Goal: Contribute content

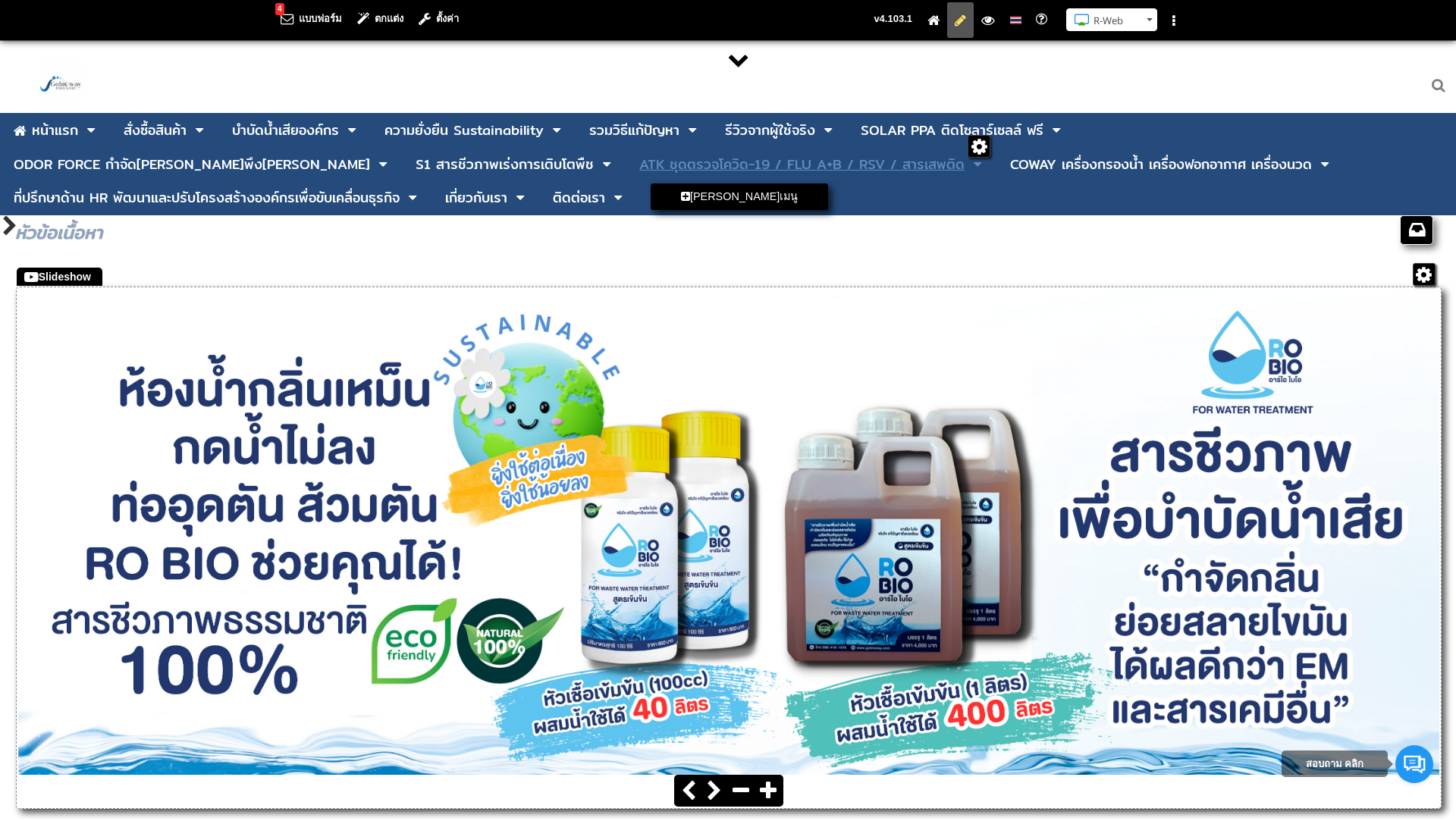
click at [640, 169] on div "ATK ชุดตรวจโควิด-19 / FLU A+B / RSV / สารเสพติด" at bounding box center [803, 165] width 326 height 14
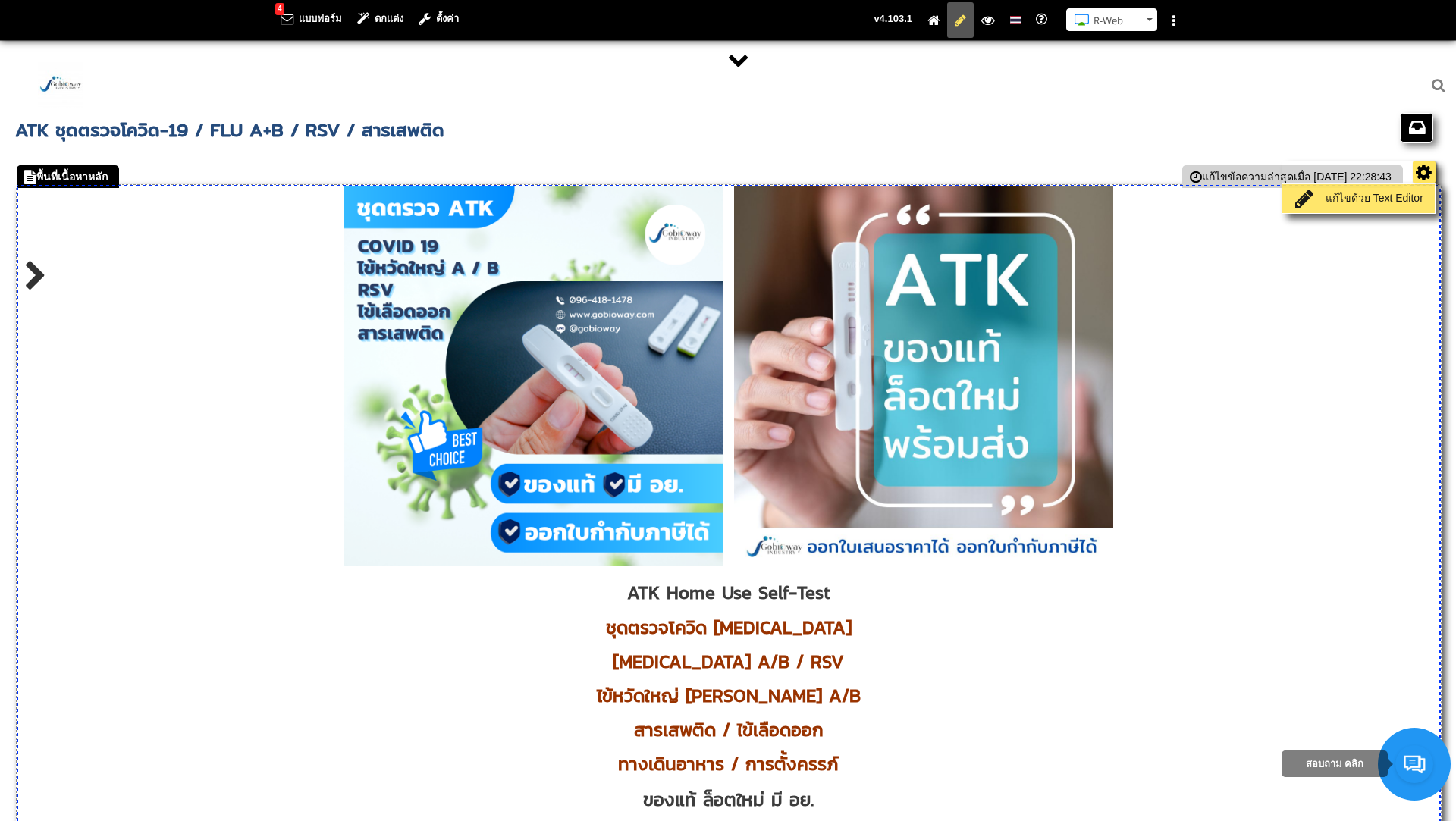
click at [1381, 198] on link "แก้ไขด้วย Text Editor" at bounding box center [1359, 199] width 145 height 22
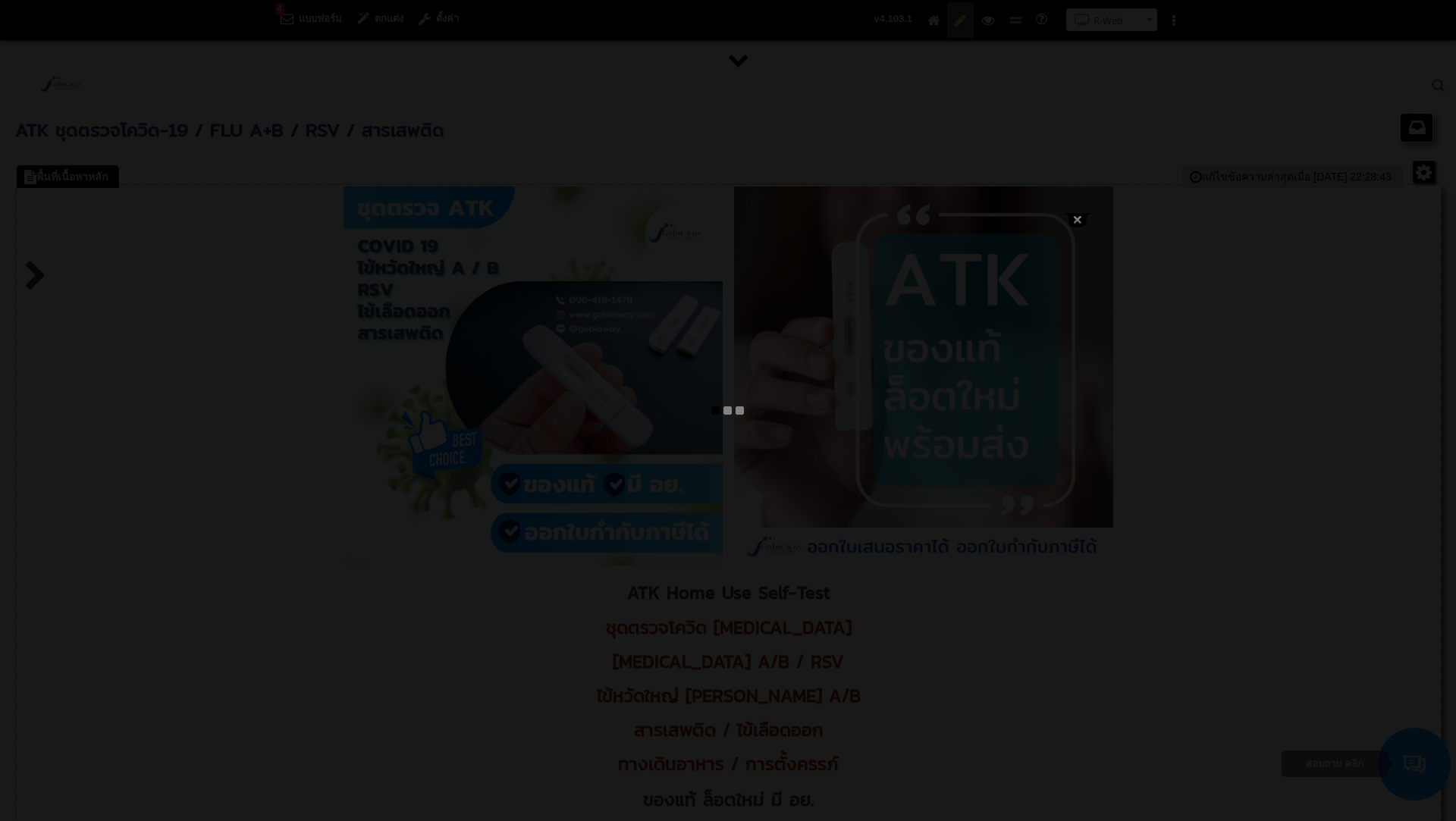
type textarea "<l ipsum="dolo-sitam: consec;"><adi eli="/seddoe/tempor/INC_Utlab_Etdo_Magnaal.…"
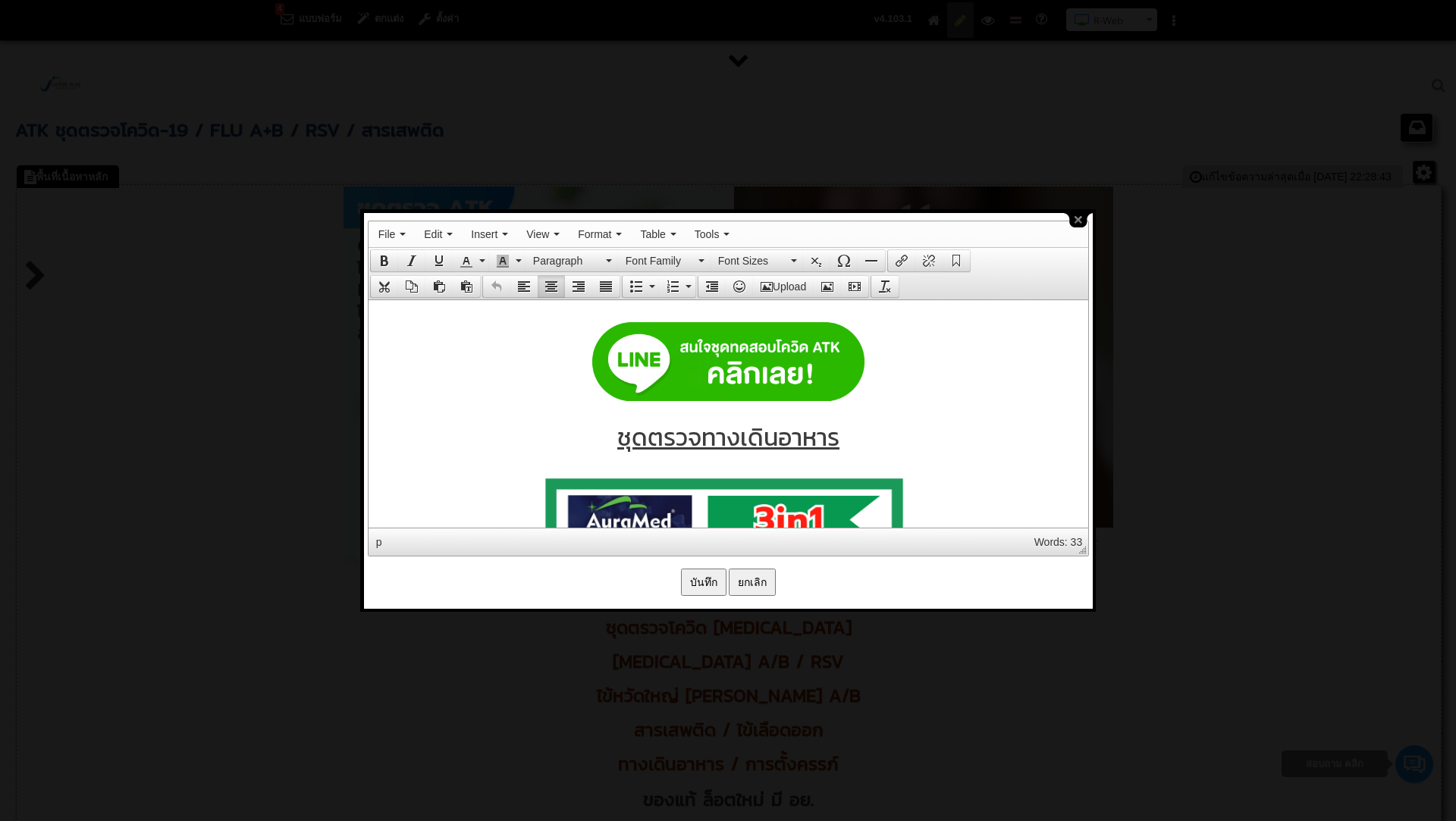
scroll to position [7907, 0]
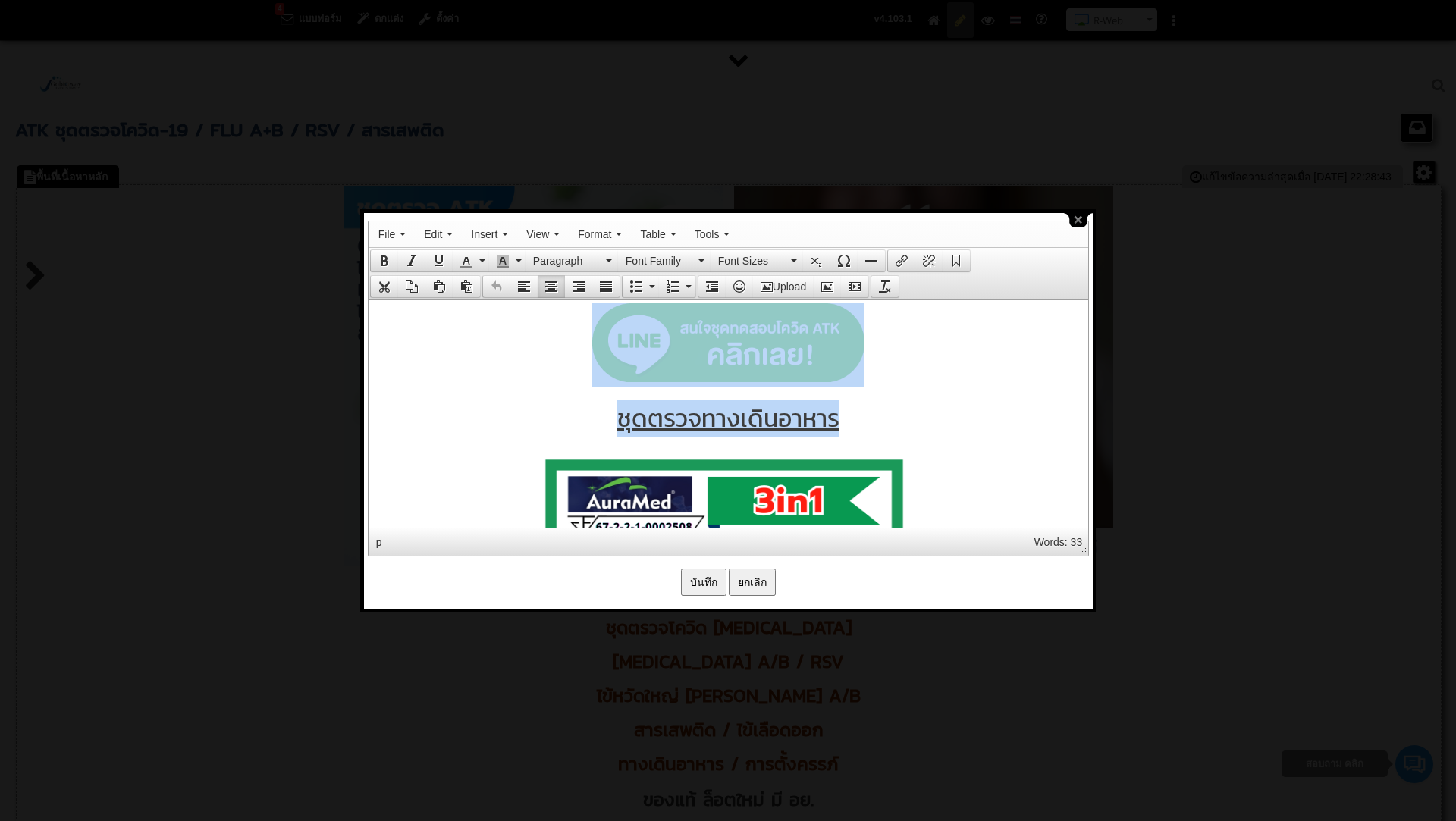
drag, startPoint x: 578, startPoint y: 322, endPoint x: 857, endPoint y: 412, distance: 293.2
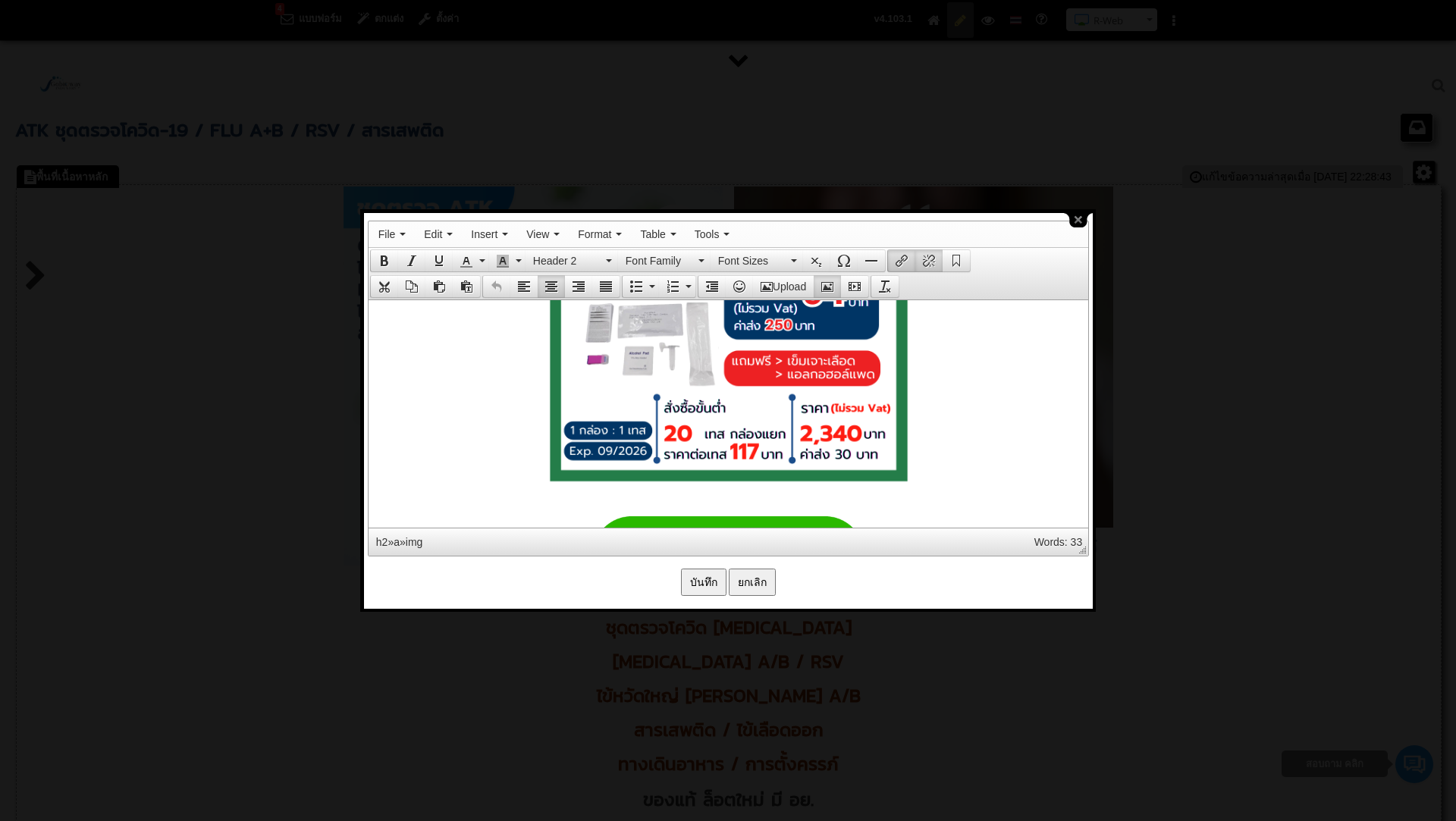
scroll to position [9852, 0]
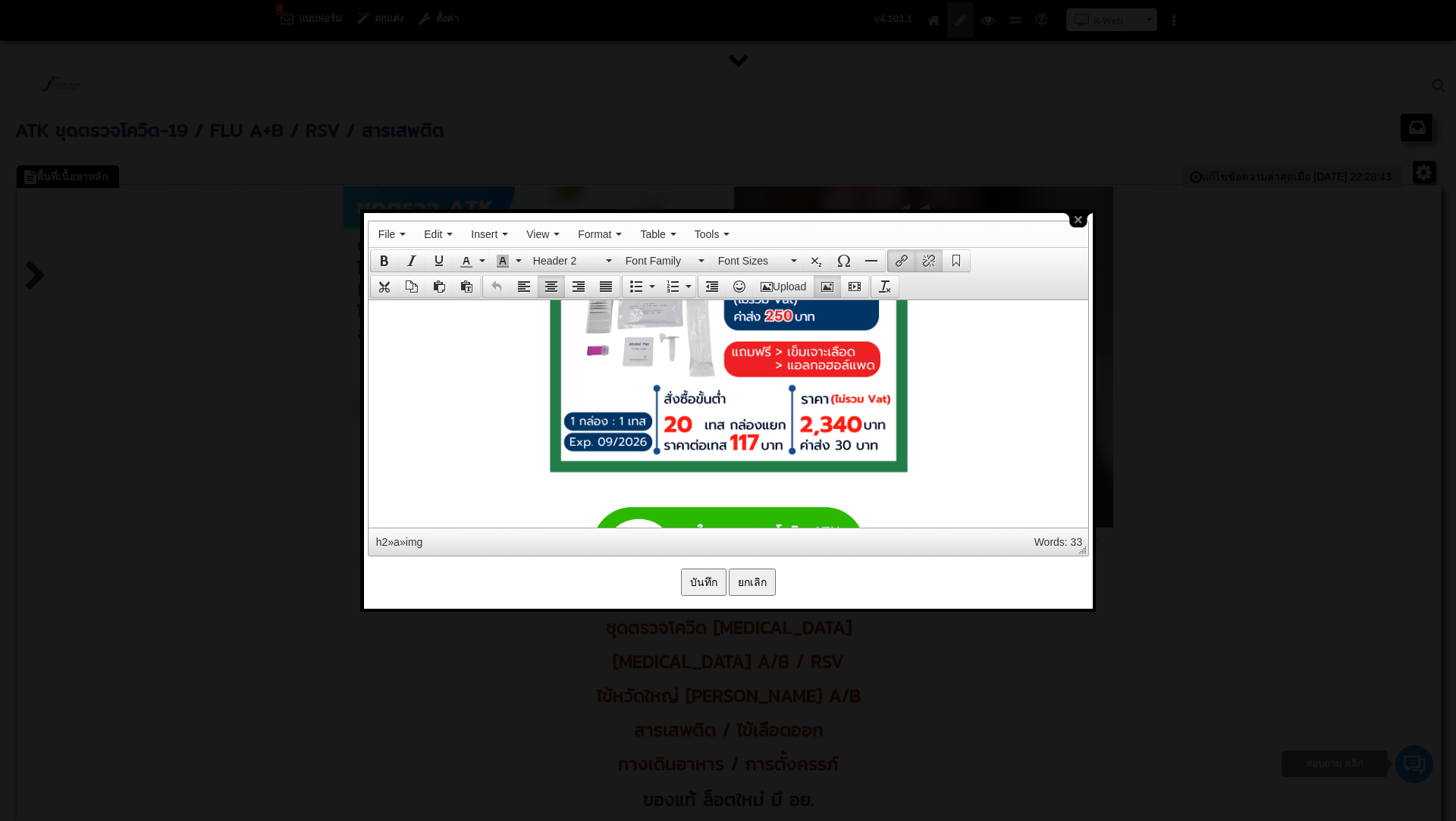
click at [935, 446] on p at bounding box center [728, 104] width 704 height 778
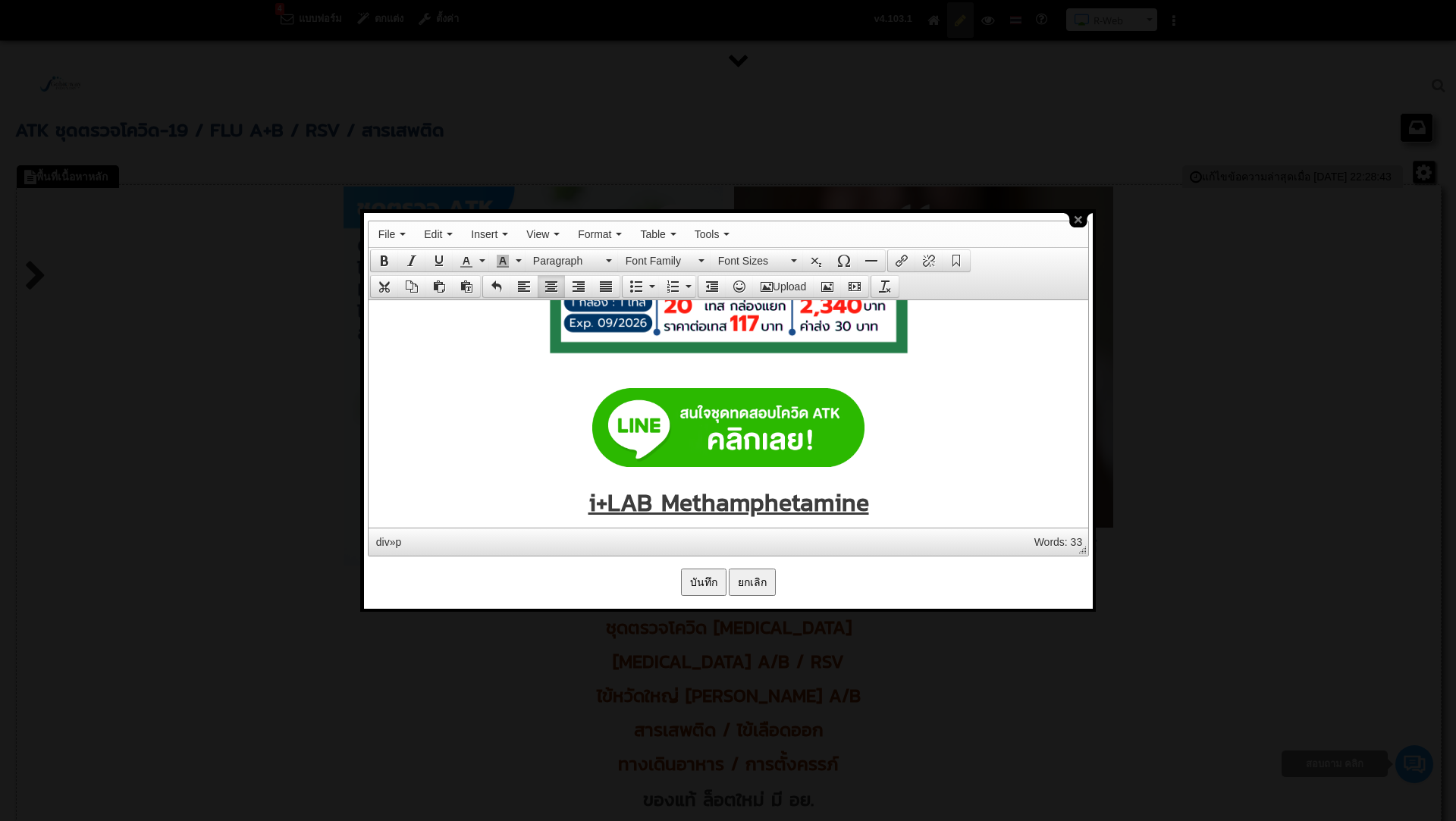
scroll to position [9973, 0]
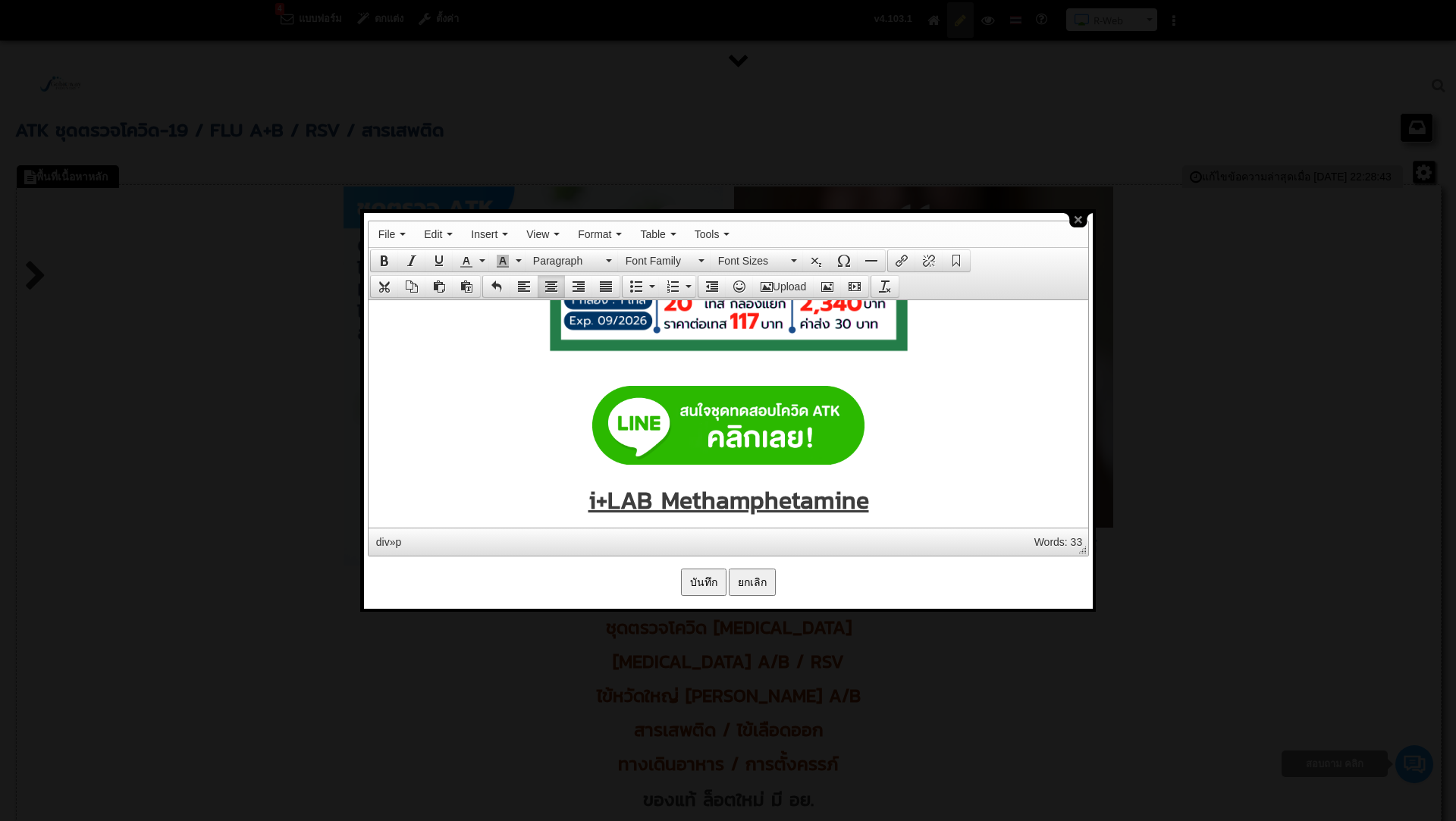
click at [863, 359] on span at bounding box center [728, 160] width 379 height 426
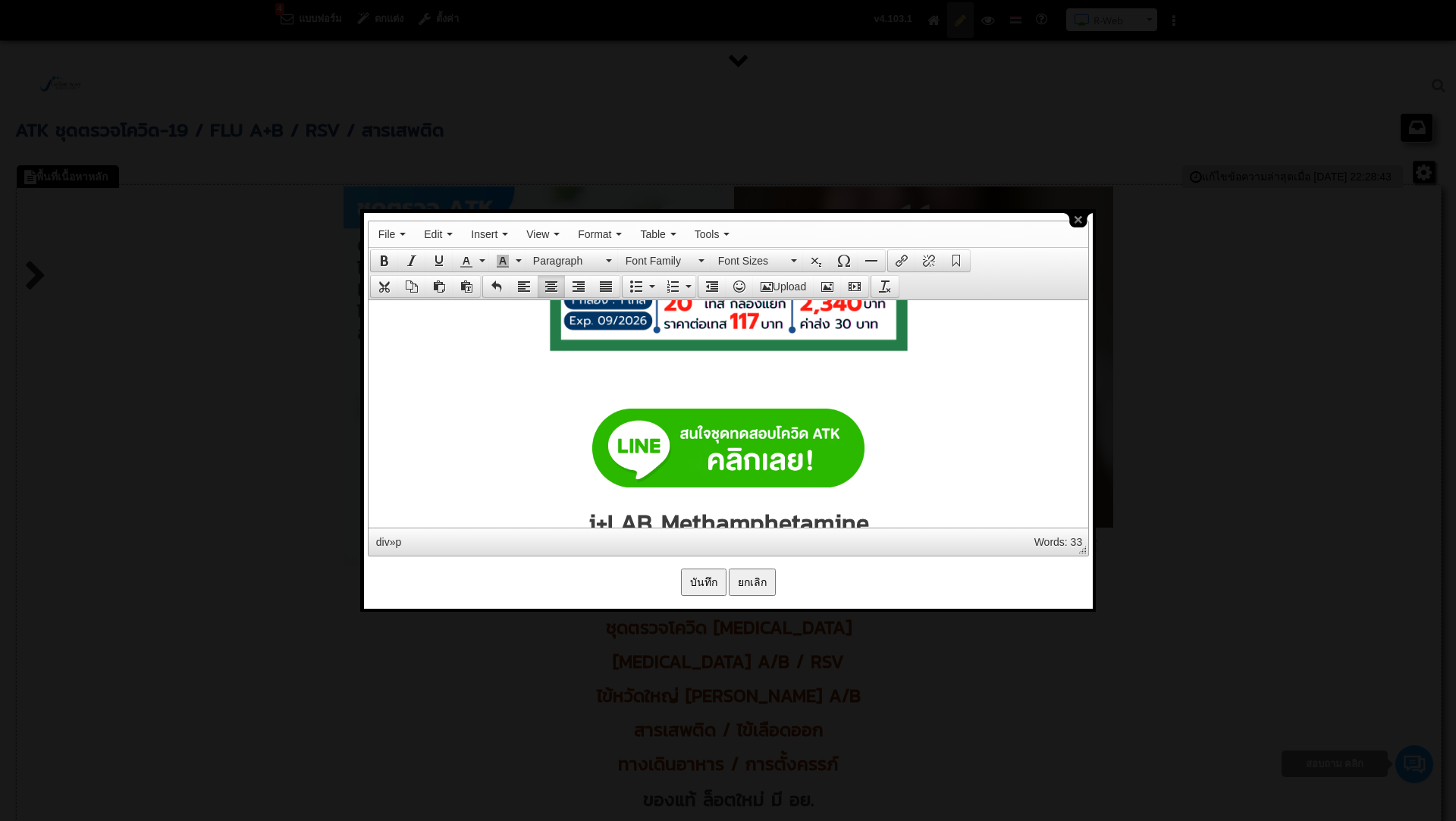
paste body
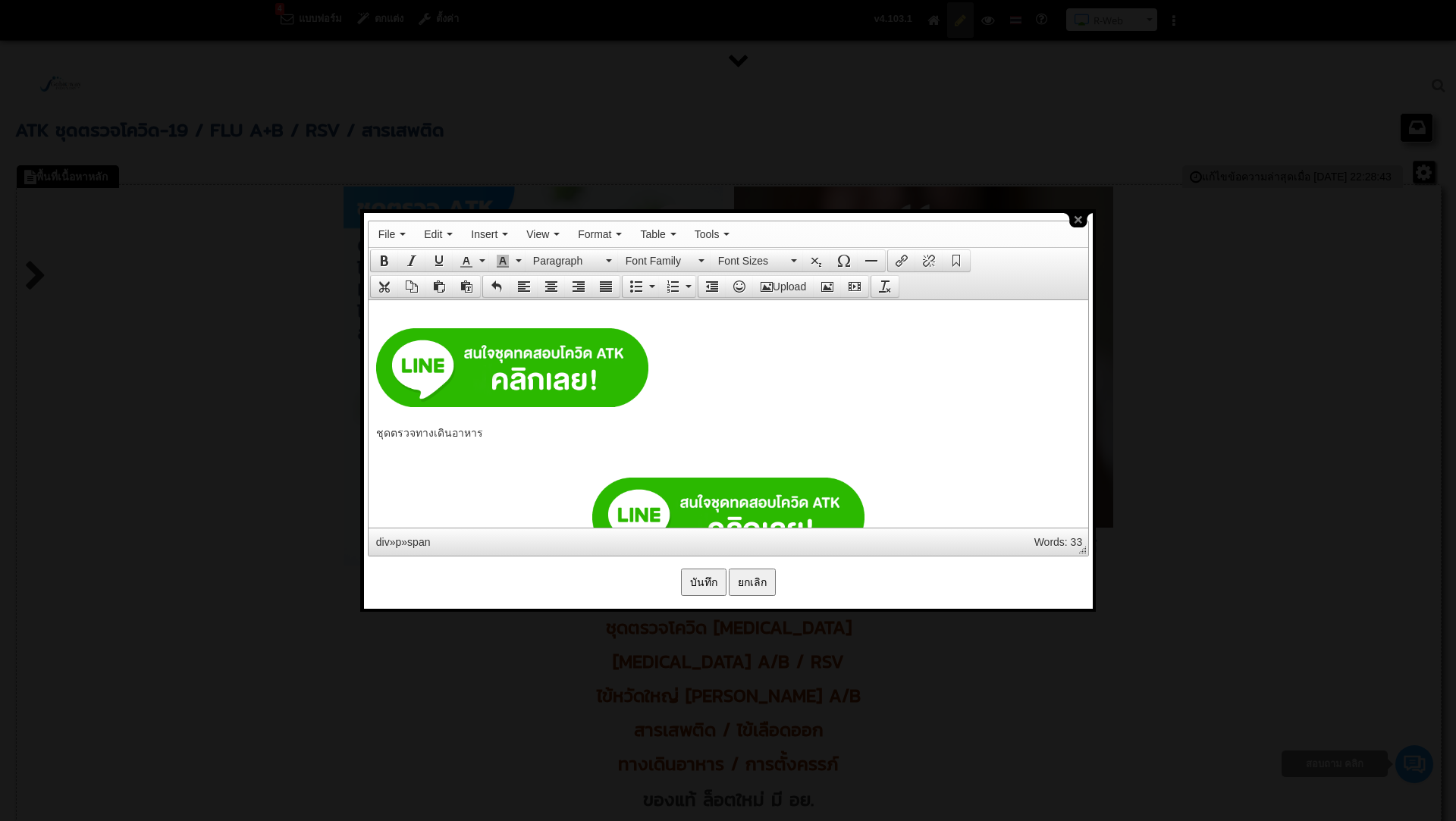
scroll to position [10069, 0]
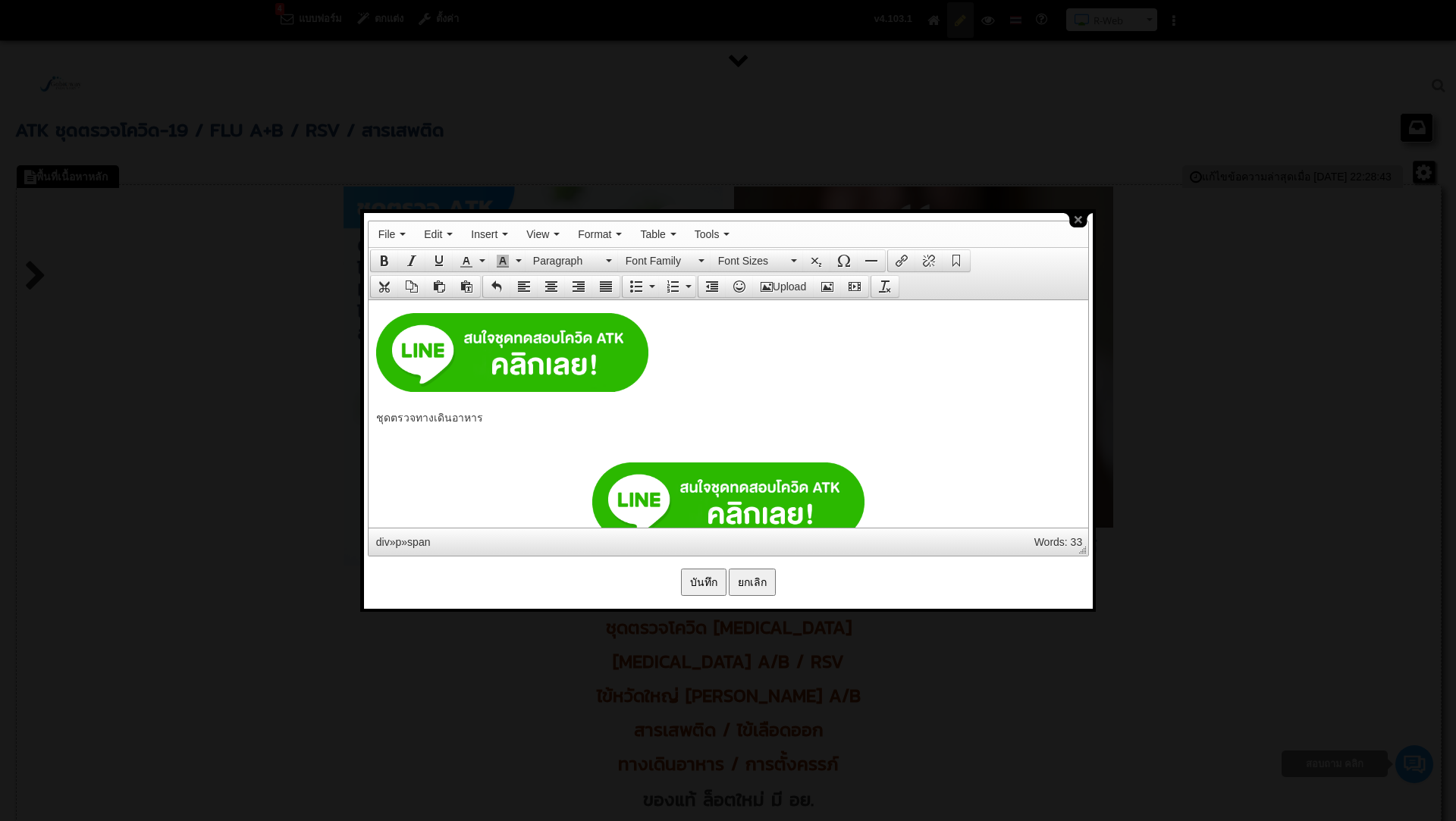
drag, startPoint x: 669, startPoint y: 352, endPoint x: 468, endPoint y: 353, distance: 201.0
click at [468, 353] on h2 at bounding box center [728, 353] width 704 height 83
click at [546, 285] on icon "Align center" at bounding box center [551, 286] width 12 height 12
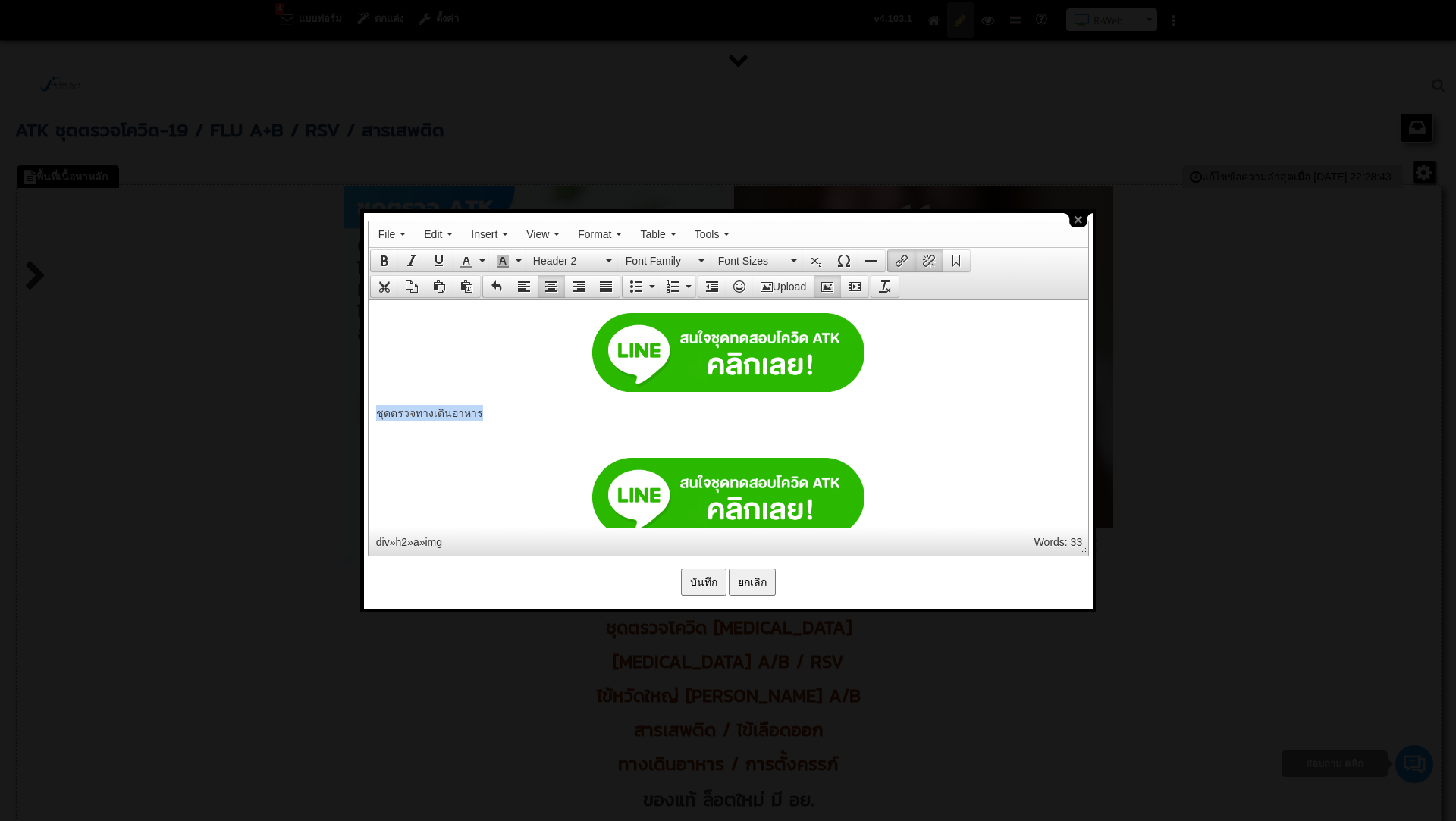
drag, startPoint x: 484, startPoint y: 406, endPoint x: 338, endPoint y: 402, distance: 146.1
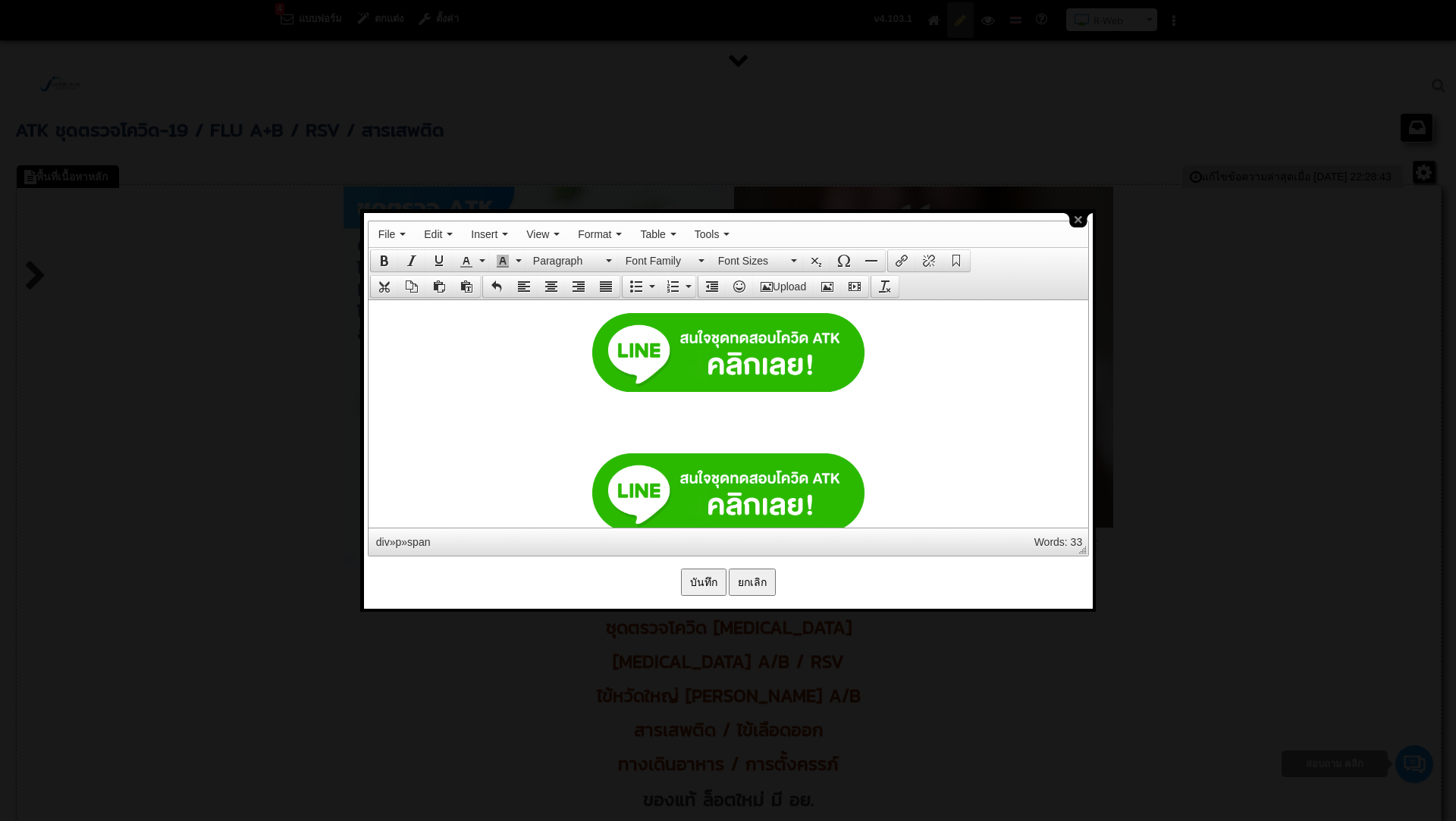
click at [548, 281] on icon "Align center" at bounding box center [551, 286] width 12 height 12
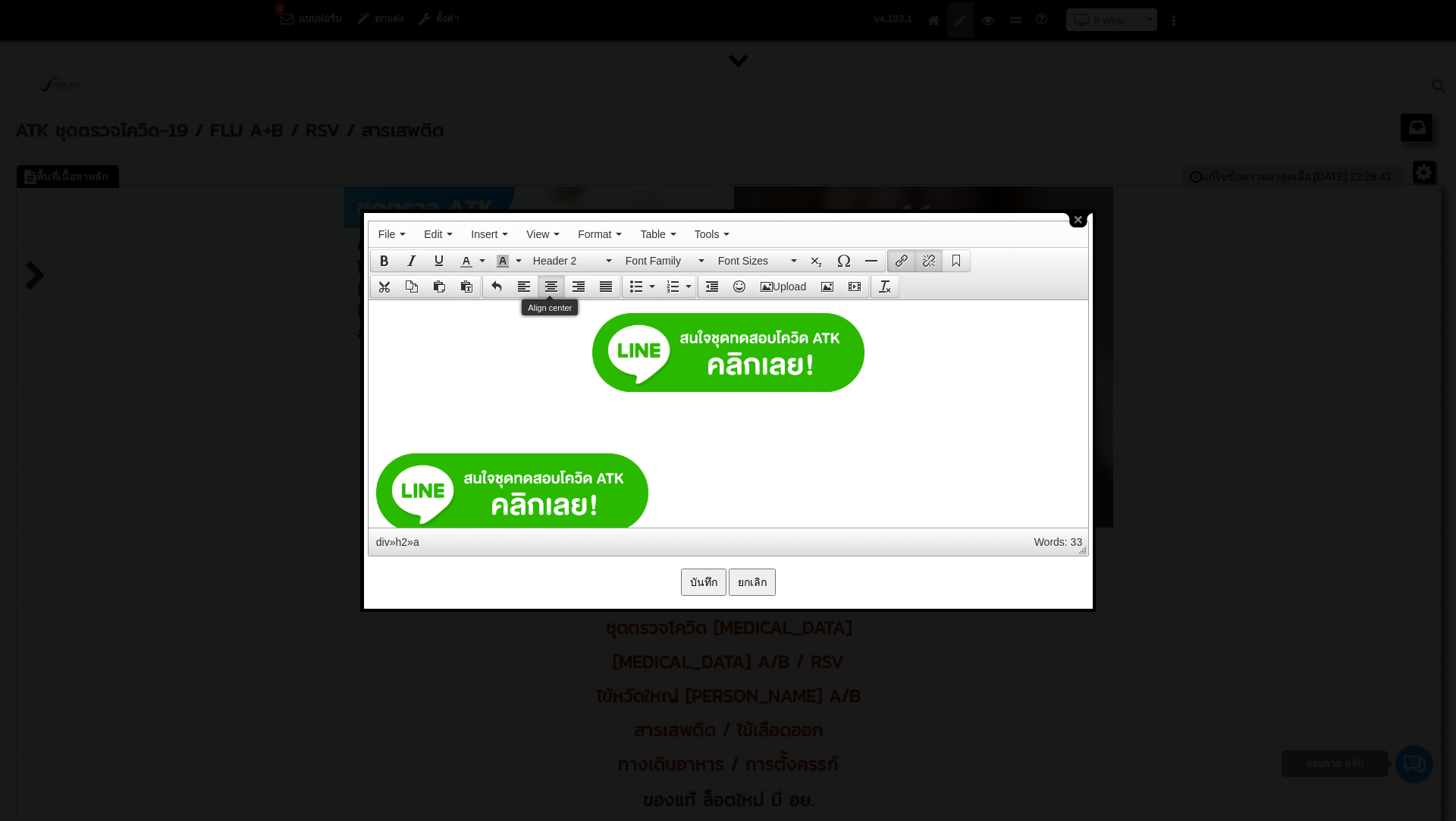
scroll to position [10072, 0]
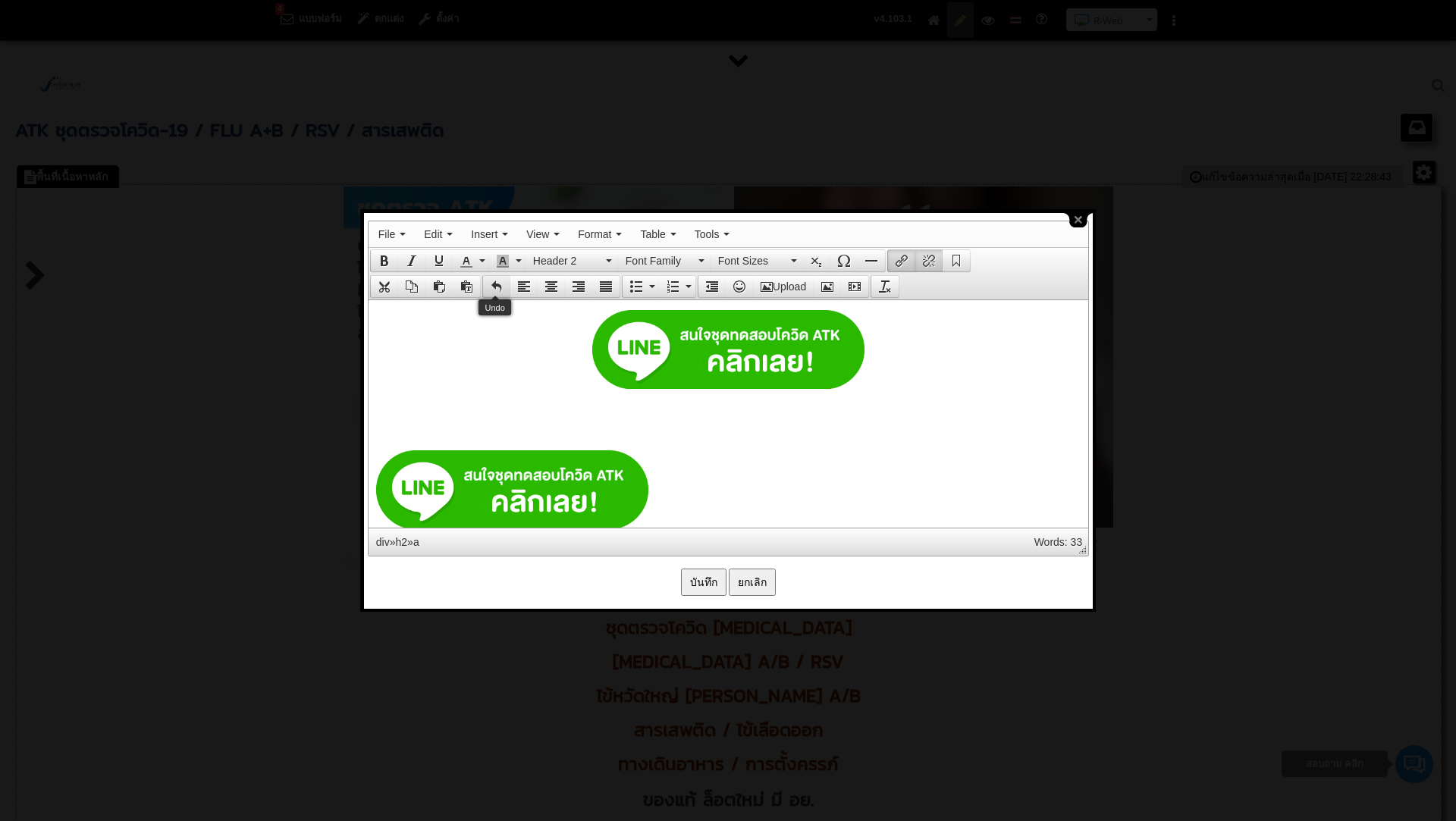
click at [497, 282] on icon "Undo" at bounding box center [496, 286] width 12 height 12
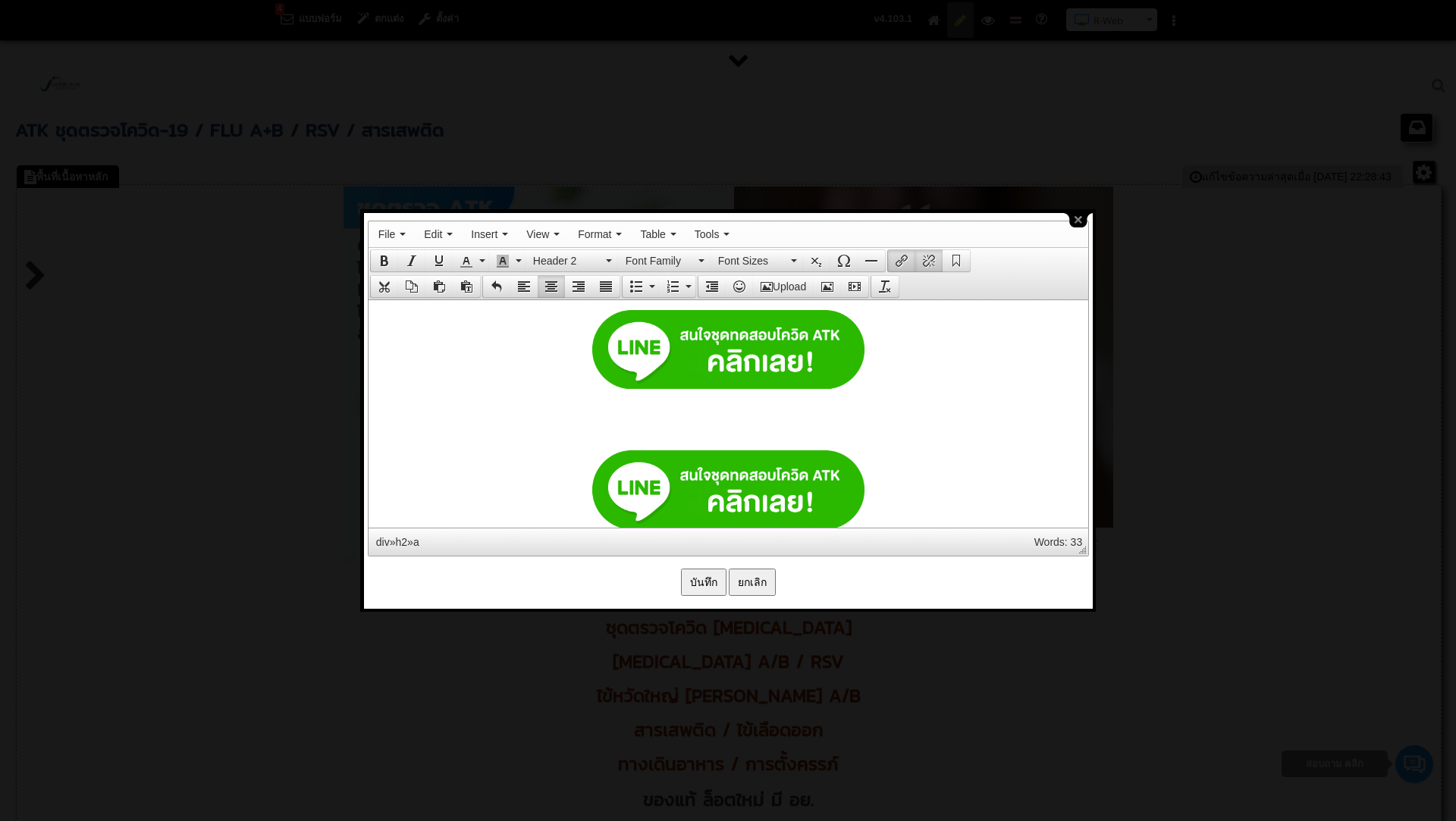
click at [778, 286] on button "Upload" at bounding box center [783, 286] width 61 height 22
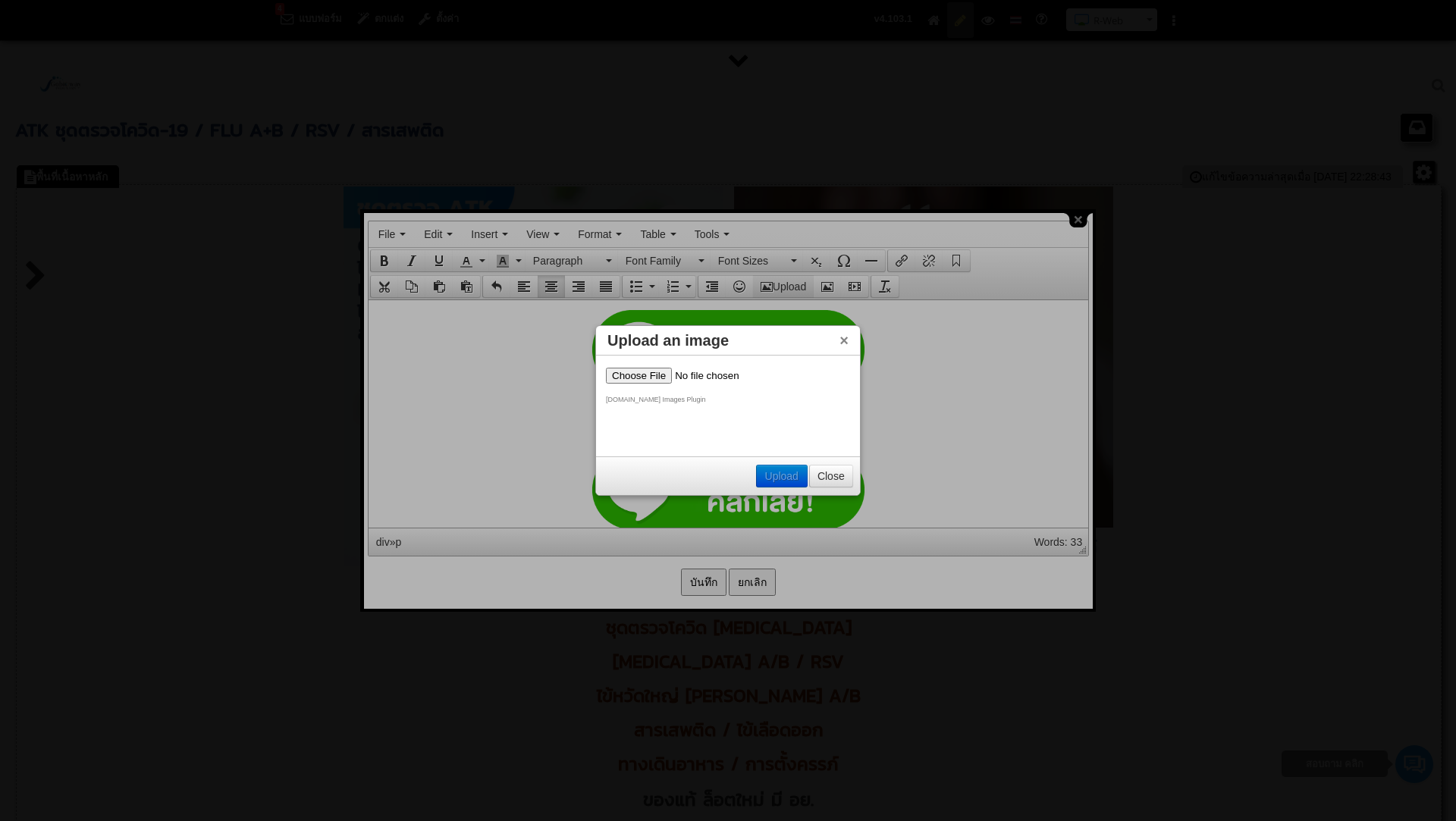
scroll to position [0, 0]
click at [652, 373] on input "file" at bounding box center [702, 376] width 192 height 16
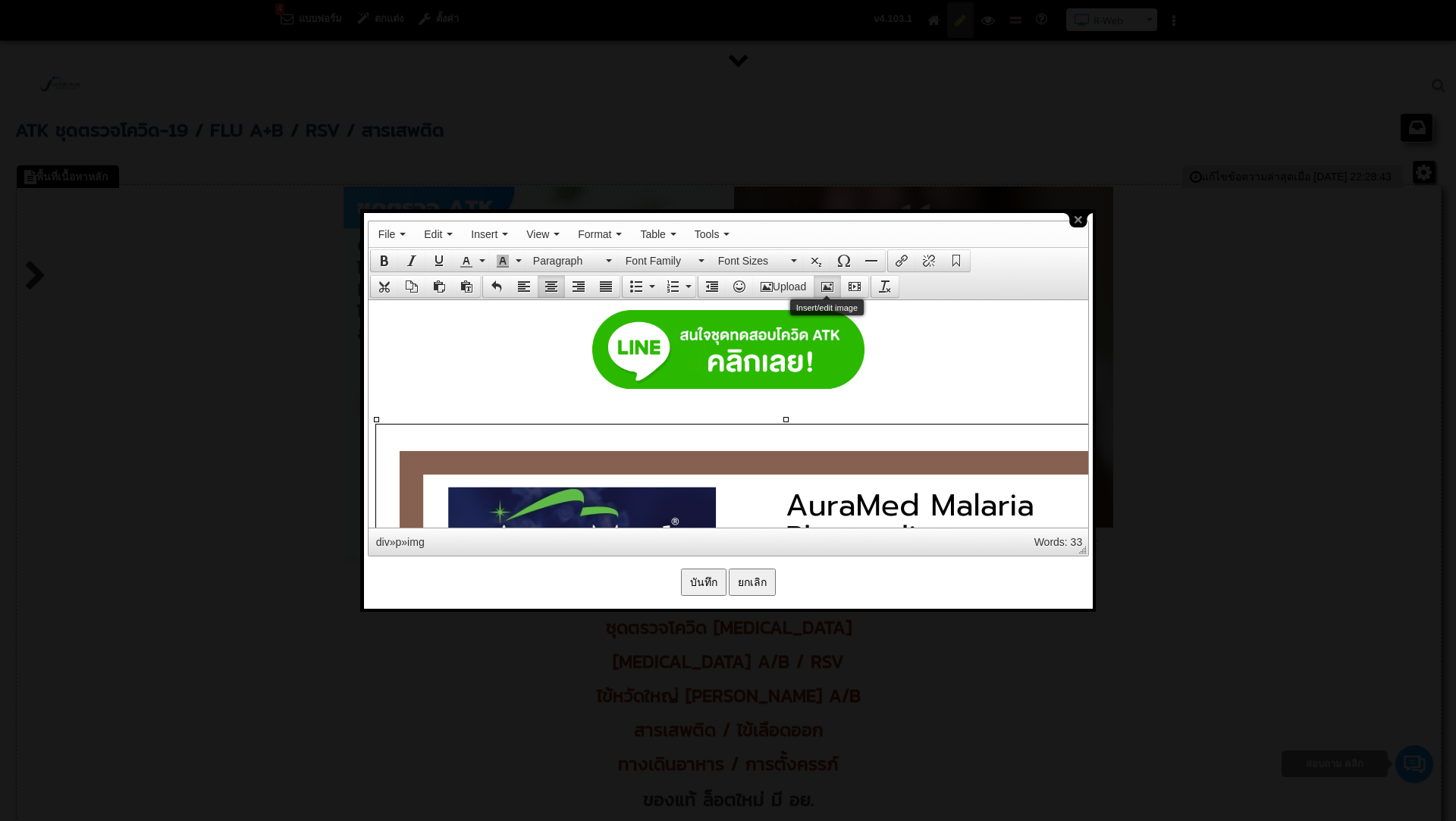
click at [836, 280] on button "Insert/edit image" at bounding box center [827, 286] width 27 height 22
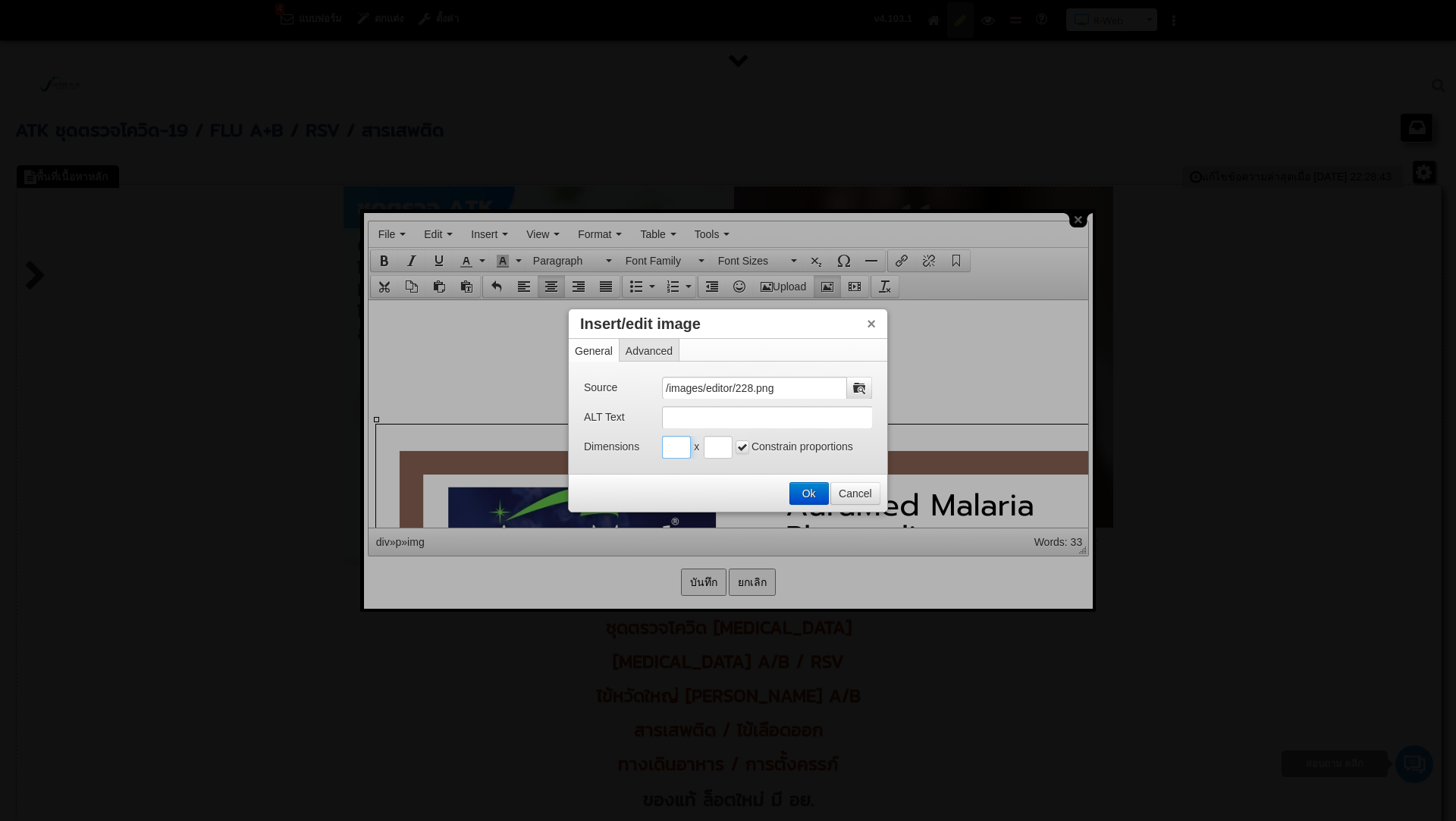
click at [673, 447] on input "Insert/edit image" at bounding box center [676, 446] width 28 height 23
type input "500"
click at [713, 449] on input "Insert/edit image" at bounding box center [717, 446] width 28 height 23
type input "500"
click at [812, 492] on button "Ok" at bounding box center [808, 493] width 38 height 22
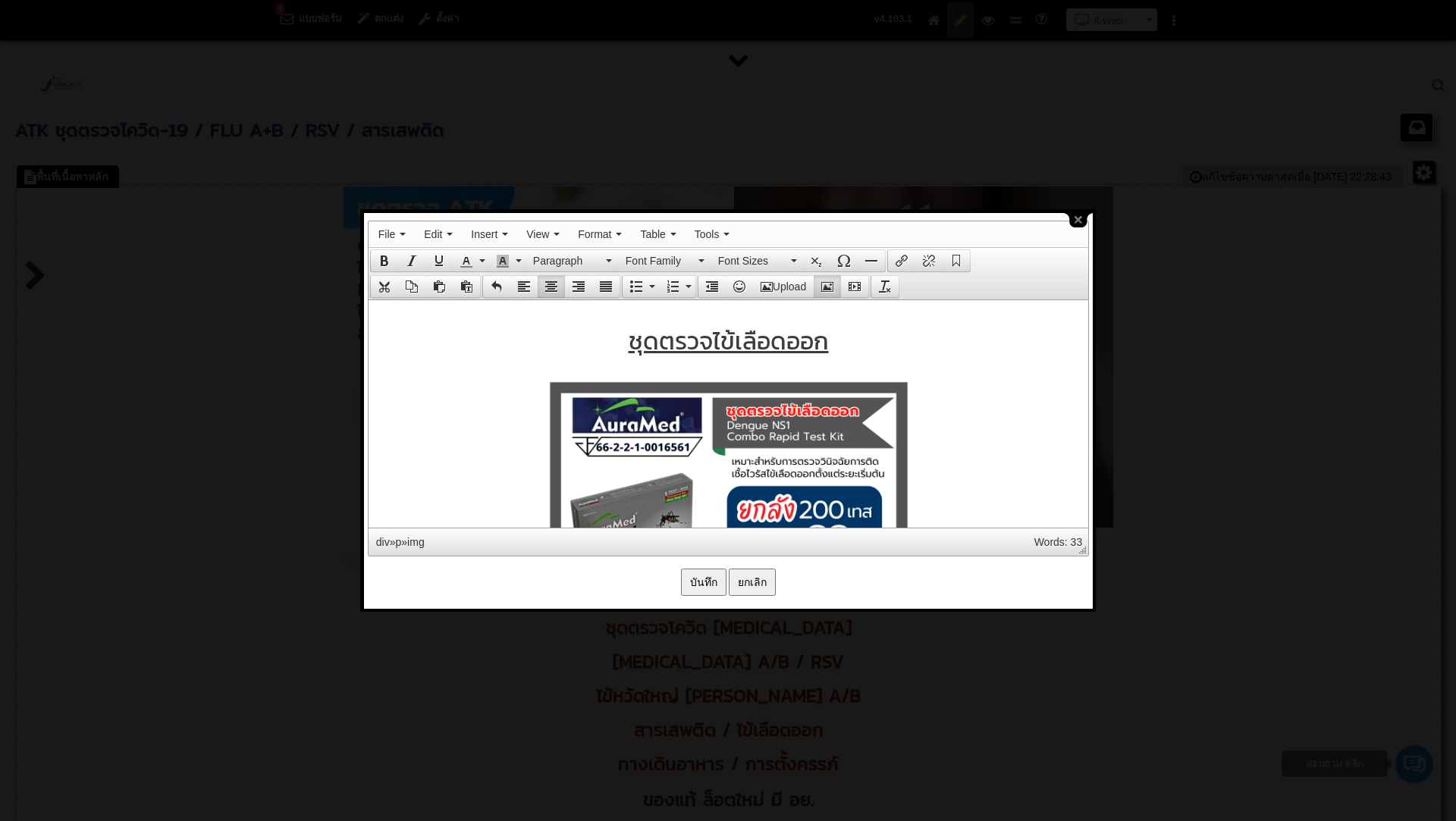
scroll to position [9129, 0]
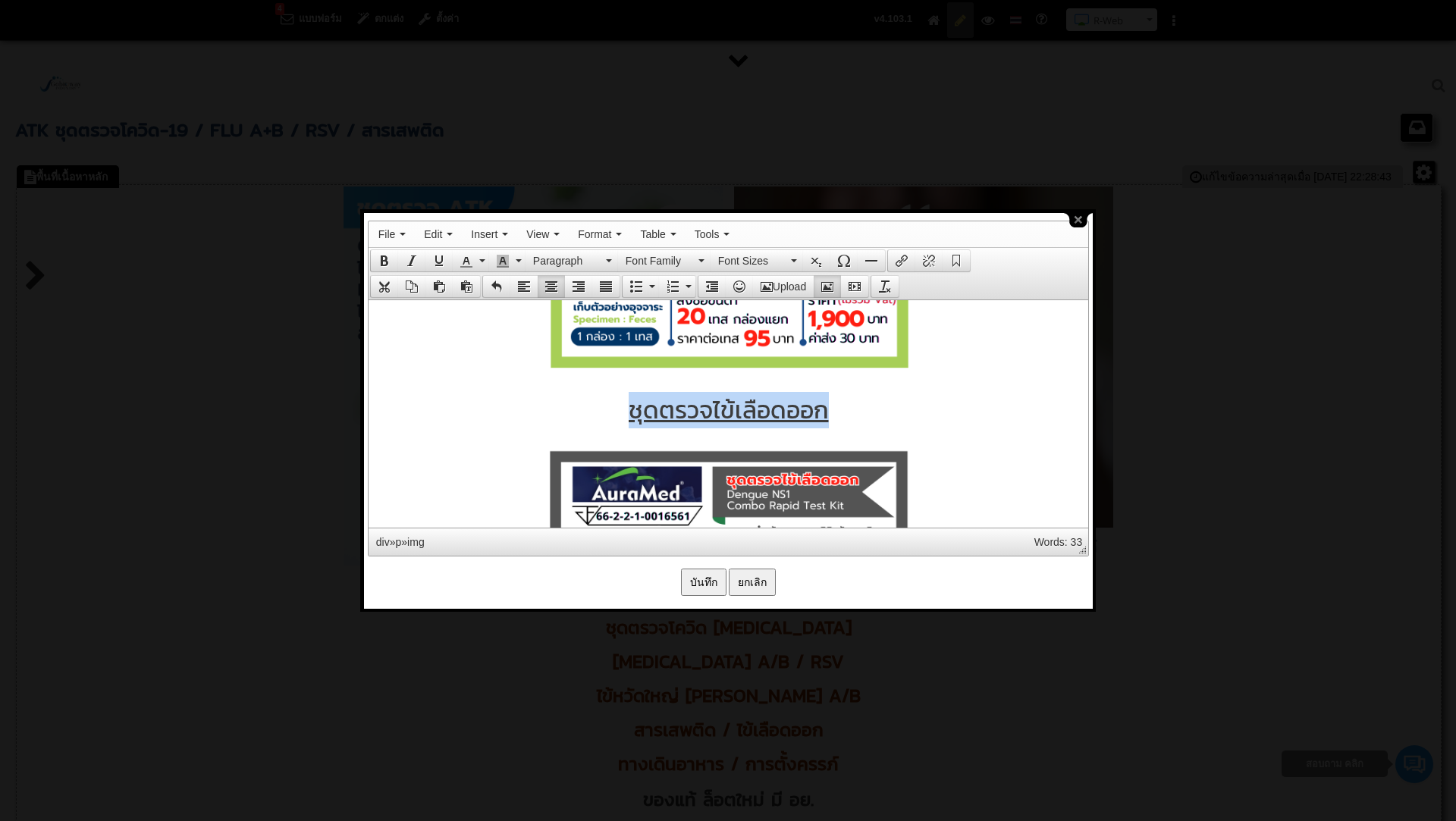
drag, startPoint x: 842, startPoint y: 413, endPoint x: 622, endPoint y: 394, distance: 220.8
click at [622, 394] on p "ชุดตรวจไข้เลือดออก" at bounding box center [728, 409] width 704 height 36
copy span "ชุดตรวจไข้เลือดออก"
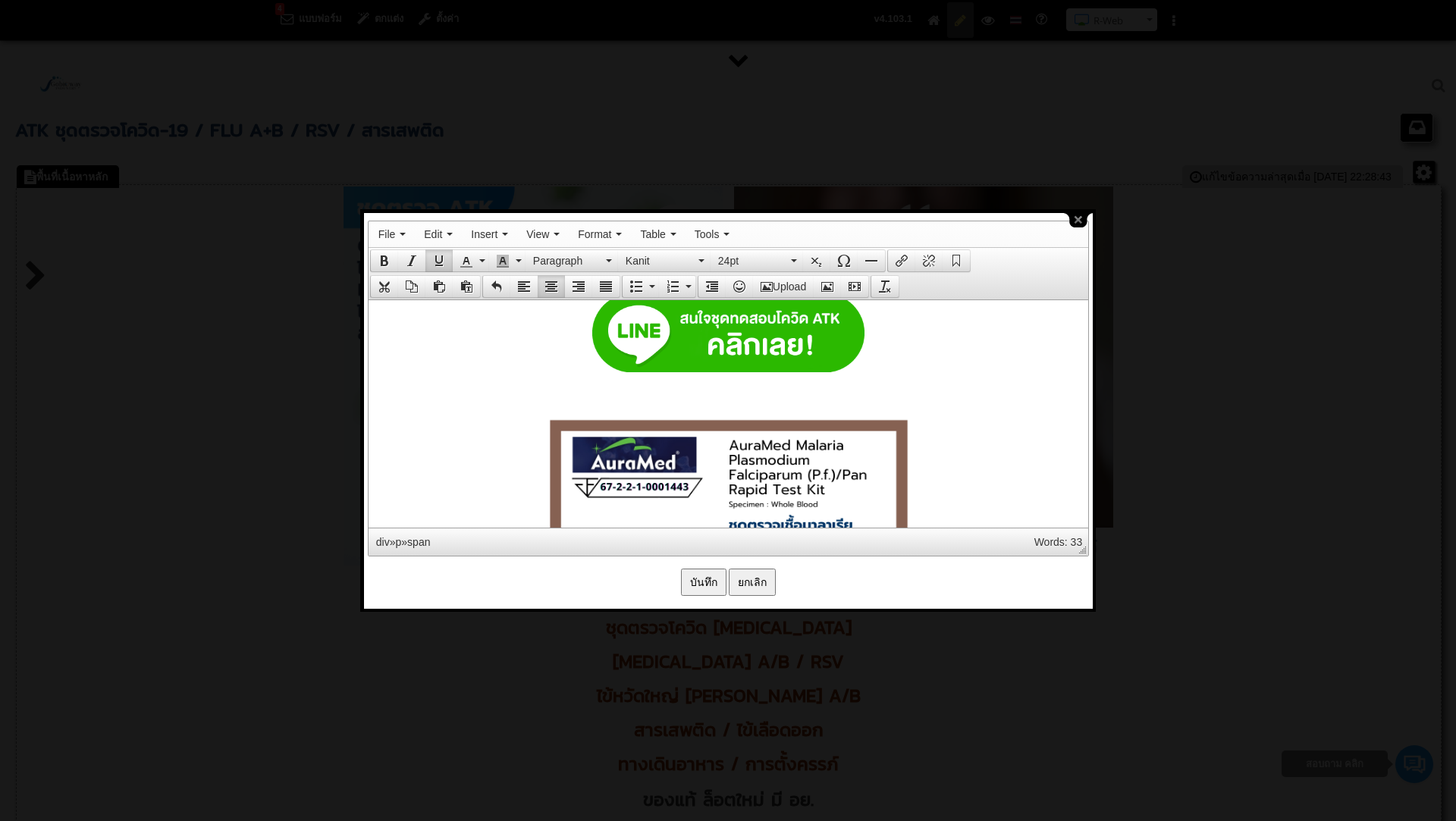
scroll to position [10054, 0]
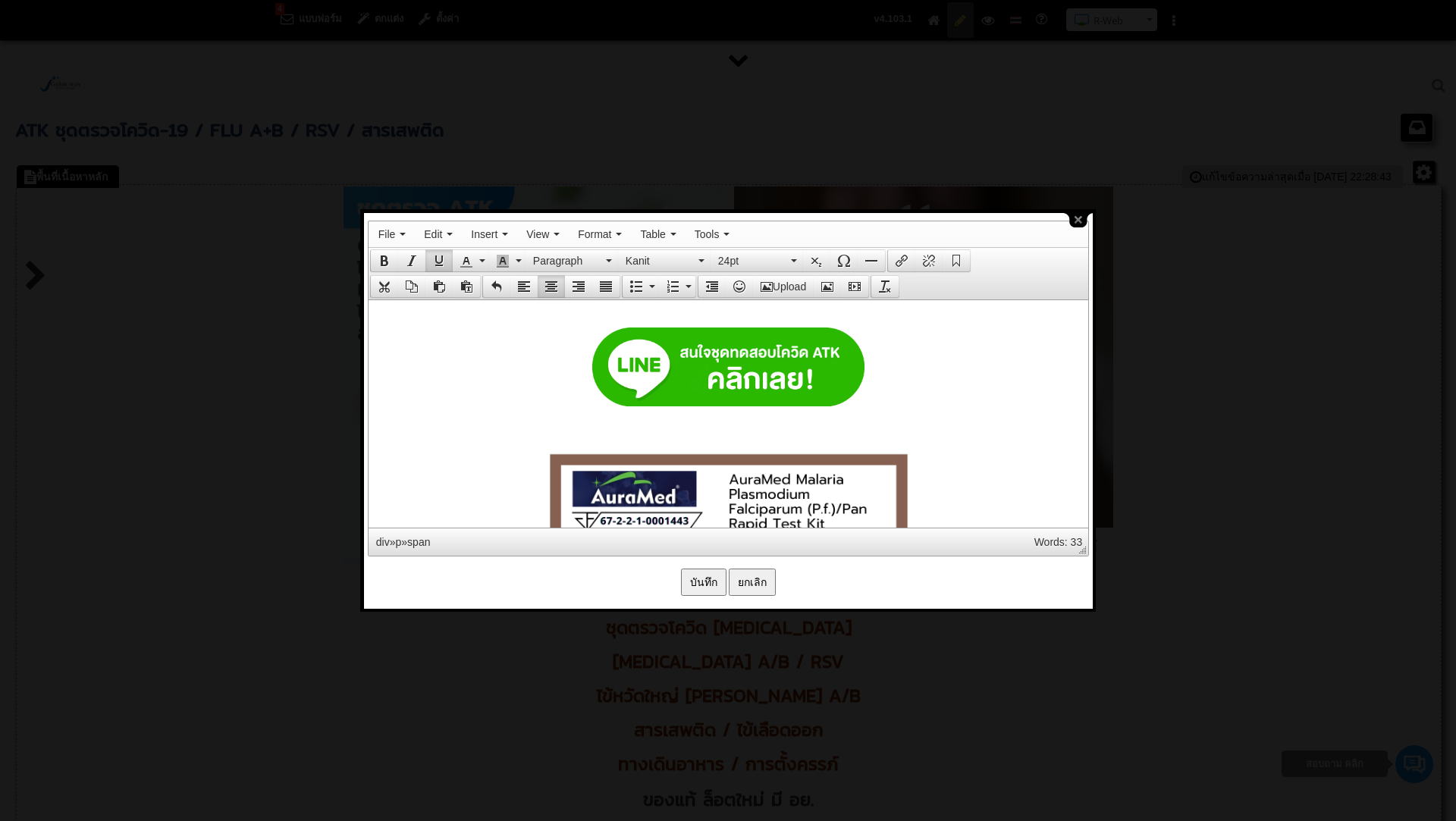
click at [892, 384] on link at bounding box center [728, 366] width 704 height 78
click at [546, 291] on button "Align center" at bounding box center [551, 286] width 27 height 22
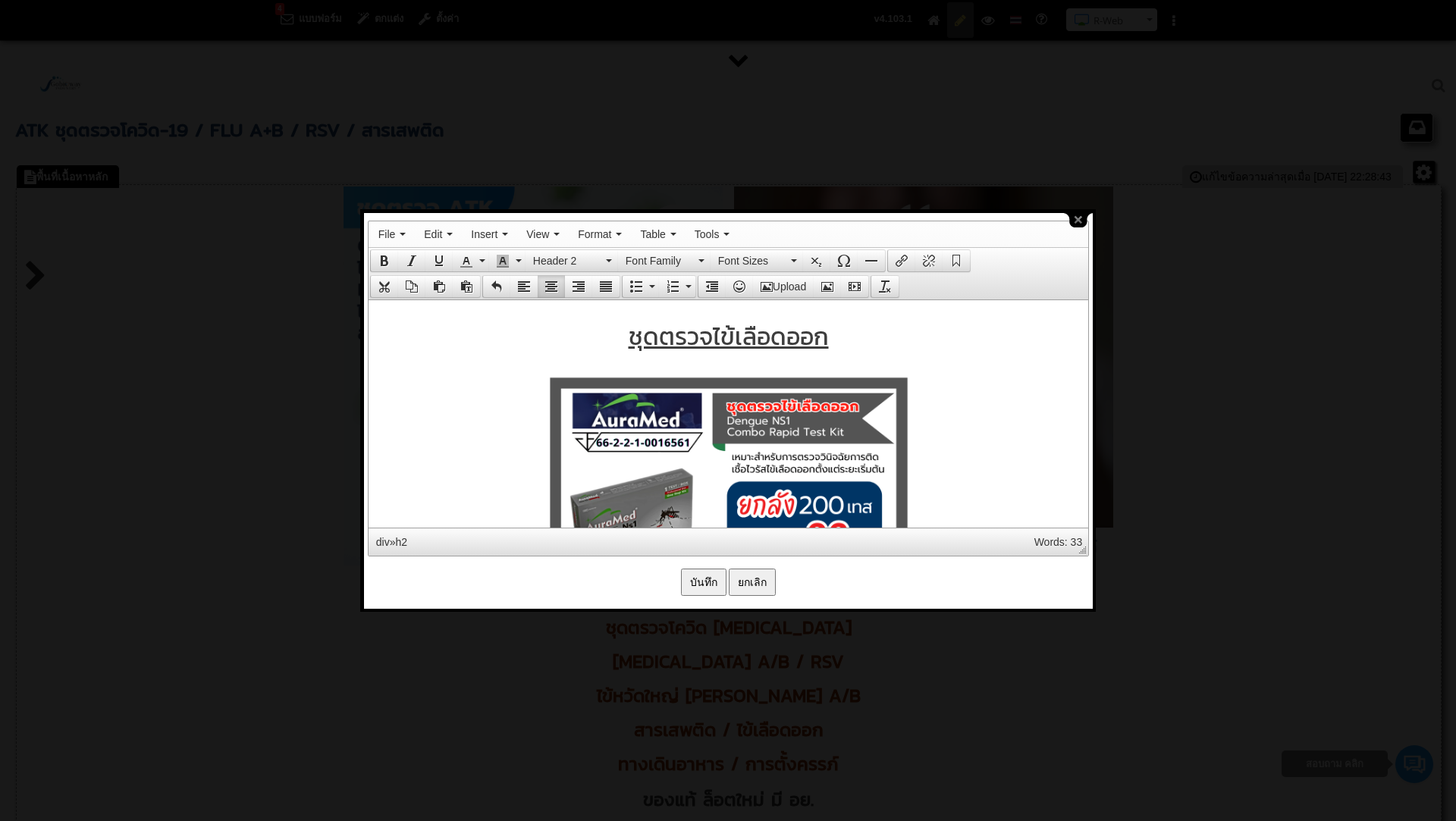
scroll to position [9102, 0]
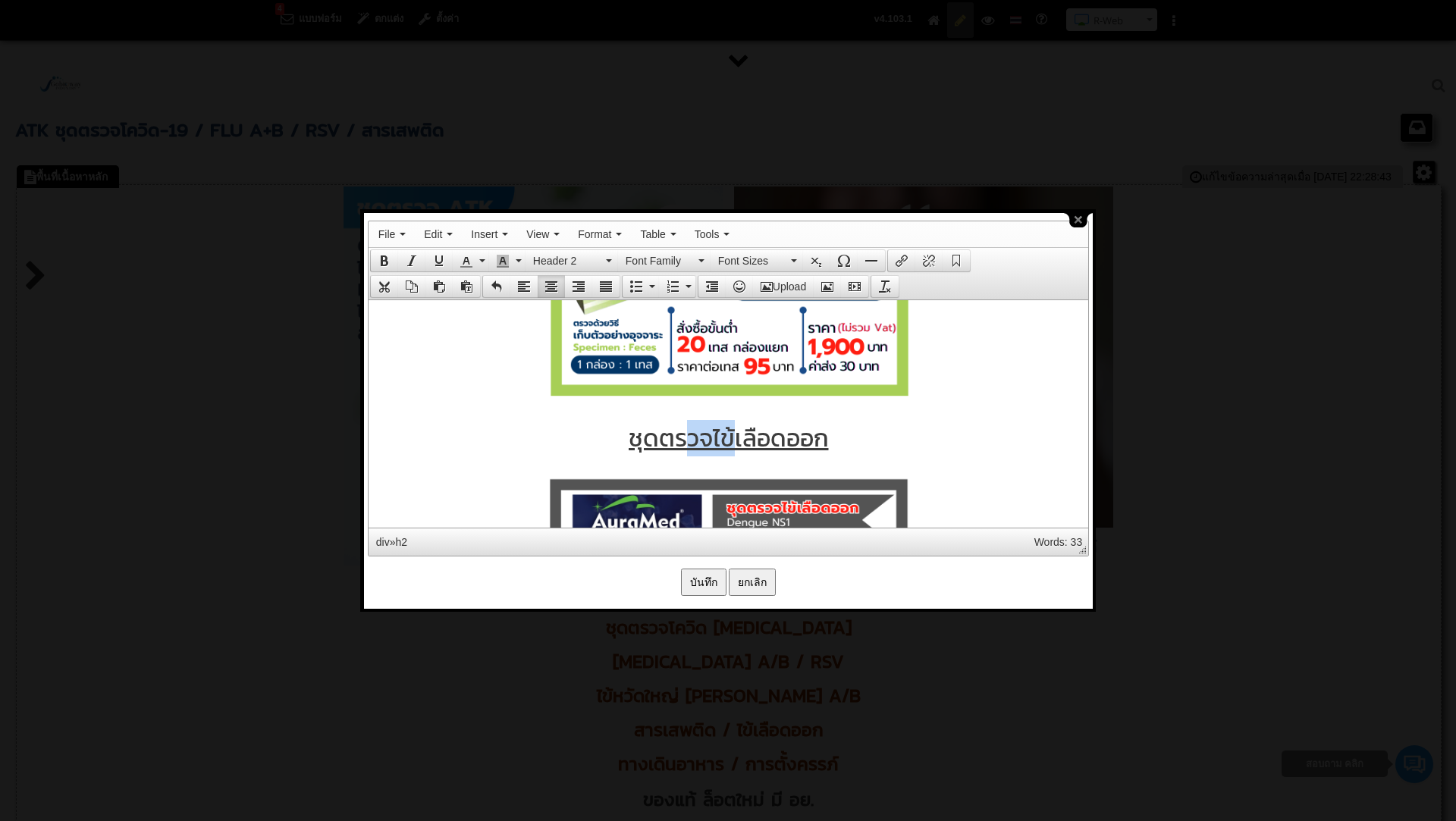
drag, startPoint x: 688, startPoint y: 430, endPoint x: 729, endPoint y: 433, distance: 41.1
click at [729, 433] on span "ชุดตรวจไข้เลือดออก" at bounding box center [728, 436] width 200 height 36
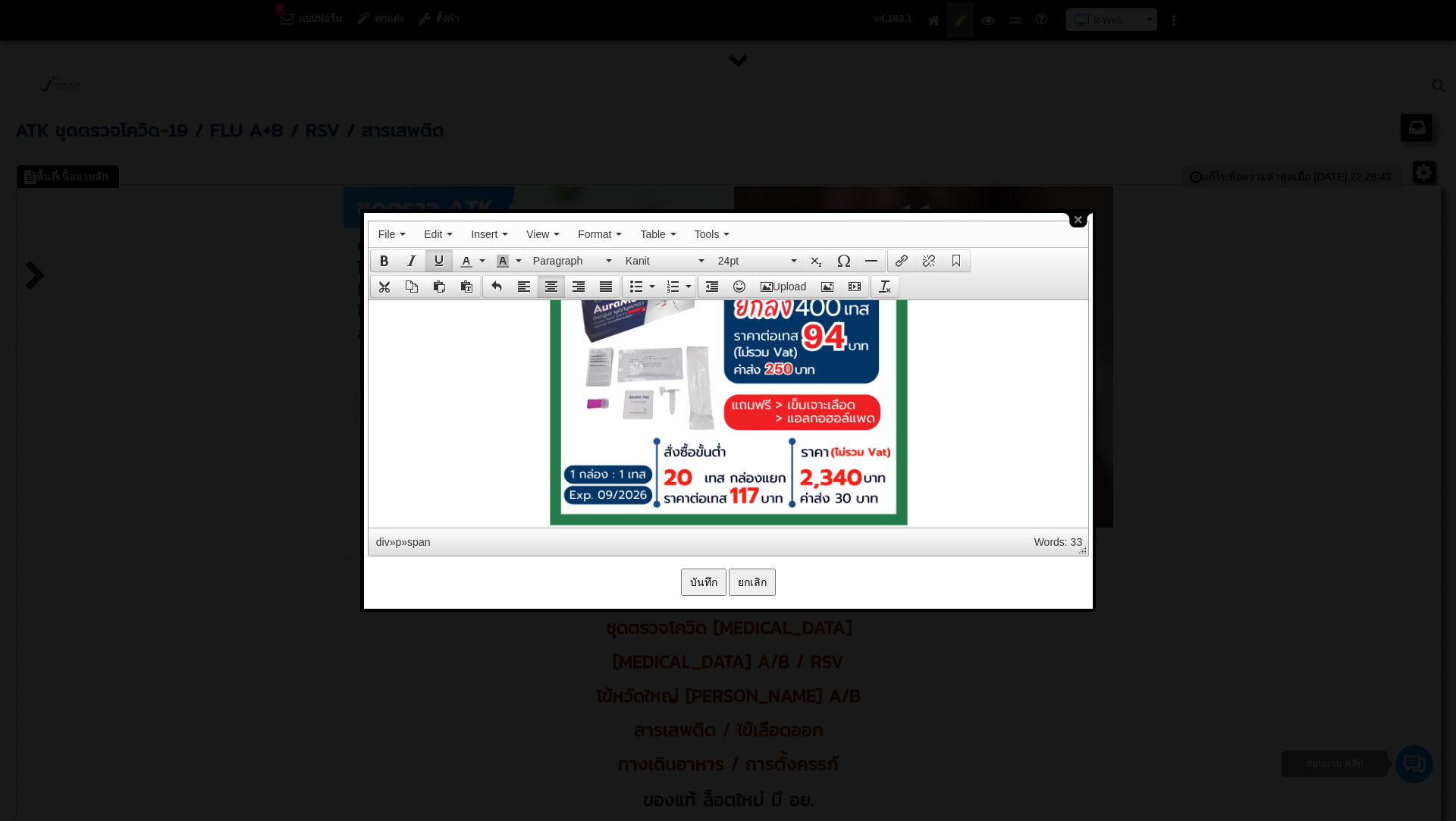
scroll to position [9915, 0]
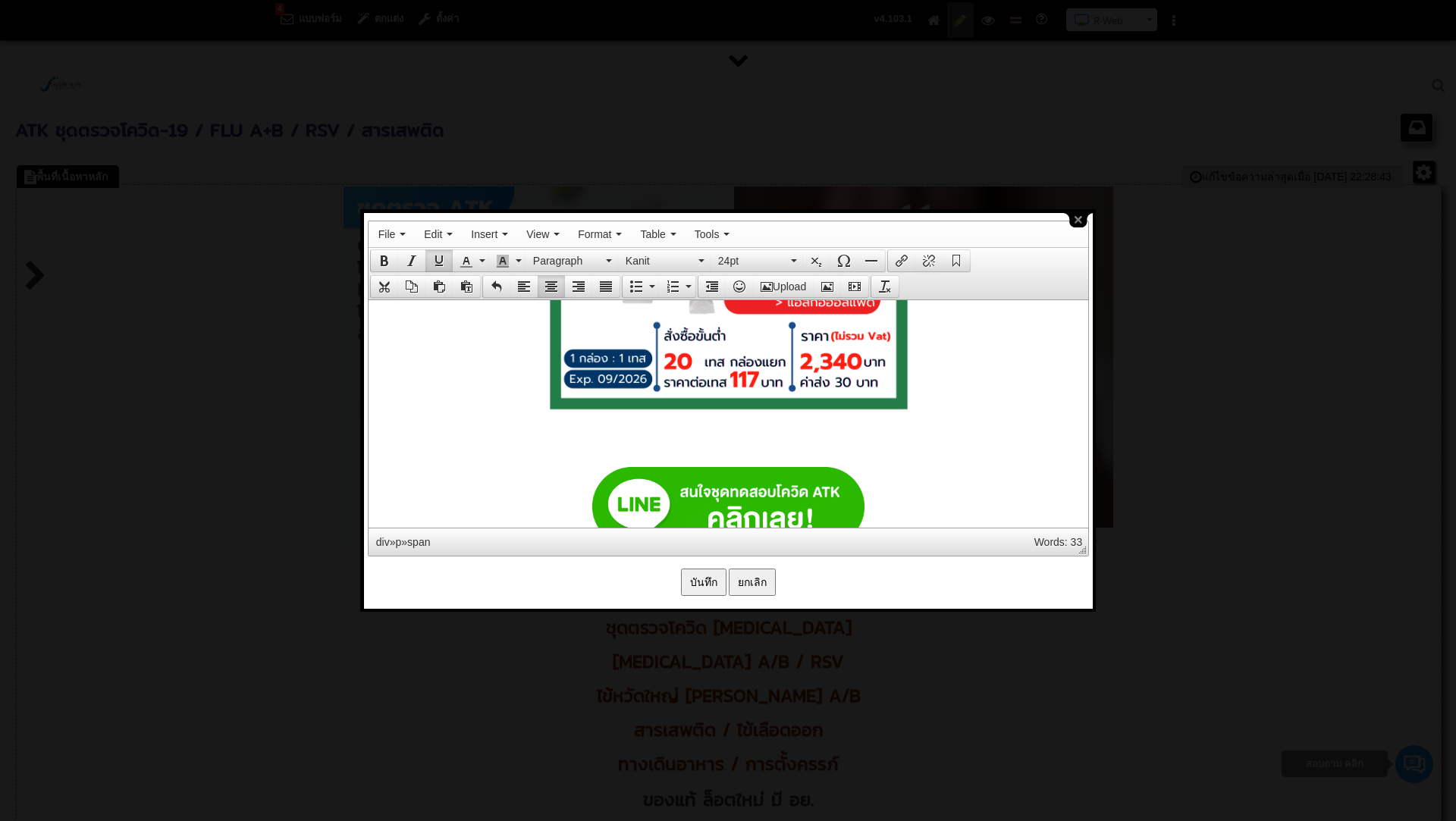
click at [724, 423] on span at bounding box center [728, 218] width 379 height 426
click at [729, 446] on p at bounding box center [728, 447] width 704 height 12
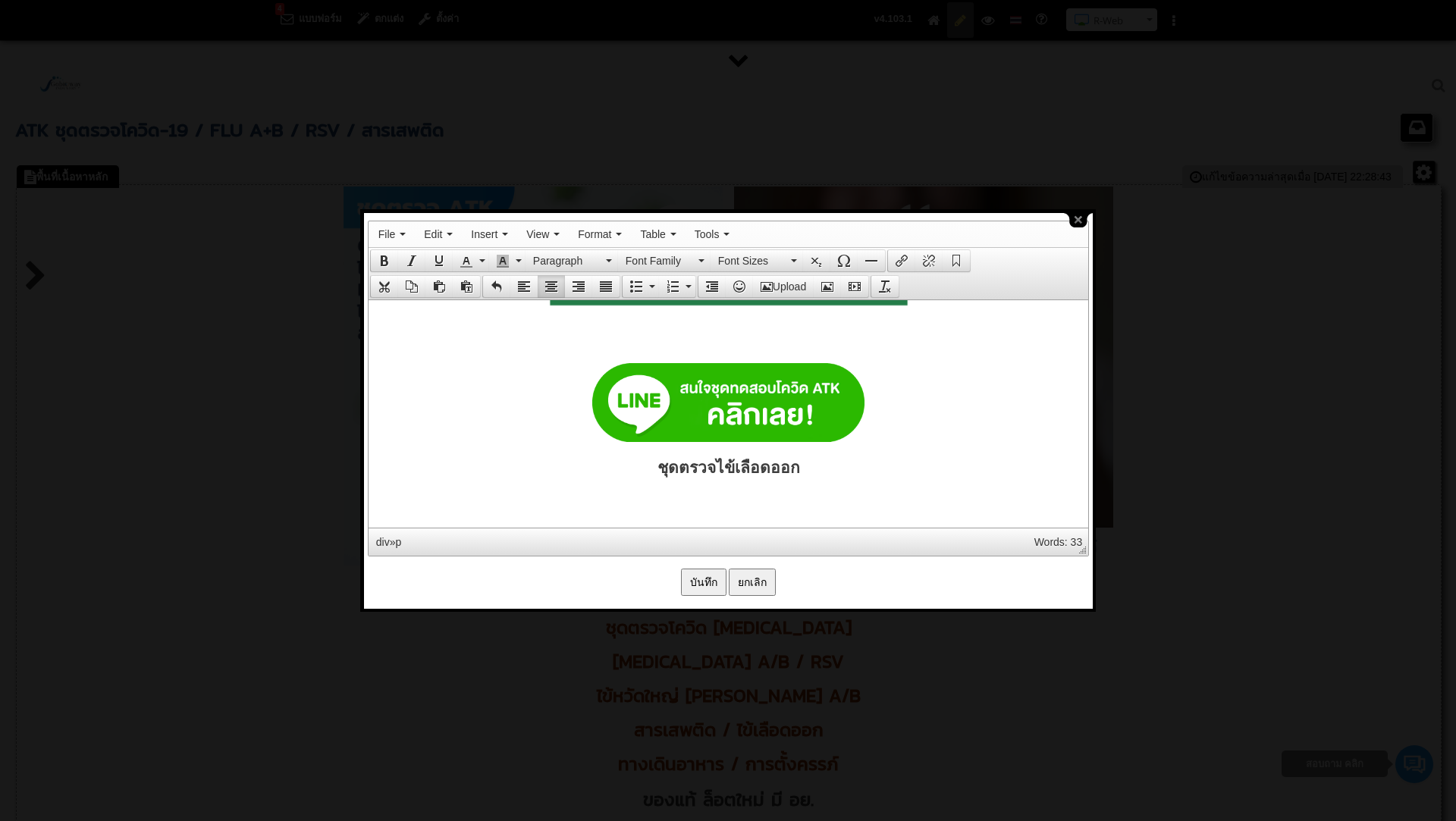
scroll to position [10017, 0]
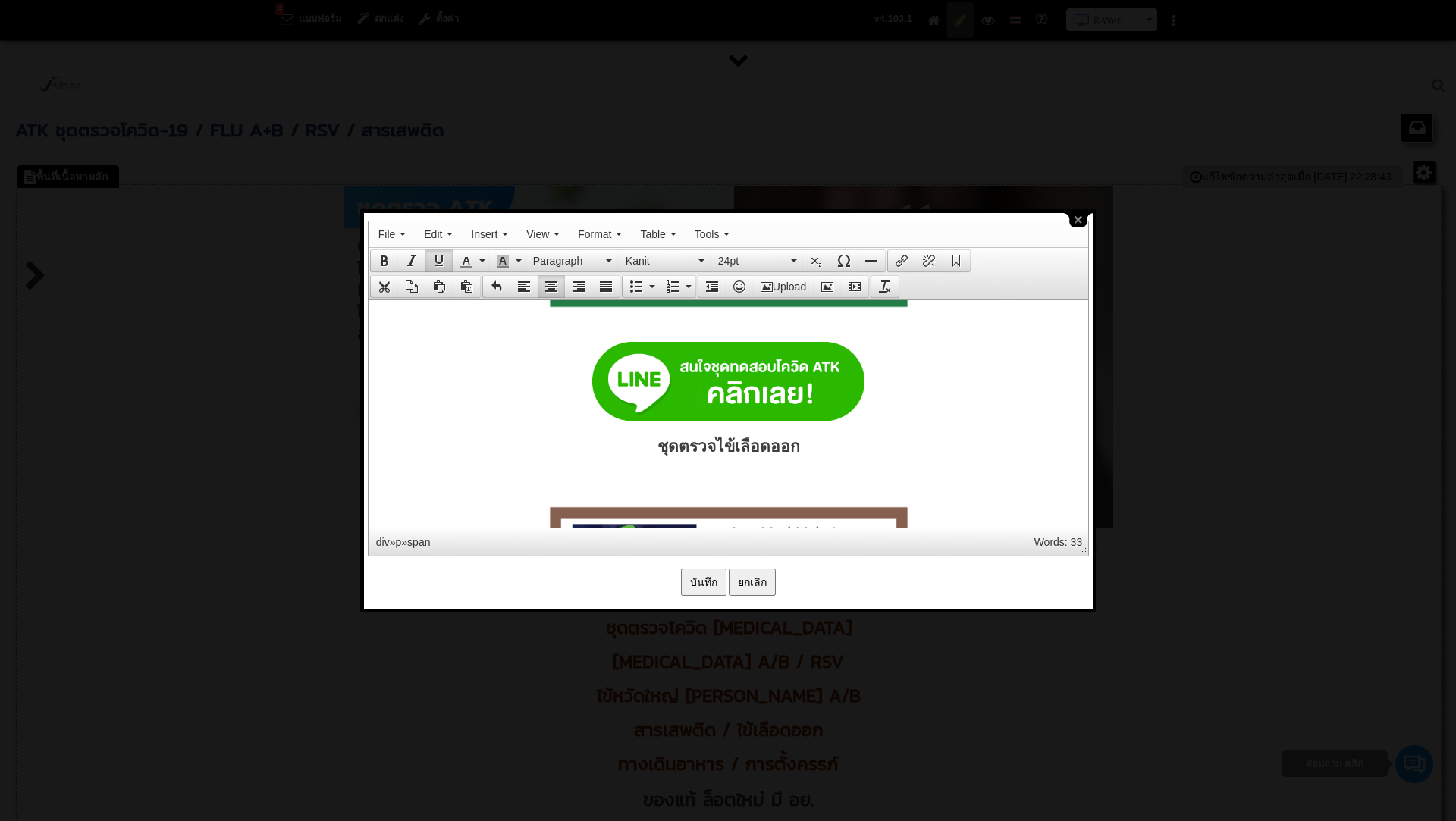
click at [665, 441] on h2 "ชุดตรวจไข้เลือดออก" at bounding box center [728, 445] width 704 height 26
drag, startPoint x: 717, startPoint y: 433, endPoint x: 802, endPoint y: 442, distance: 85.5
click at [802, 442] on h2 "ชุดตรวจไข้เลือดออก" at bounding box center [728, 445] width 704 height 26
drag, startPoint x: 669, startPoint y: 439, endPoint x: 812, endPoint y: 442, distance: 143.0
click at [812, 442] on h2 "ชุดตรวจมาลาเรีย" at bounding box center [728, 445] width 704 height 26
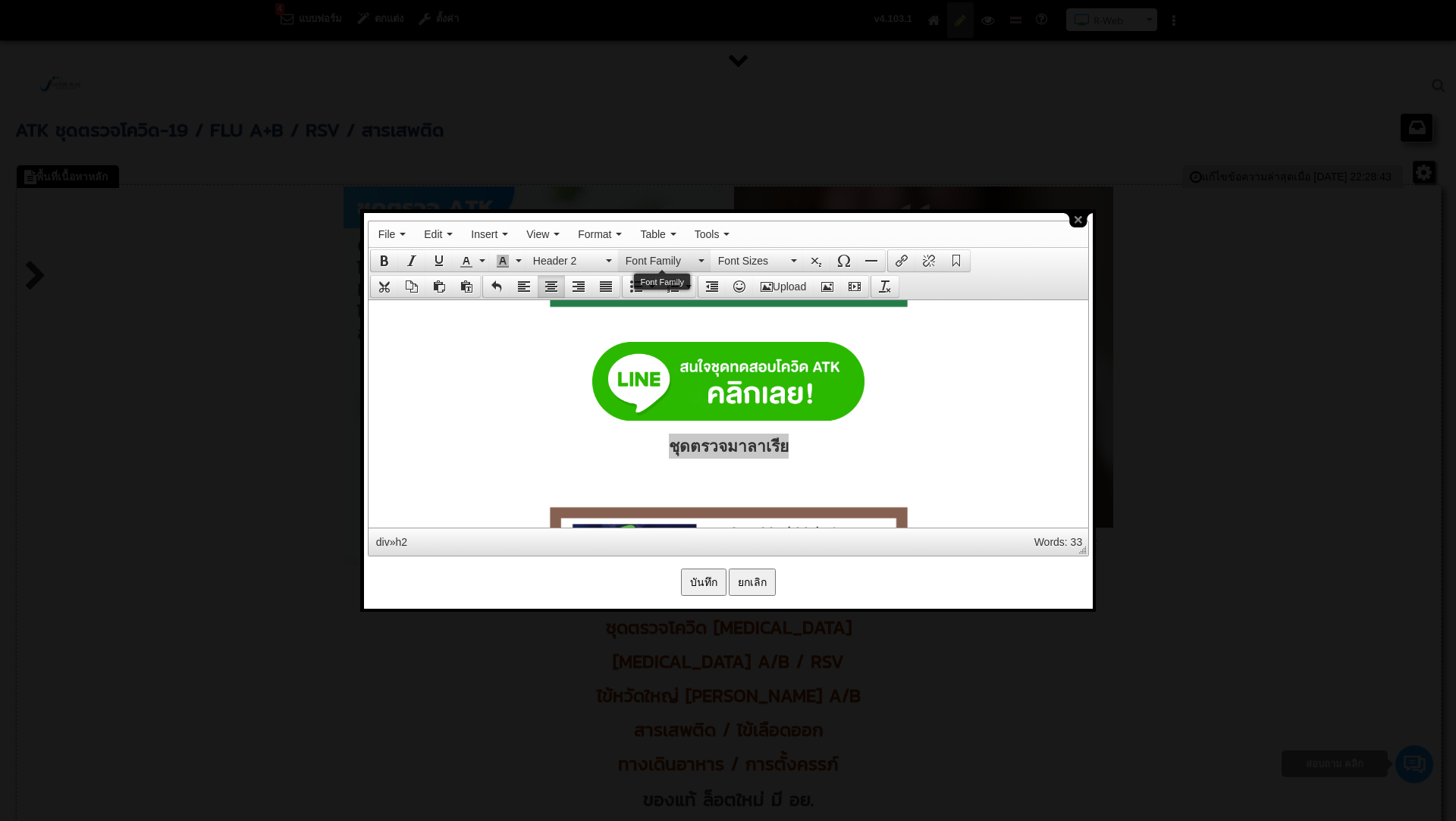
click at [702, 259] on icon "Font Family" at bounding box center [702, 260] width 6 height 3
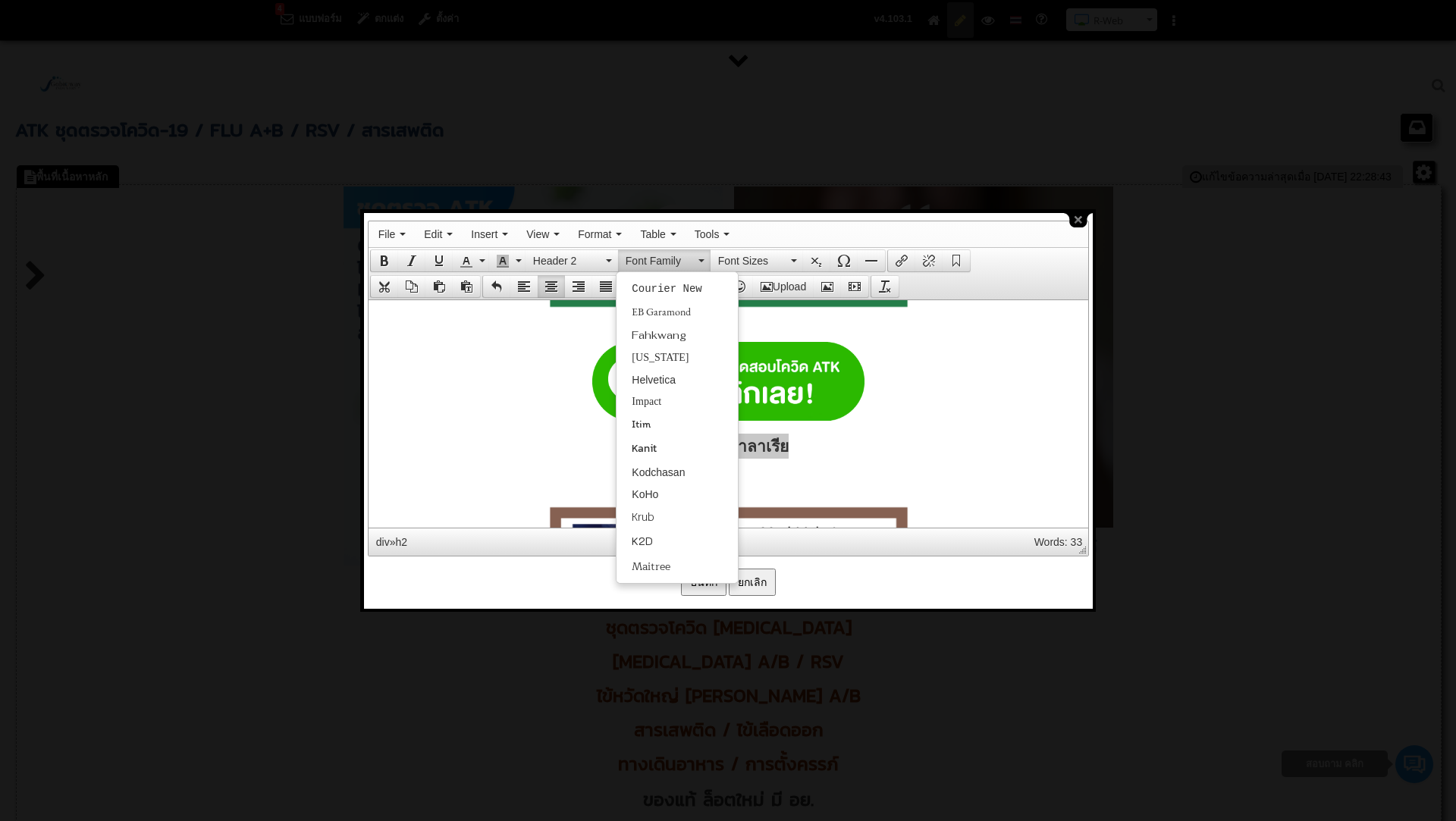
scroll to position [332, 0]
click at [658, 359] on div "Kanit" at bounding box center [676, 351] width 121 height 26
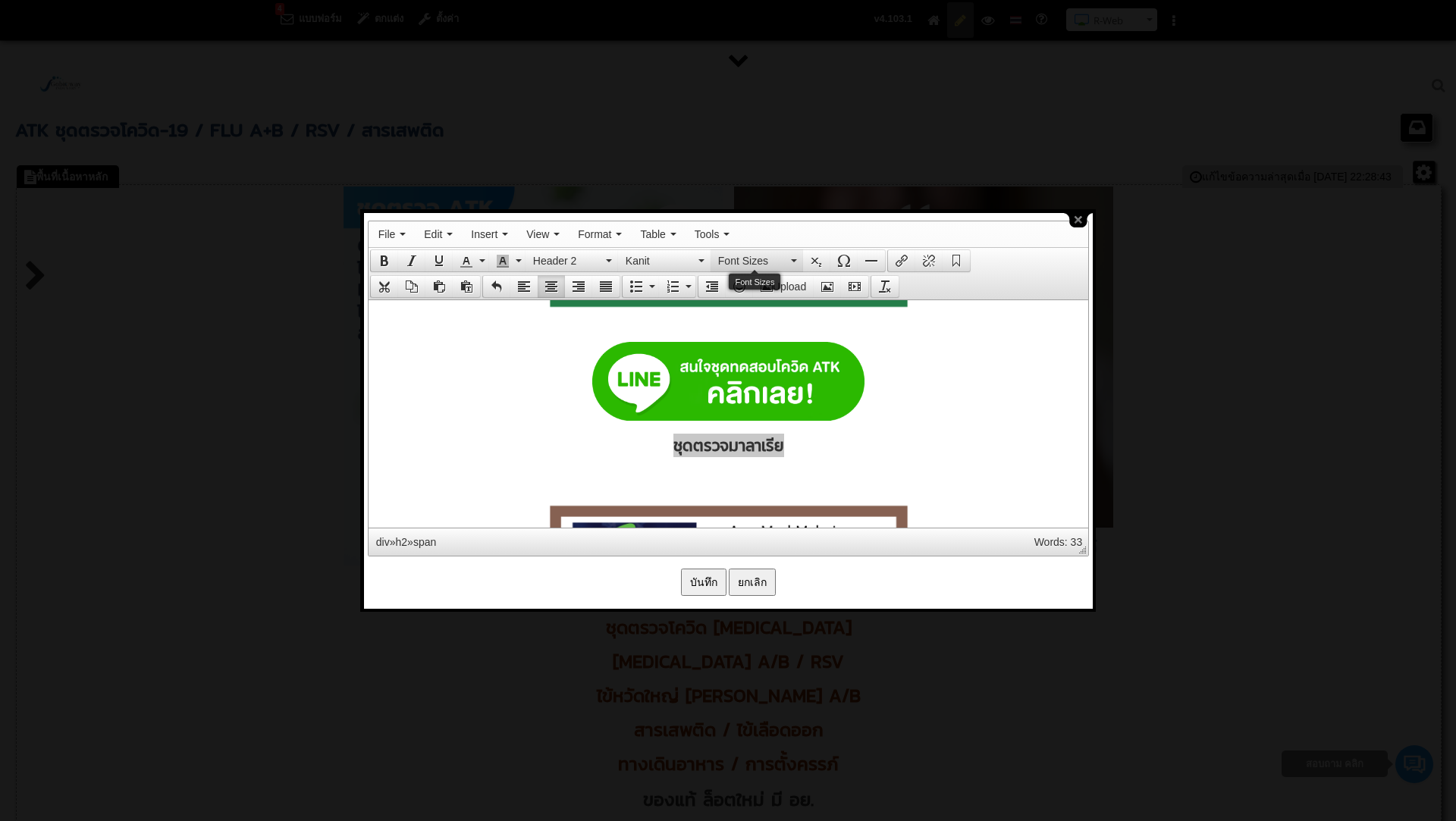
click at [792, 261] on button "Font Sizes" at bounding box center [756, 261] width 92 height 22
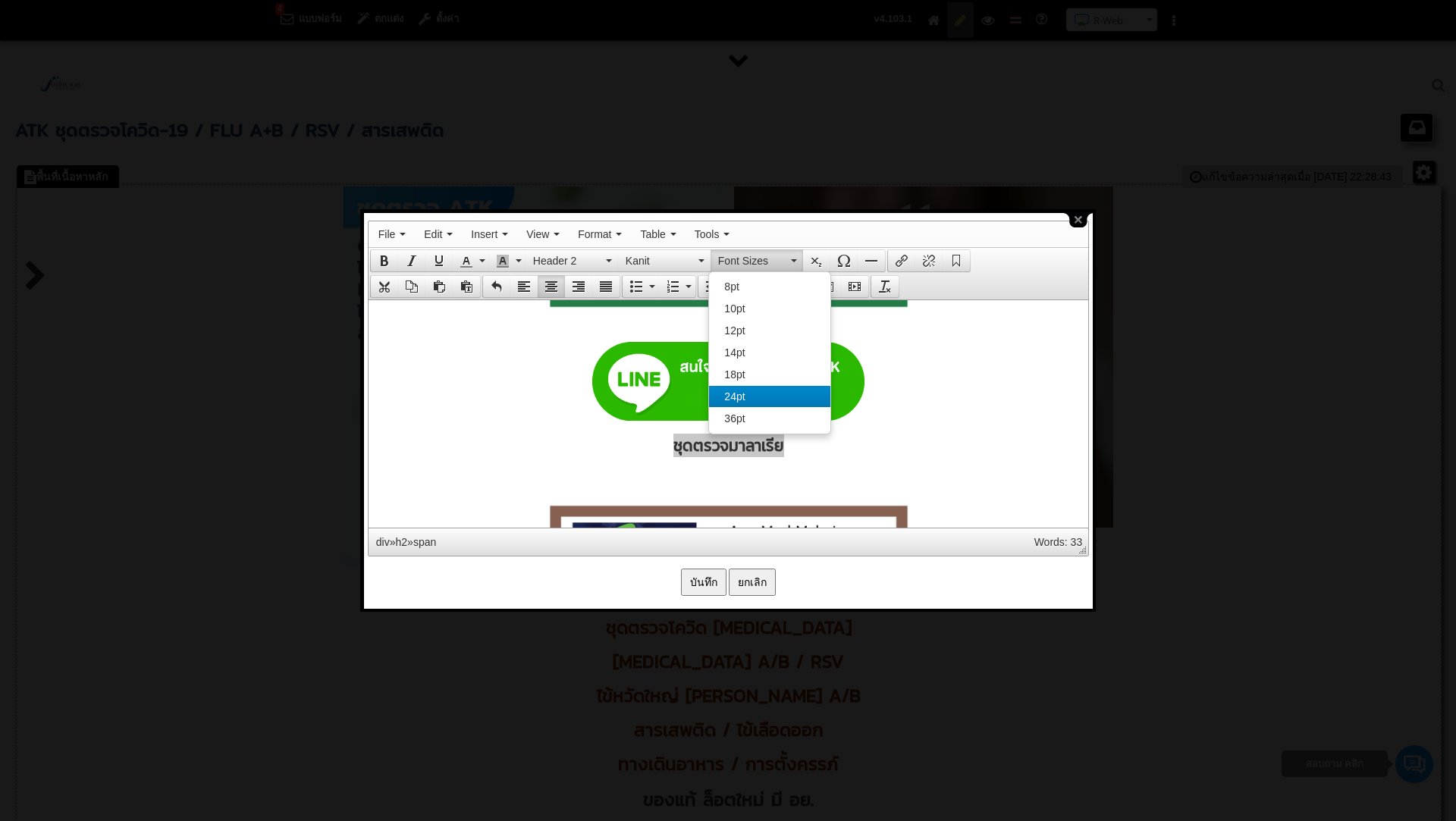
click at [737, 398] on span "24pt" at bounding box center [734, 396] width 21 height 12
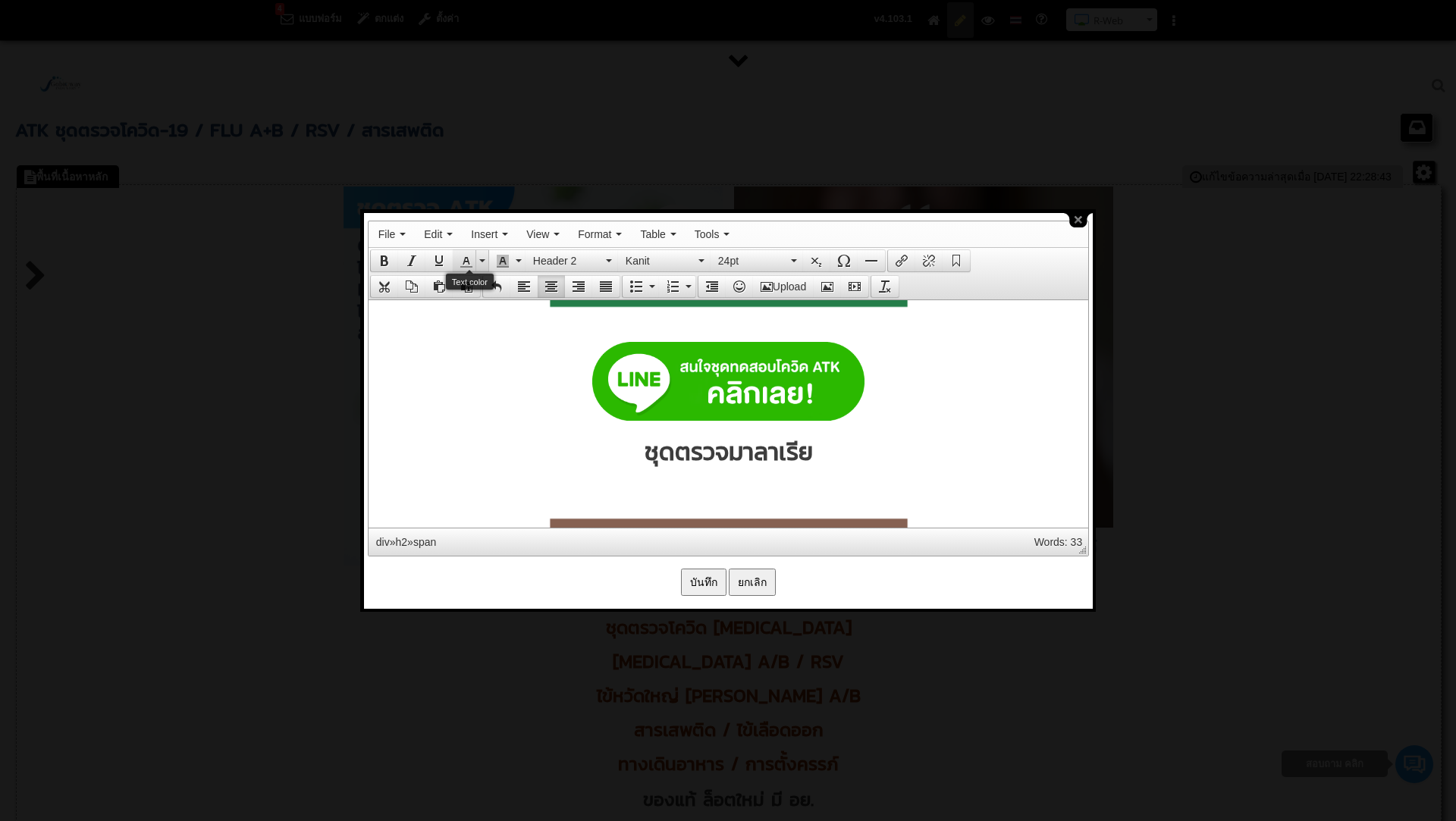
click at [460, 259] on icon "Text color" at bounding box center [466, 261] width 12 height 12
click at [469, 262] on icon "Text color" at bounding box center [466, 261] width 12 height 12
click at [438, 259] on icon "Underline" at bounding box center [439, 261] width 12 height 12
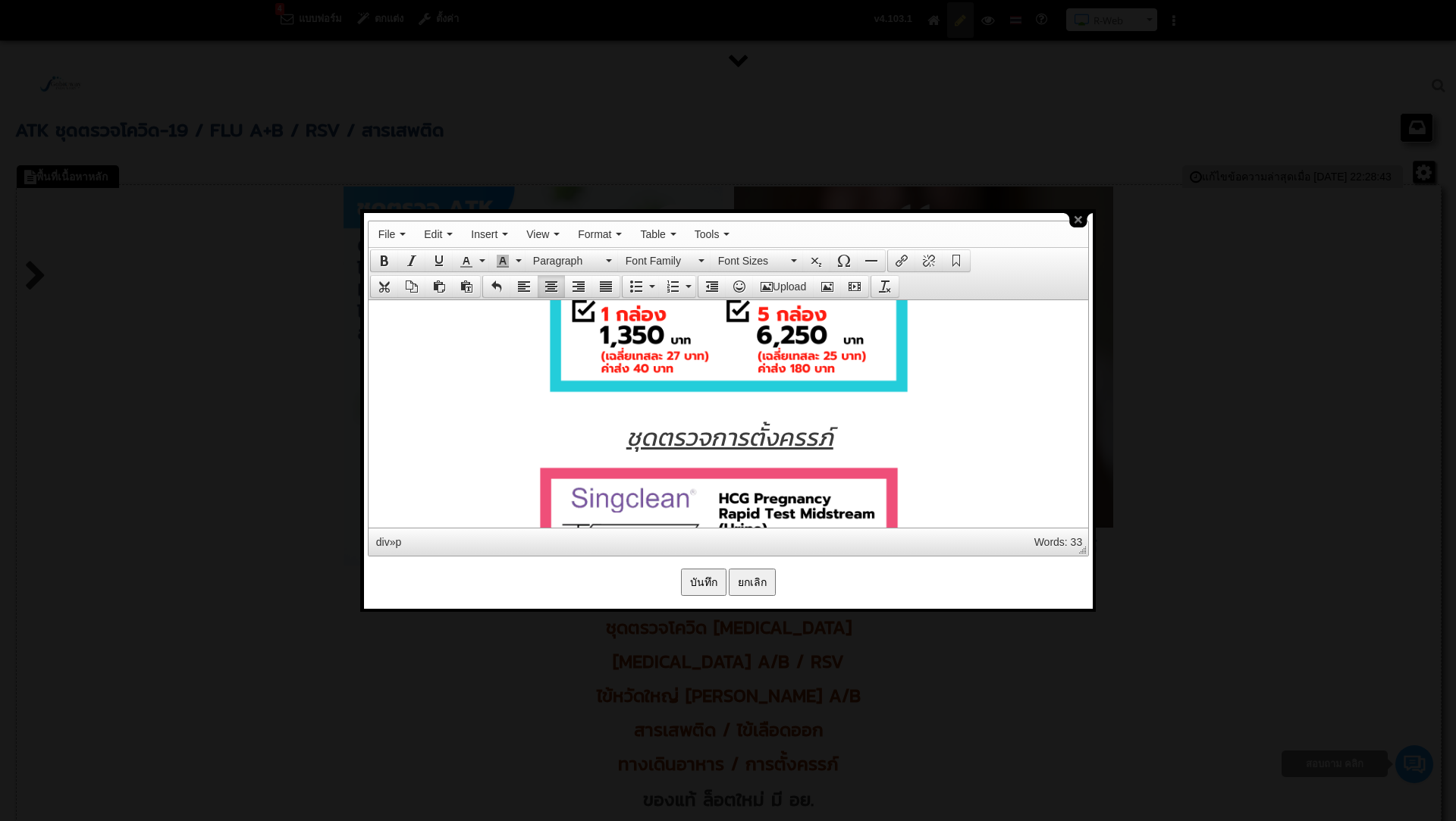
scroll to position [11427, 0]
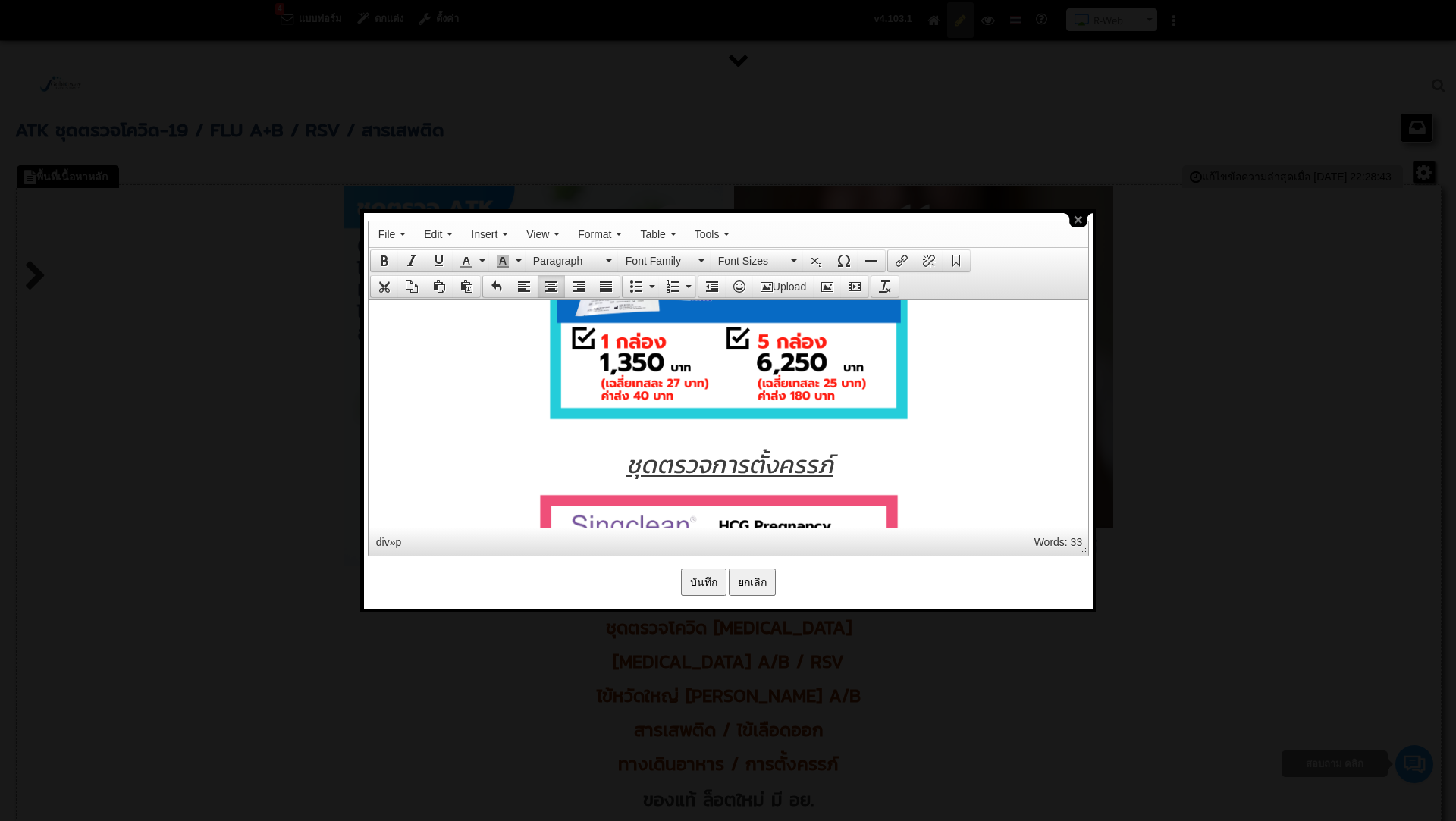
click at [943, 386] on address at bounding box center [728, 243] width 704 height 383
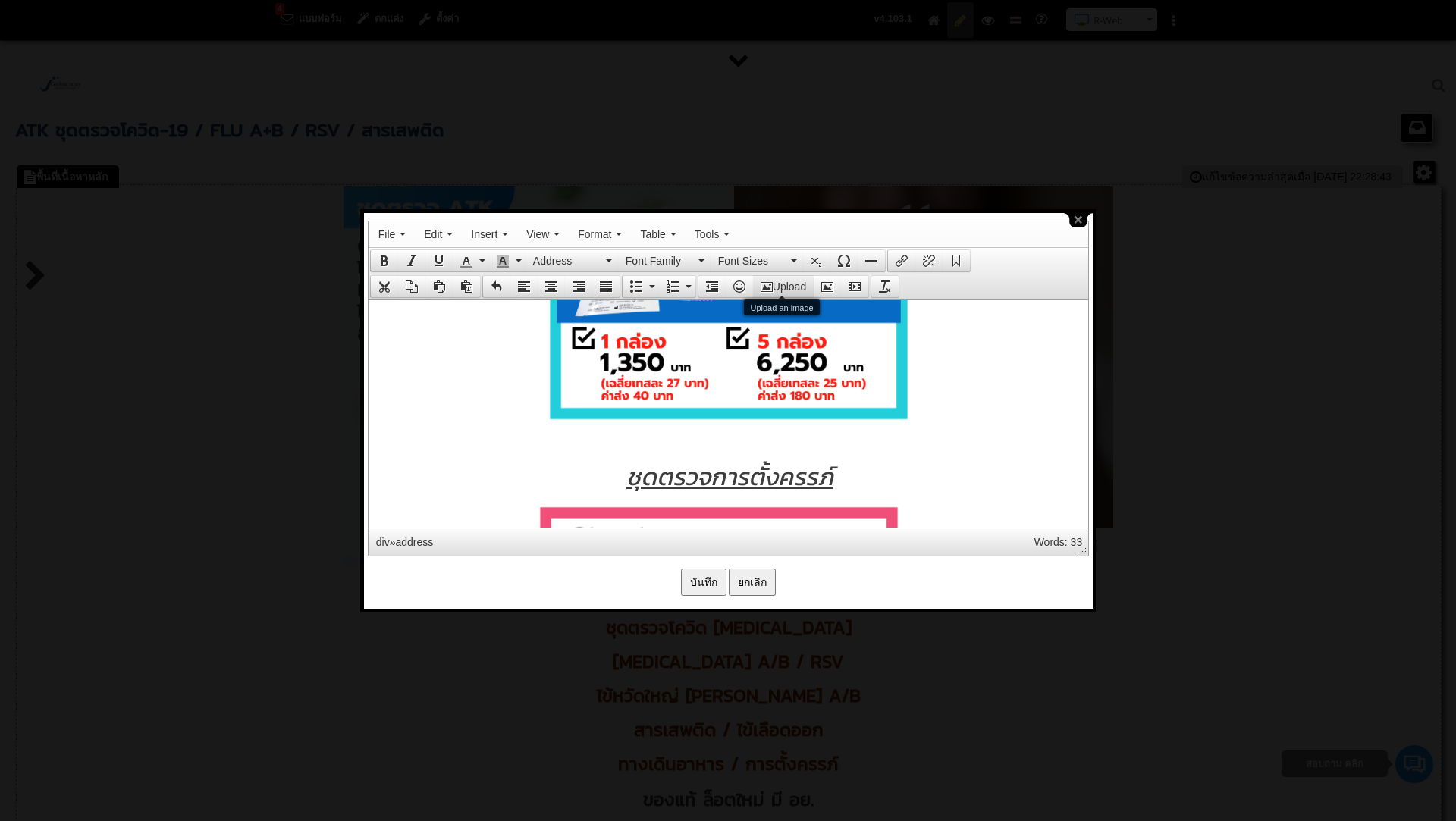
click at [763, 285] on icon "Upload an image" at bounding box center [766, 286] width 12 height 12
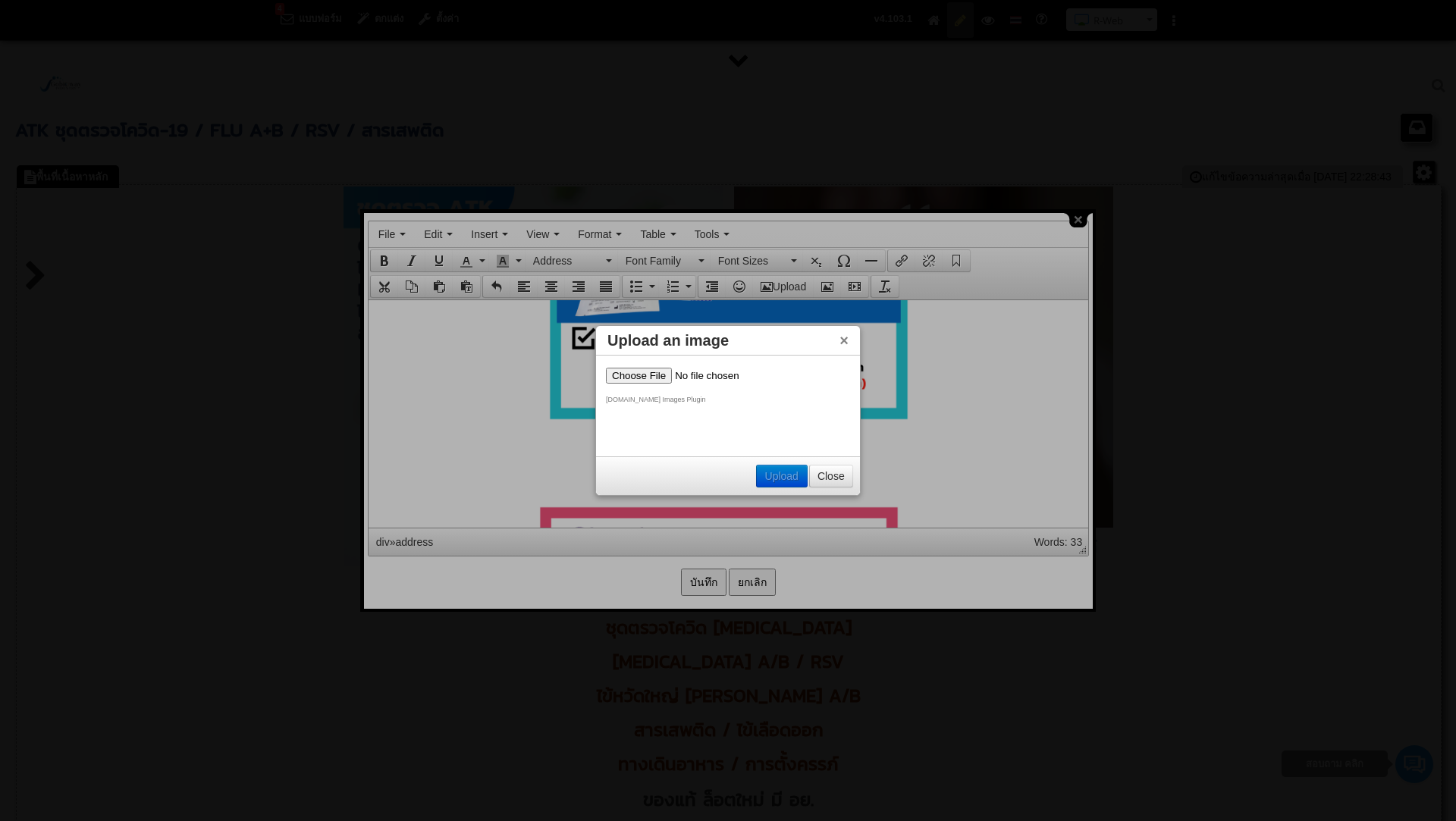
scroll to position [0, 0]
click at [629, 372] on input "file" at bounding box center [702, 376] width 192 height 16
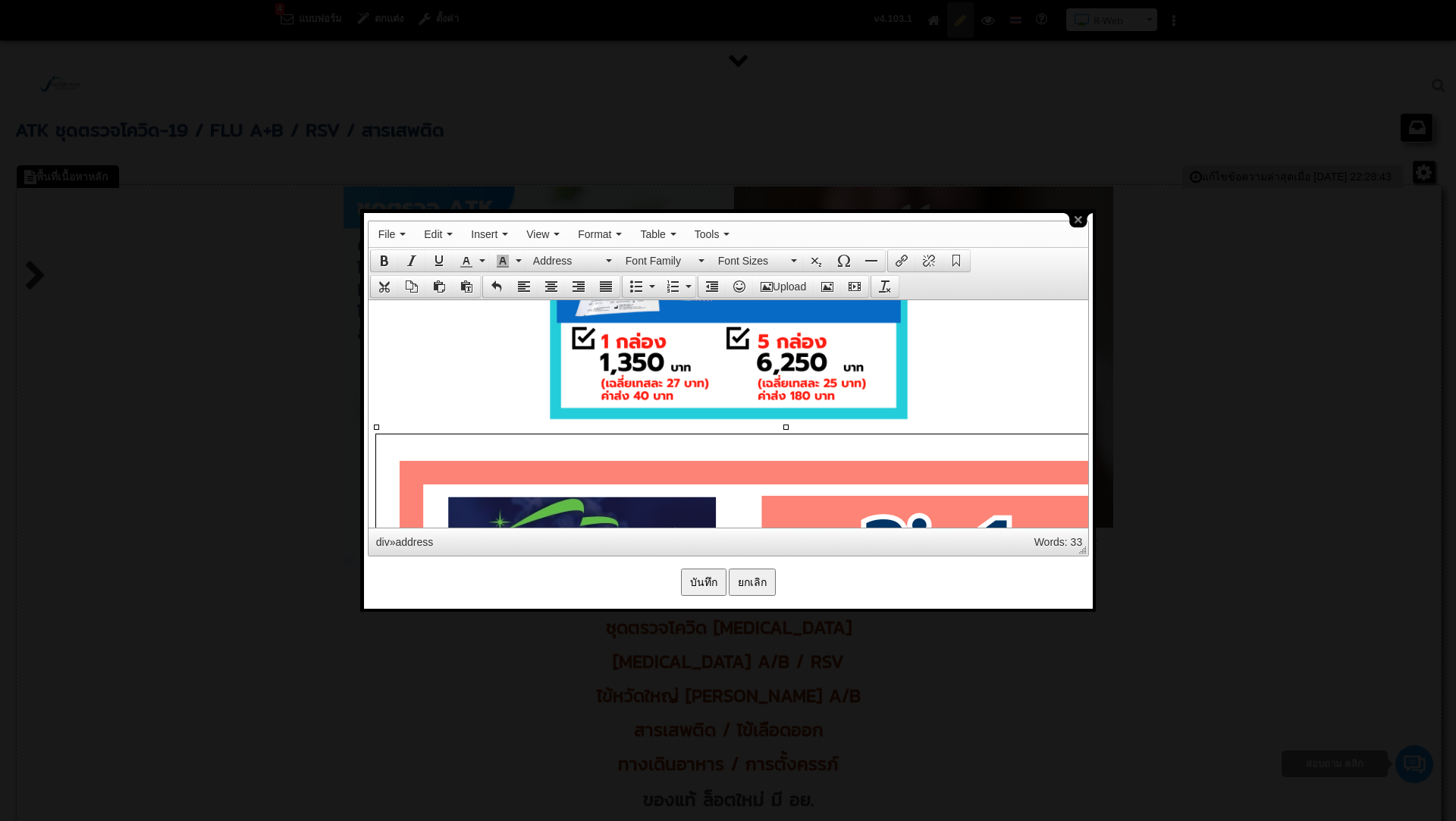
drag, startPoint x: 904, startPoint y: 452, endPoint x: 1146, endPoint y: 538, distance: 256.8
click at [828, 282] on icon "Insert/edit image" at bounding box center [827, 286] width 12 height 12
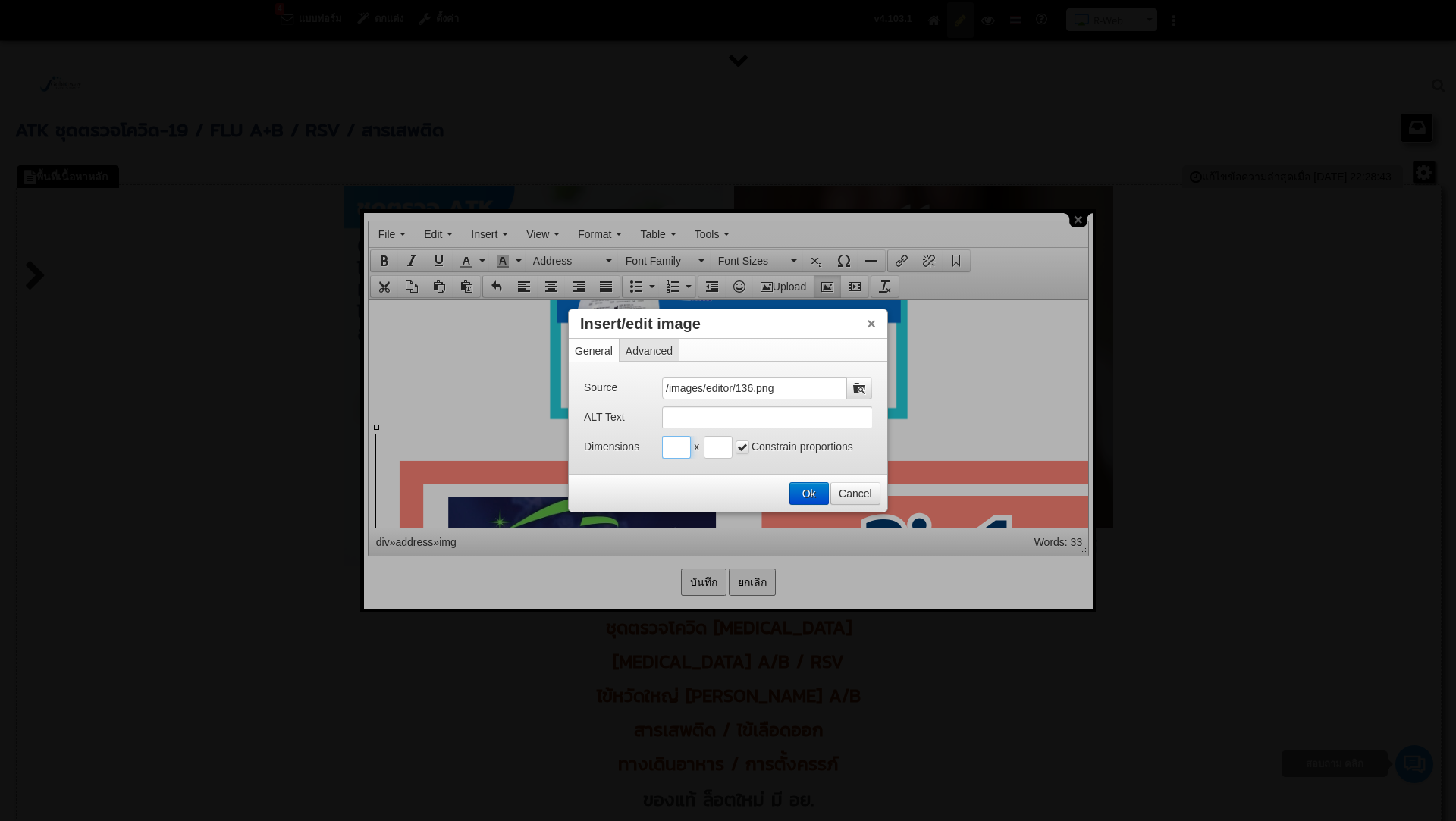
click at [674, 442] on input "Insert/edit image" at bounding box center [676, 446] width 28 height 23
type input "500"
click at [718, 443] on input "Insert/edit image" at bounding box center [717, 446] width 28 height 23
type input "500"
click at [809, 485] on button "Ok" at bounding box center [808, 493] width 38 height 22
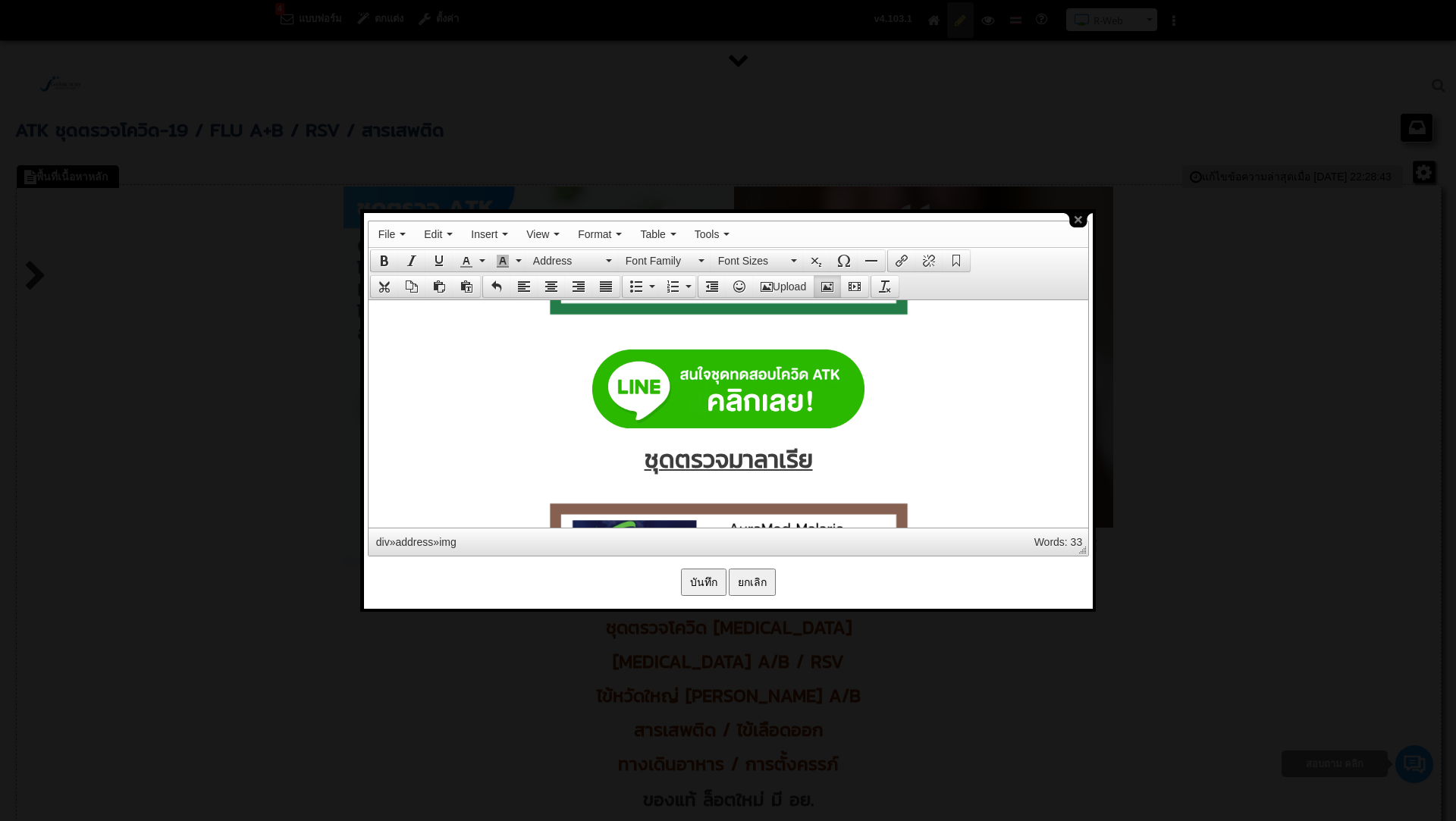
scroll to position [10002, 0]
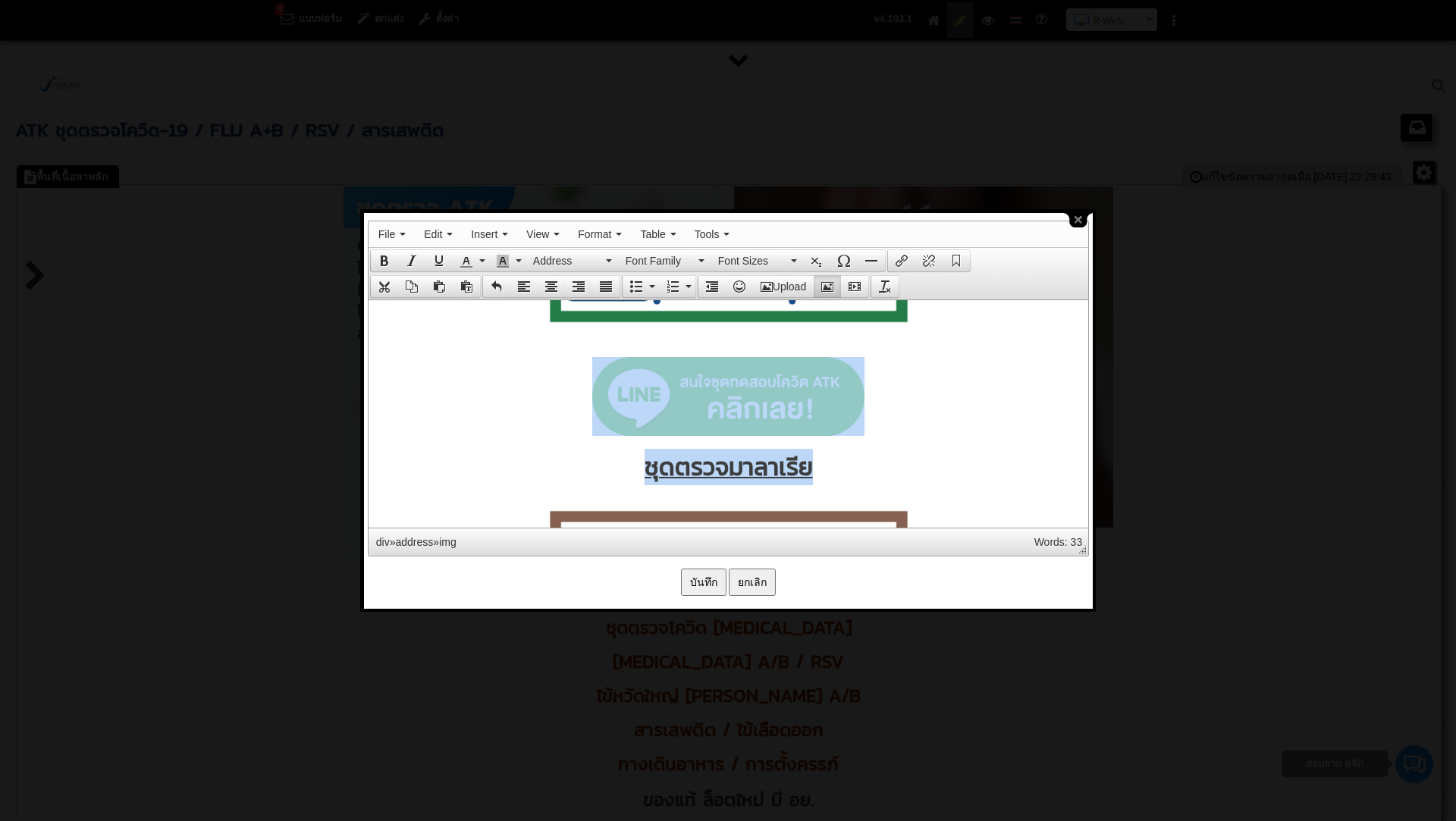
drag, startPoint x: 583, startPoint y: 369, endPoint x: 835, endPoint y: 450, distance: 264.7
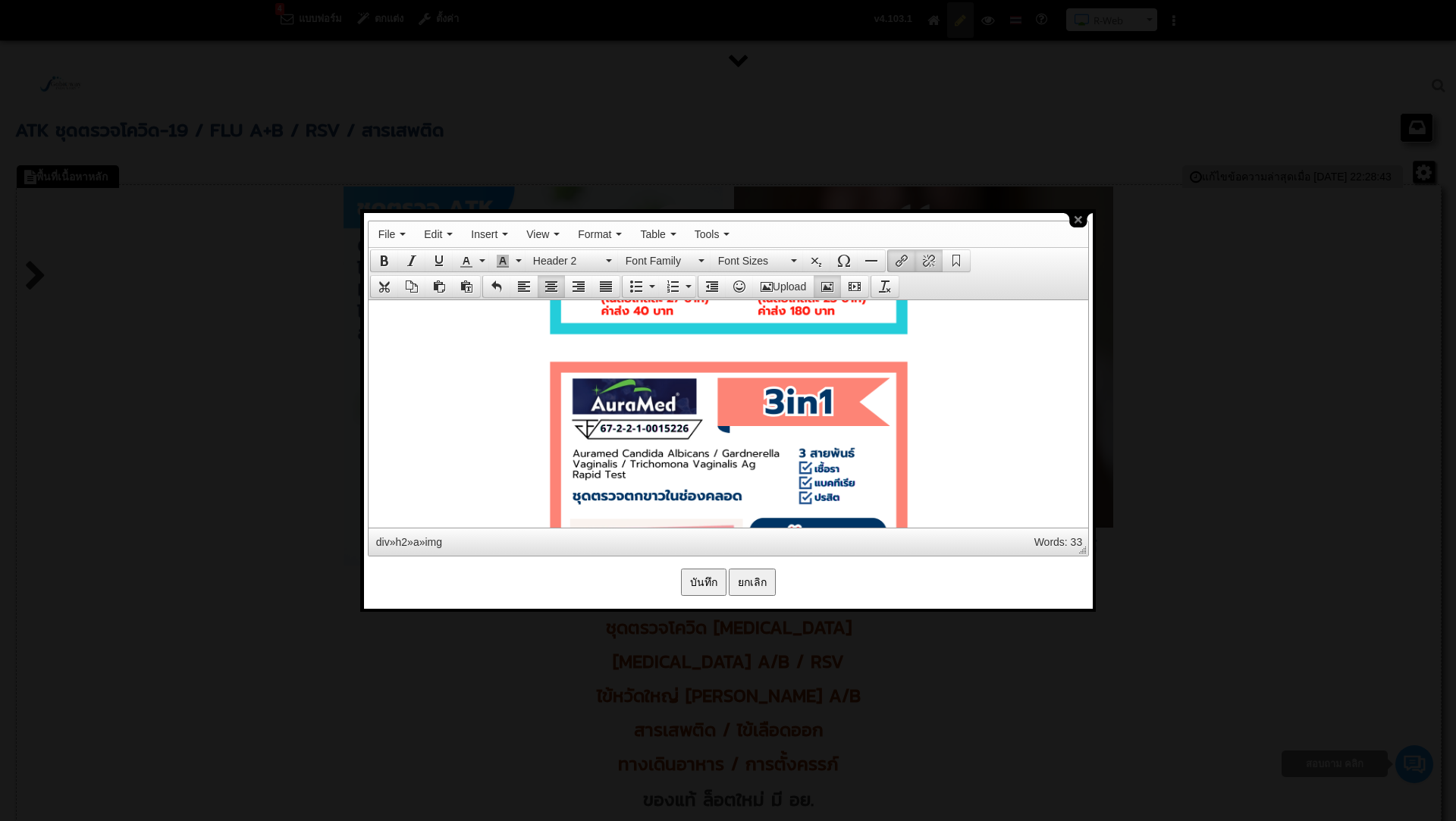
scroll to position [11453, 0]
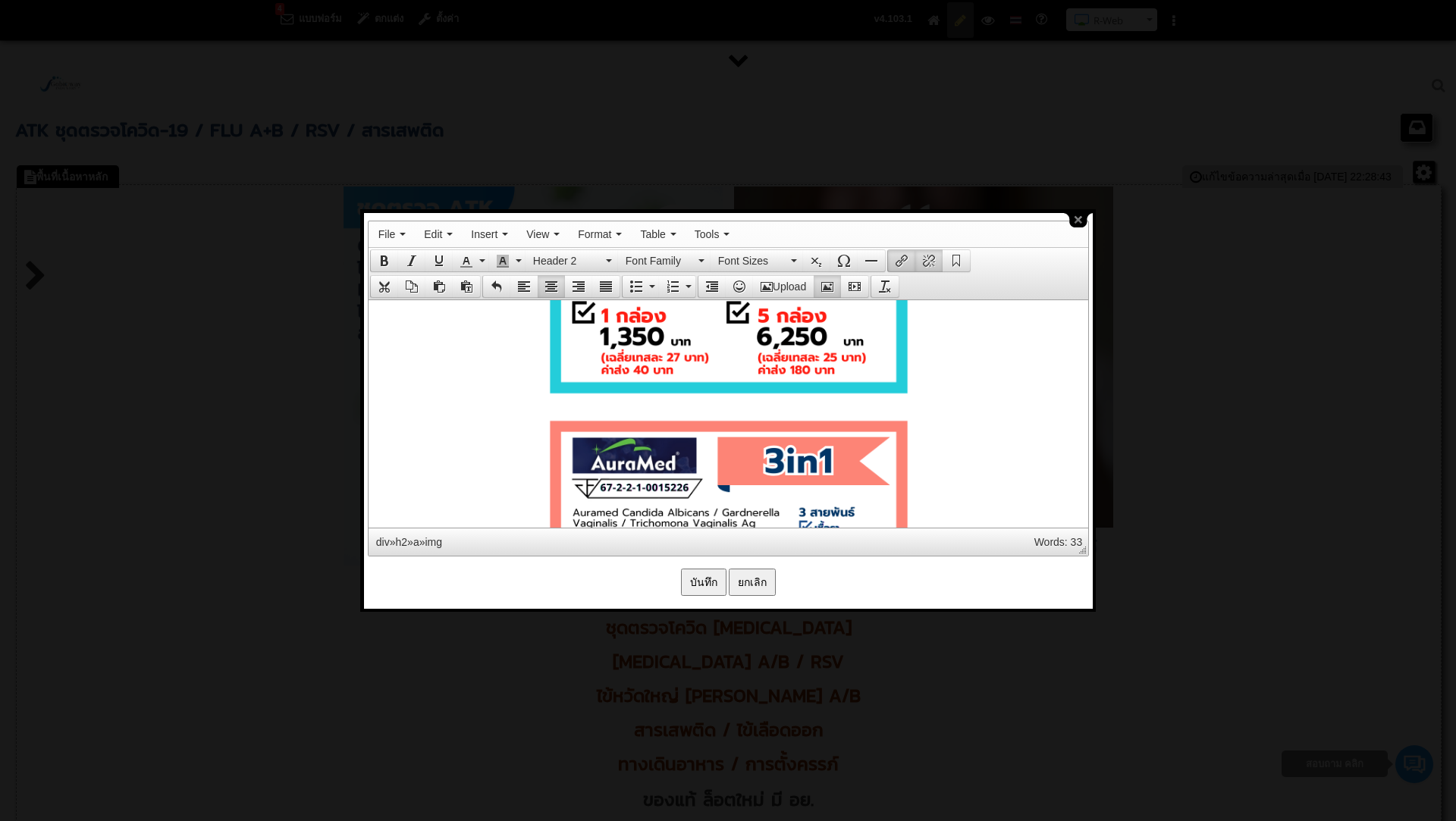
click at [948, 354] on address at bounding box center [728, 217] width 704 height 383
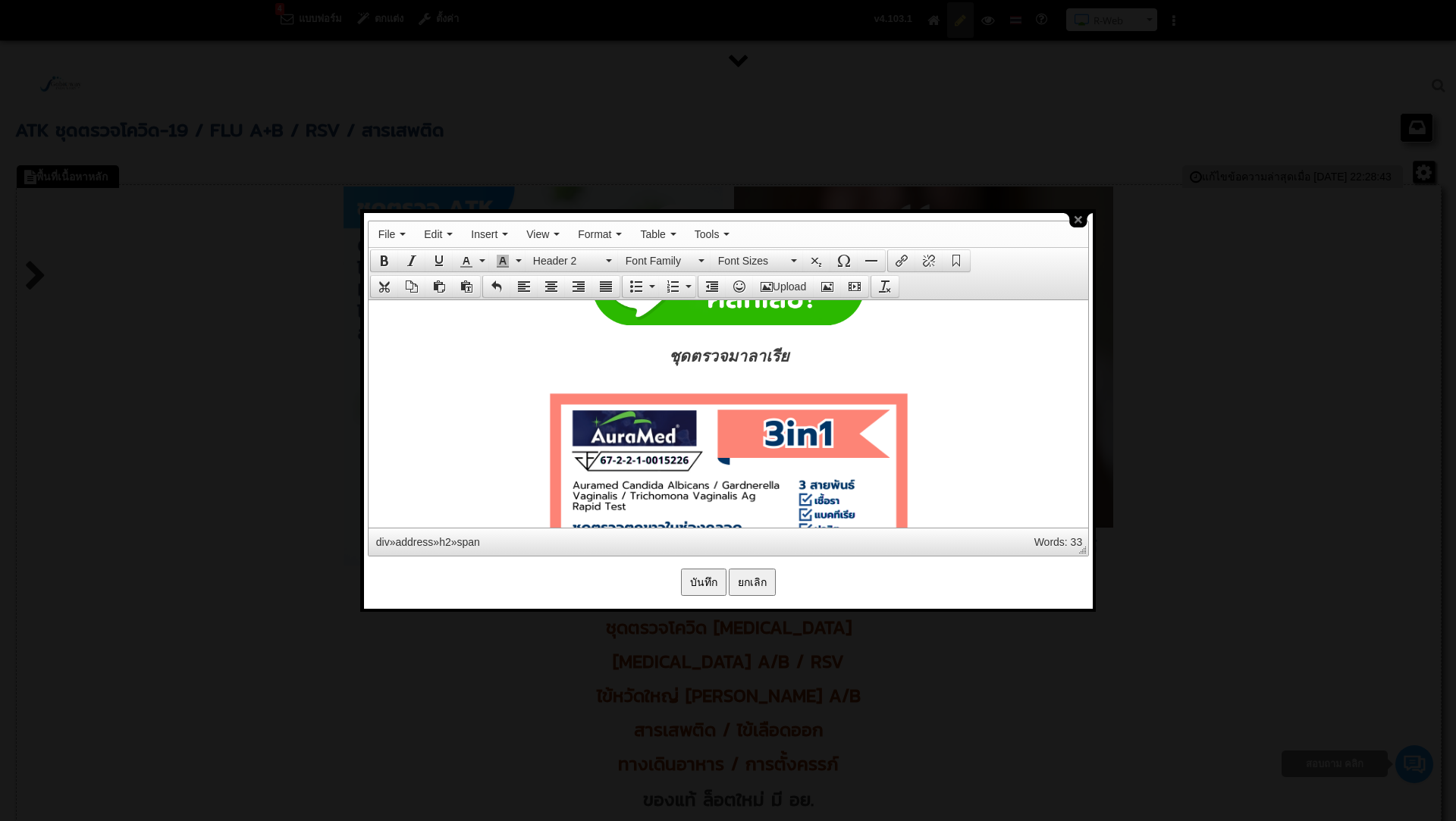
scroll to position [11639, 0]
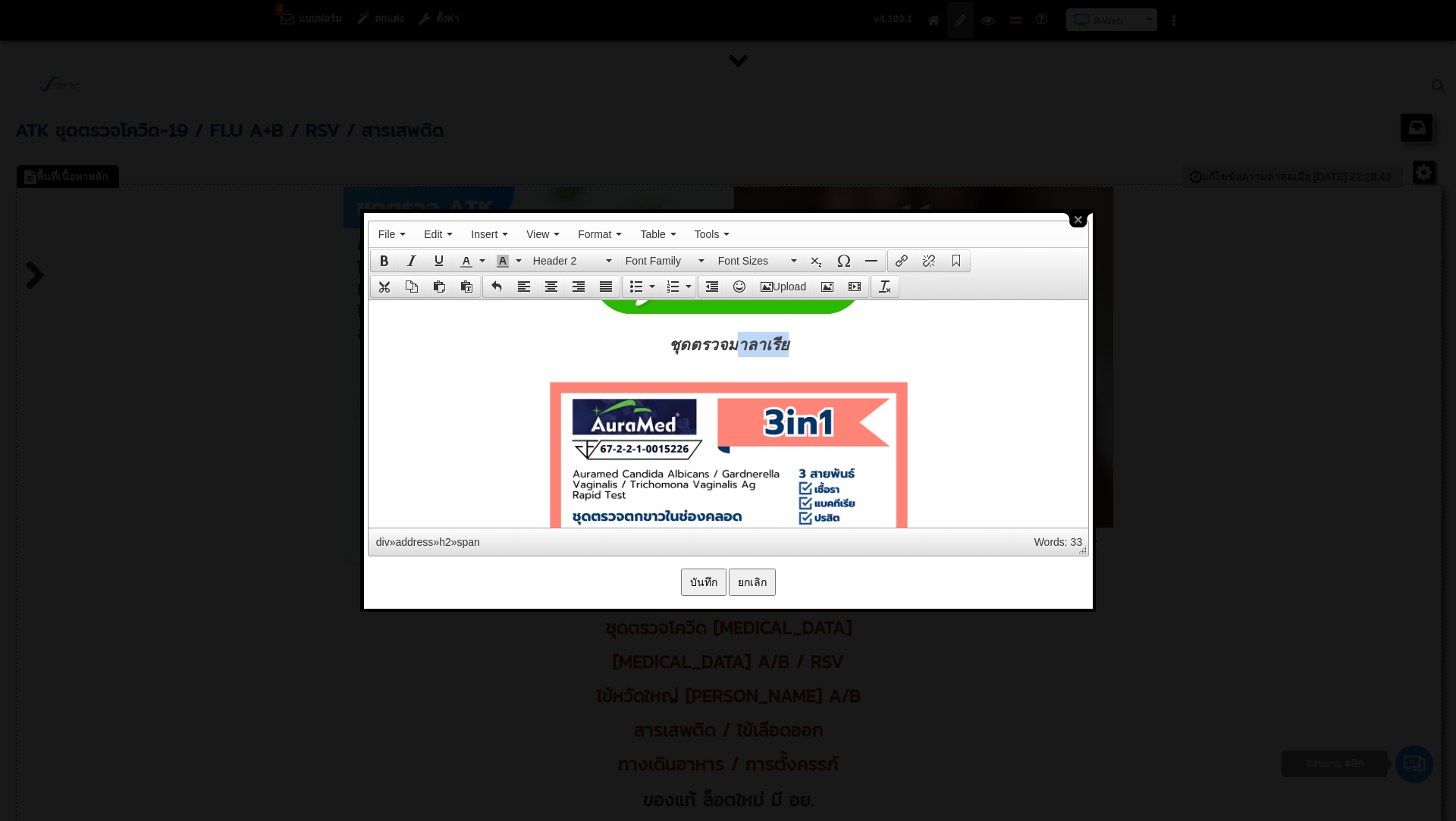
drag, startPoint x: 733, startPoint y: 331, endPoint x: 827, endPoint y: 331, distance: 94.0
click at [827, 332] on h2 "ชุดตรวจมาลาเรีย" at bounding box center [728, 344] width 704 height 26
drag, startPoint x: 637, startPoint y: 334, endPoint x: 783, endPoint y: 317, distance: 147.0
click at [883, 333] on h2 "ชุดตรวจตกขาวในช่องคลอด" at bounding box center [728, 344] width 704 height 26
click at [699, 255] on button "Font Family" at bounding box center [664, 261] width 92 height 22
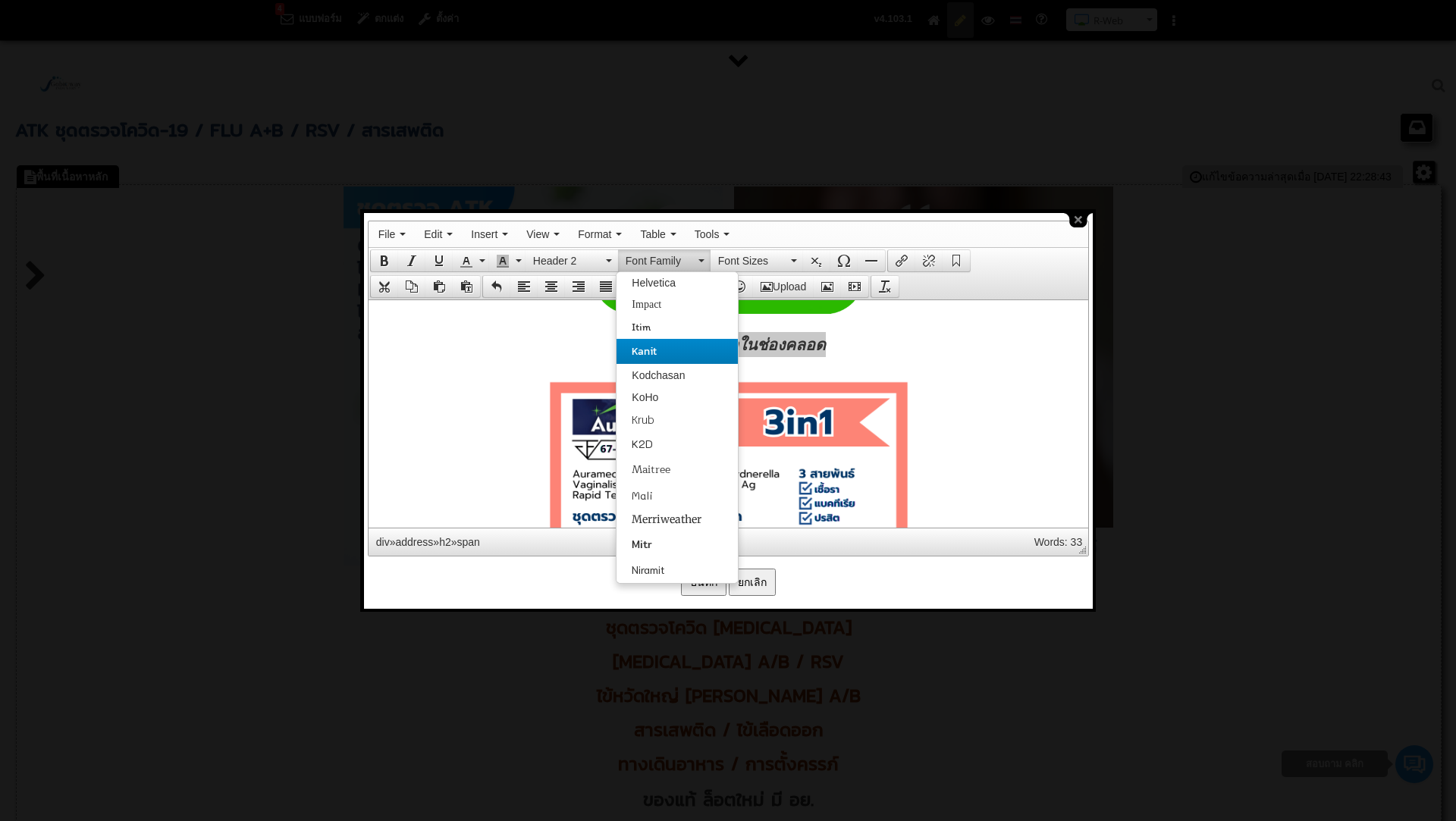
click at [650, 355] on span "Kanit" at bounding box center [645, 351] width 26 height 16
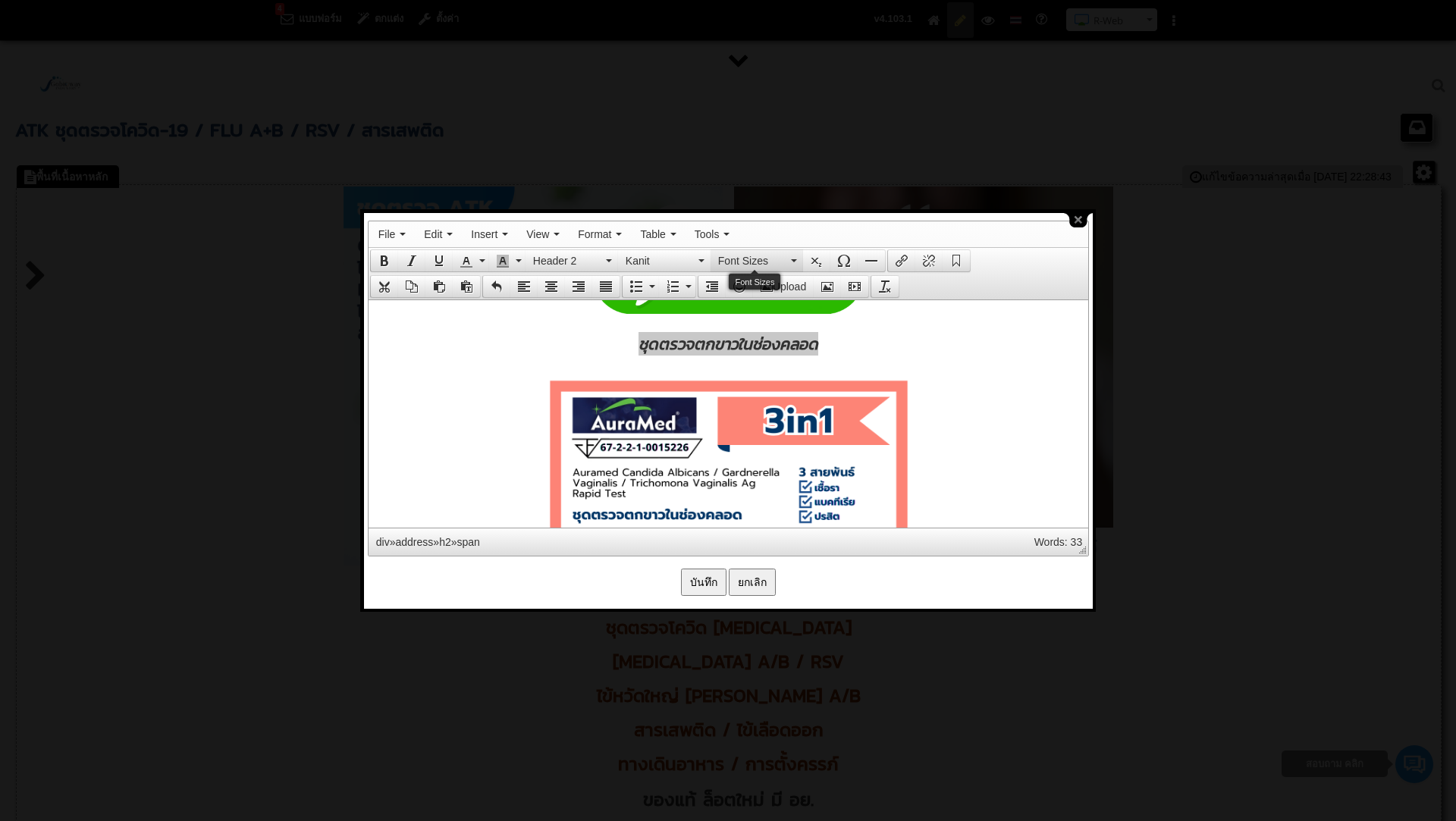
click at [796, 256] on button "Font Sizes" at bounding box center [756, 261] width 92 height 22
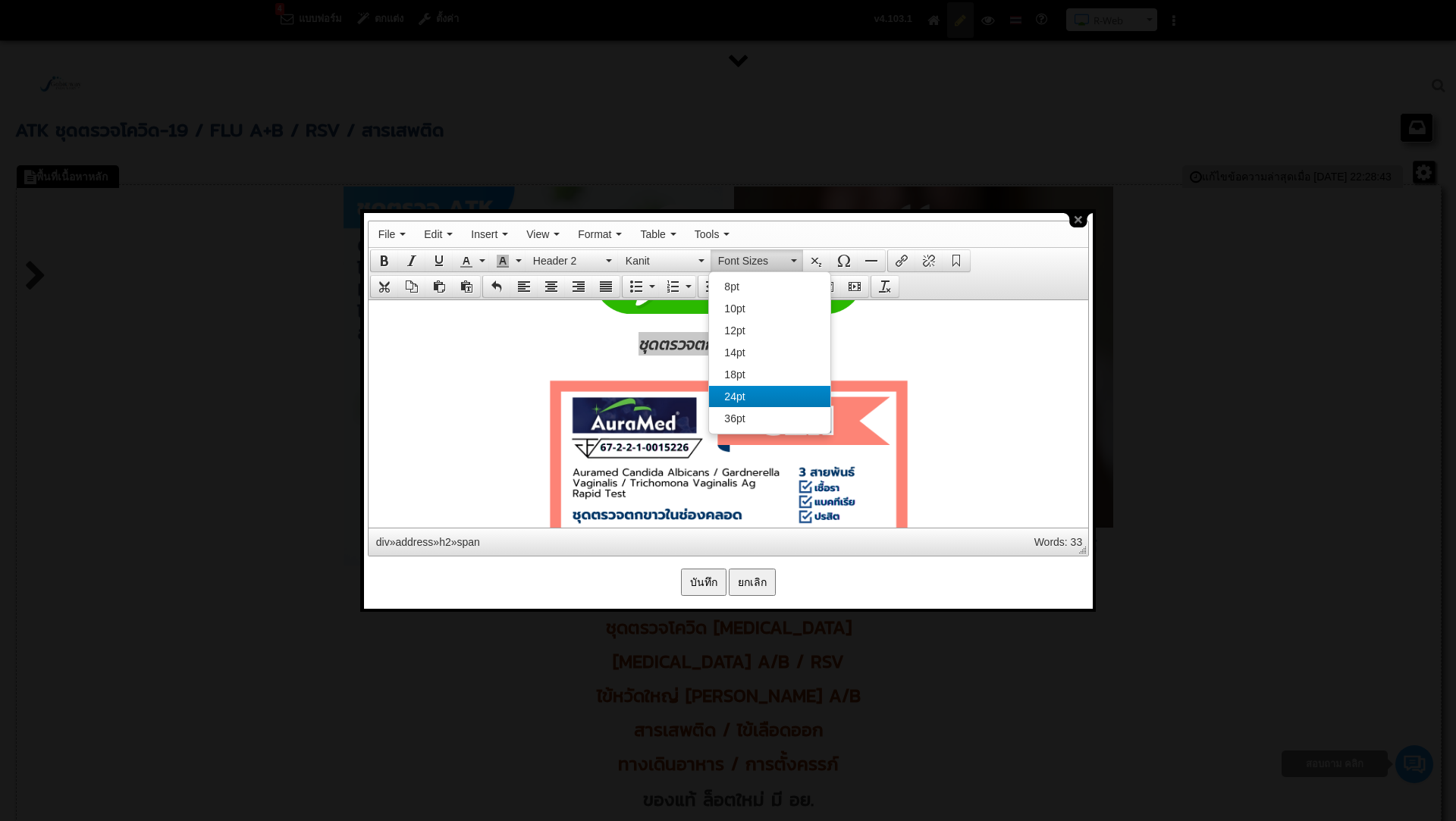
click at [740, 402] on span "24pt" at bounding box center [734, 396] width 21 height 12
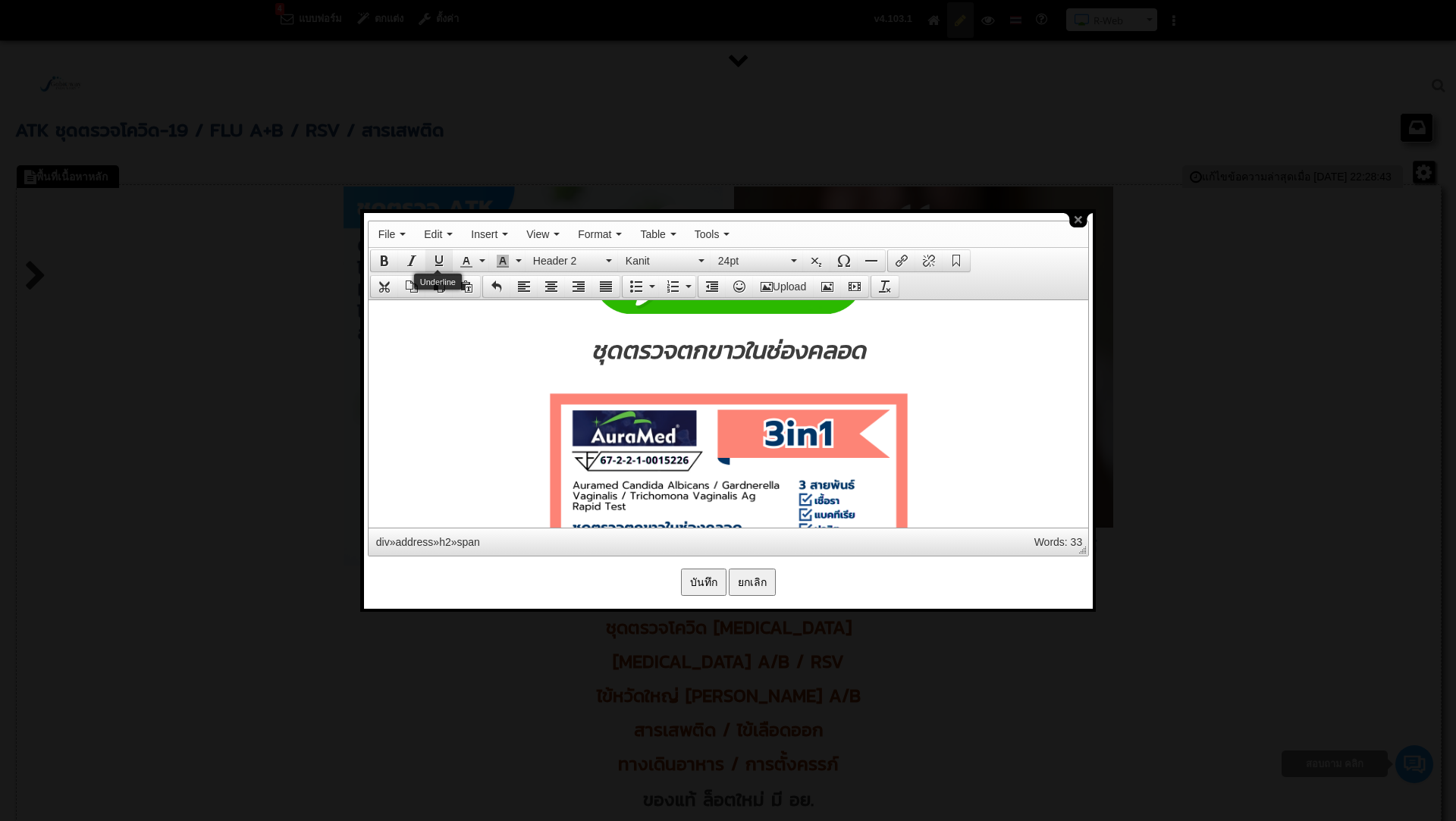
click at [436, 257] on icon "Underline" at bounding box center [439, 261] width 12 height 12
click at [809, 367] on div "ชุดตรวจไข้เลือดออก ชุดตรวจมาลาเรีย i+LAB Methamphetamine ACRO THC Rapid Test Di…" at bounding box center [728, 99] width 704 height 4436
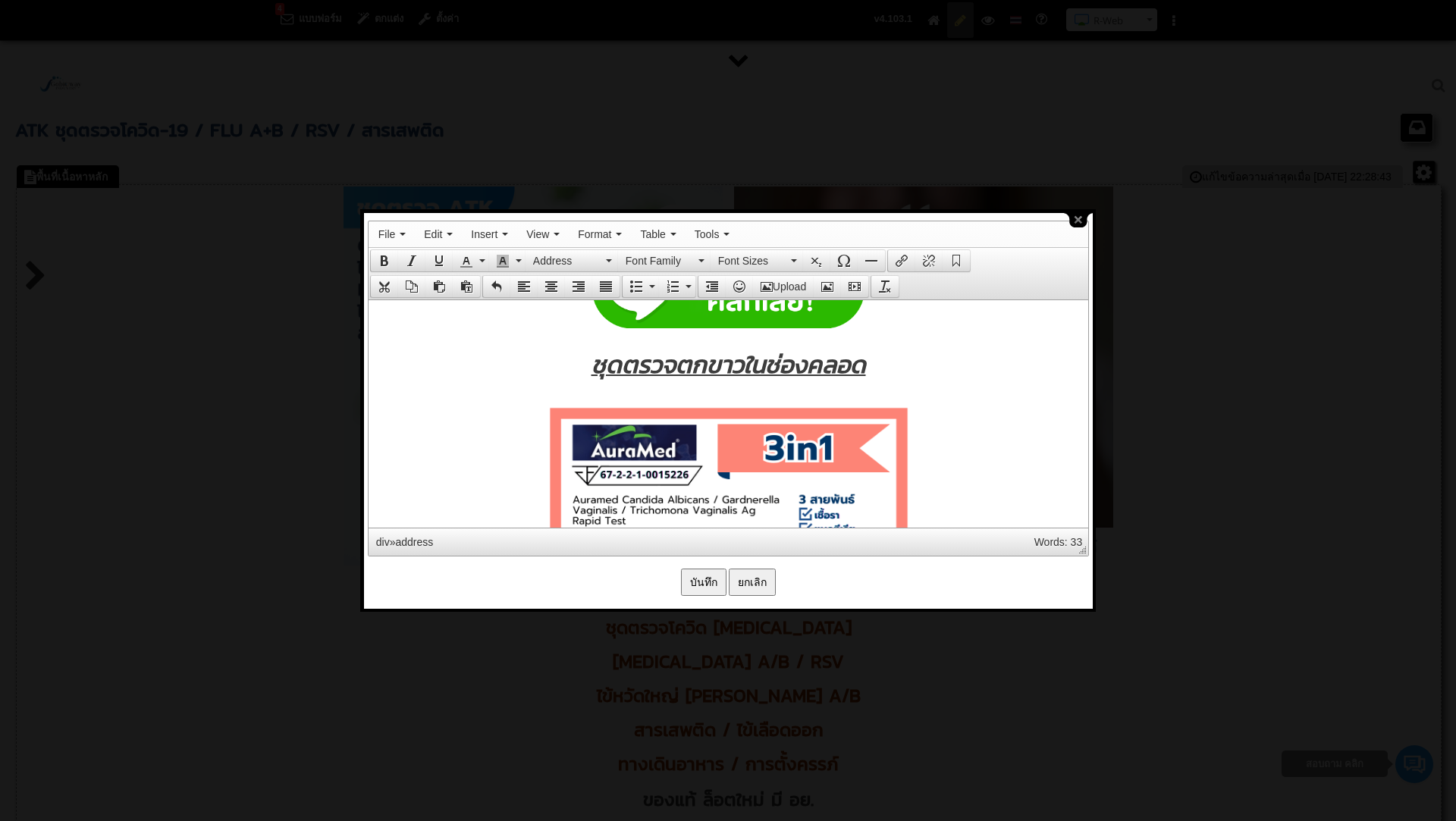
scroll to position [11628, 0]
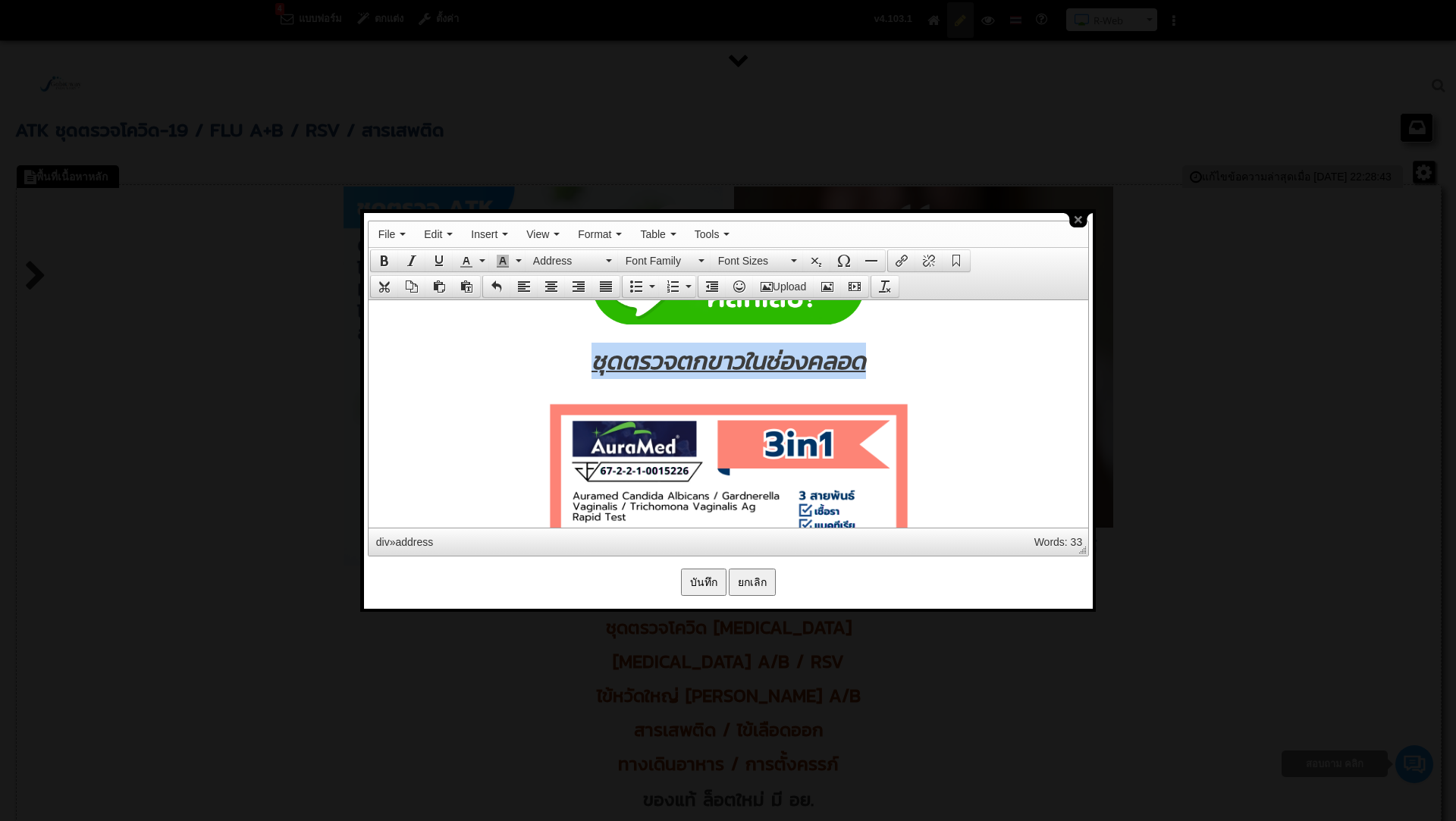
drag, startPoint x: 593, startPoint y: 350, endPoint x: 869, endPoint y: 356, distance: 276.1
click at [869, 356] on h2 "ชุดตรวจตกขาวในช่องคลอด" at bounding box center [728, 360] width 704 height 36
click at [410, 255] on icon "Italic" at bounding box center [411, 261] width 12 height 12
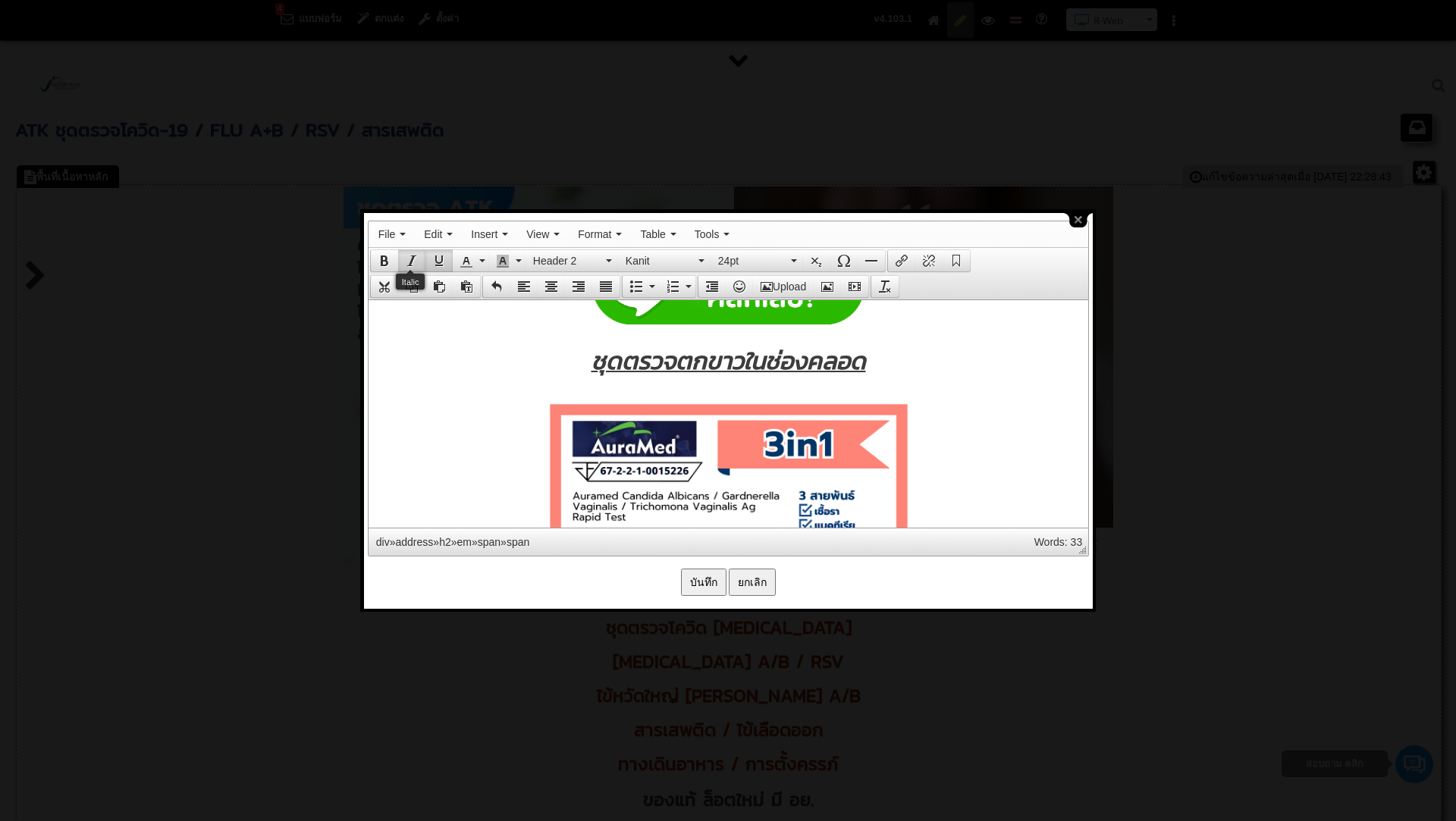
click at [410, 255] on icon "Italic" at bounding box center [411, 261] width 12 height 12
click at [605, 254] on button "Header 2" at bounding box center [572, 261] width 92 height 22
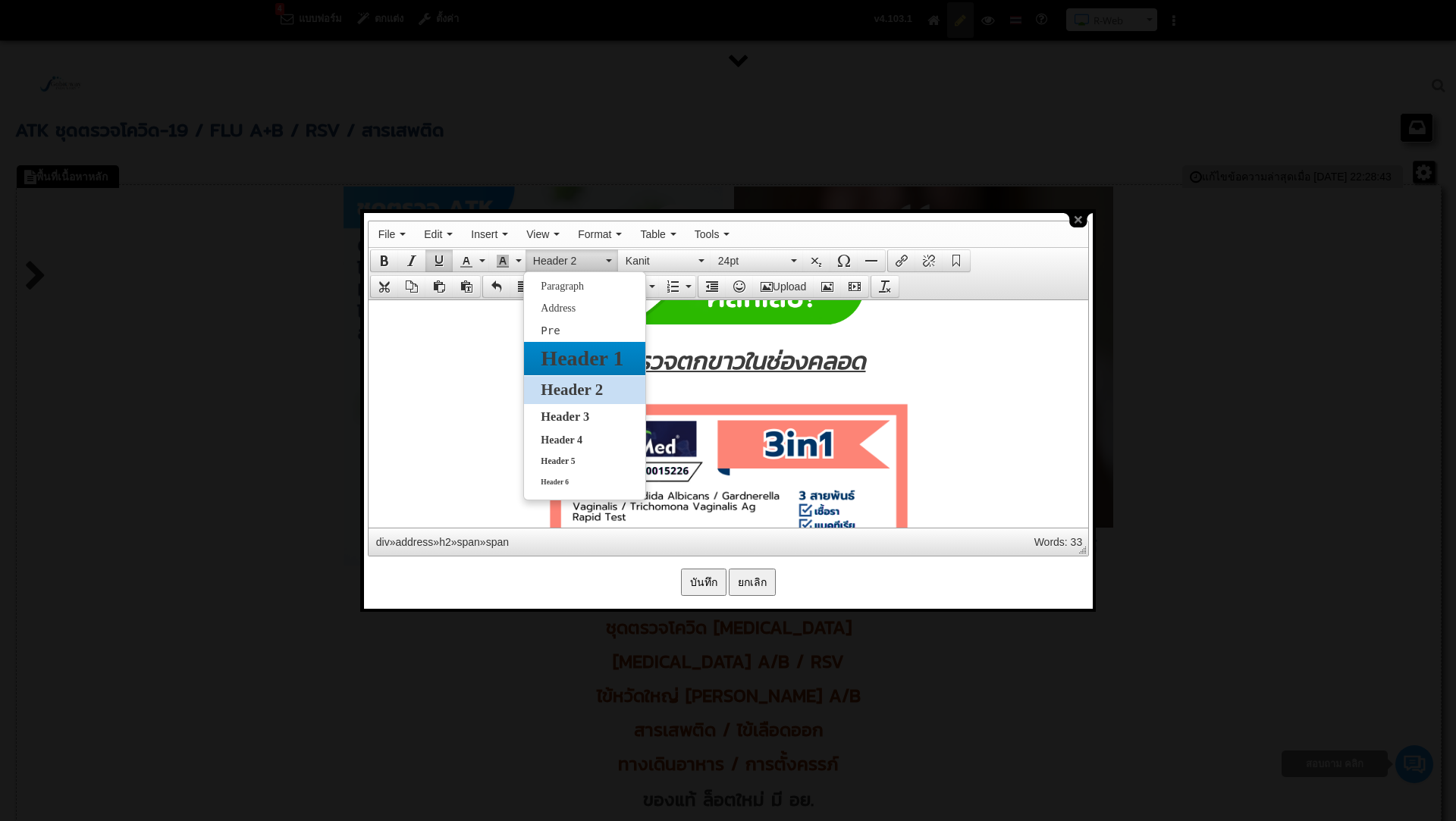
click at [578, 373] on div "Header 1" at bounding box center [584, 359] width 121 height 33
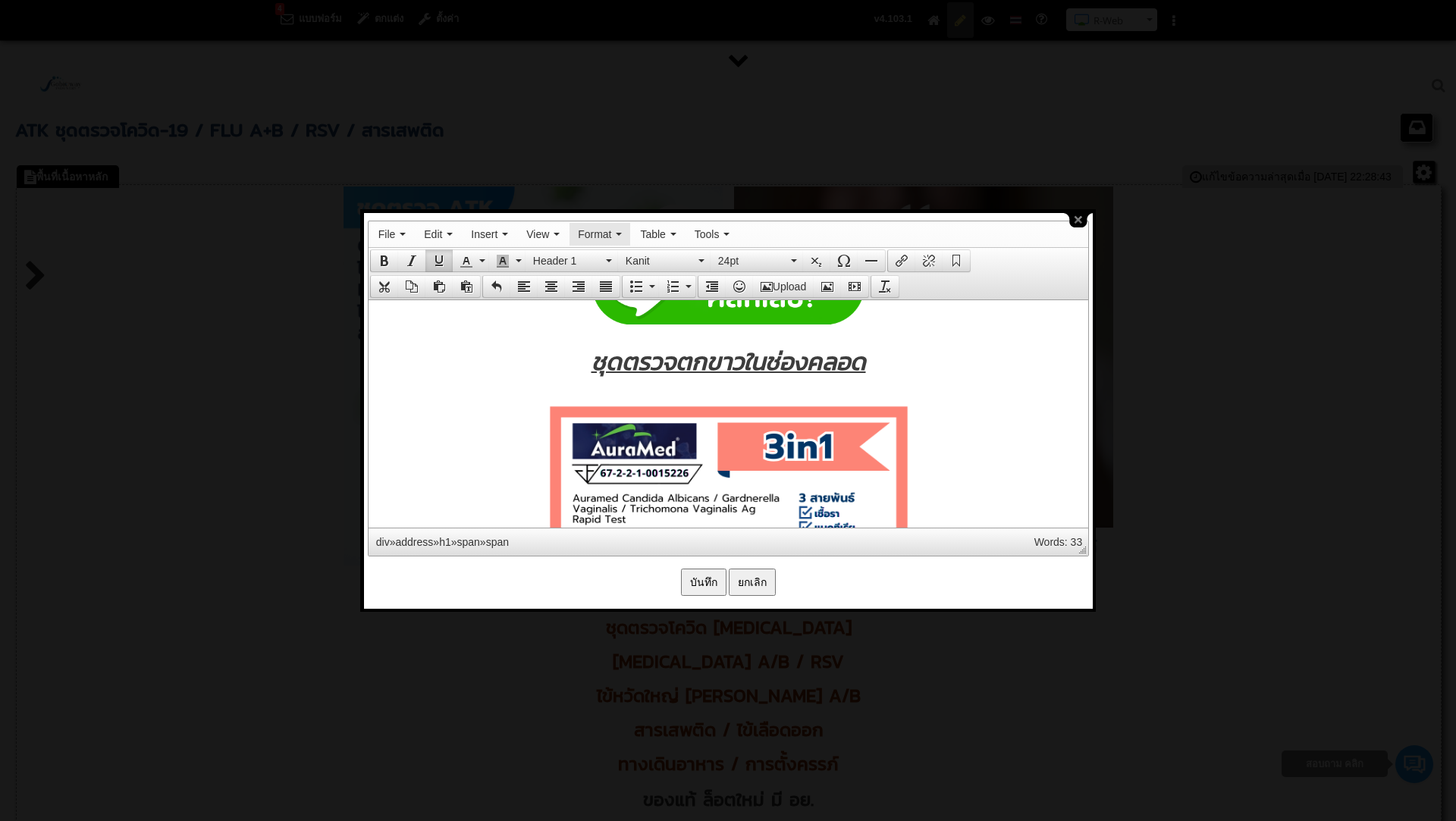
click at [591, 241] on button "Format" at bounding box center [599, 234] width 59 height 22
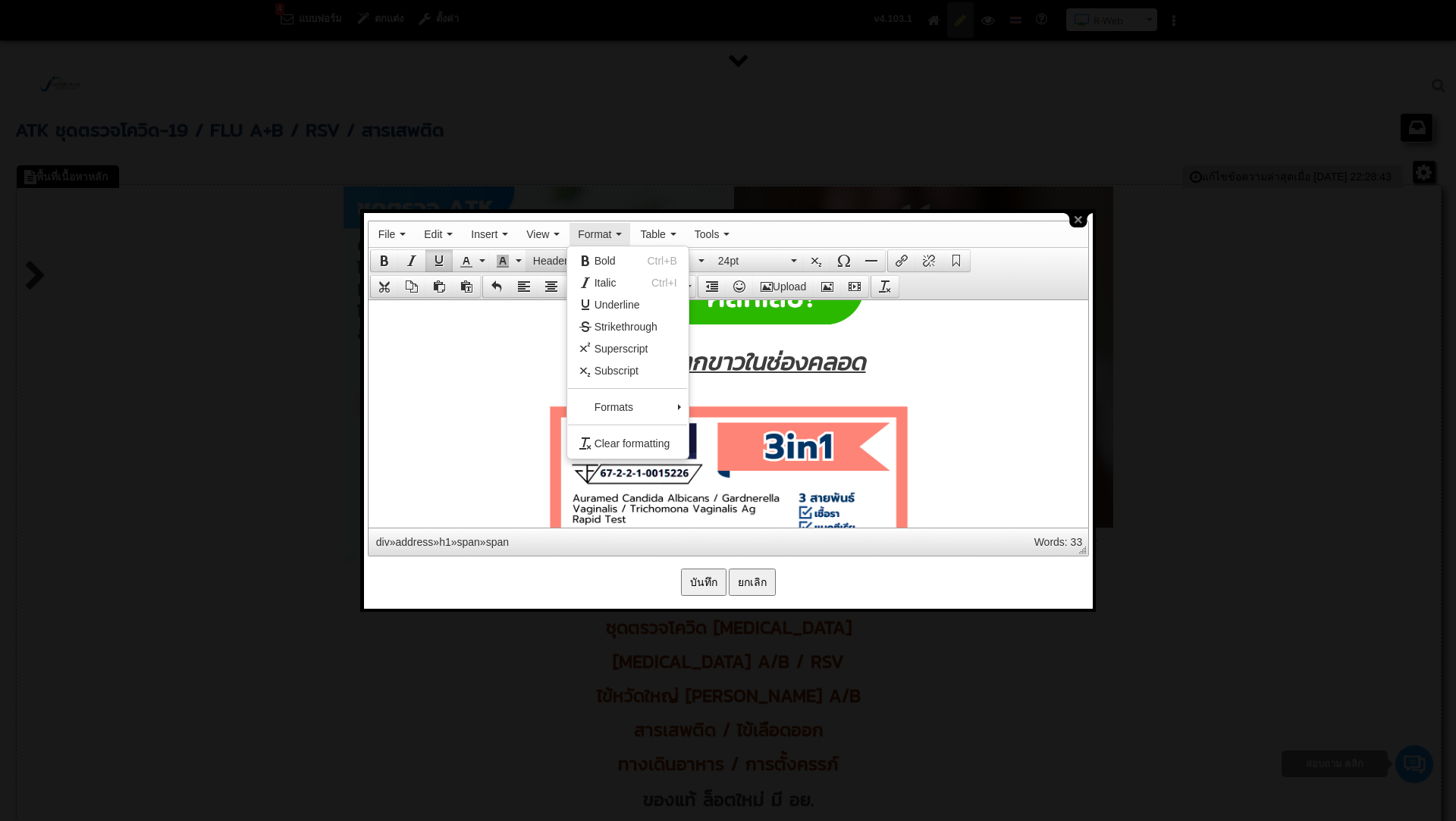
click at [557, 263] on span "Header 1" at bounding box center [567, 260] width 69 height 15
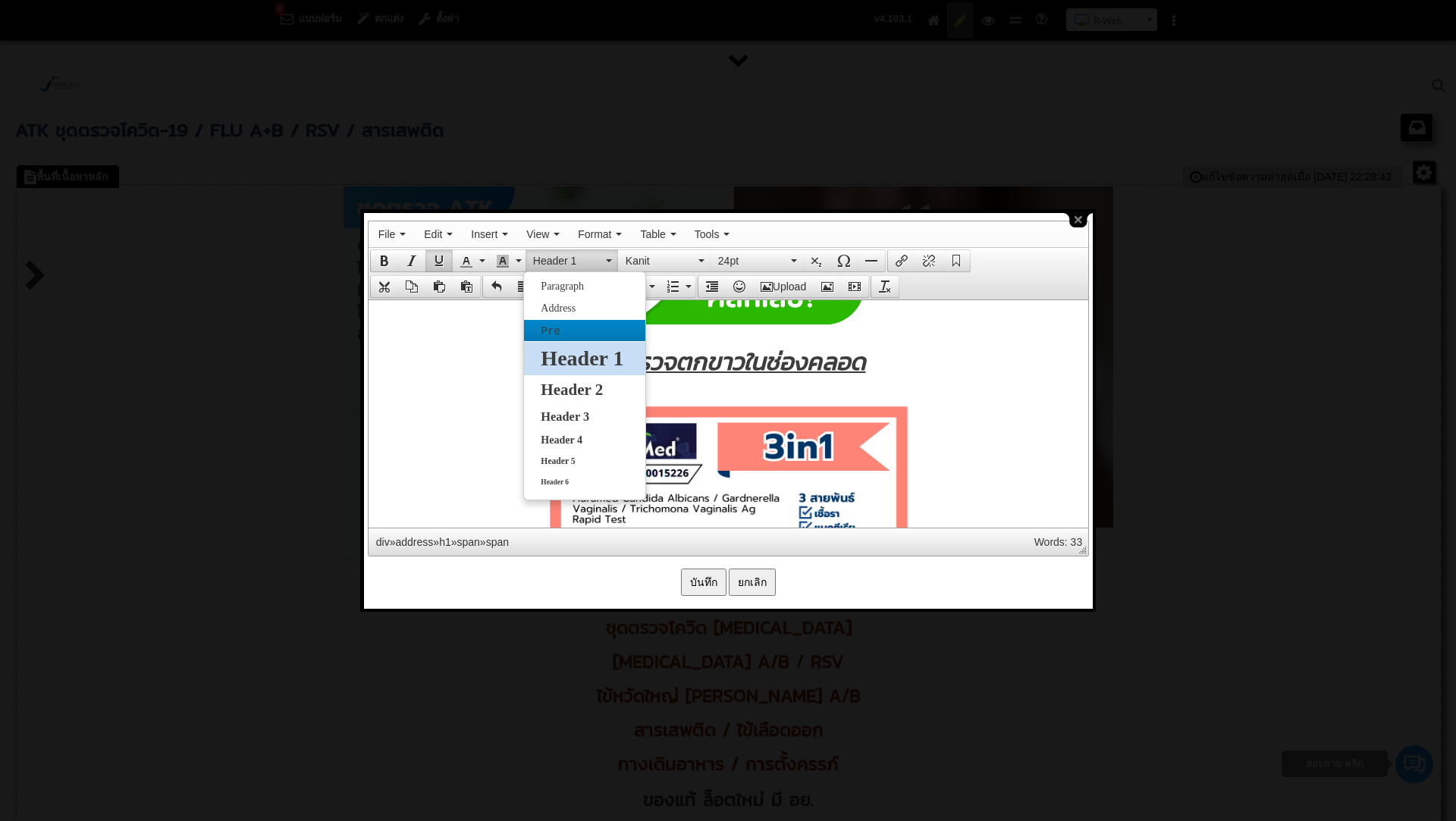
click at [576, 320] on div "Pre" at bounding box center [584, 331] width 121 height 22
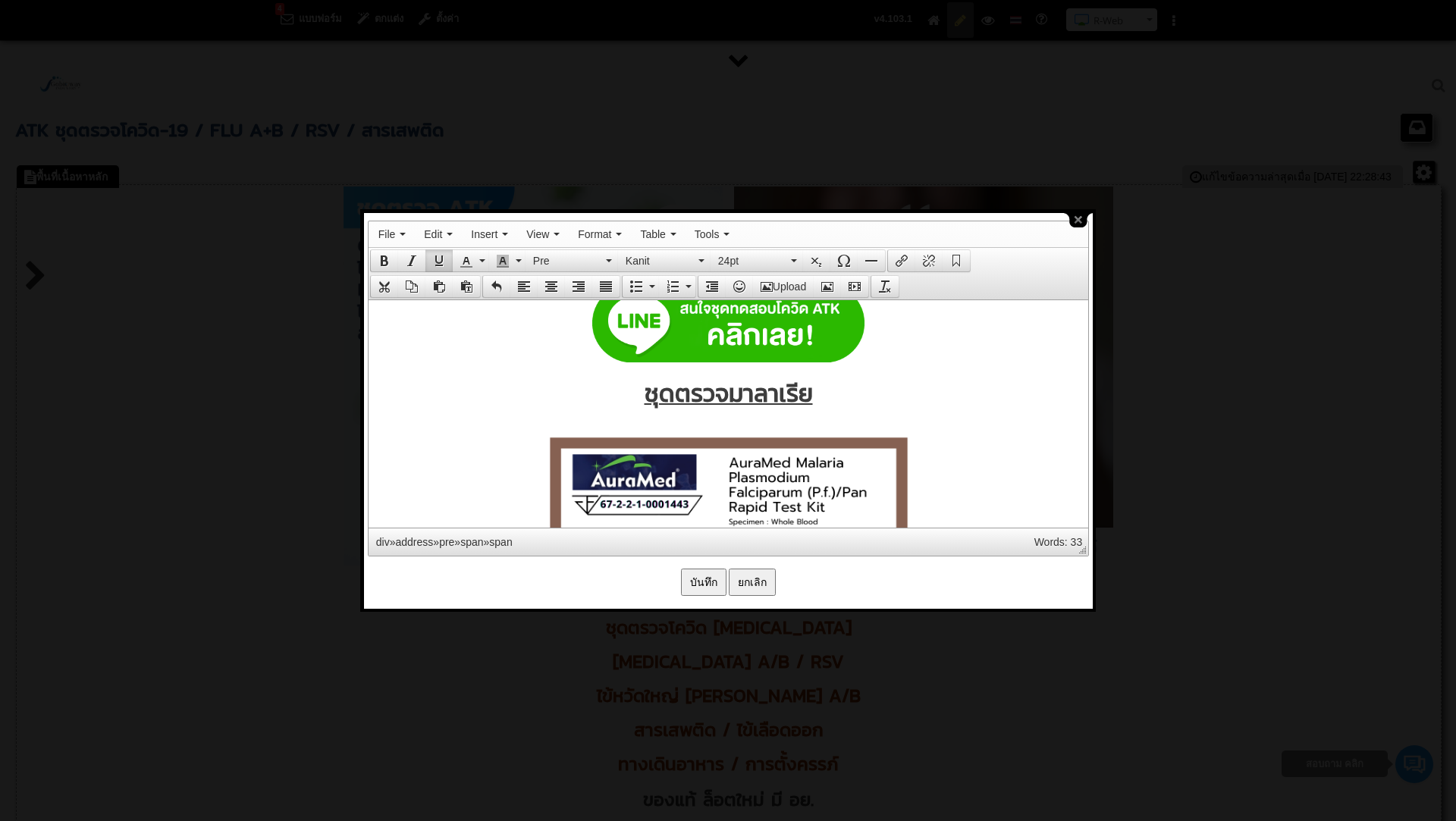
scroll to position [10039, 0]
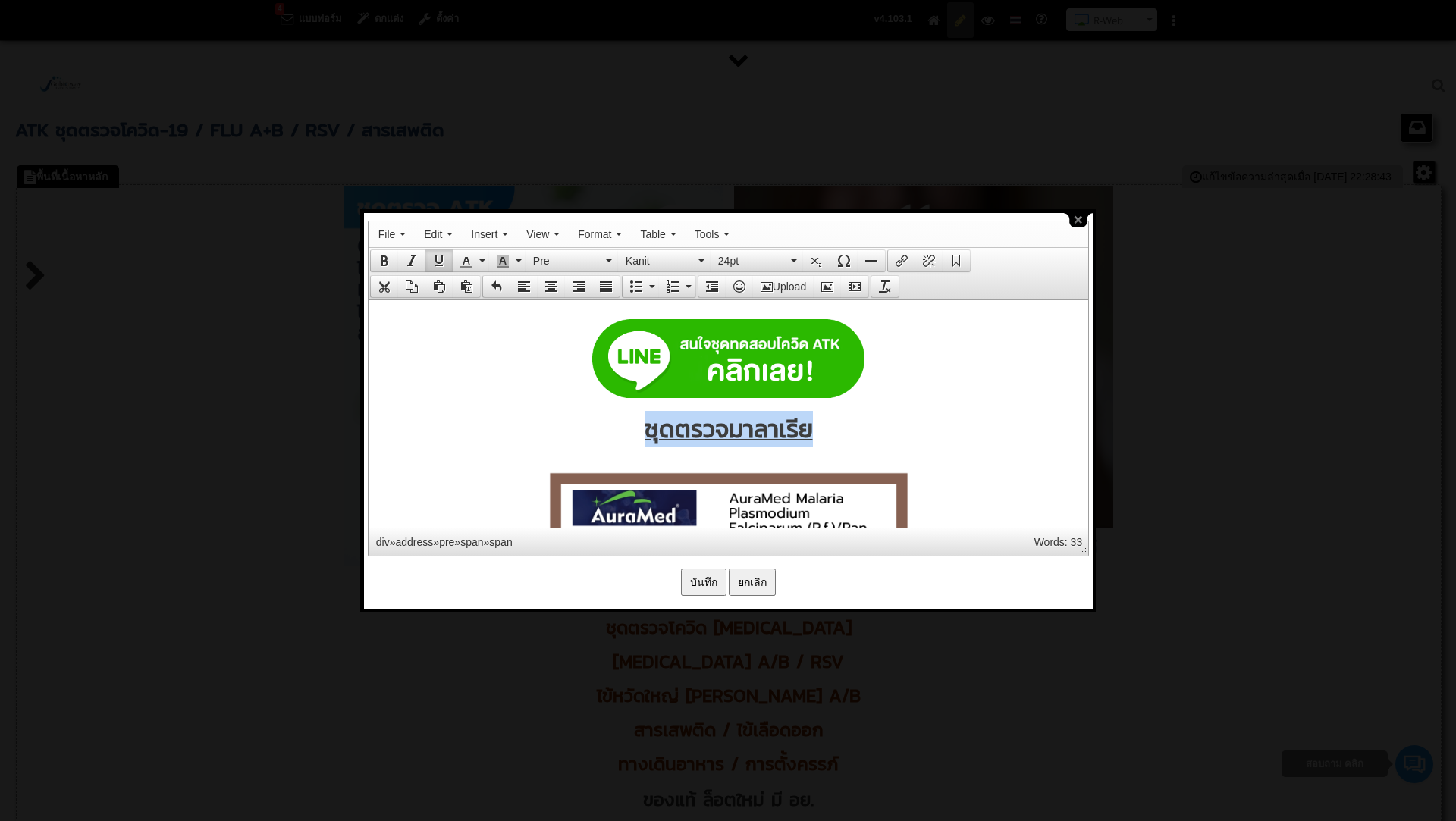
drag, startPoint x: 648, startPoint y: 419, endPoint x: 806, endPoint y: 428, distance: 158.3
click at [806, 428] on span "ชุดตรวจมาลาเรีย" at bounding box center [728, 428] width 169 height 36
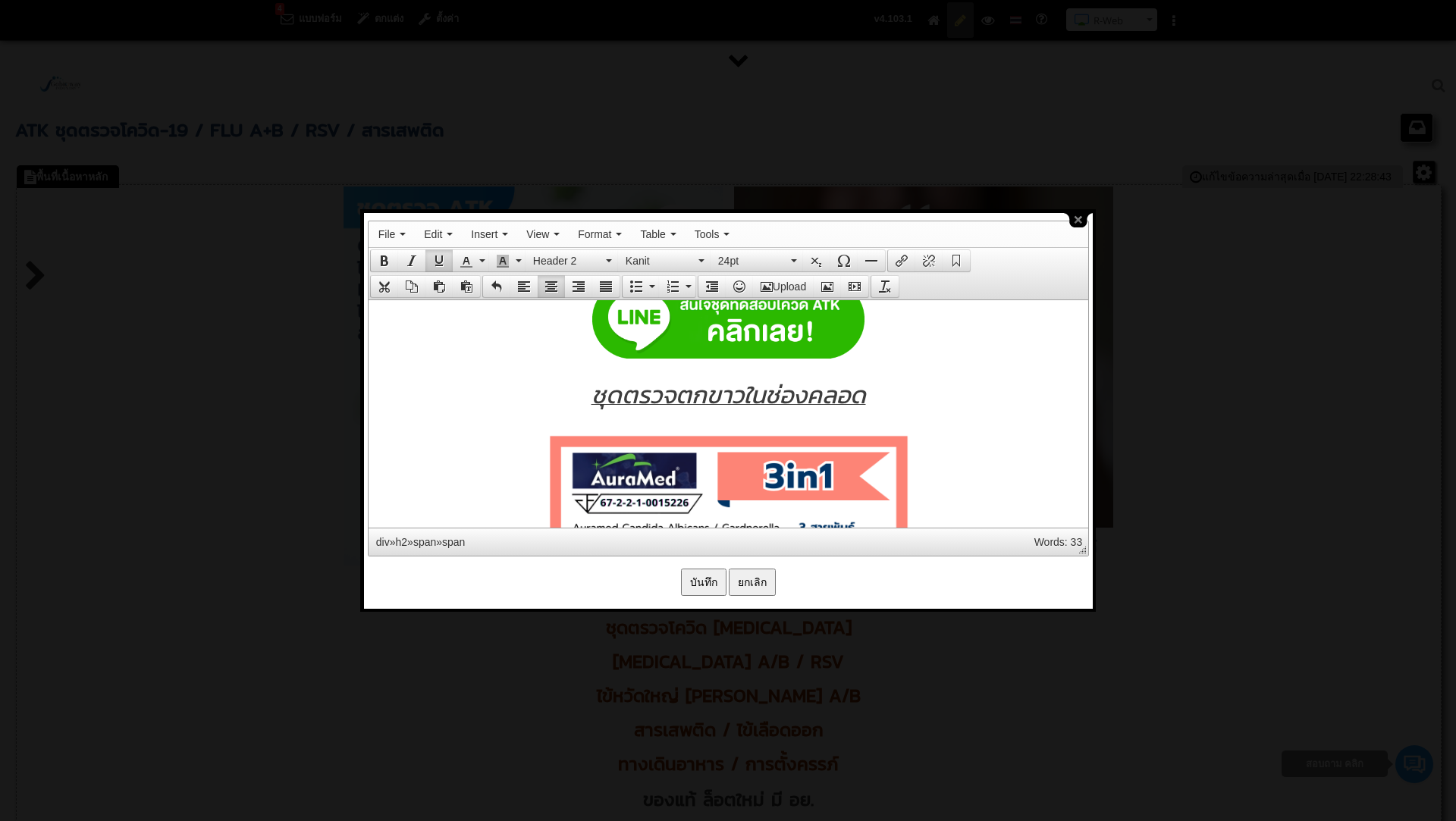
scroll to position [11605, 0]
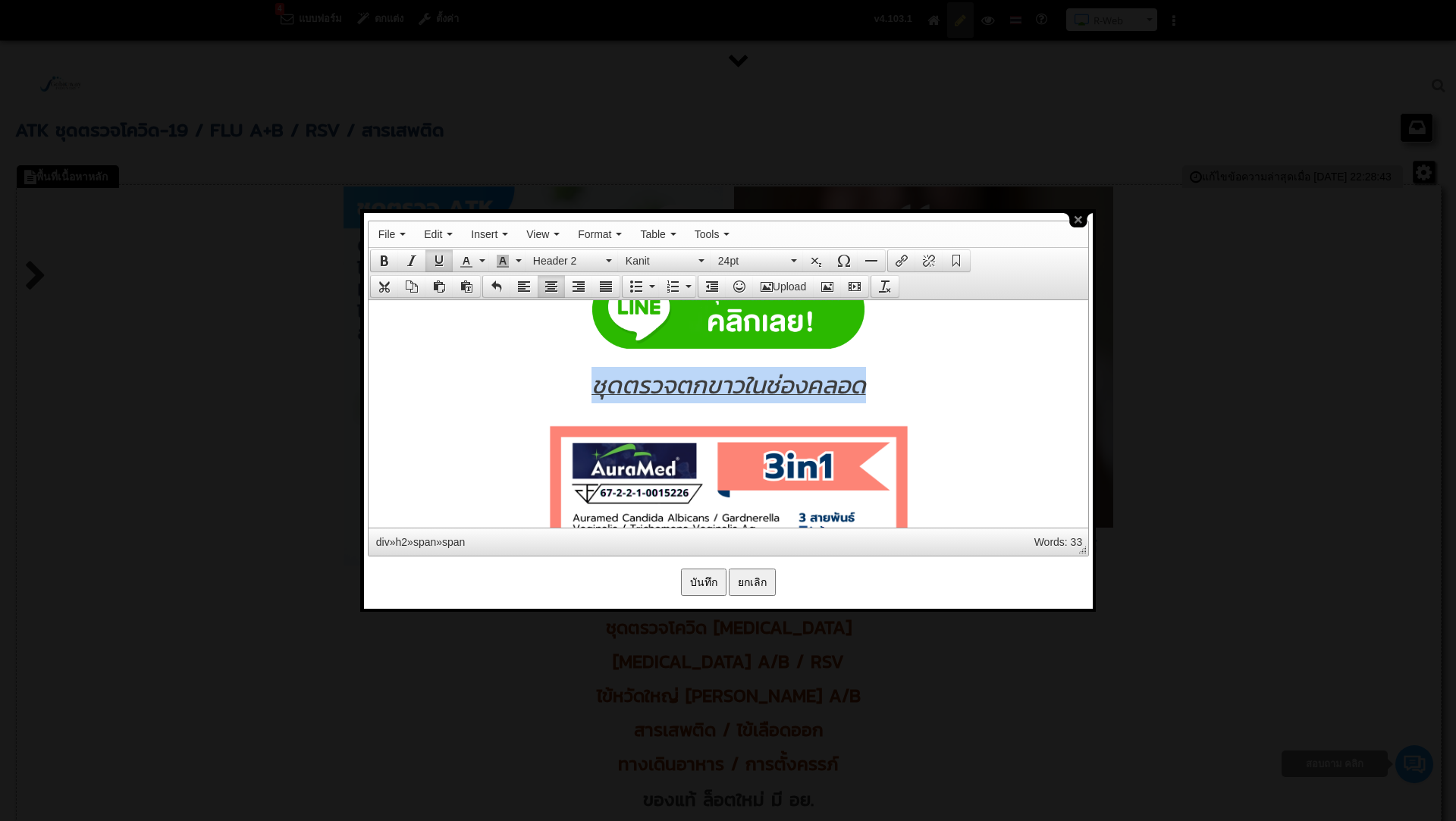
drag, startPoint x: 594, startPoint y: 373, endPoint x: 890, endPoint y: 380, distance: 296.1
click at [890, 380] on pre "ชุดตรวจตกขาวในช่องคลอด" at bounding box center [728, 384] width 704 height 36
click at [606, 255] on button "Pre" at bounding box center [572, 261] width 92 height 22
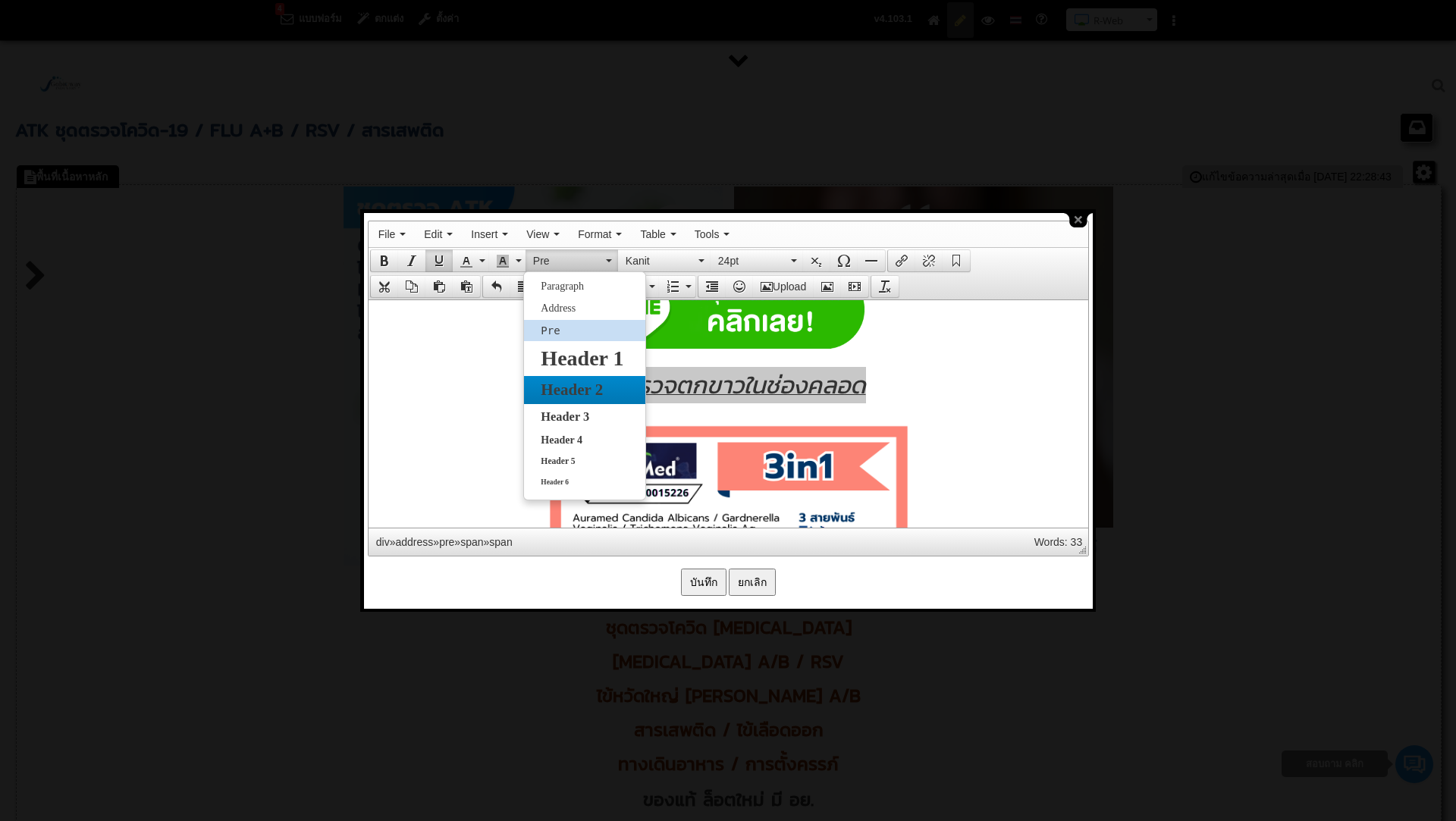
click at [542, 392] on span "Header 2" at bounding box center [571, 389] width 65 height 19
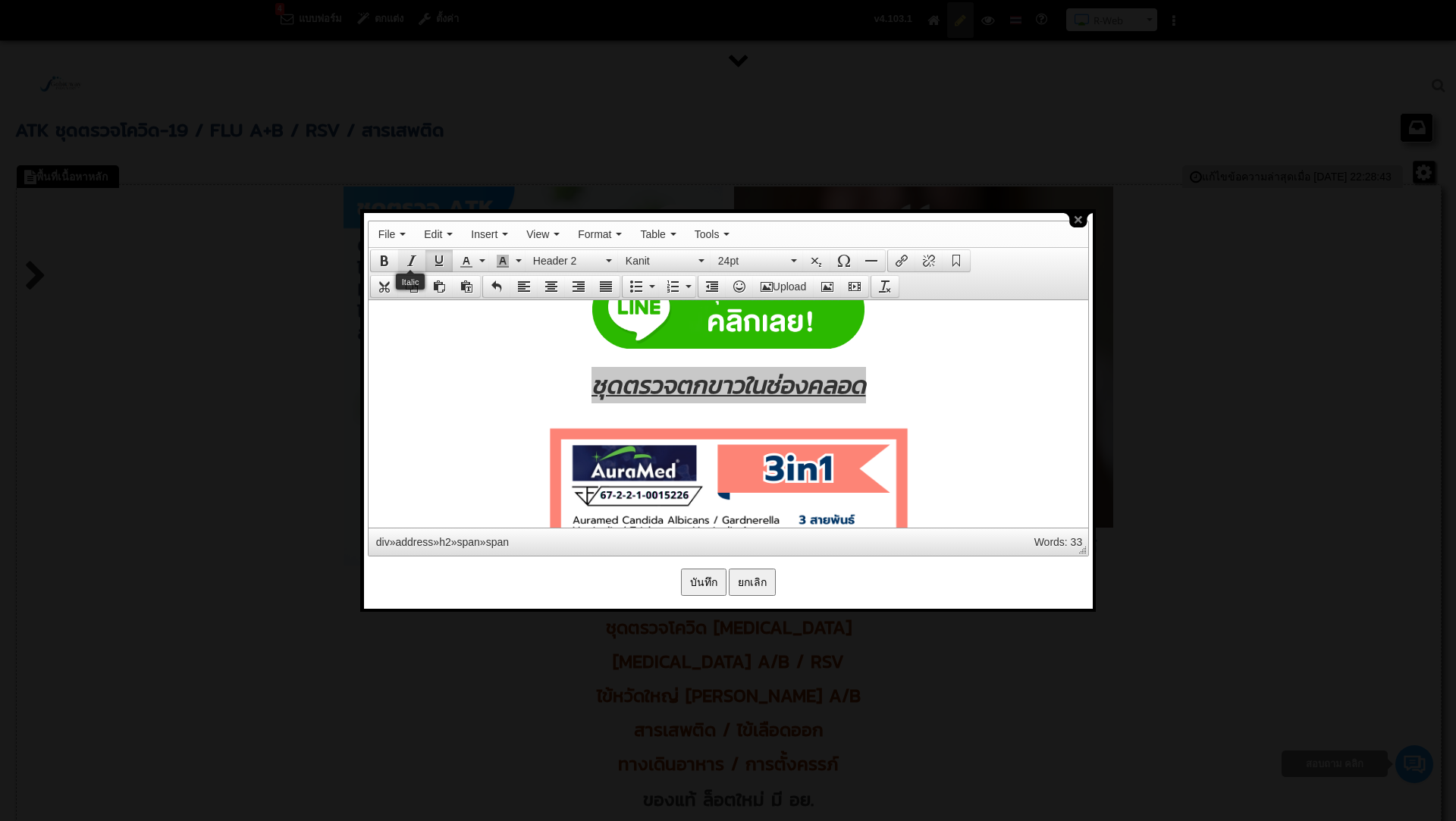
click at [412, 256] on icon "Italic" at bounding box center [411, 261] width 12 height 12
click at [438, 262] on icon "Underline" at bounding box center [439, 261] width 12 height 12
click at [498, 258] on icon "Background color" at bounding box center [502, 261] width 12 height 12
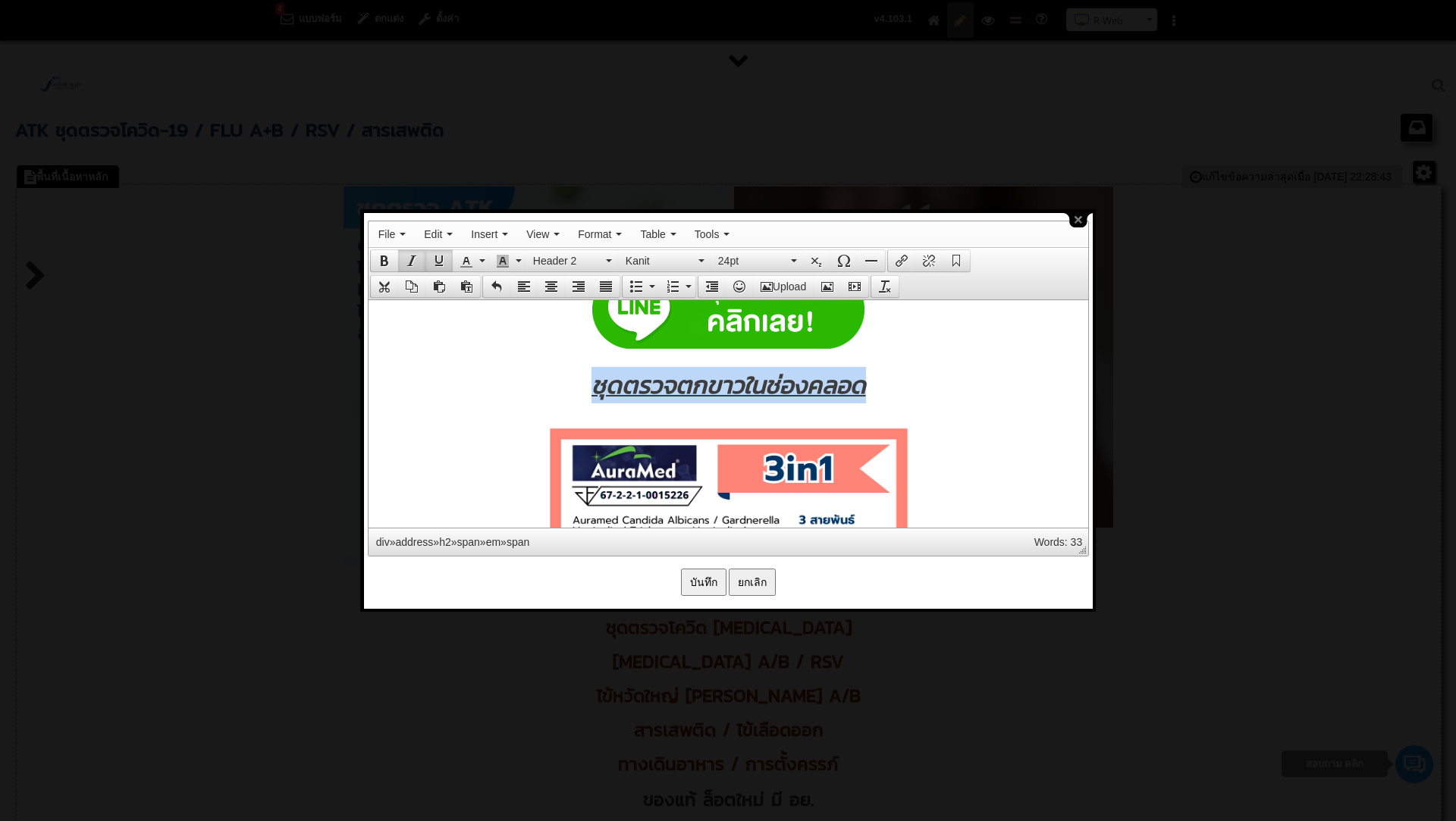
click at [570, 402] on div "ชุดตรวจไข้เลือดออก ชุดตรวจมาลาเรีย i+LAB Methamphetamine ACRO THC Rapid Test Di…" at bounding box center [728, 133] width 704 height 4436
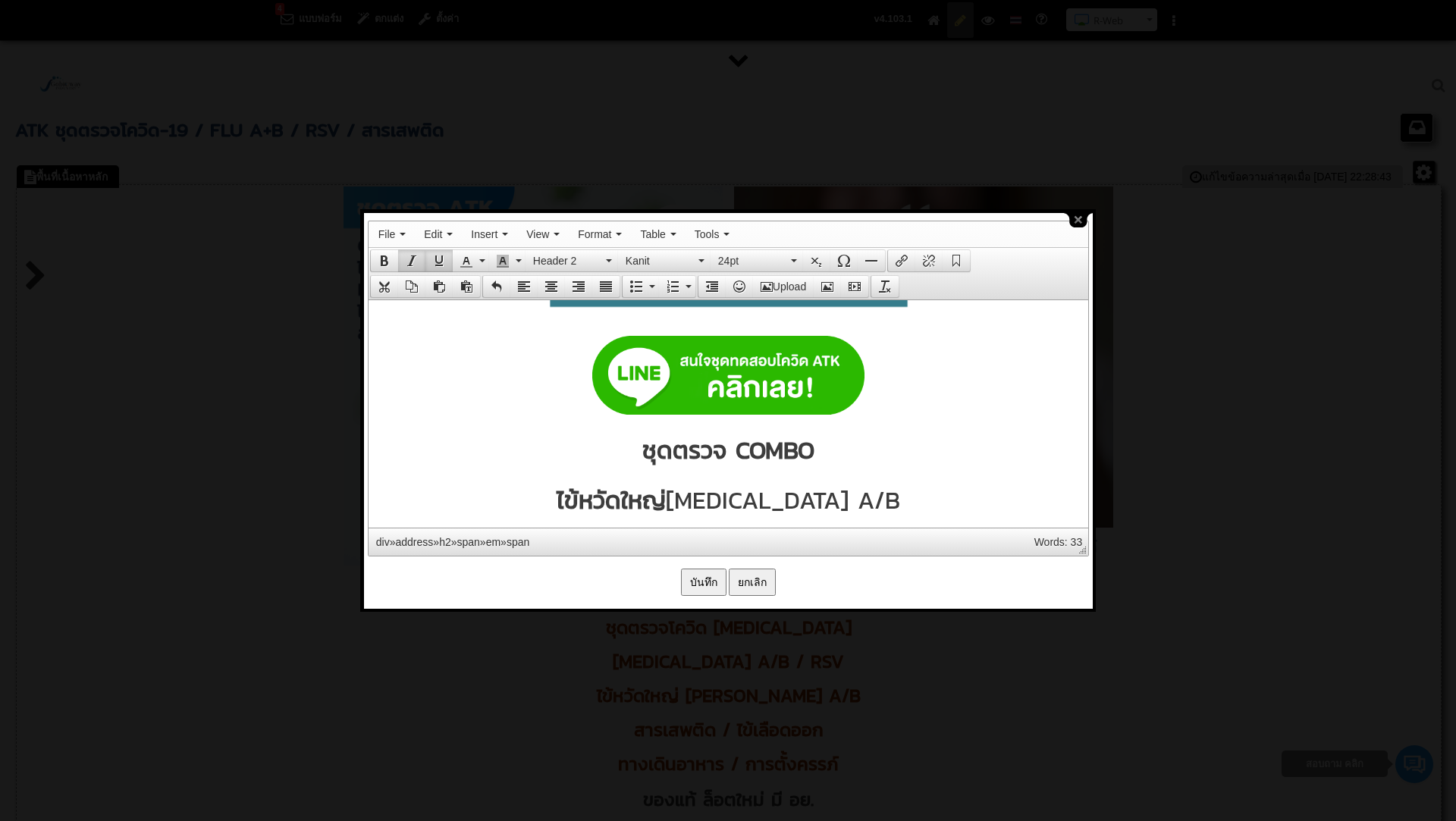
scroll to position [3705, 0]
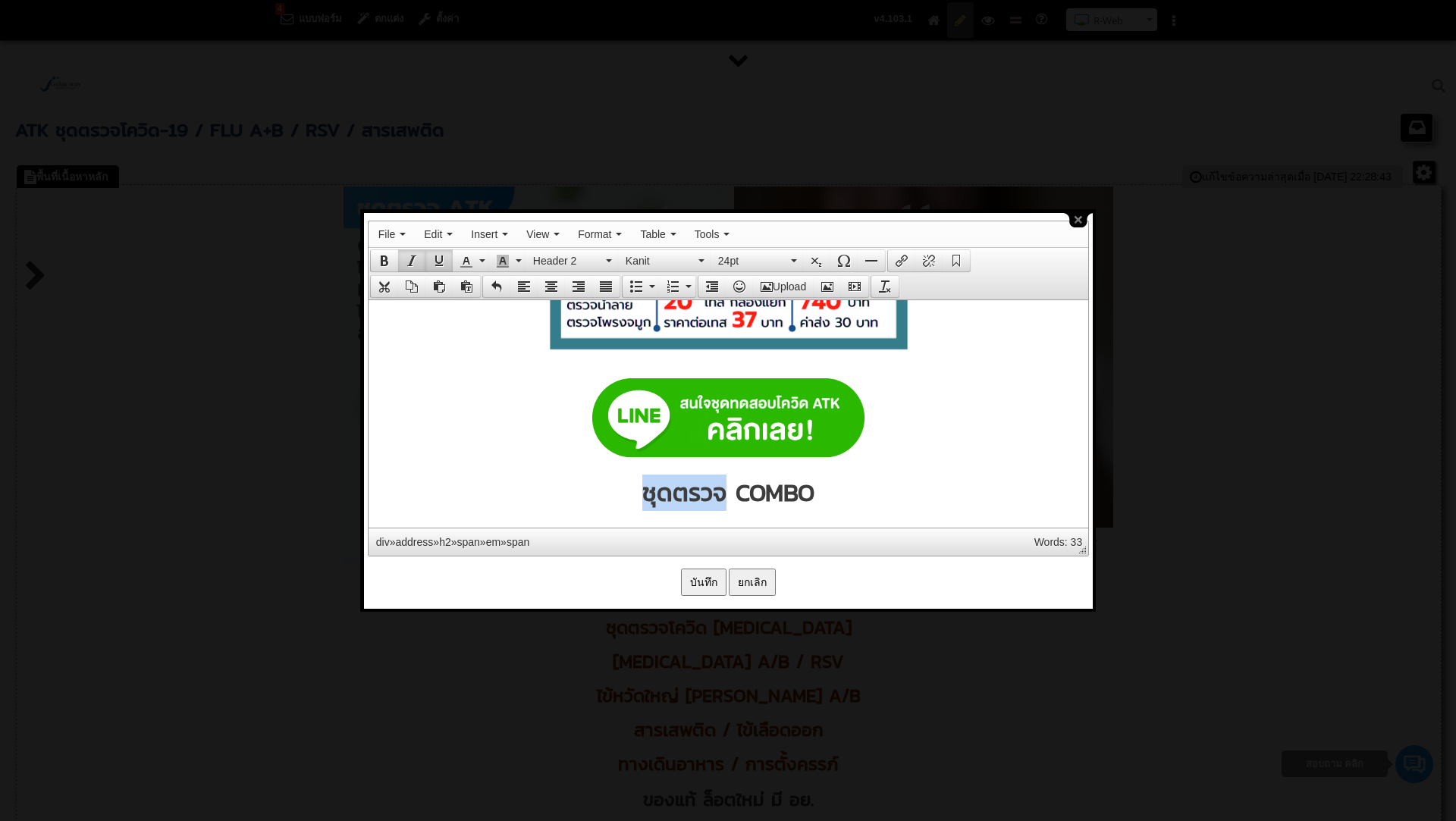
drag, startPoint x: 646, startPoint y: 498, endPoint x: 723, endPoint y: 499, distance: 77.0
click at [723, 499] on span "ชุดตรวจ COMBO" at bounding box center [727, 491] width 172 height 36
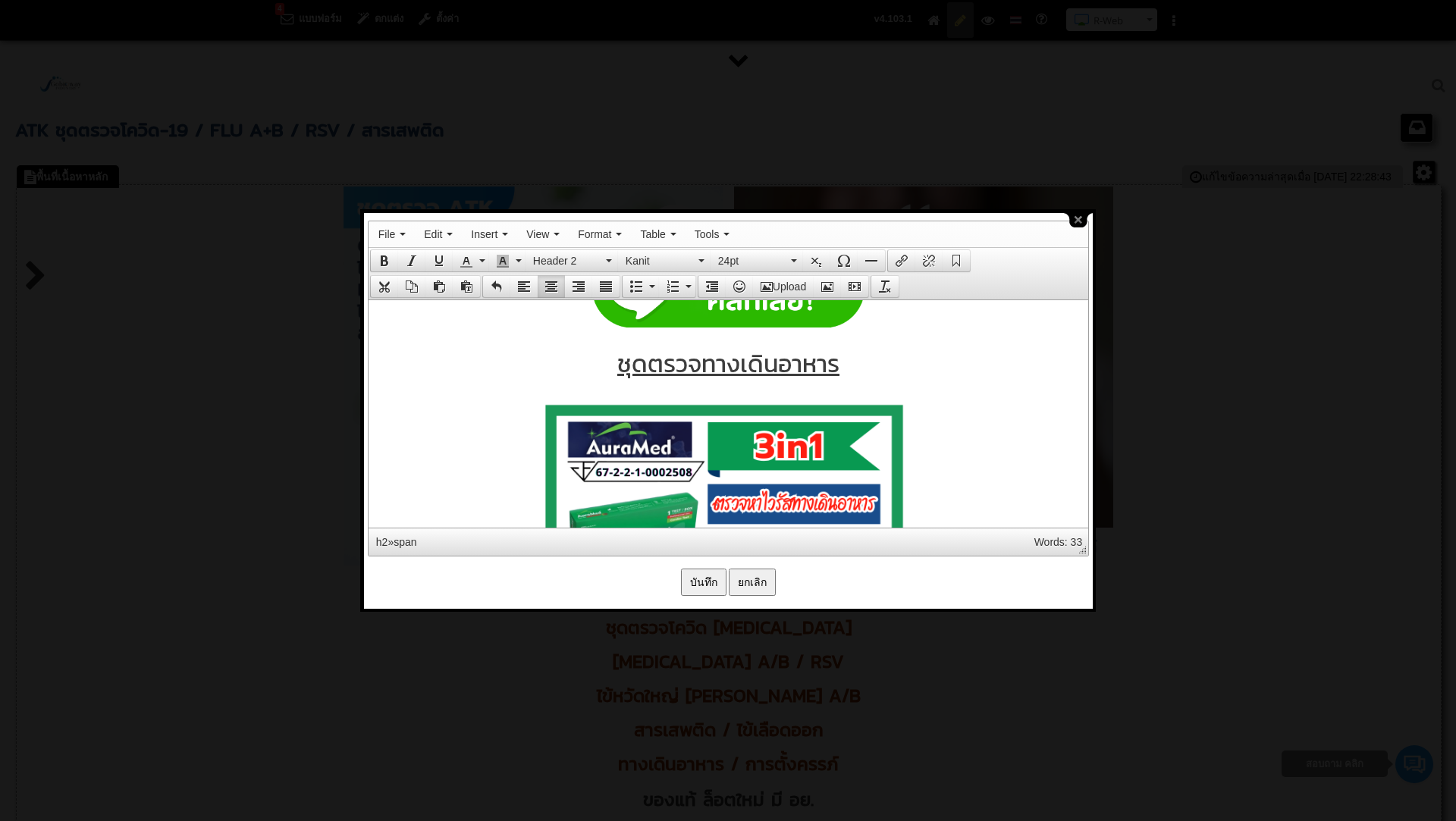
scroll to position [7968, 0]
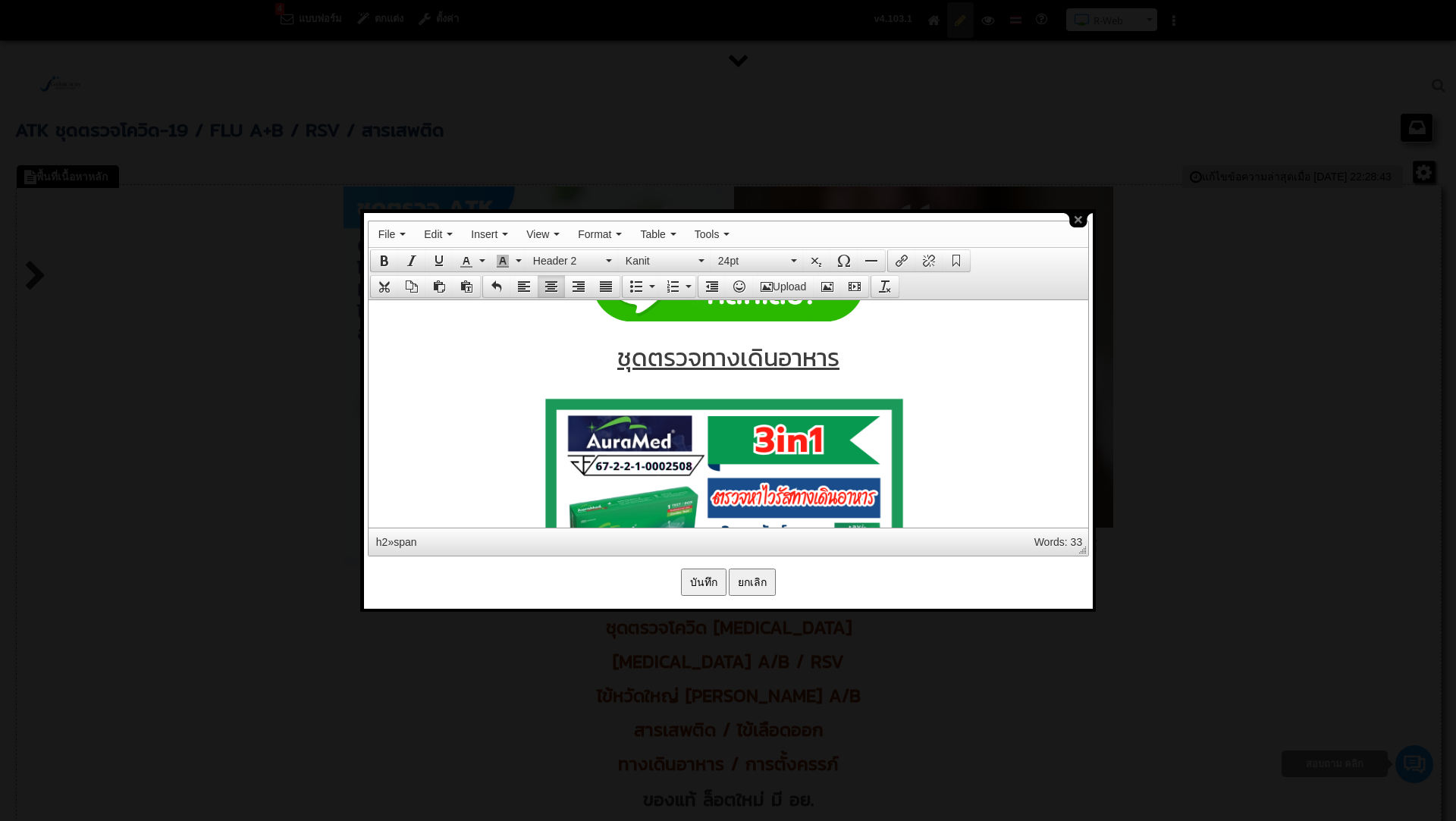
drag, startPoint x: 707, startPoint y: 350, endPoint x: 733, endPoint y: 358, distance: 27.2
click at [733, 358] on span "ชุดตรวจทางเดินอาหาร" at bounding box center [727, 356] width 222 height 36
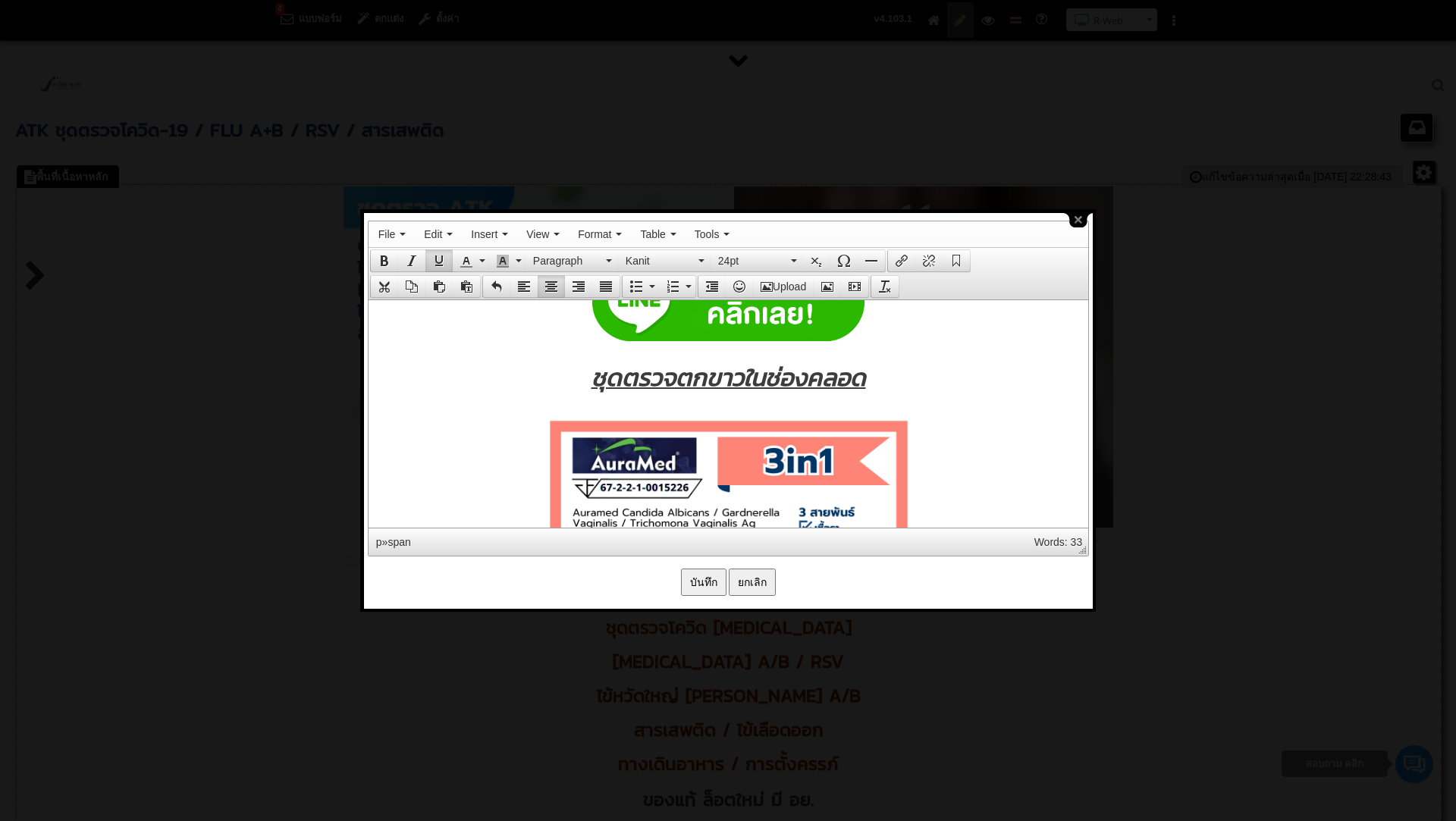
scroll to position [11601, 0]
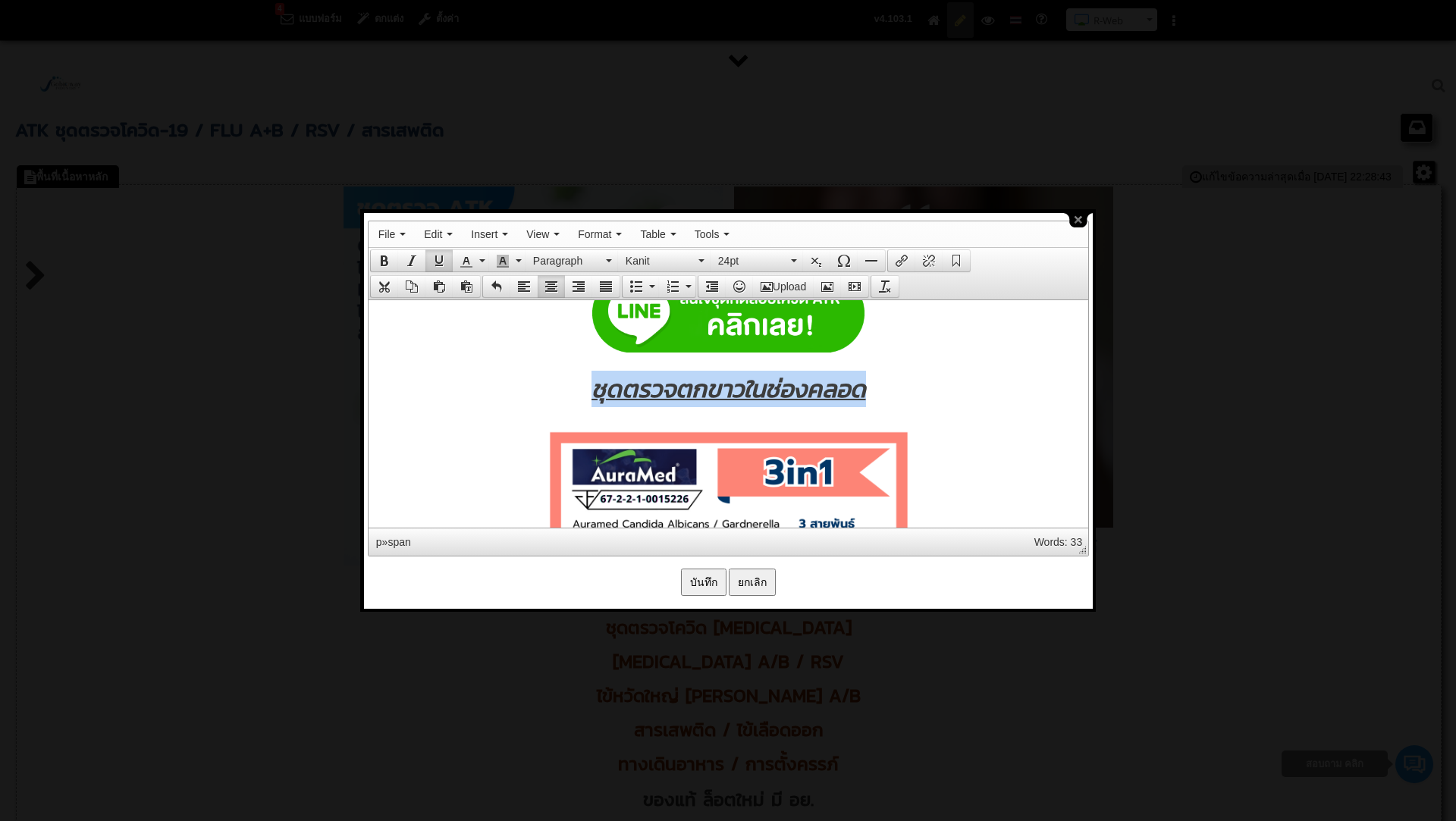
drag, startPoint x: 591, startPoint y: 377, endPoint x: 876, endPoint y: 395, distance: 285.6
click at [876, 395] on h2 "ชุดตรวจตกขาวในช่องคลอด" at bounding box center [728, 387] width 704 height 36
click at [606, 256] on button "Header 2" at bounding box center [572, 261] width 92 height 22
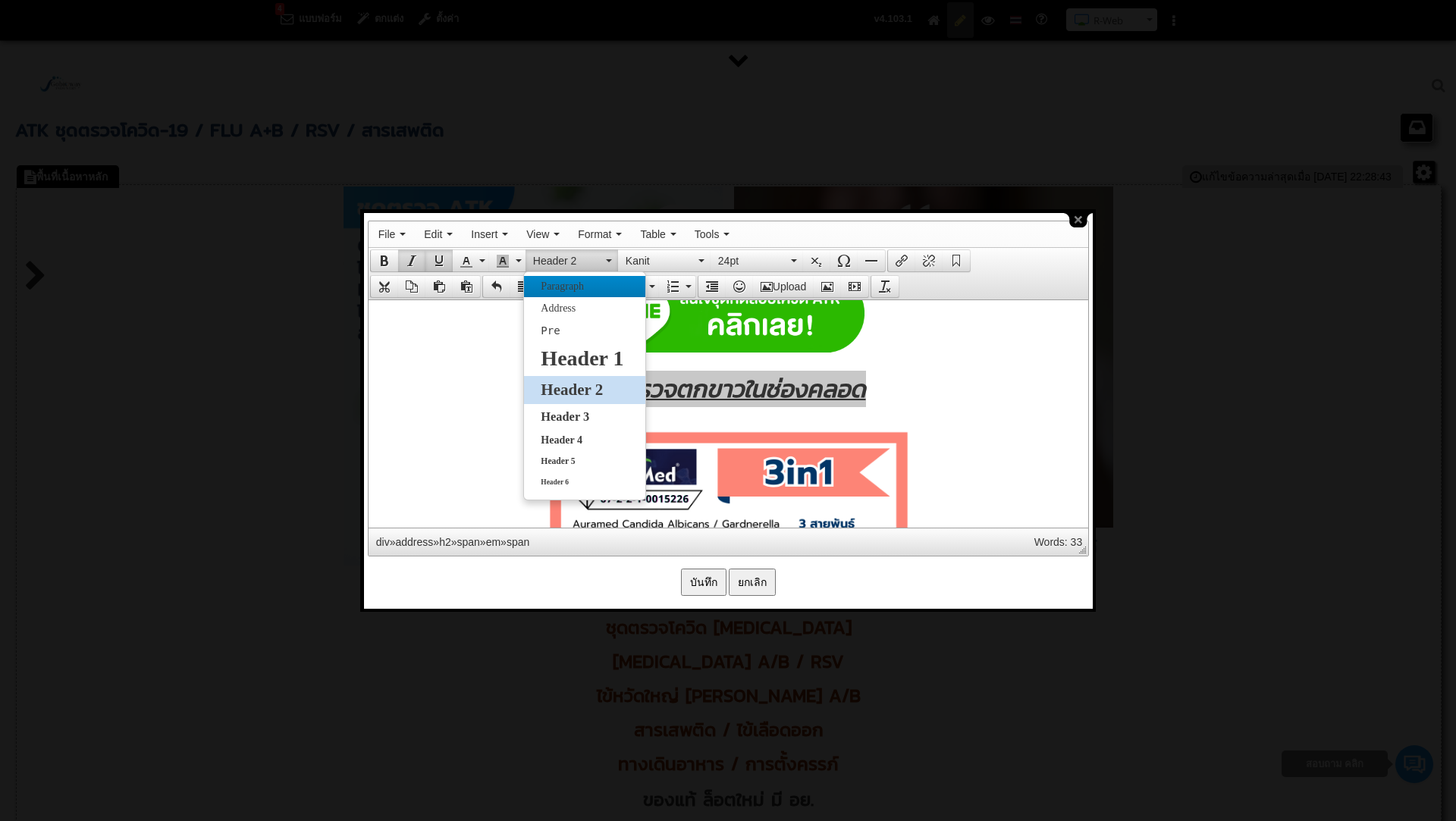
click at [566, 283] on span "Paragraph" at bounding box center [561, 286] width 46 height 12
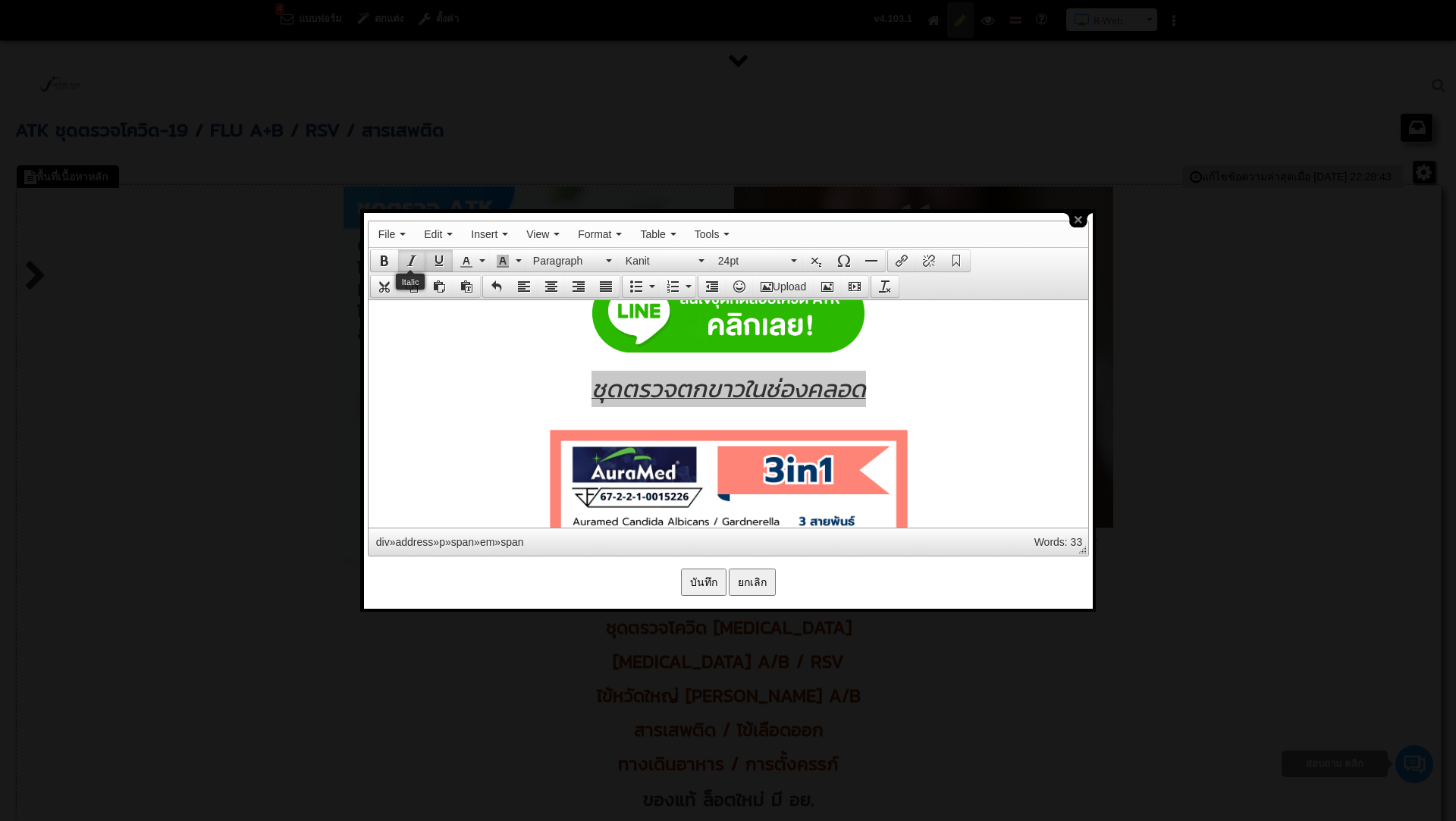
click at [416, 259] on button "Italic" at bounding box center [412, 261] width 27 height 22
click at [411, 250] on button "Italic" at bounding box center [412, 261] width 27 height 22
click at [626, 395] on span "ชุดตรวจตกขาวในช่องคลอด" at bounding box center [728, 387] width 275 height 36
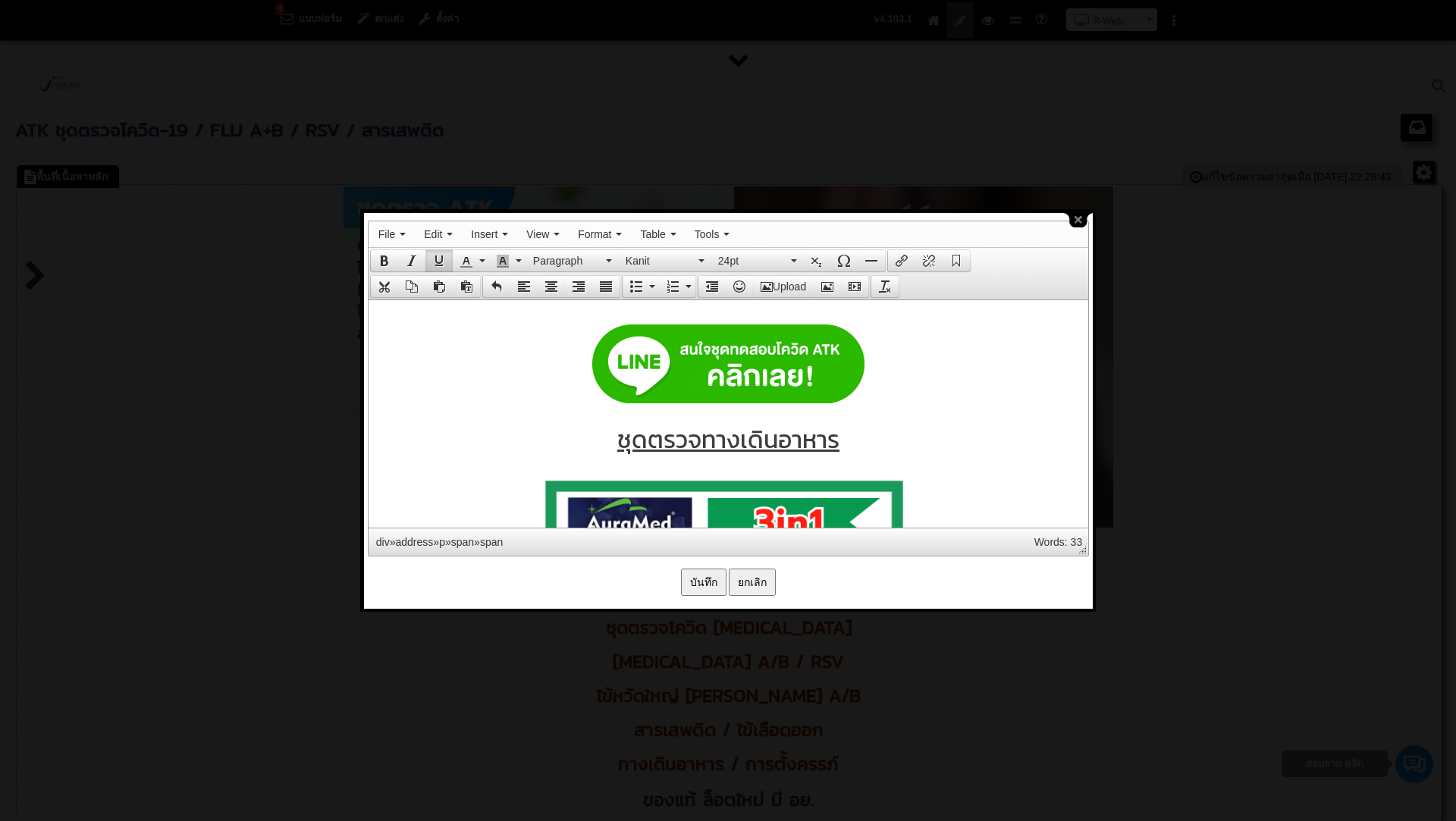
scroll to position [7808, 0]
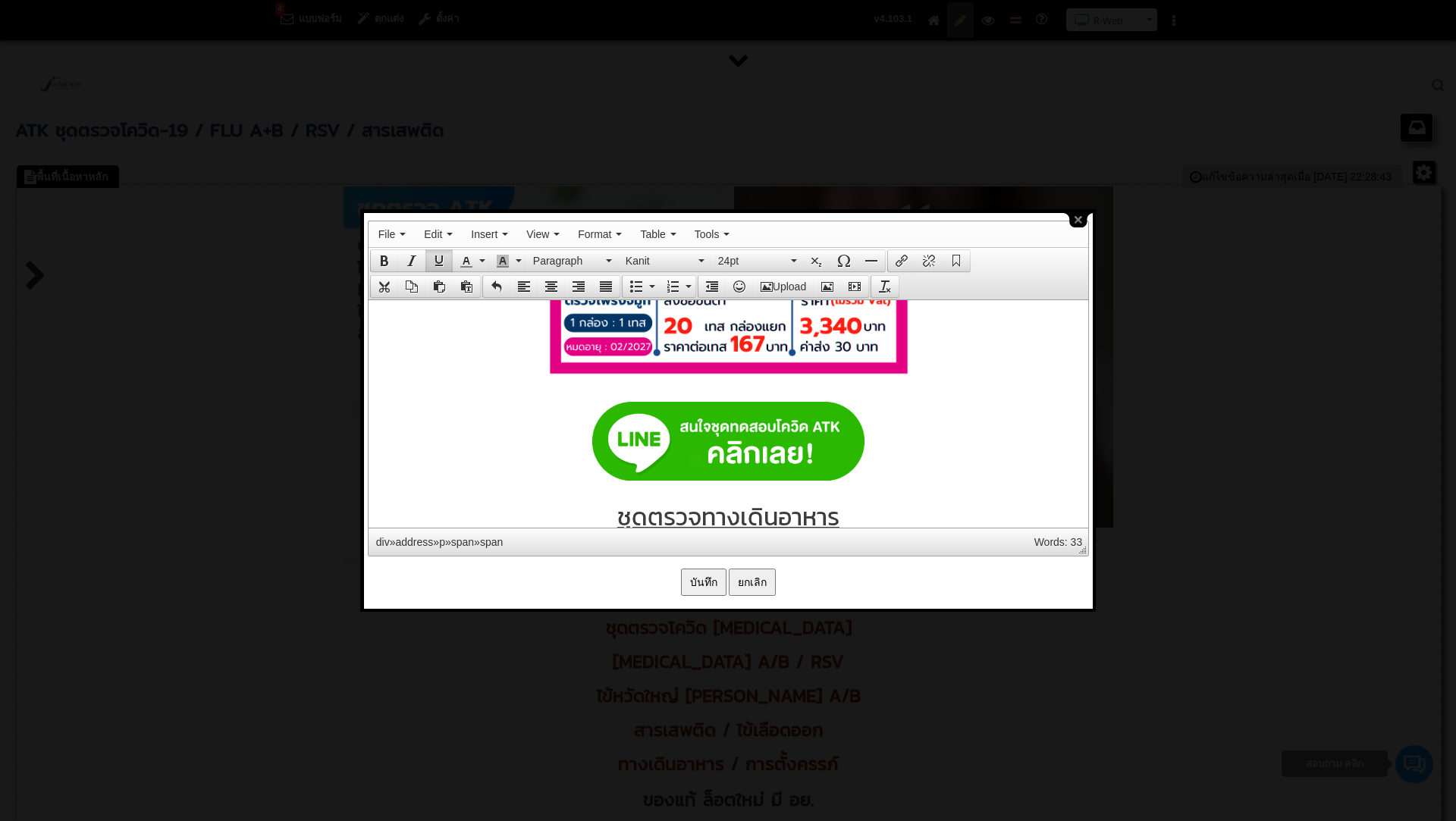
click at [746, 383] on p at bounding box center [728, 6] width 704 height 764
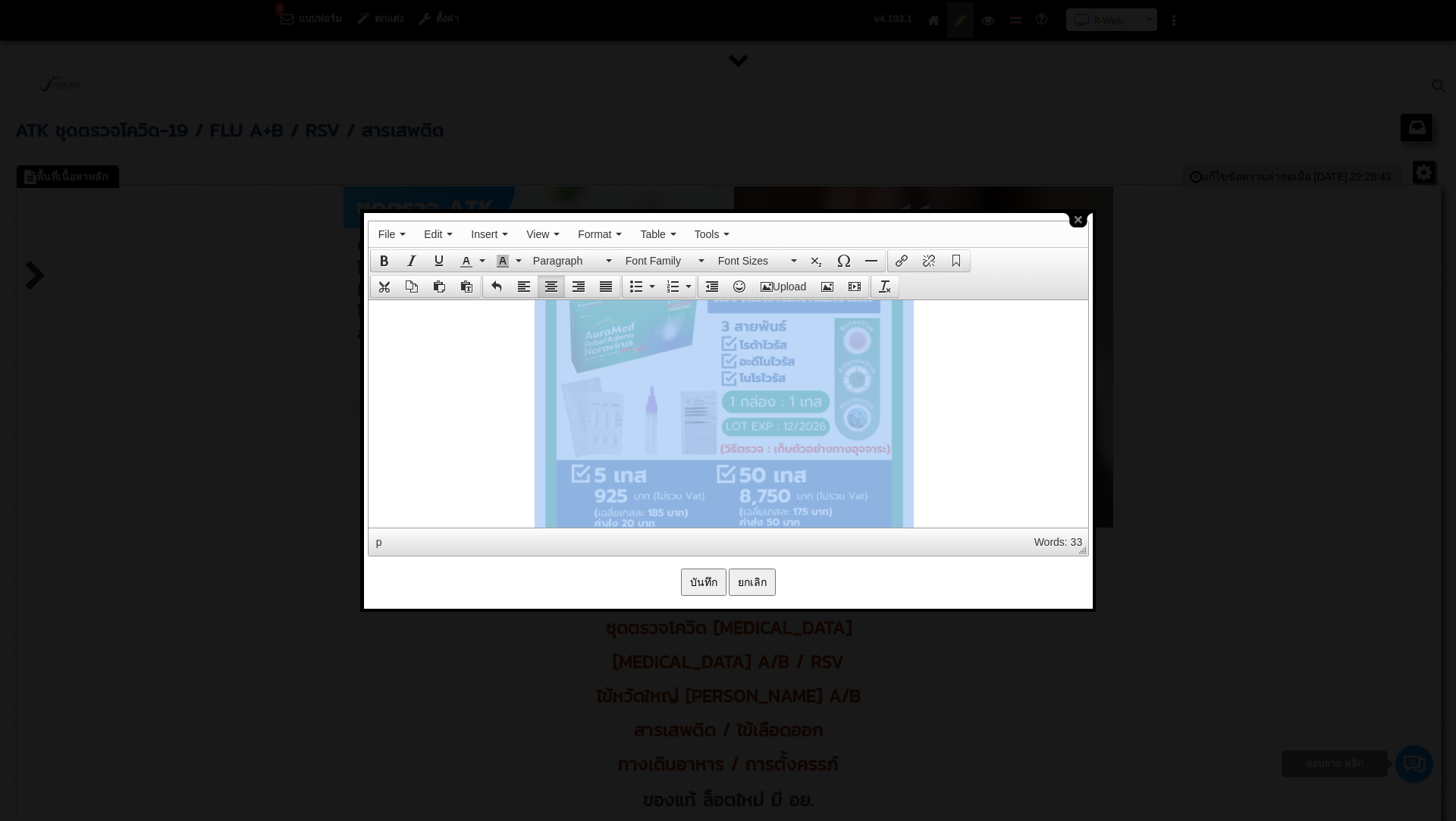
drag, startPoint x: 586, startPoint y: 426, endPoint x: 840, endPoint y: 407, distance: 254.7
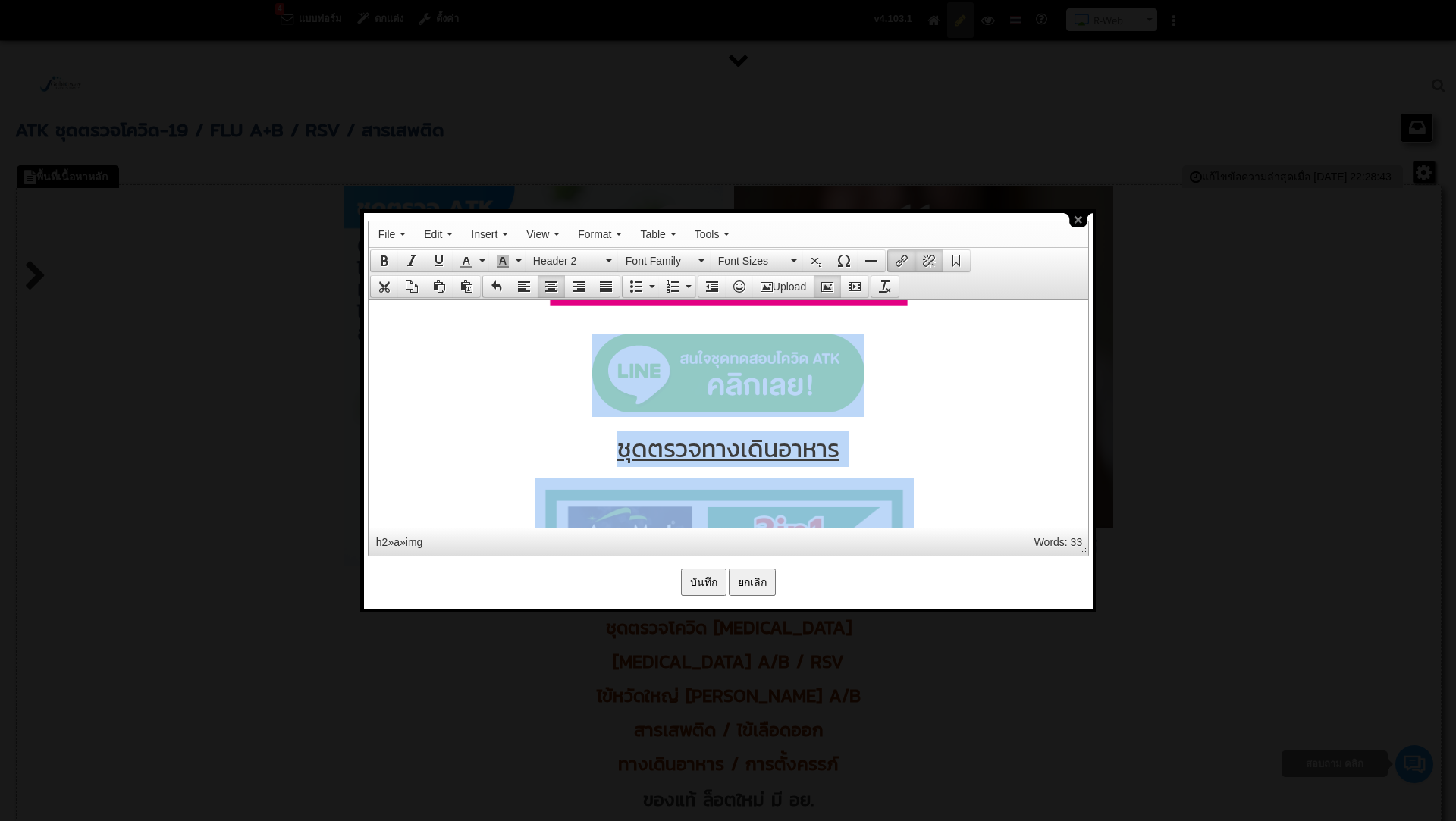
scroll to position [7884, 0]
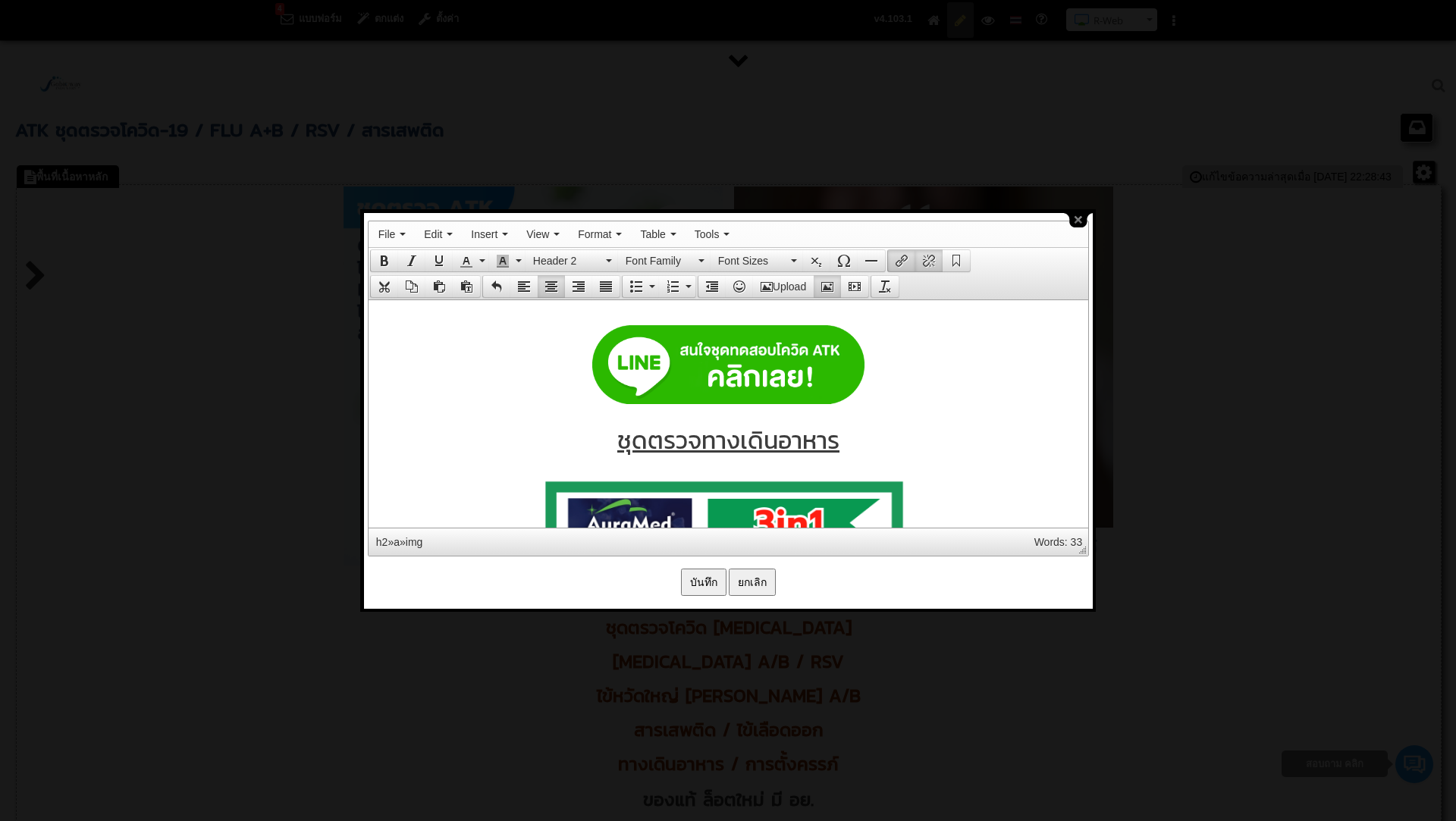
click at [878, 422] on p "ชุดตรวจทางเดินอาหาร" at bounding box center [728, 439] width 704 height 36
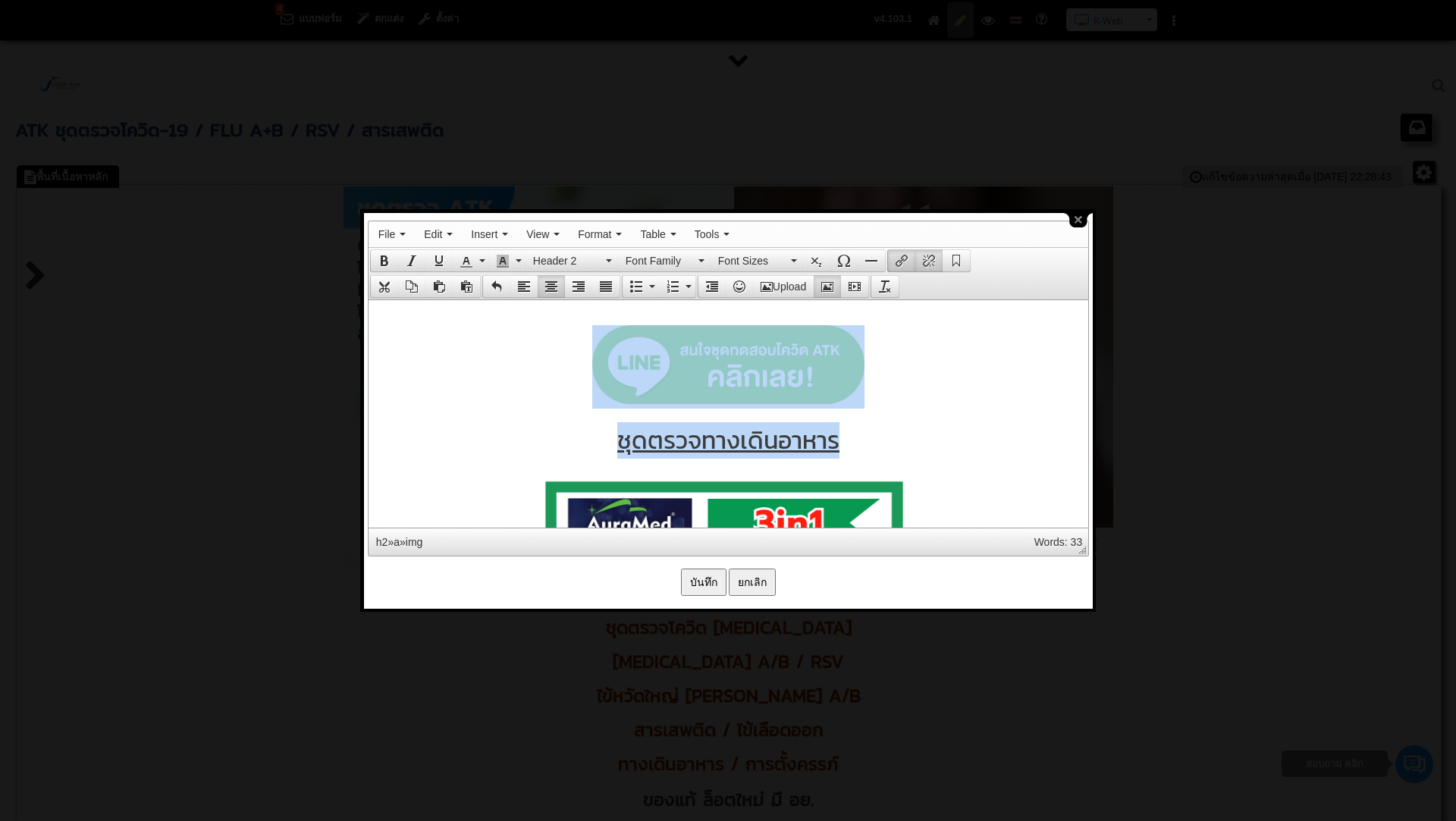
drag, startPoint x: 564, startPoint y: 359, endPoint x: 882, endPoint y: 436, distance: 327.2
copy body "ชุดตรวจทางเดินอาหาร"
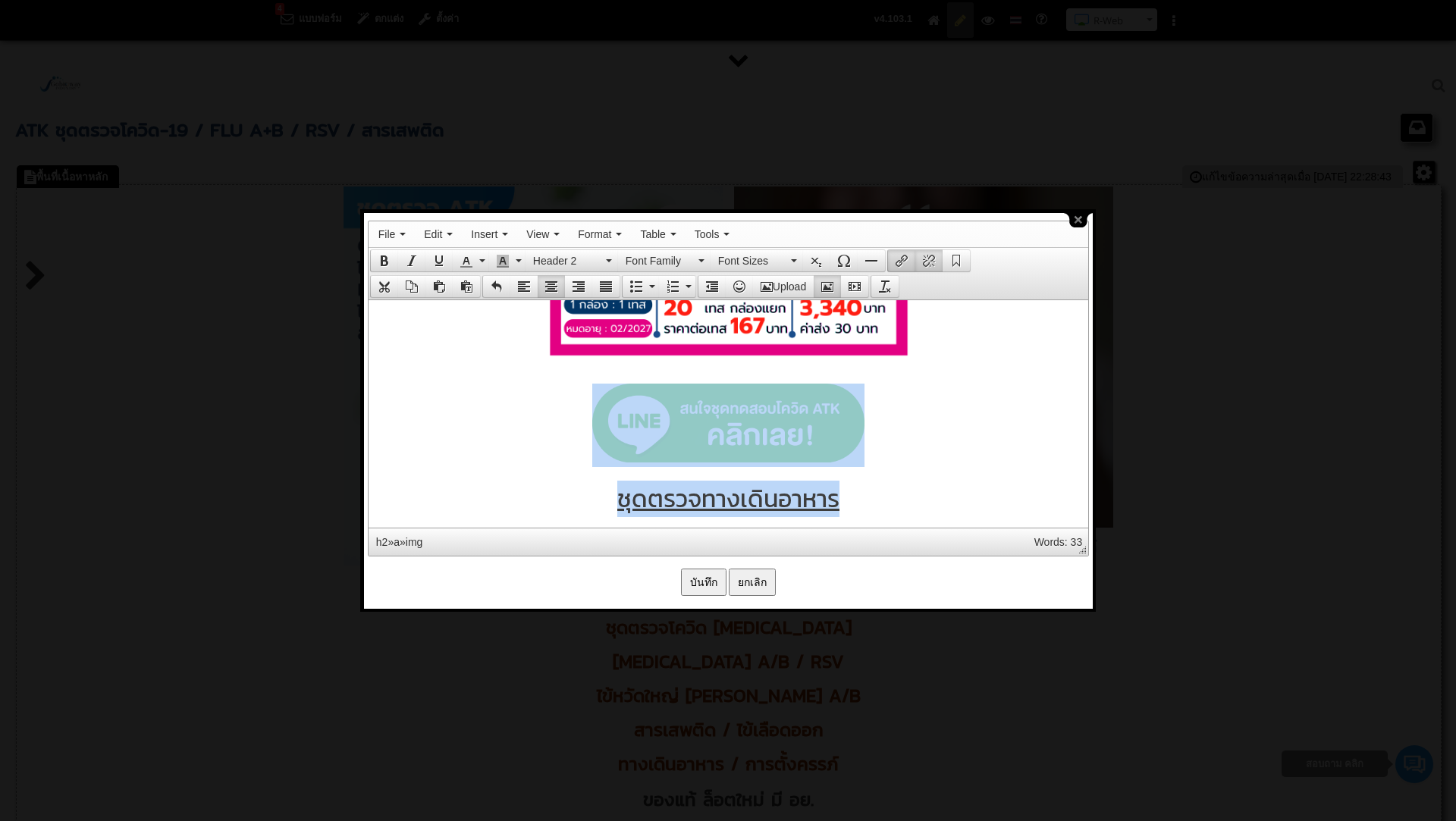
scroll to position [7749, 0]
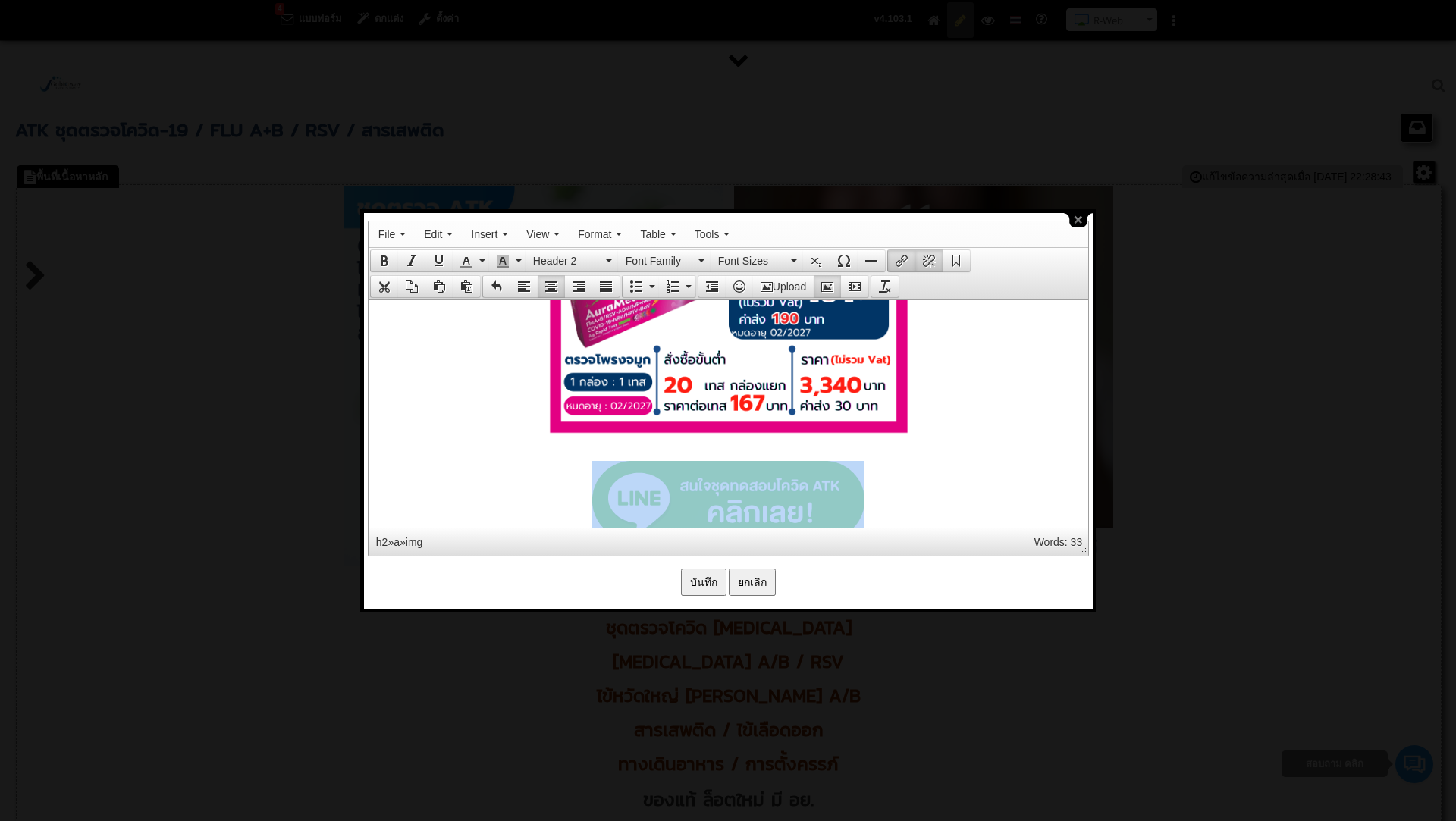
click at [786, 435] on img at bounding box center [728, 254] width 379 height 379
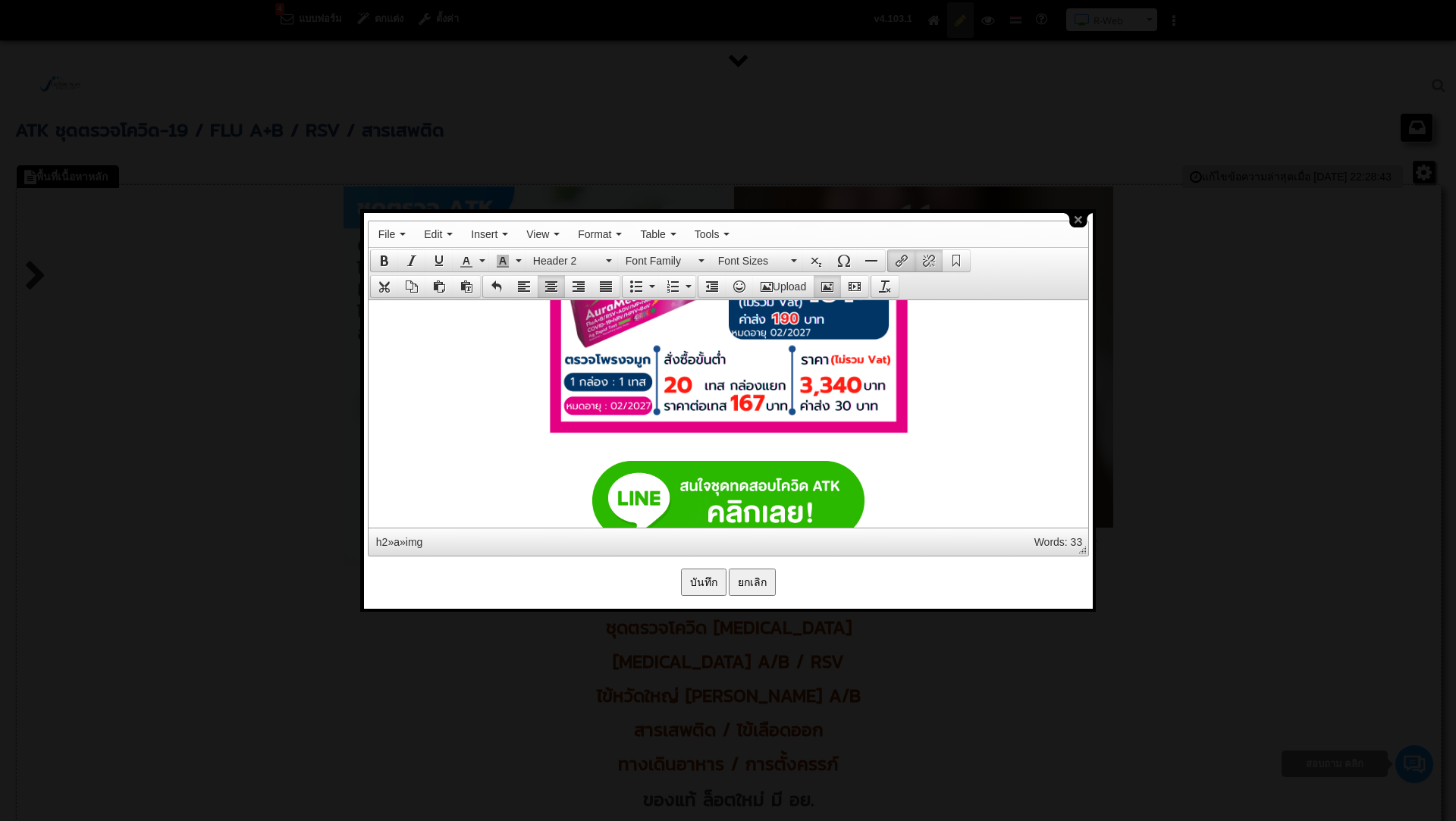
click at [961, 412] on p at bounding box center [728, 65] width 704 height 764
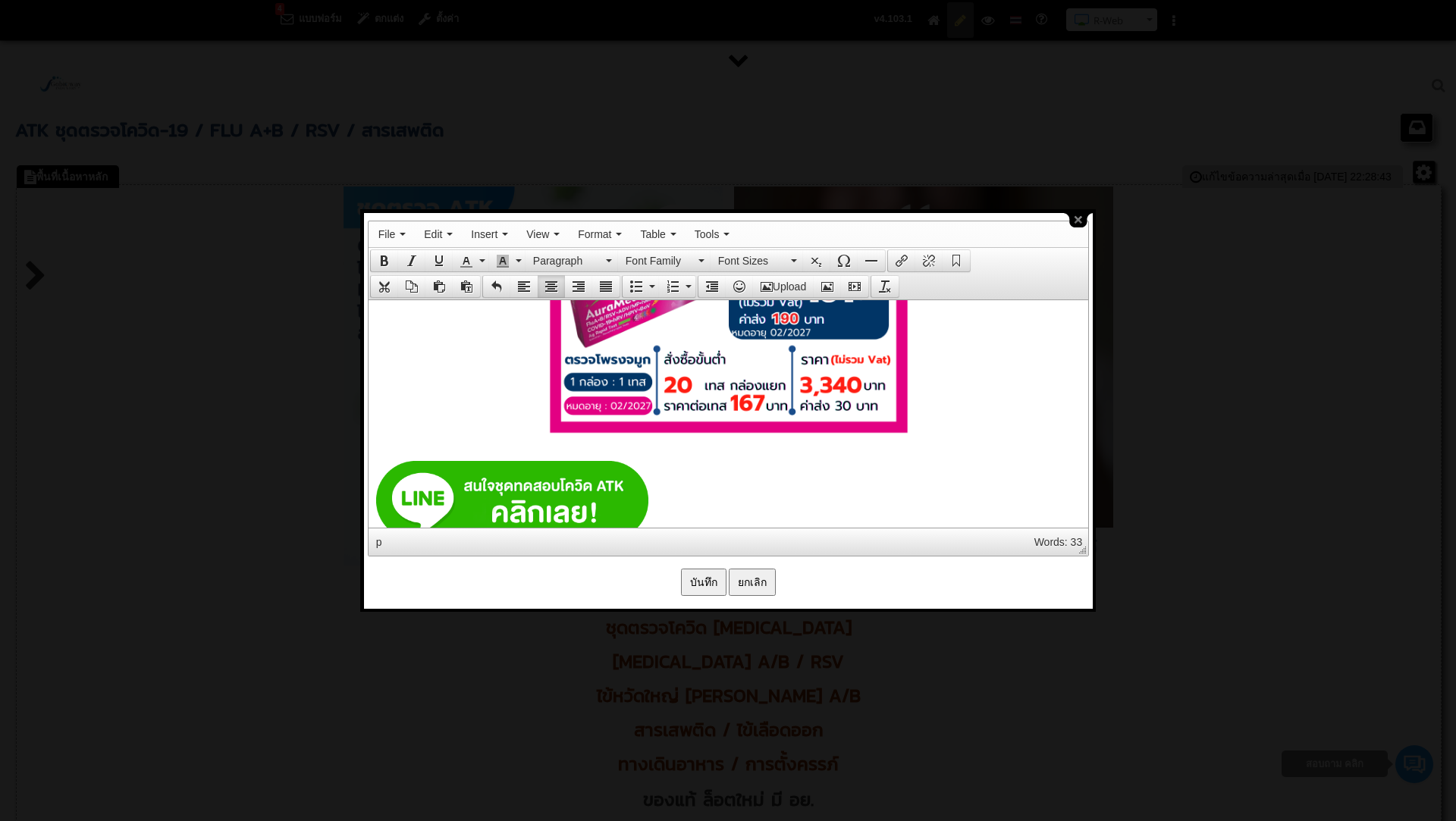
scroll to position [7796, 0]
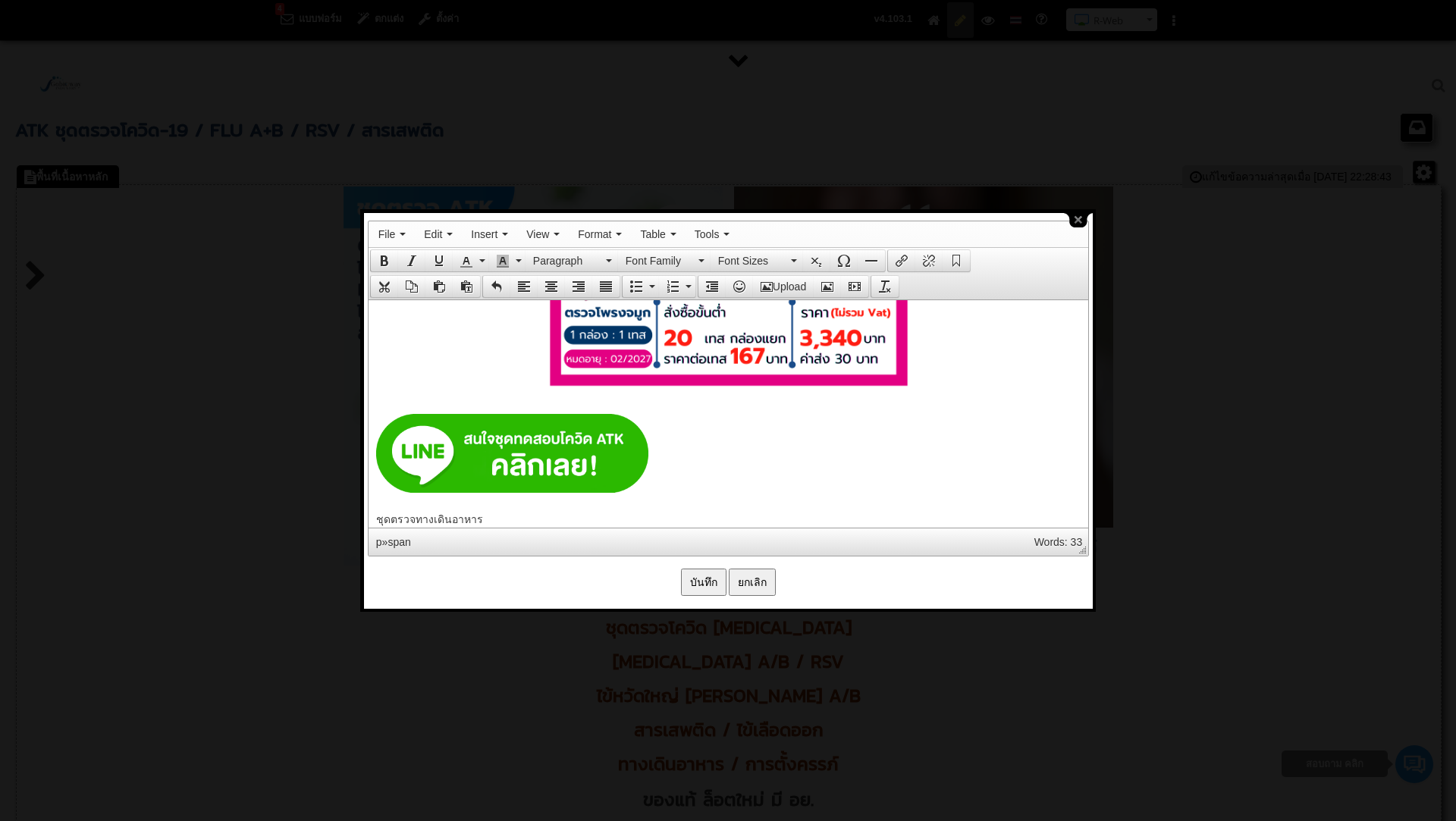
drag, startPoint x: 673, startPoint y: 452, endPoint x: 464, endPoint y: 427, distance: 210.5
click at [464, 427] on h2 at bounding box center [728, 454] width 704 height 83
click at [546, 283] on icon "Align center" at bounding box center [551, 286] width 12 height 12
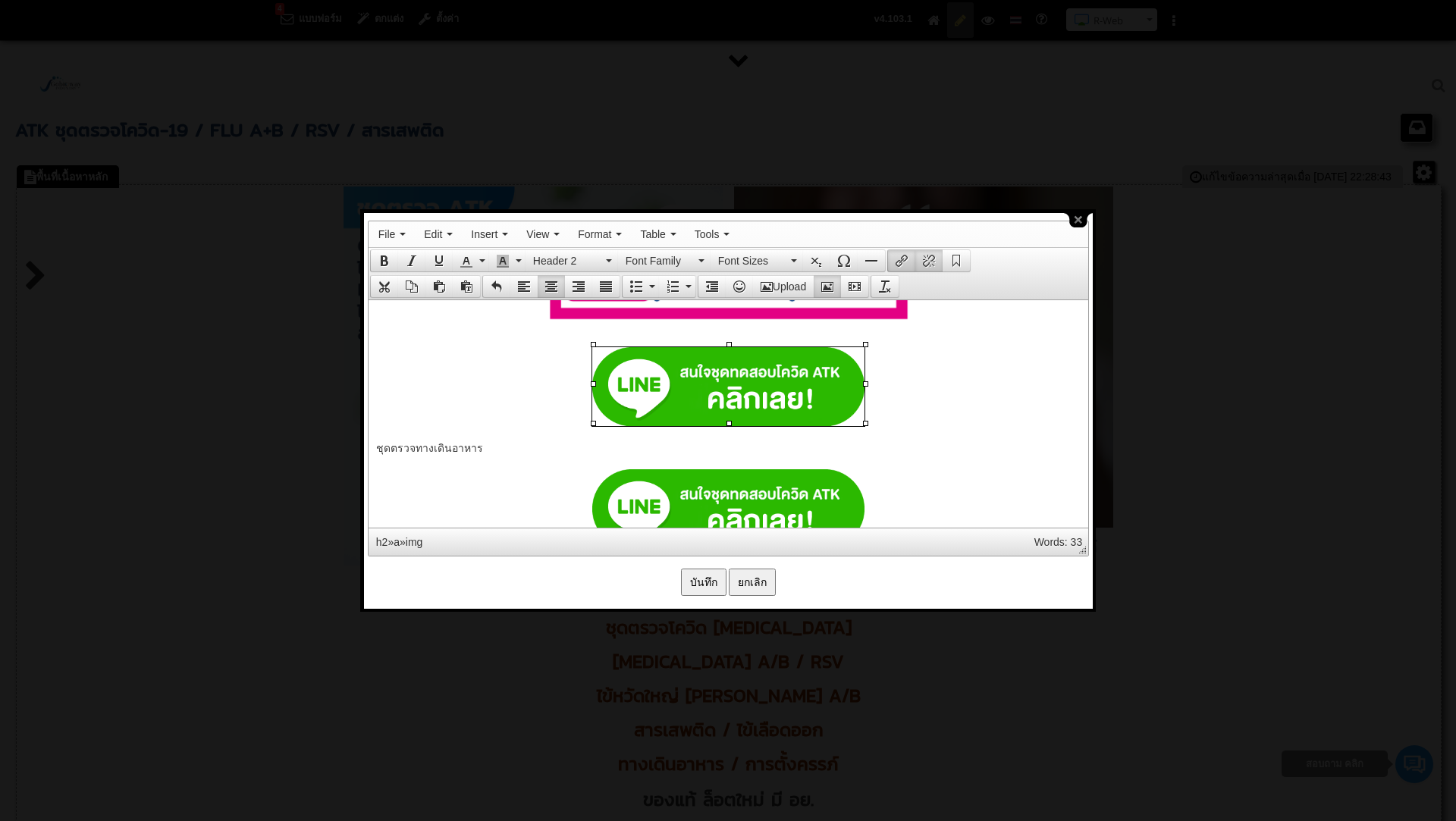
scroll to position [7880, 0]
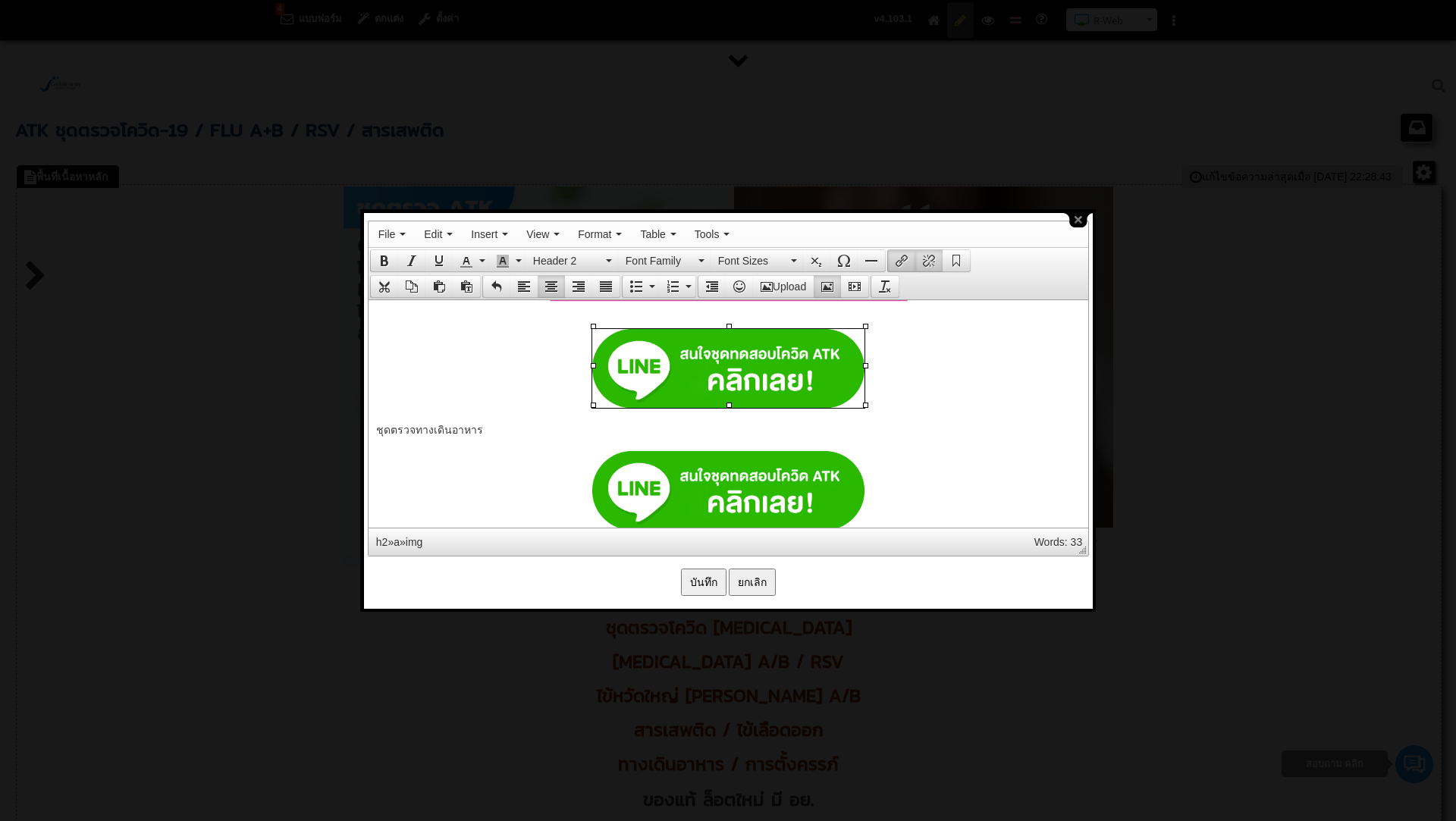
drag, startPoint x: 483, startPoint y: 433, endPoint x: 367, endPoint y: 426, distance: 116.2
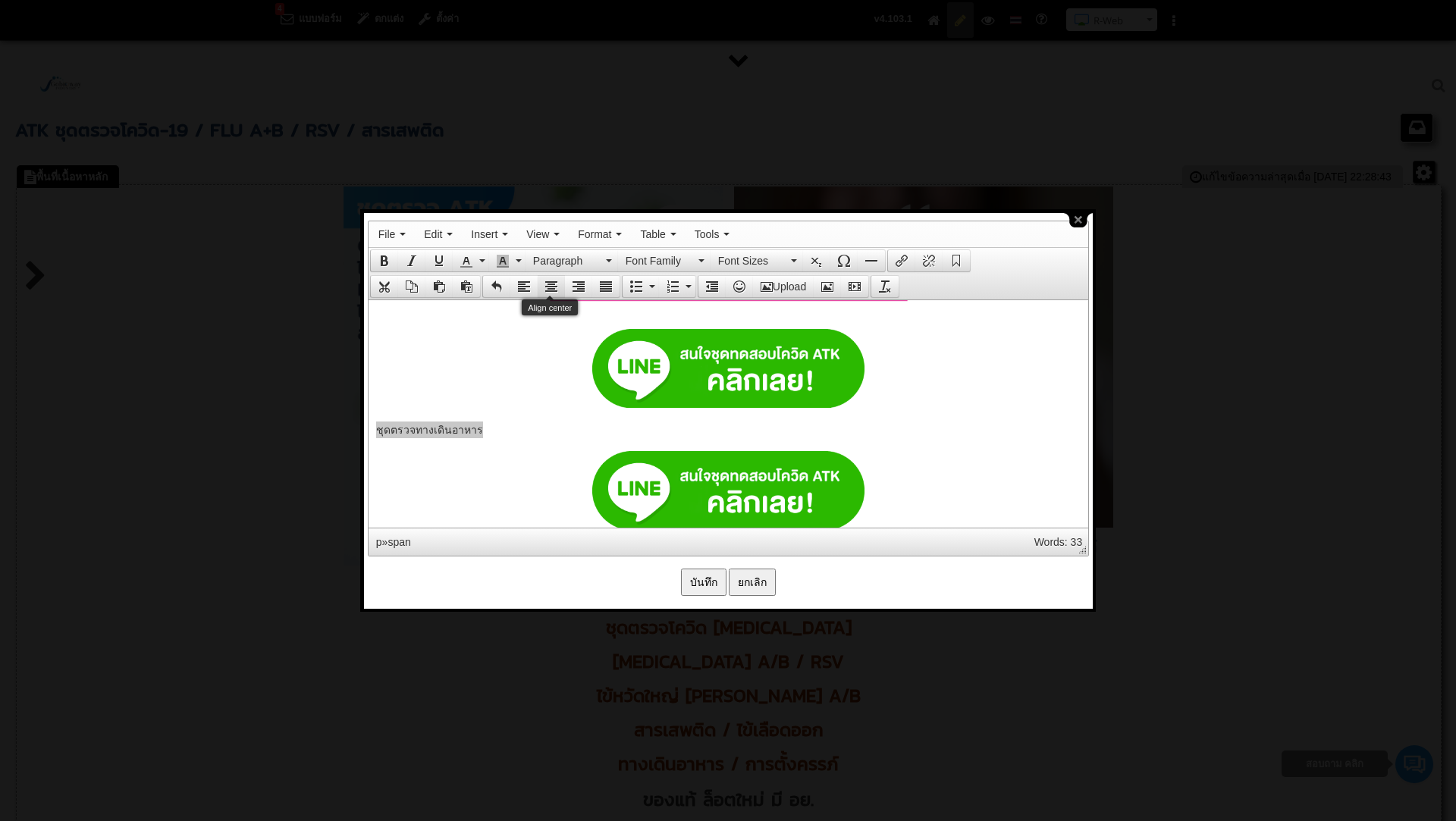
click at [554, 281] on icon "Align center" at bounding box center [551, 286] width 12 height 12
click at [706, 259] on button "Font Family" at bounding box center [664, 261] width 92 height 22
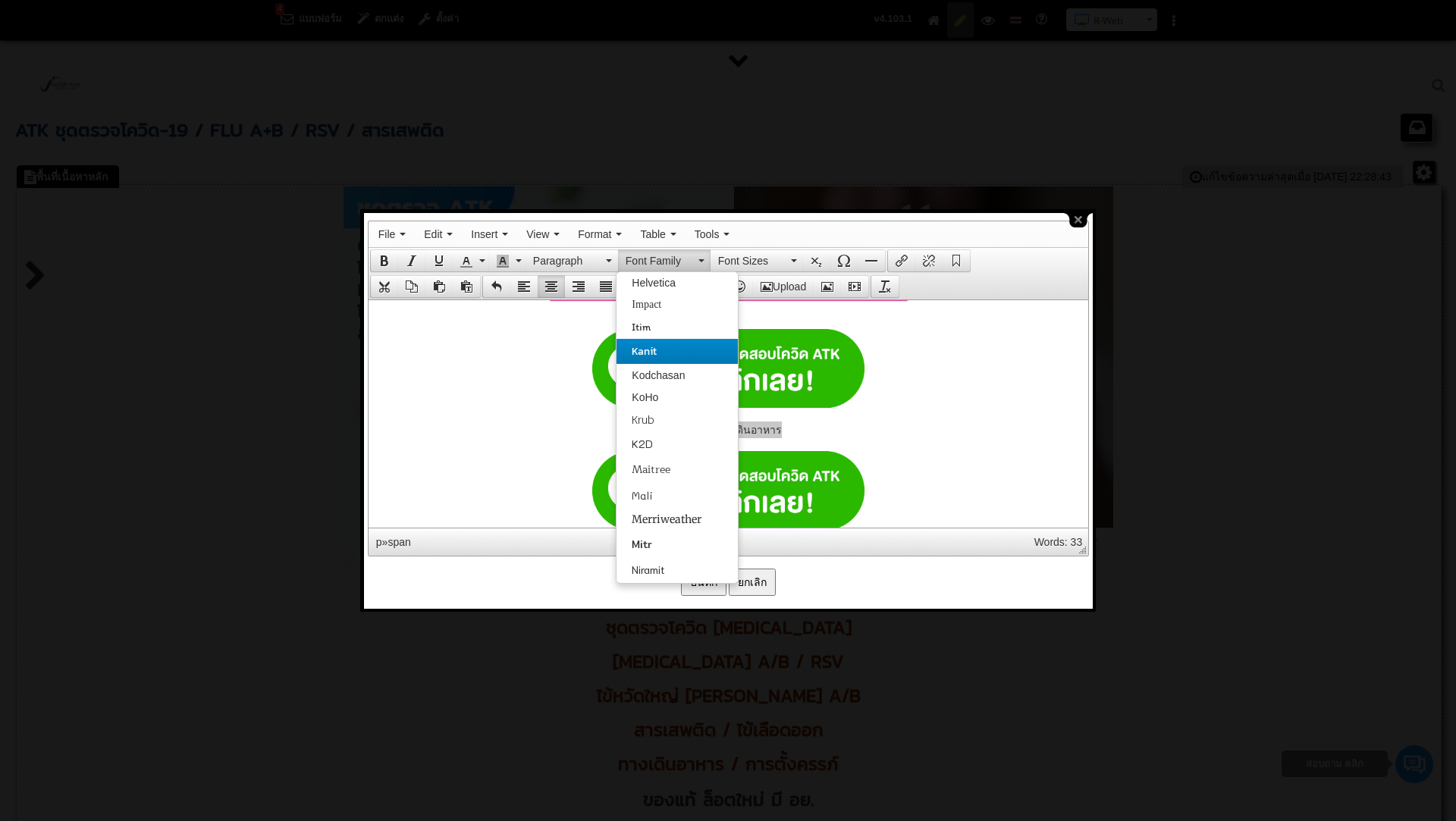
click at [665, 359] on div "Kanit" at bounding box center [676, 351] width 121 height 26
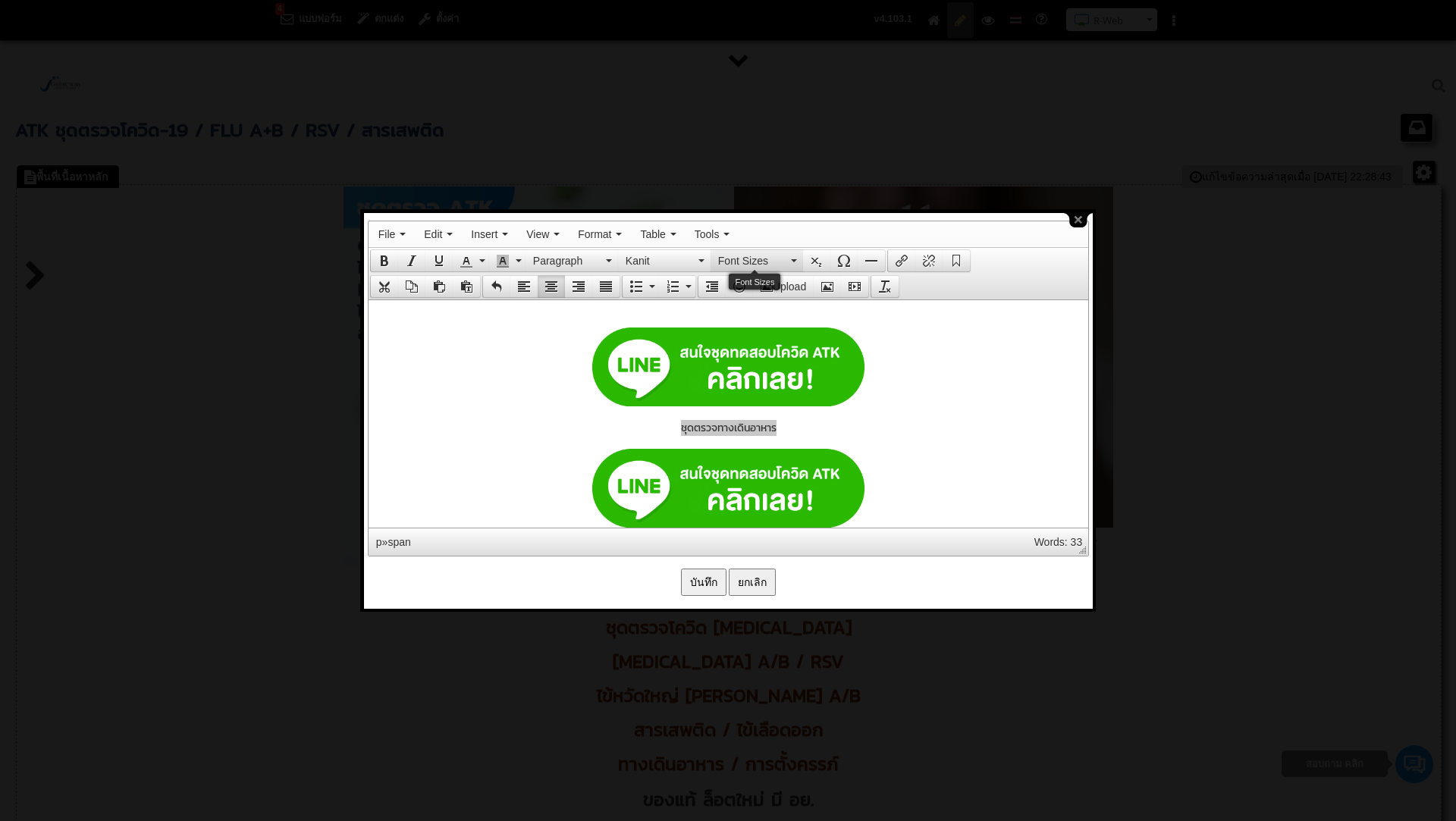
click at [793, 259] on icon "Font Sizes" at bounding box center [794, 260] width 6 height 3
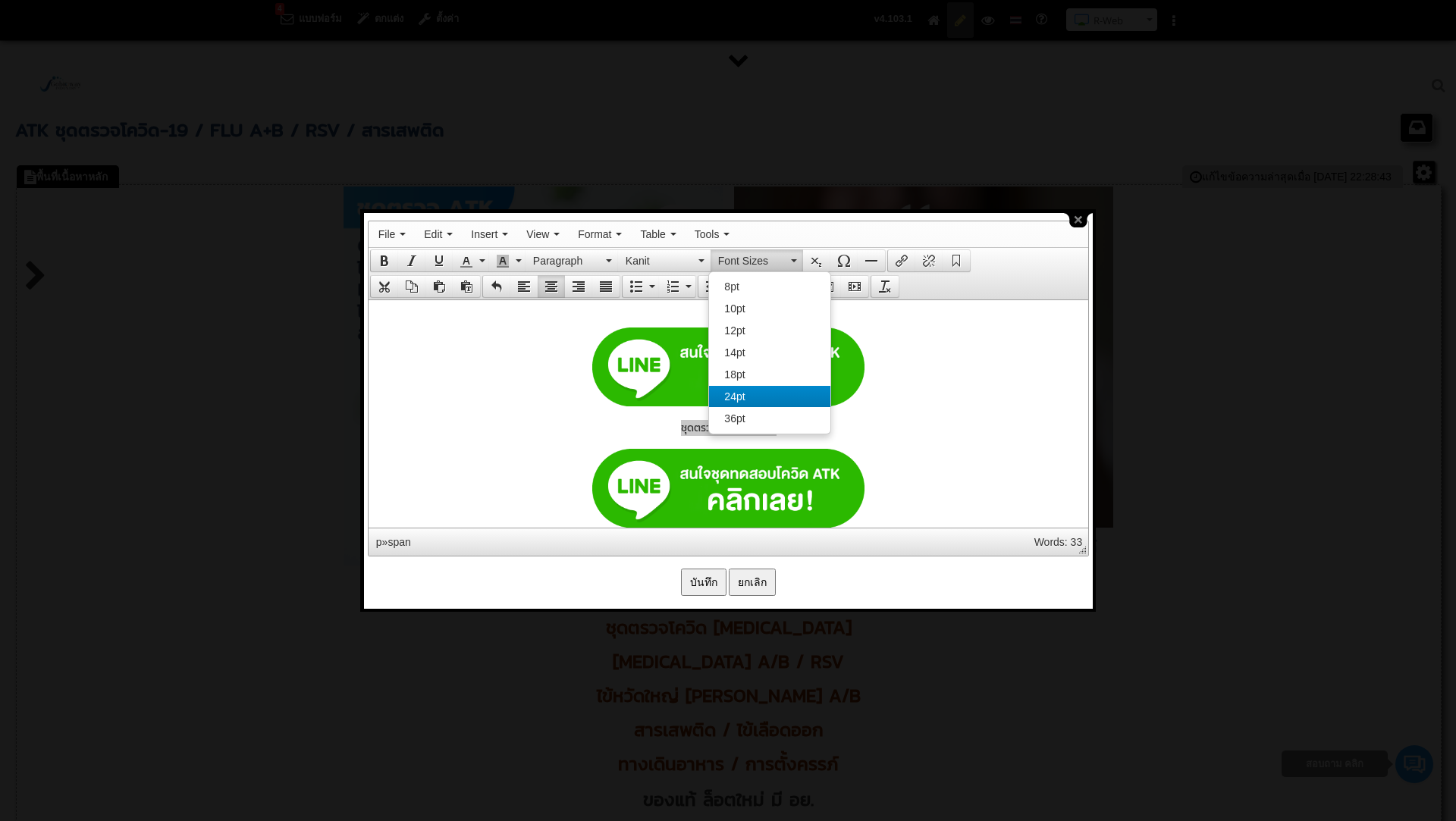
click at [759, 398] on div "24pt" at bounding box center [769, 396] width 121 height 22
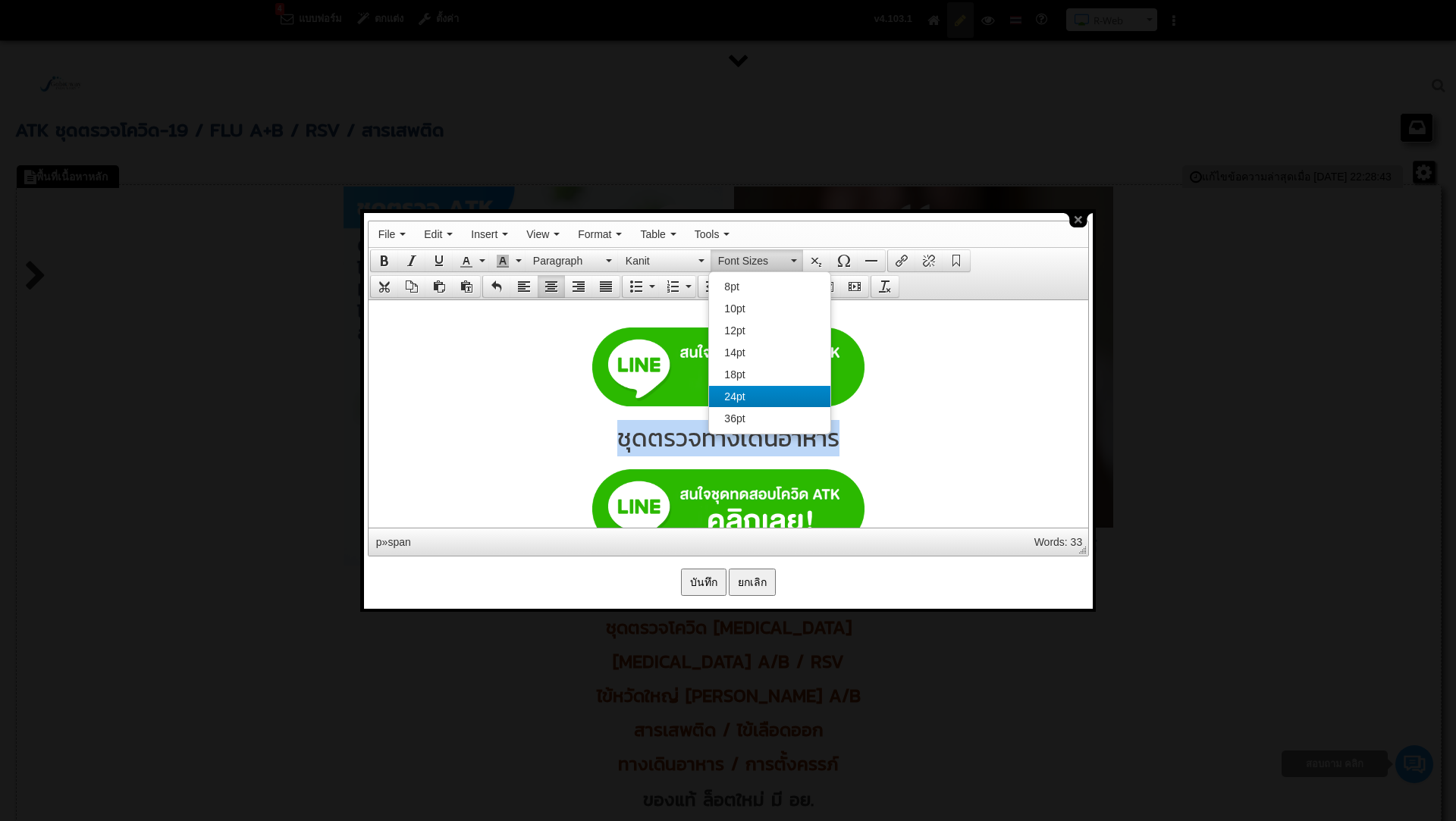
scroll to position [7885, 0]
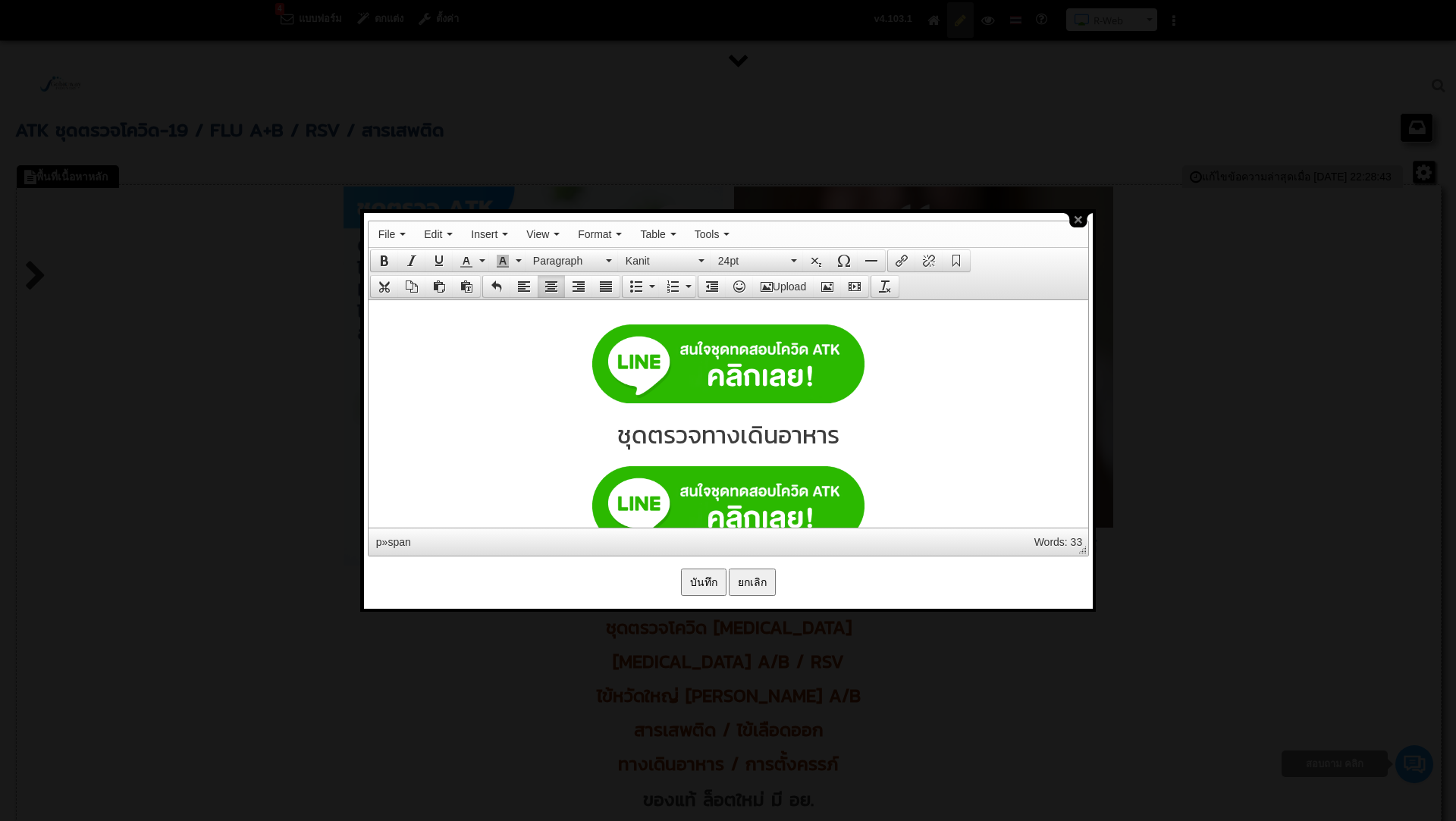
click at [728, 439] on span "ชุดตรวจทางเดินอาหาร" at bounding box center [727, 434] width 222 height 36
drag, startPoint x: 701, startPoint y: 434, endPoint x: 834, endPoint y: 436, distance: 133.0
click at [834, 436] on span "ชุดตรวจทางเดินอาหาร" at bounding box center [727, 434] width 222 height 36
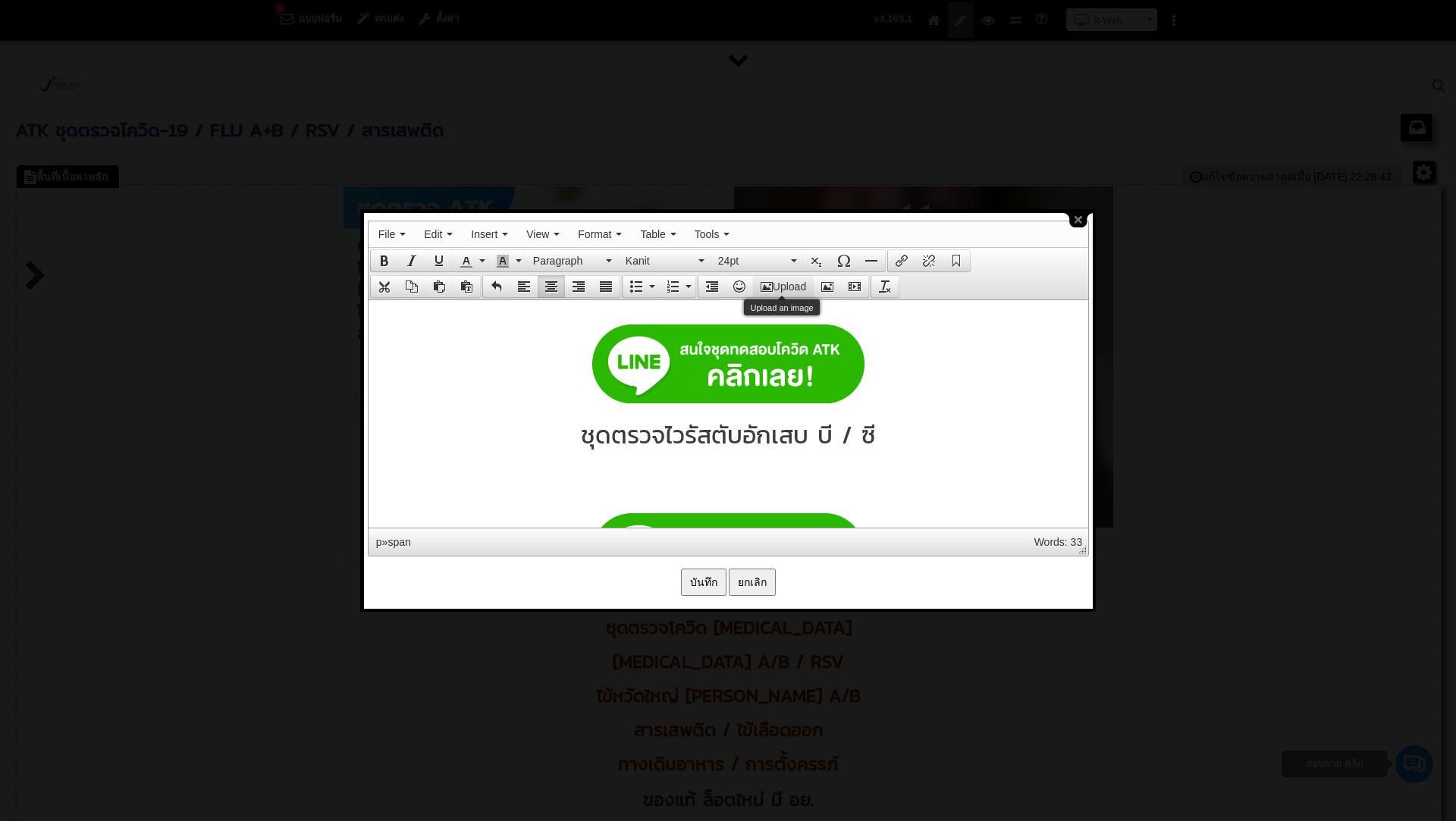
click at [769, 292] on button "Upload" at bounding box center [783, 286] width 61 height 22
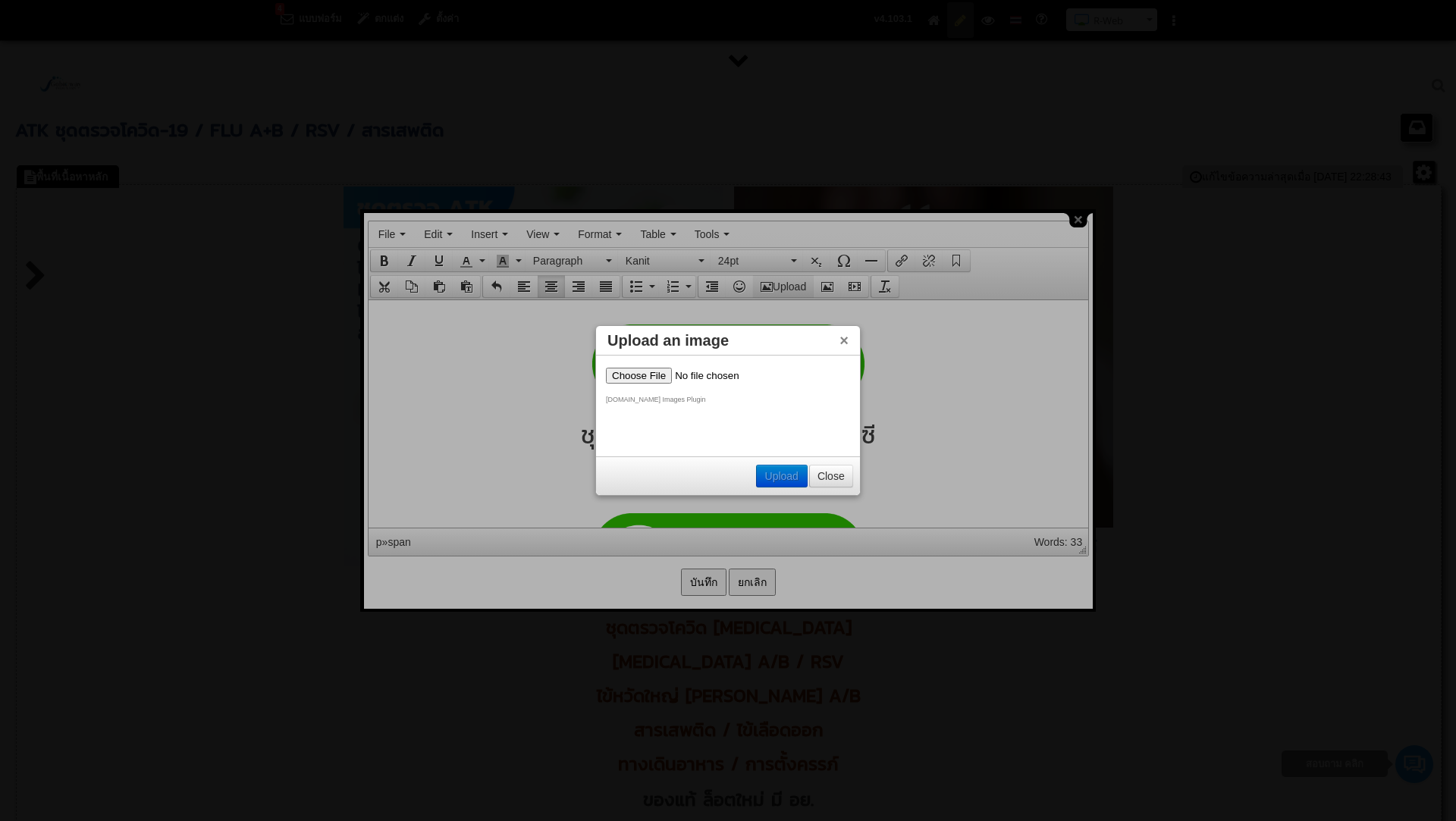
scroll to position [0, 0]
click at [652, 376] on input "file" at bounding box center [702, 376] width 192 height 16
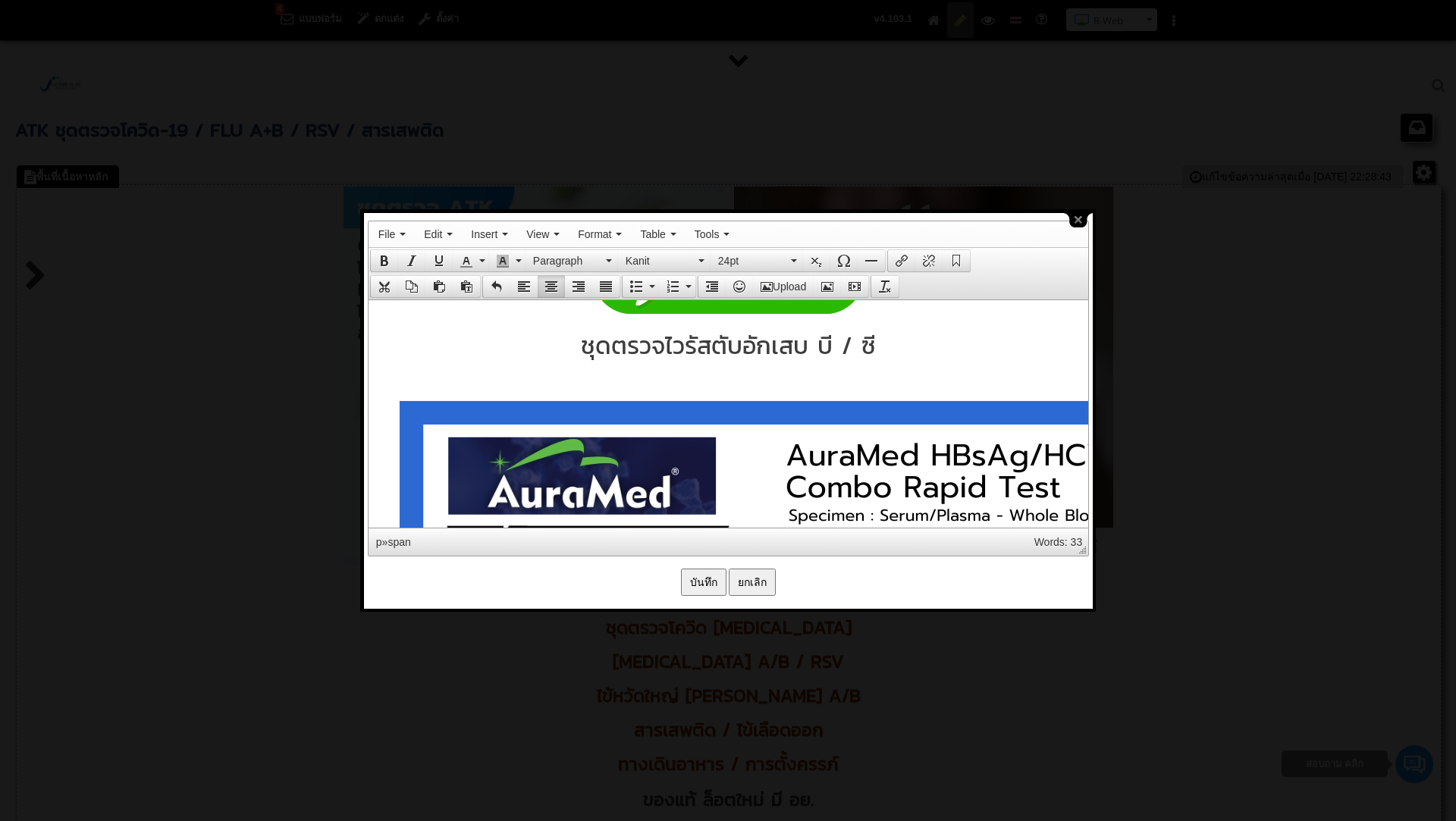
scroll to position [8002, 0]
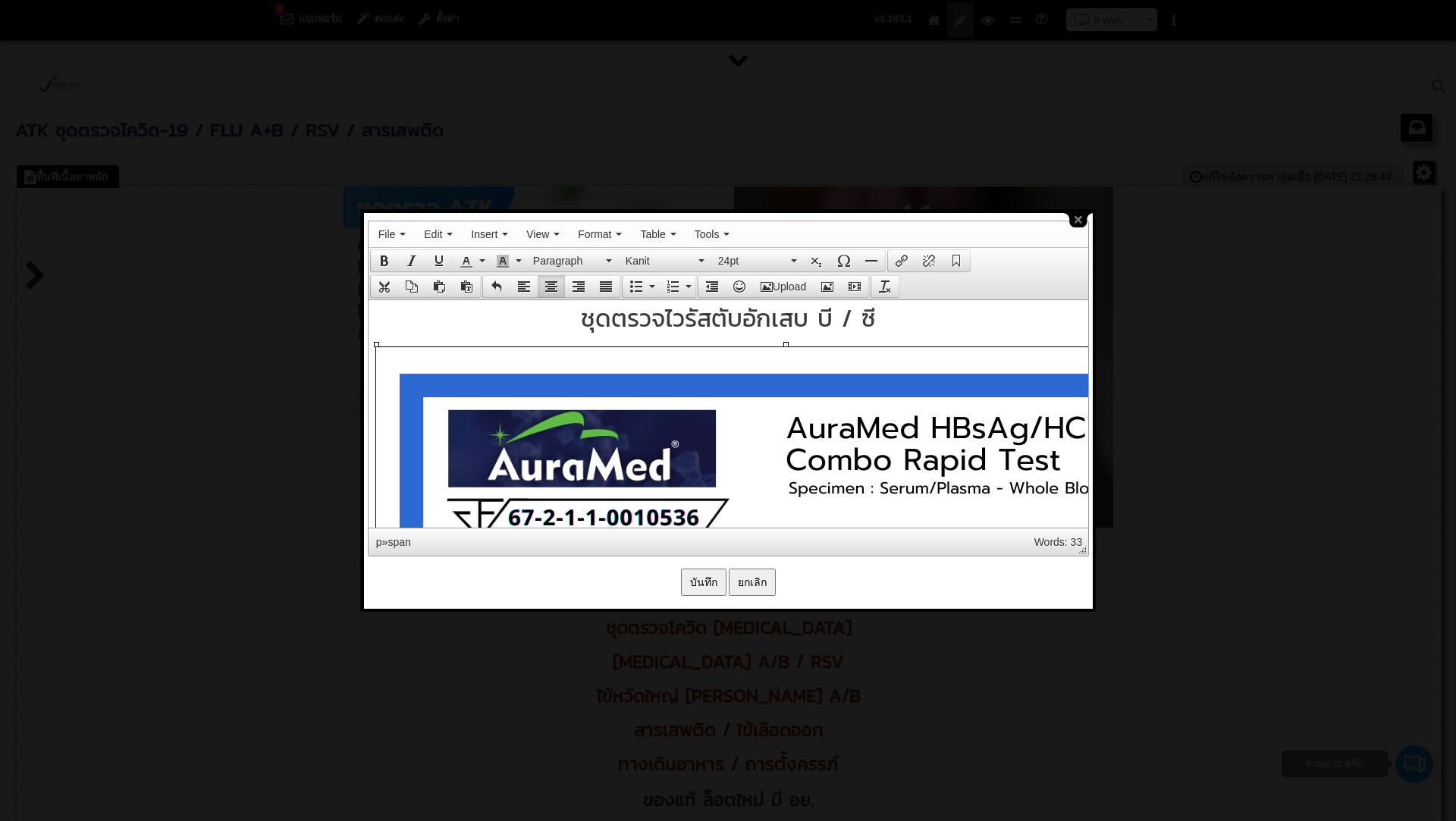
drag, startPoint x: 886, startPoint y: 426, endPoint x: 838, endPoint y: 305, distance: 130.2
click at [821, 282] on icon "Insert/edit image" at bounding box center [827, 286] width 12 height 12
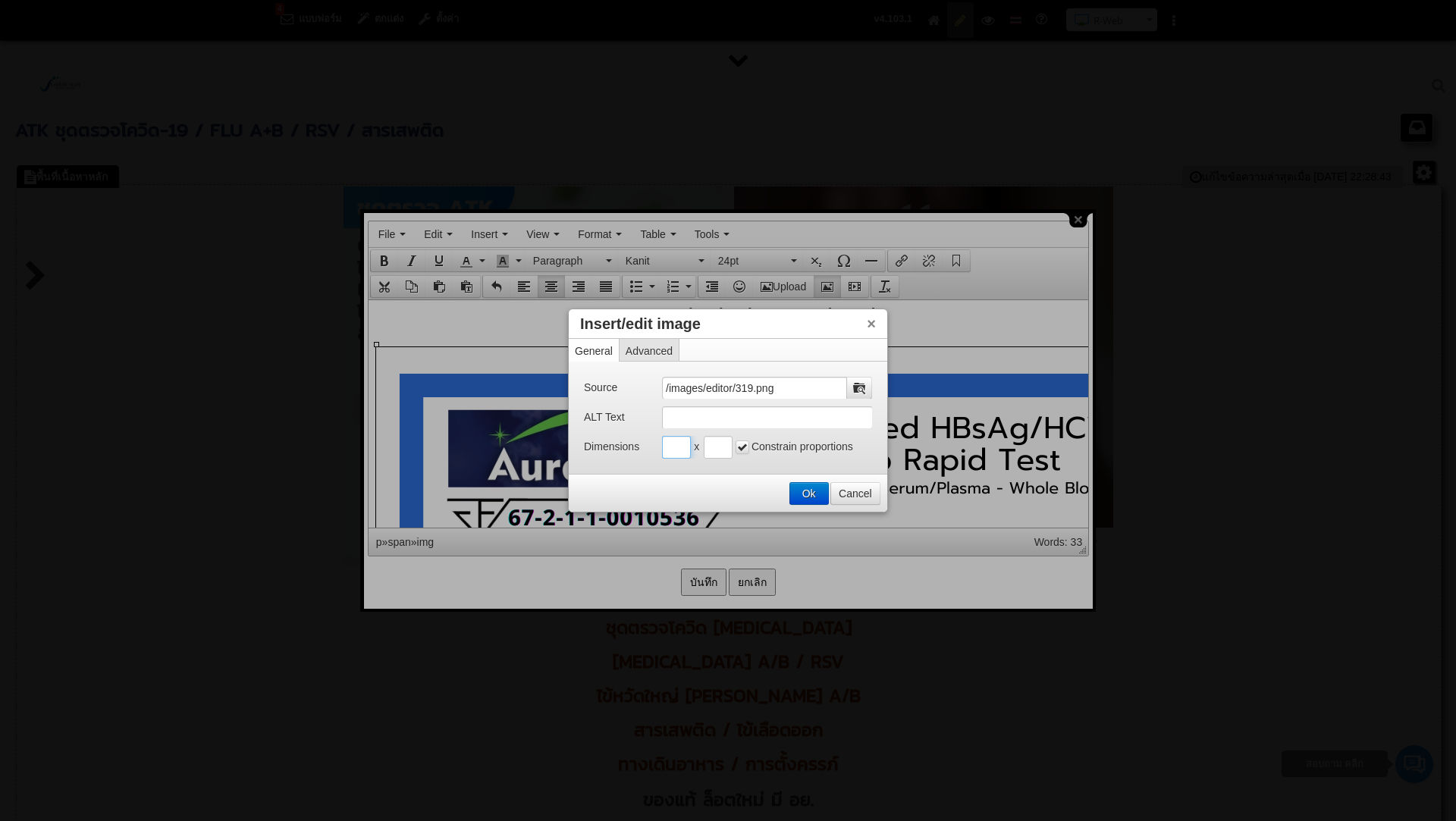
click at [670, 446] on input "Insert/edit image" at bounding box center [676, 446] width 28 height 23
type input "500"
click at [712, 448] on input "Insert/edit image" at bounding box center [717, 446] width 28 height 23
type input "ถ"
click at [723, 454] on input "ถจจ" at bounding box center [717, 446] width 28 height 23
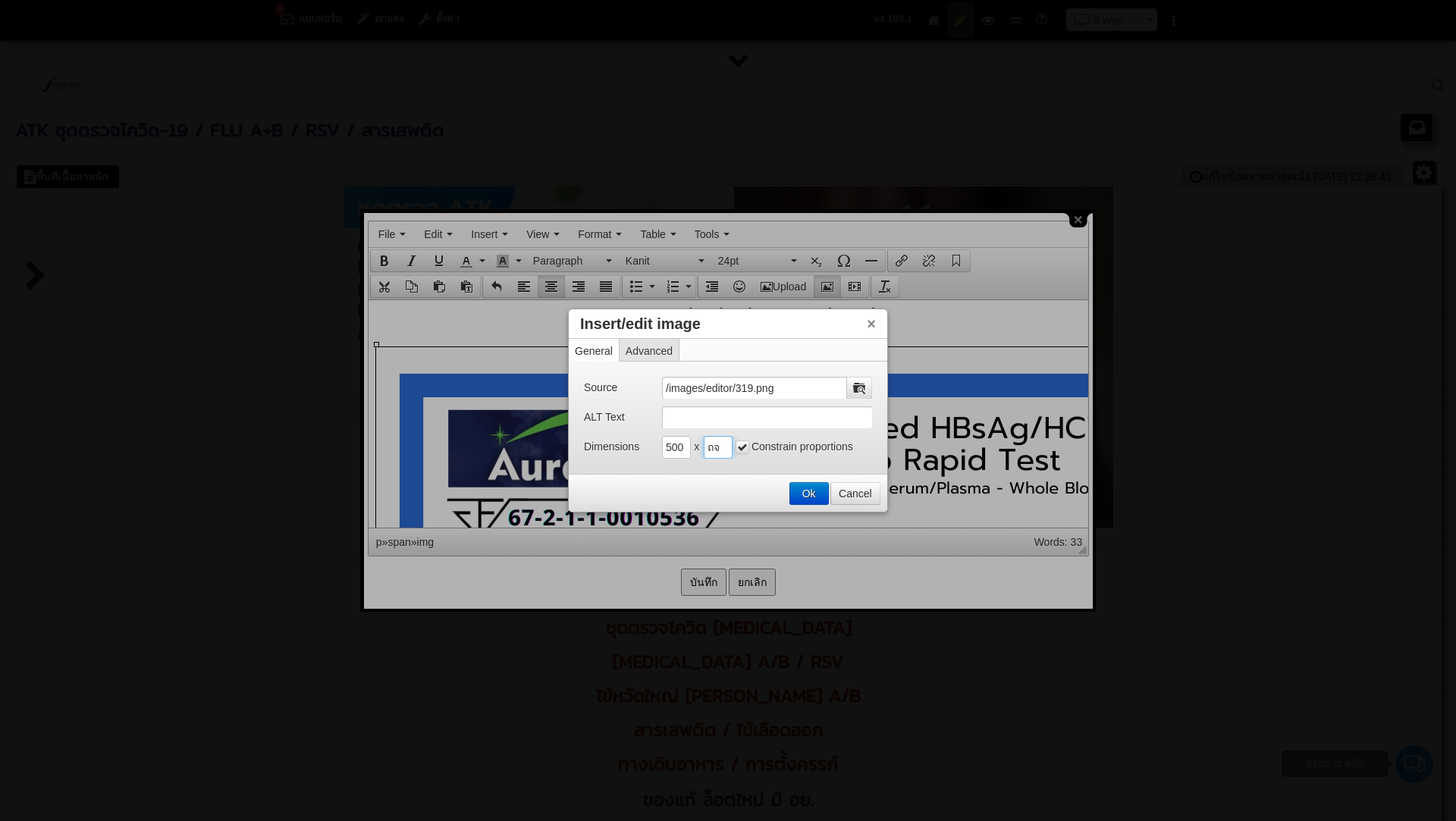
type input "ถ"
type input "500"
click at [811, 487] on button "Ok" at bounding box center [808, 493] width 38 height 22
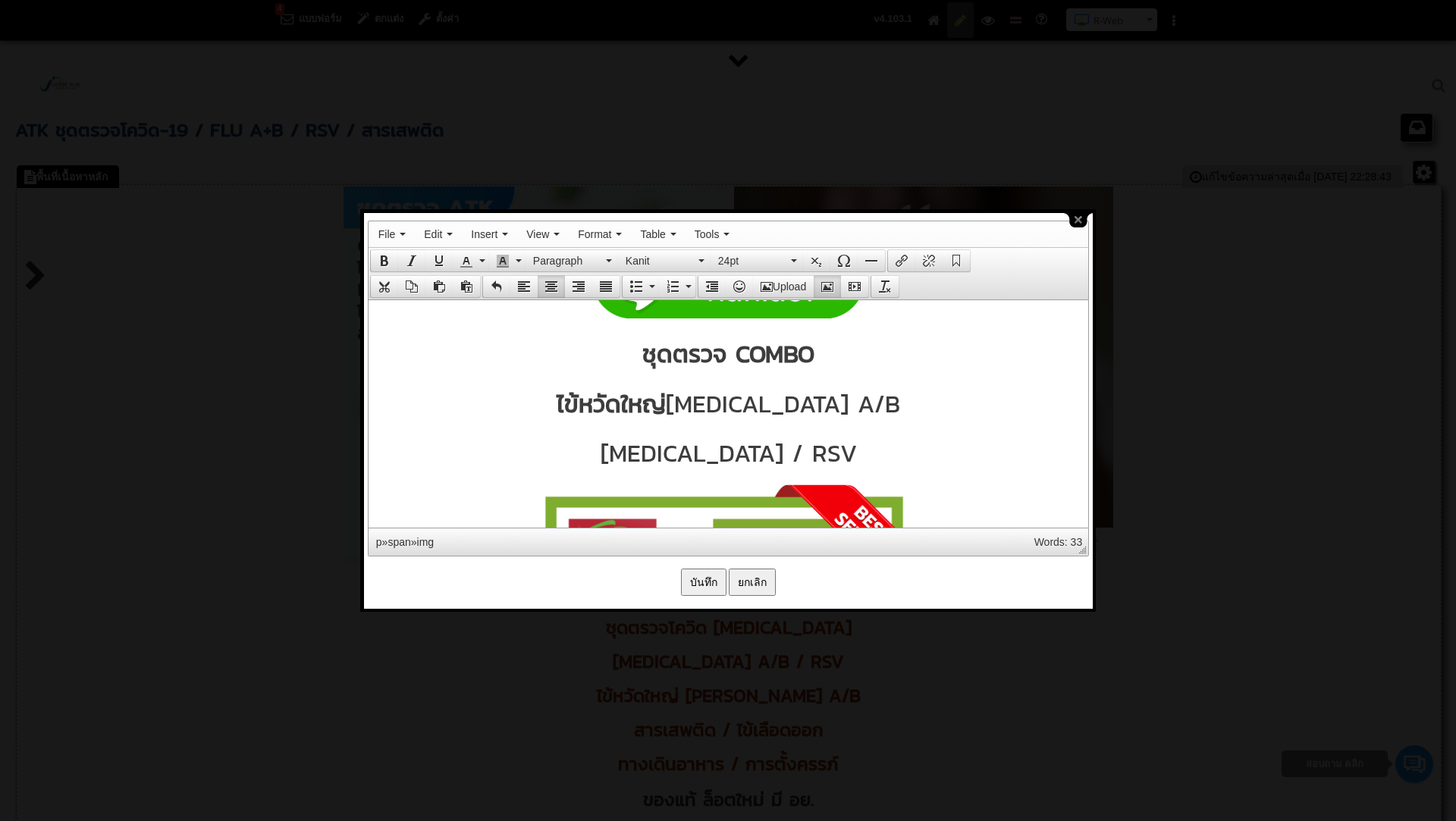
scroll to position [3846, 0]
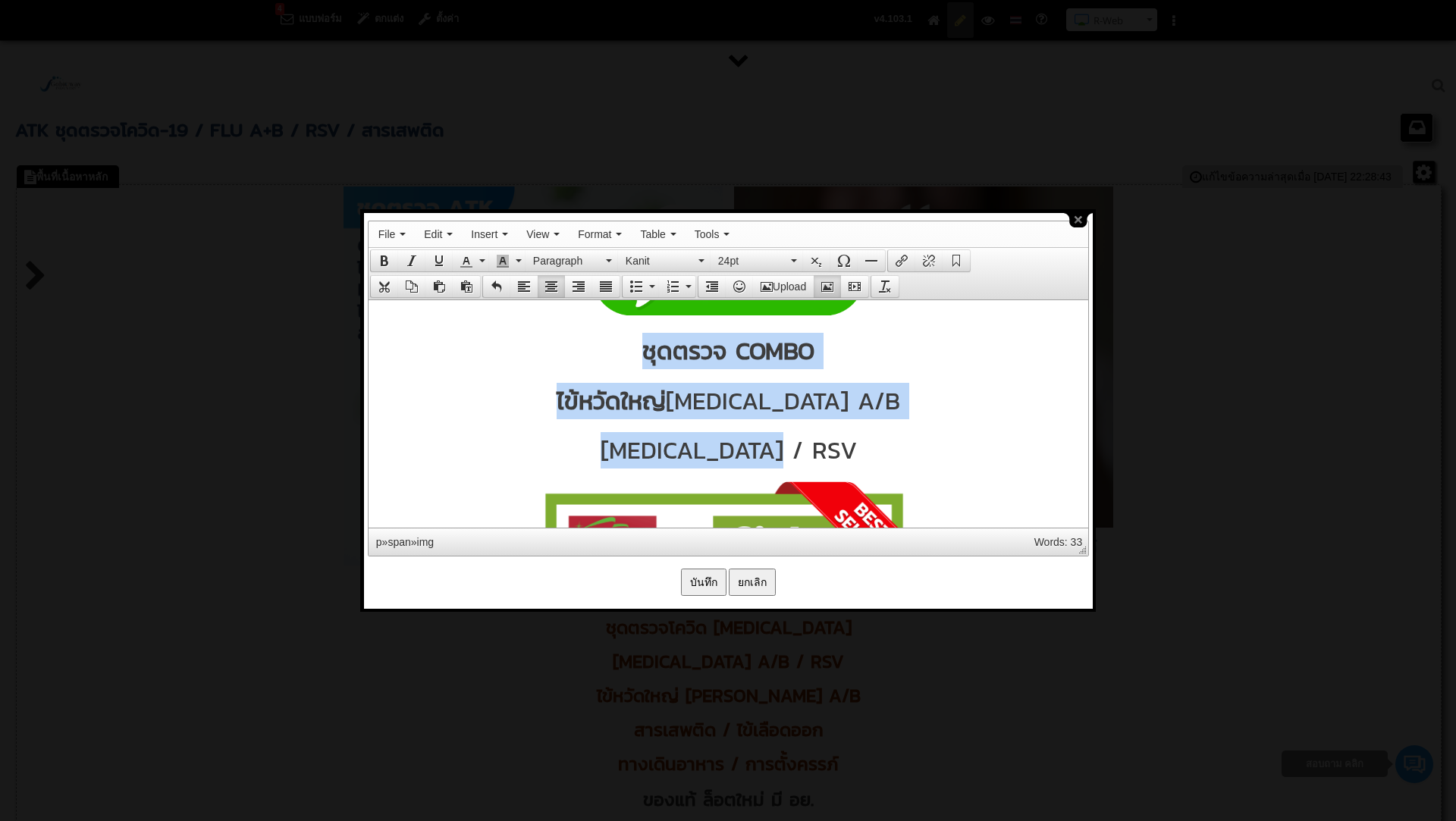
drag, startPoint x: 643, startPoint y: 351, endPoint x: 819, endPoint y: 436, distance: 195.5
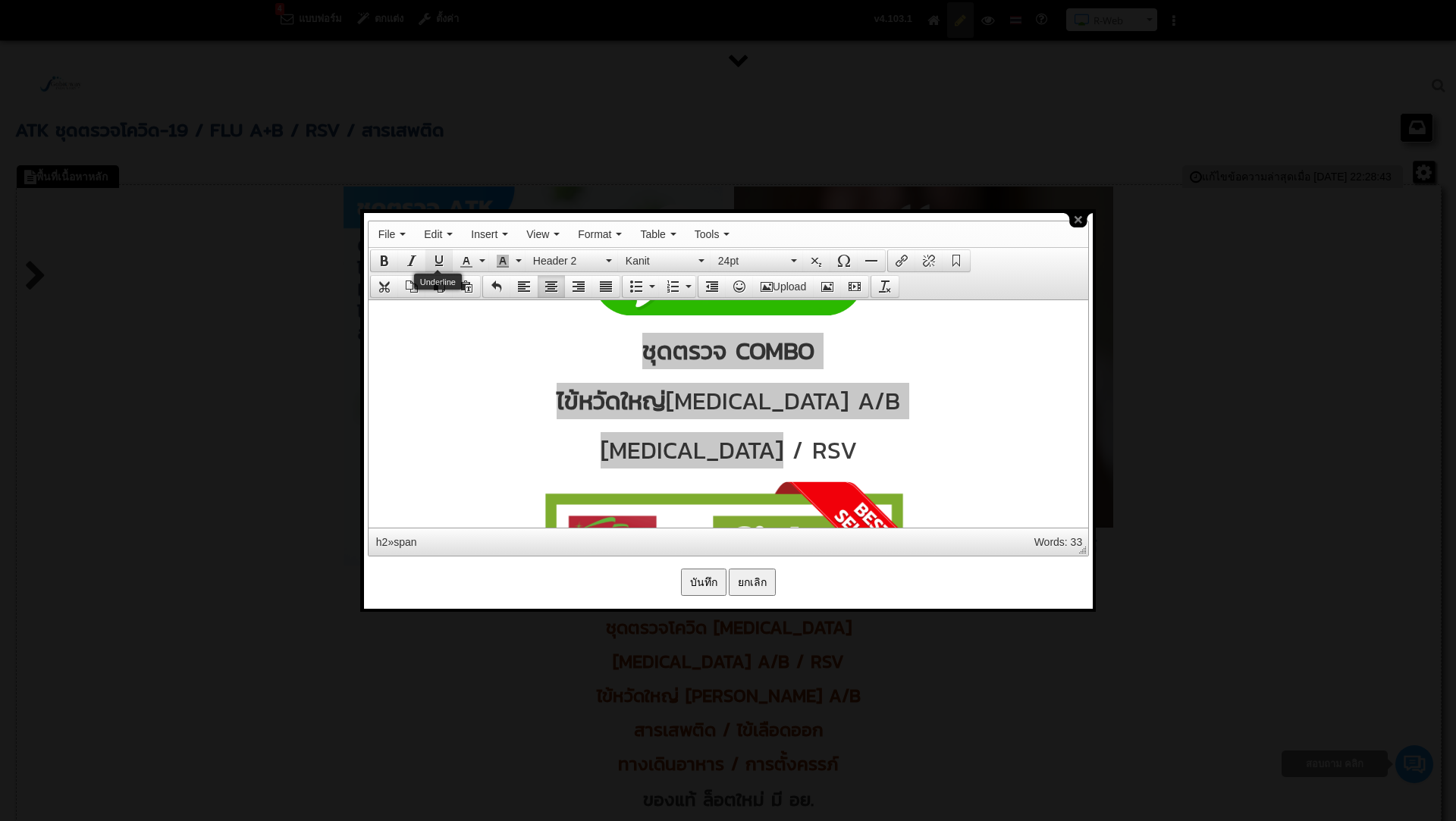
click at [437, 259] on icon "Underline" at bounding box center [439, 261] width 12 height 12
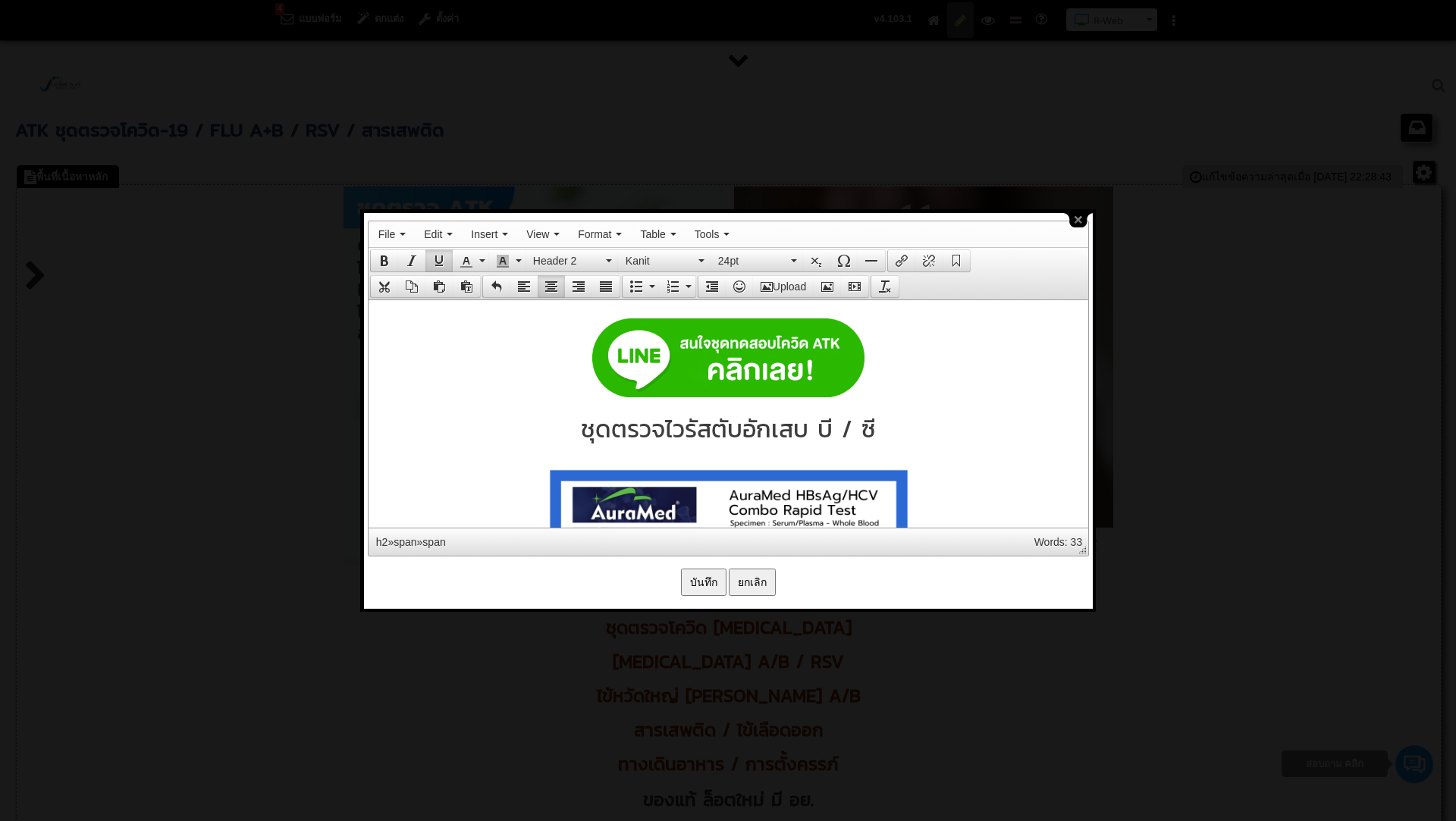
scroll to position [7895, 0]
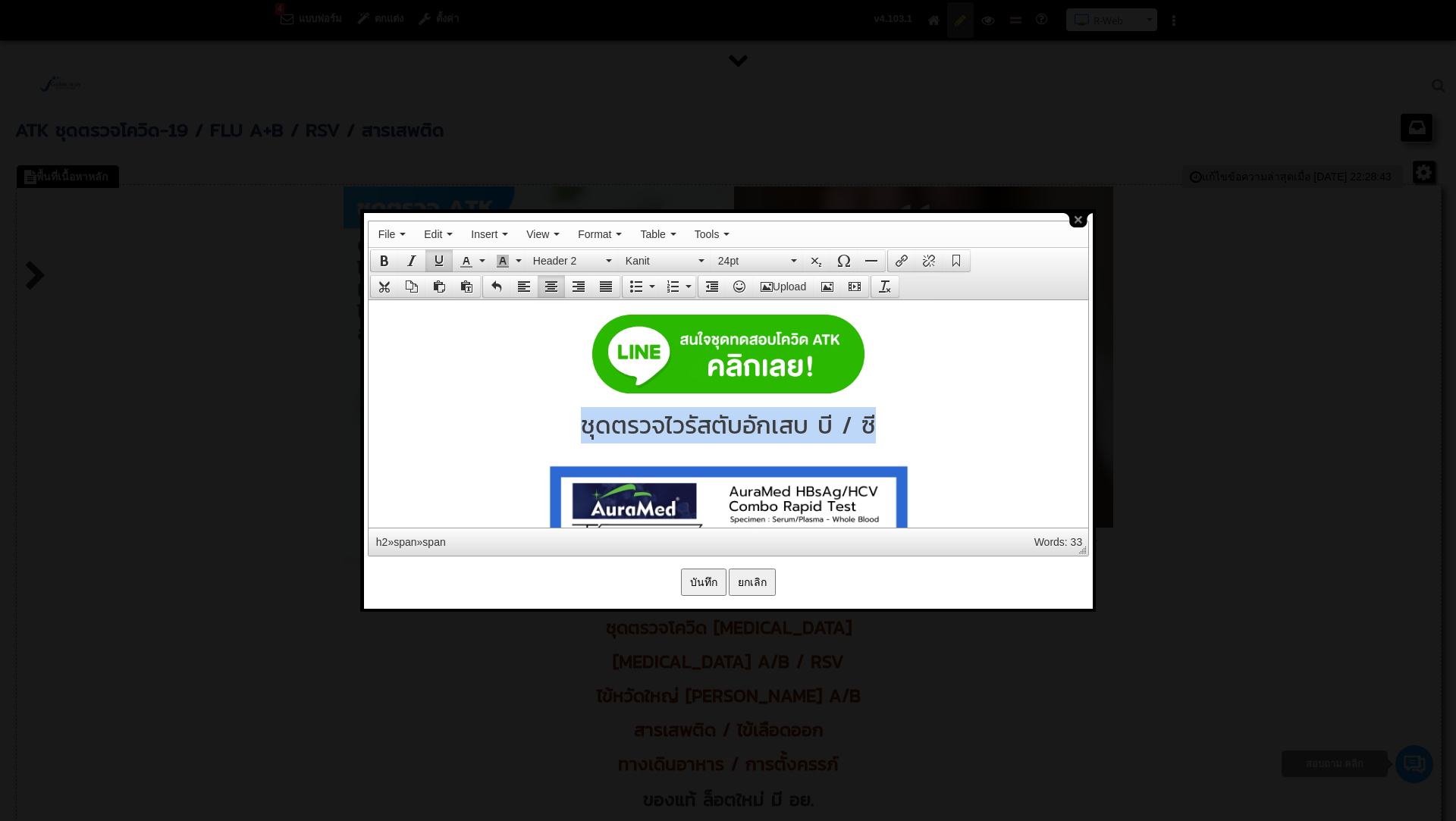
drag, startPoint x: 577, startPoint y: 424, endPoint x: 872, endPoint y: 423, distance: 295.0
click at [872, 423] on p "ชุดตรวจไวรัสตับอักเสบ บี / ซี" at bounding box center [728, 424] width 704 height 36
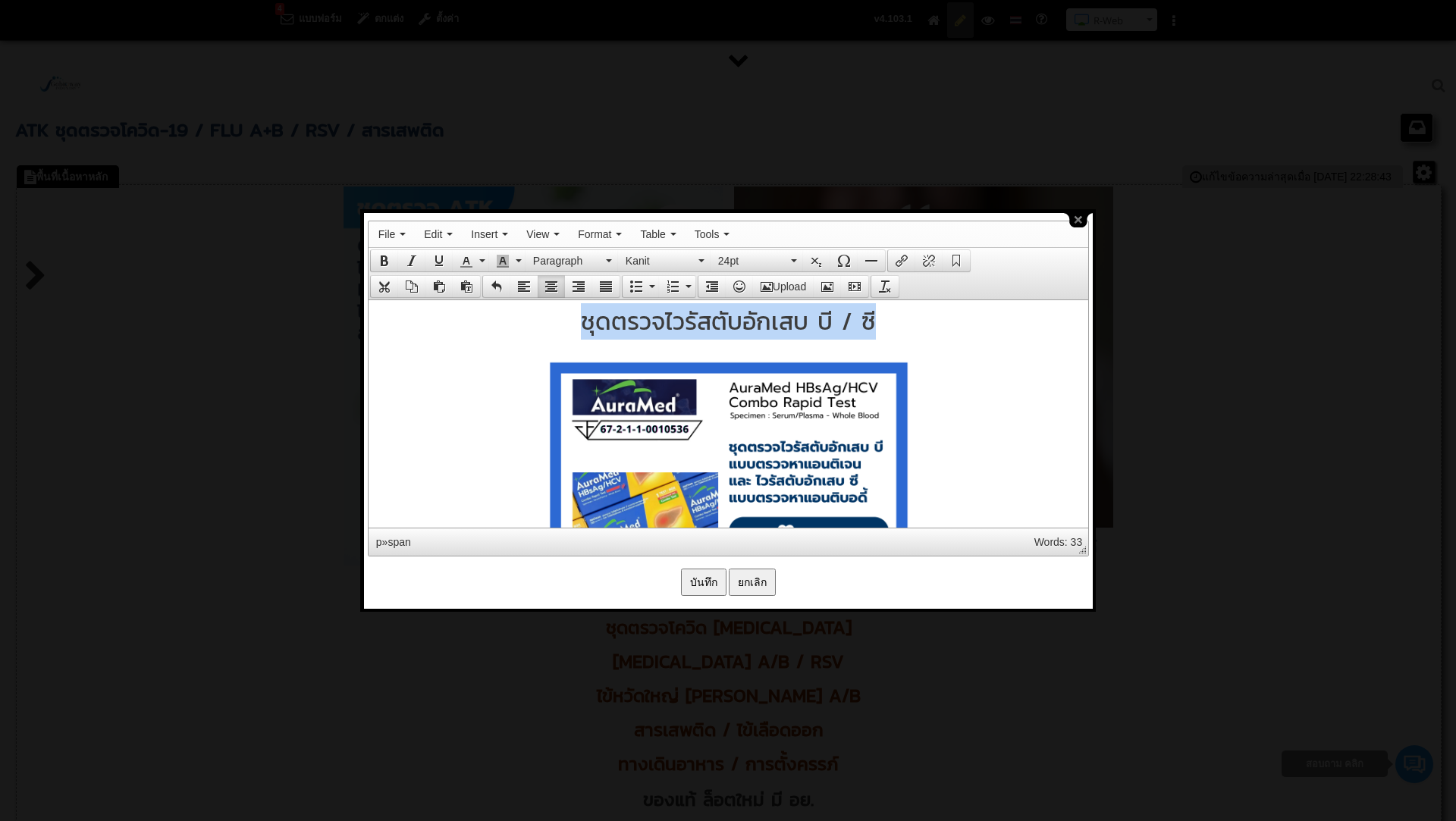
scroll to position [7996, 0]
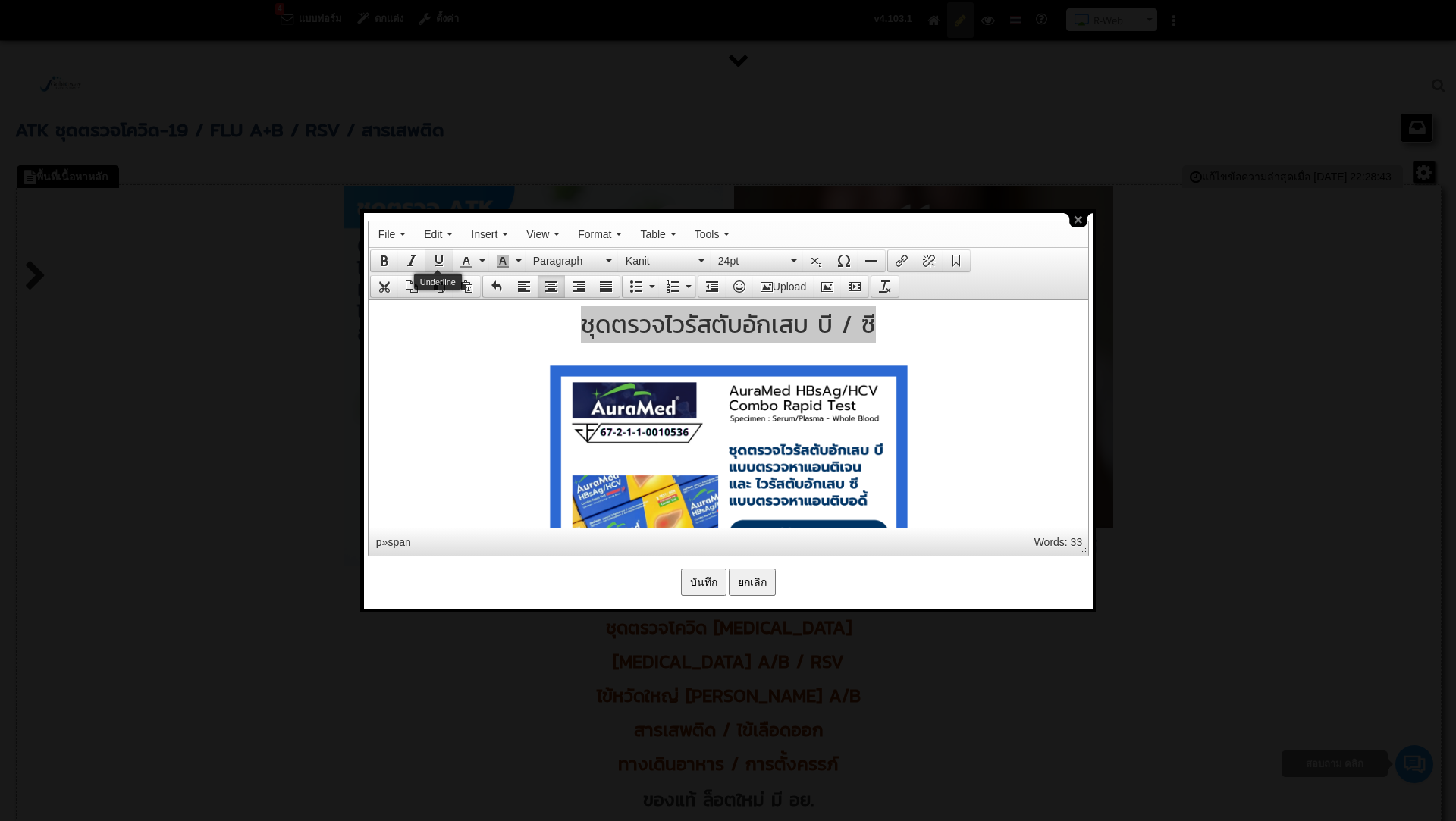
click at [440, 259] on icon "Underline" at bounding box center [439, 261] width 12 height 12
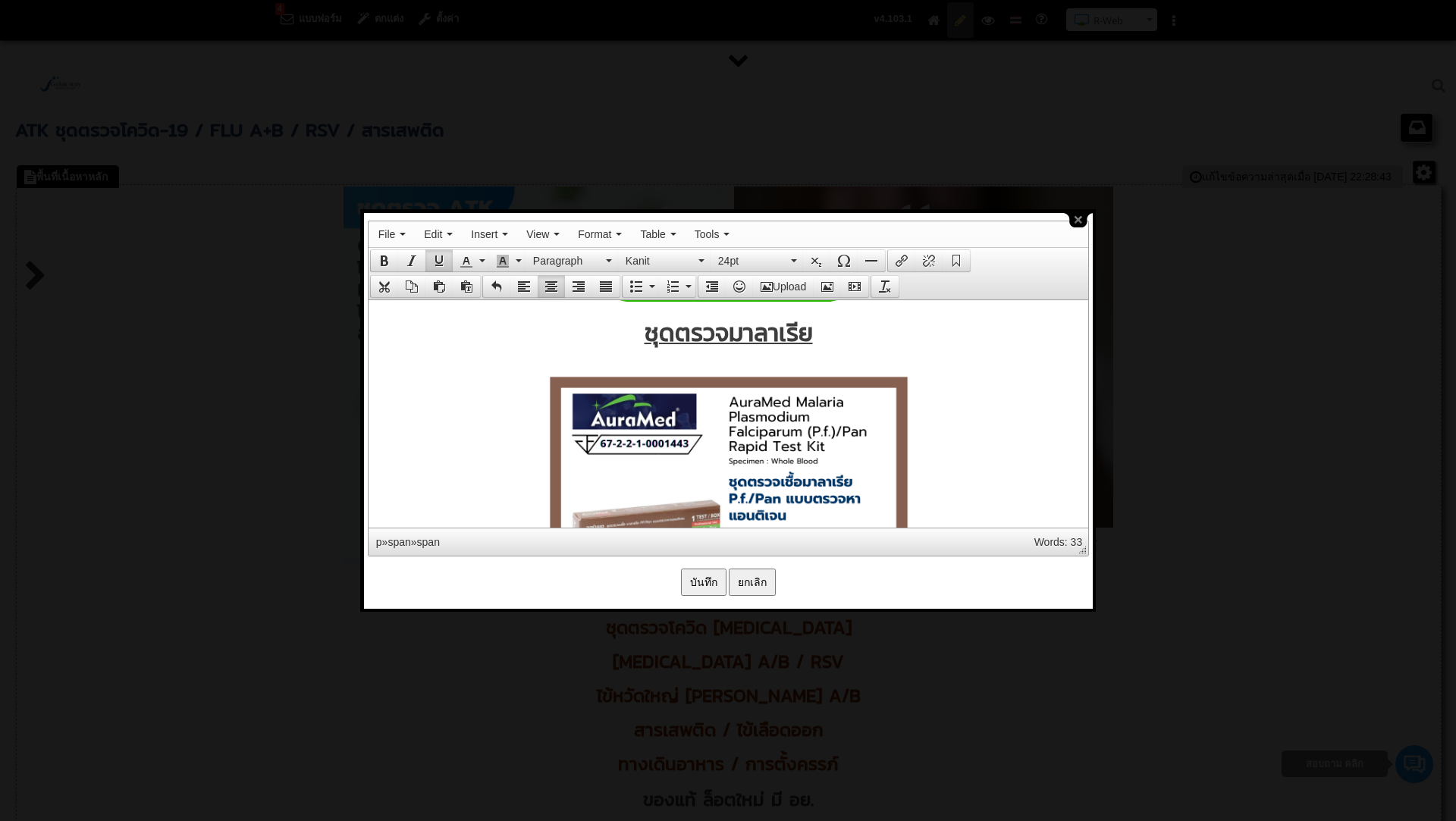
scroll to position [10673, 0]
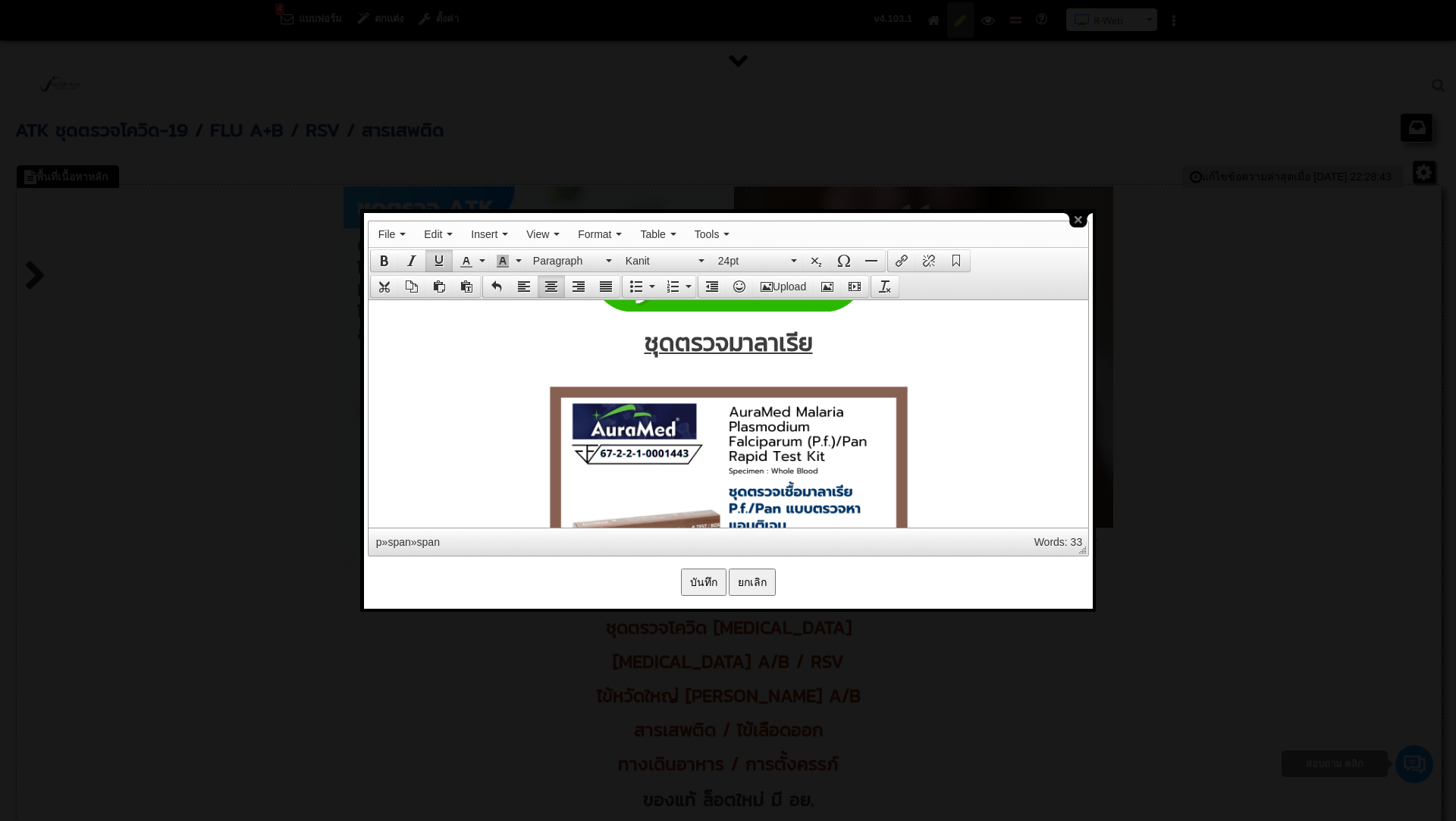
click at [726, 339] on span "ชุดตรวจมาลาเรีย" at bounding box center [728, 341] width 169 height 36
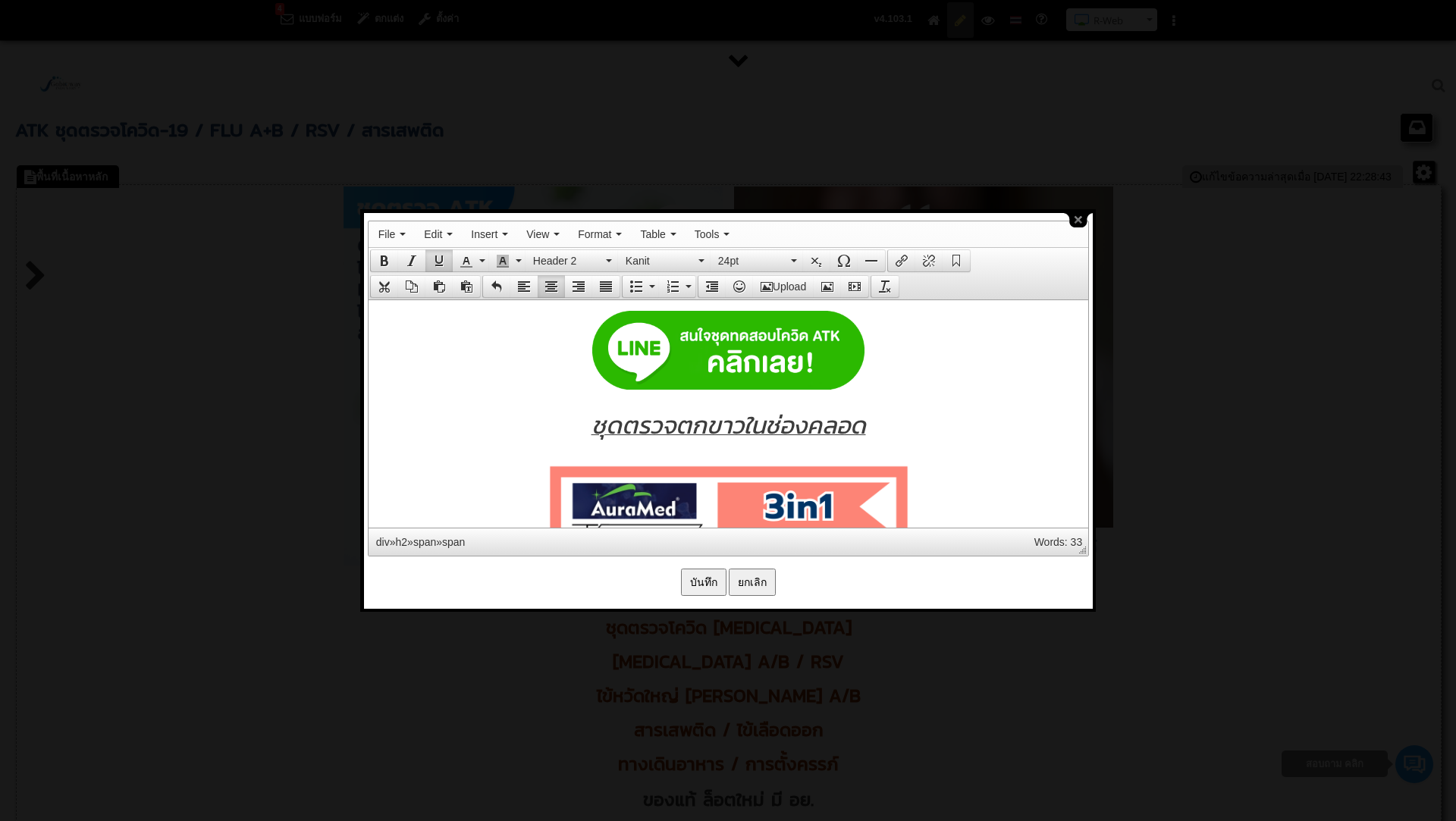
scroll to position [12140, 0]
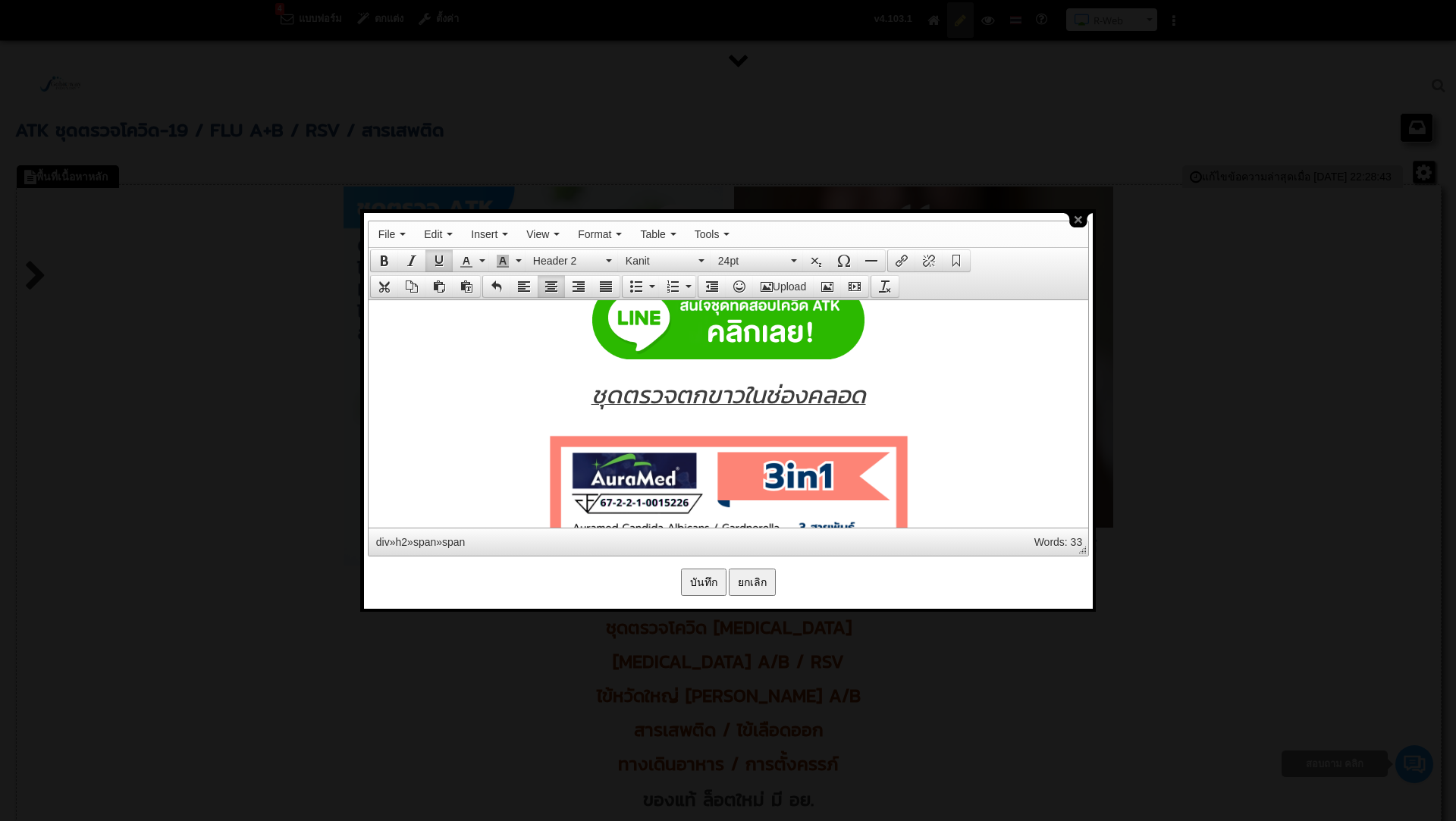
click at [635, 389] on span "ชุดตรวจตกขาวในช่องคลอด" at bounding box center [728, 393] width 275 height 36
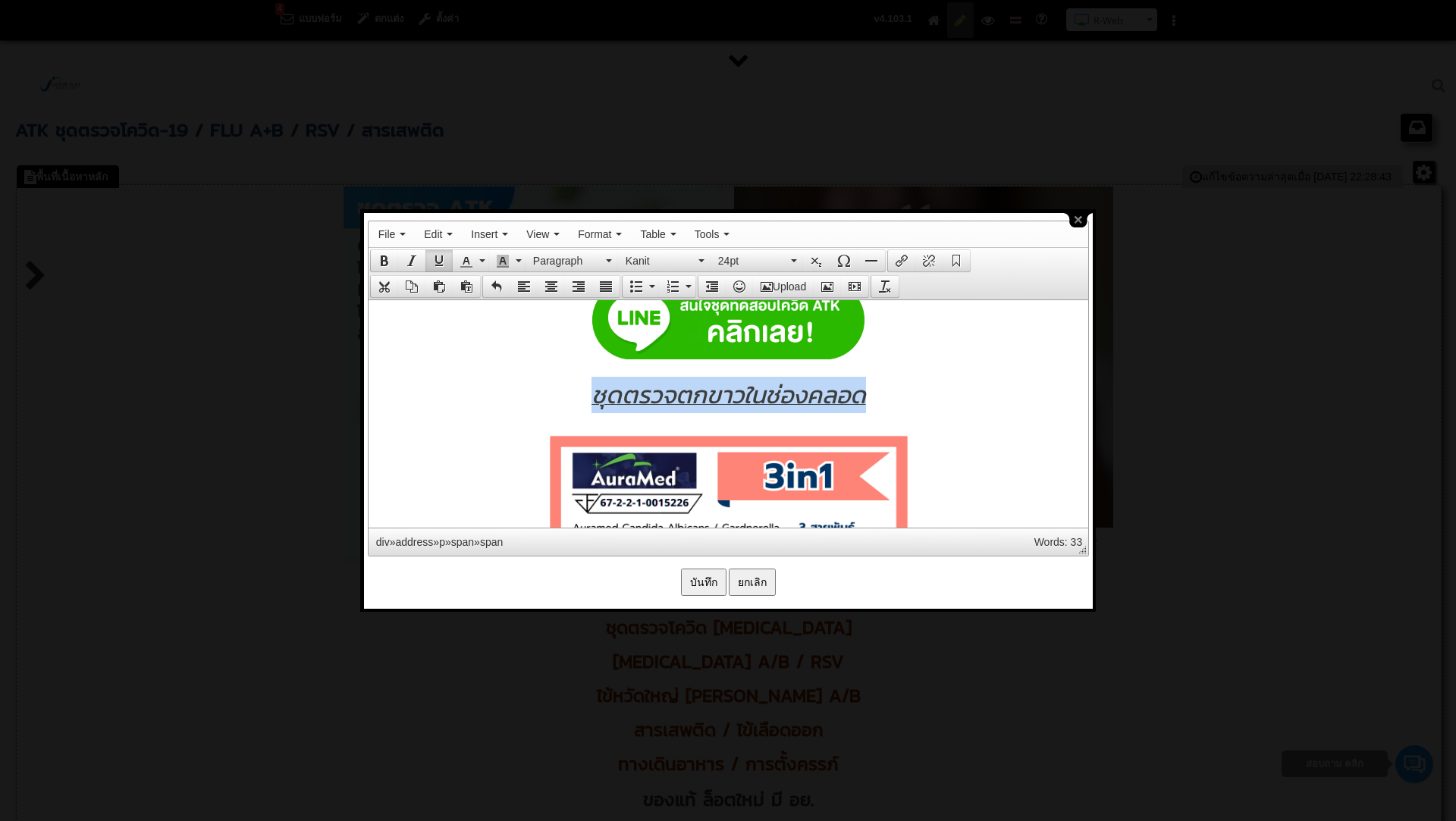
drag, startPoint x: 593, startPoint y: 386, endPoint x: 892, endPoint y: 388, distance: 299.0
click at [892, 388] on p "ชุดตรวจตกขาวในช่องคลอด" at bounding box center [728, 393] width 704 height 36
click at [605, 259] on icon "button" at bounding box center [608, 260] width 6 height 3
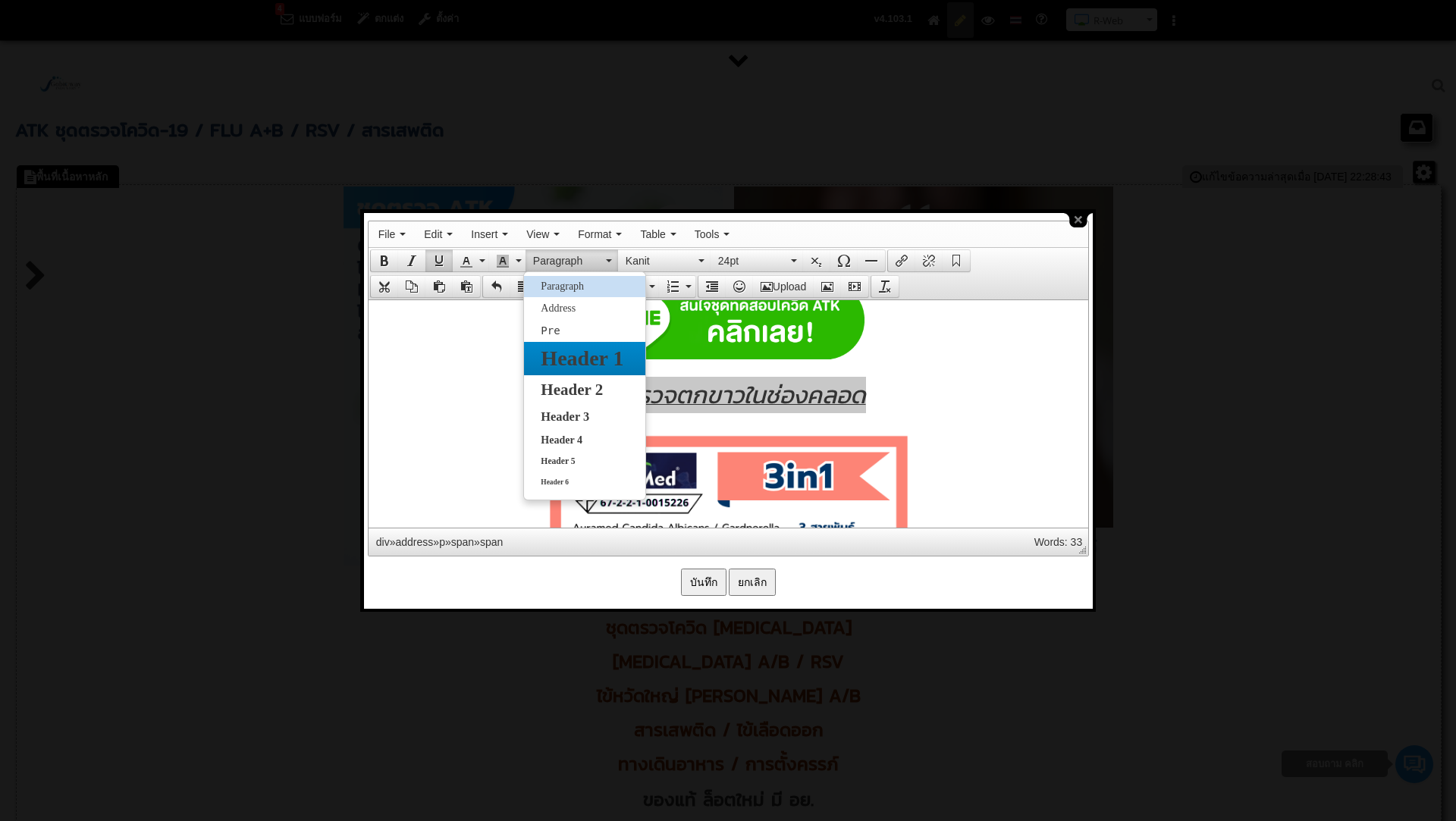
click at [565, 359] on span "Header 1" at bounding box center [581, 358] width 85 height 24
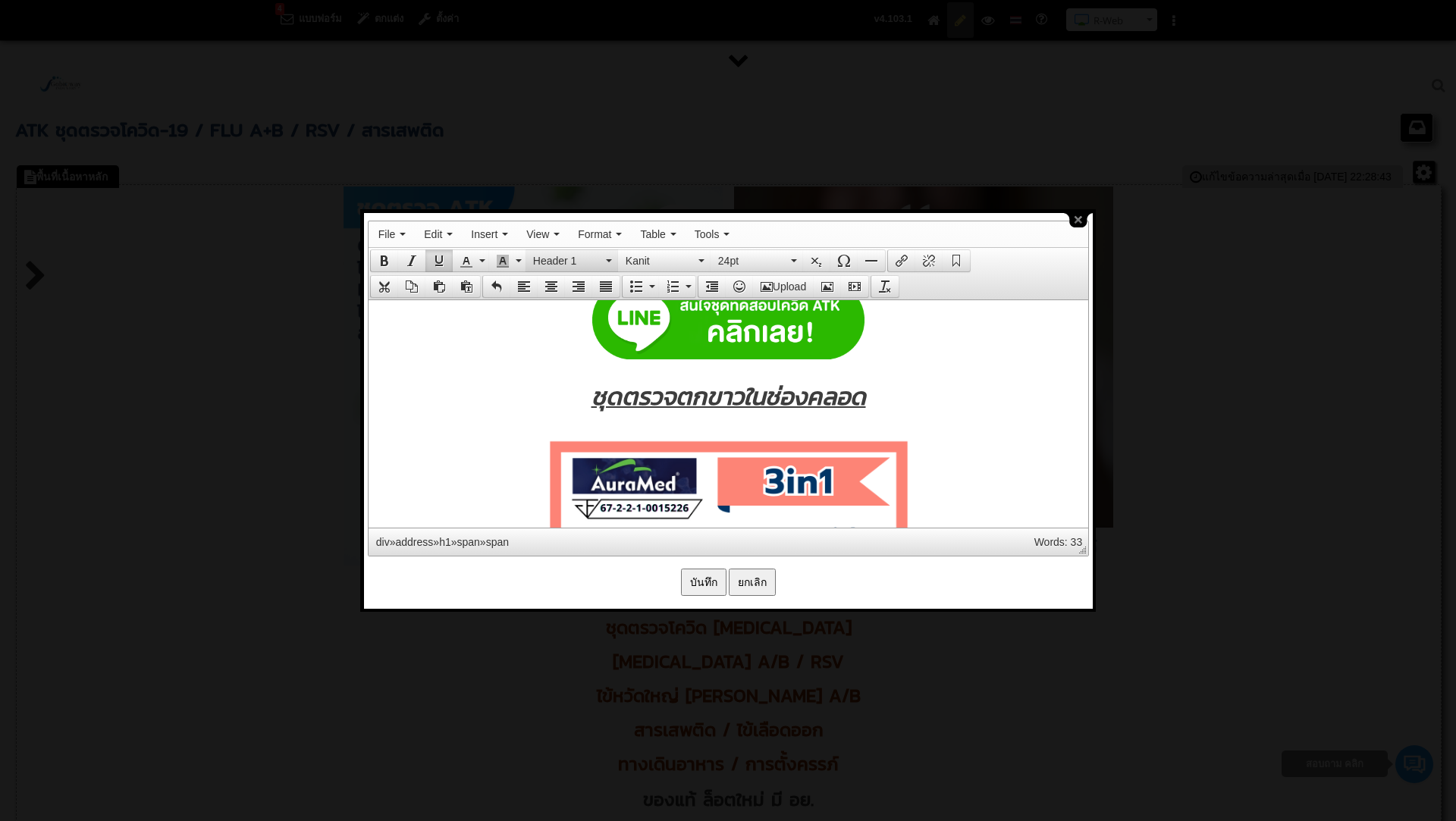
click at [605, 254] on button "Header 1" at bounding box center [572, 261] width 92 height 22
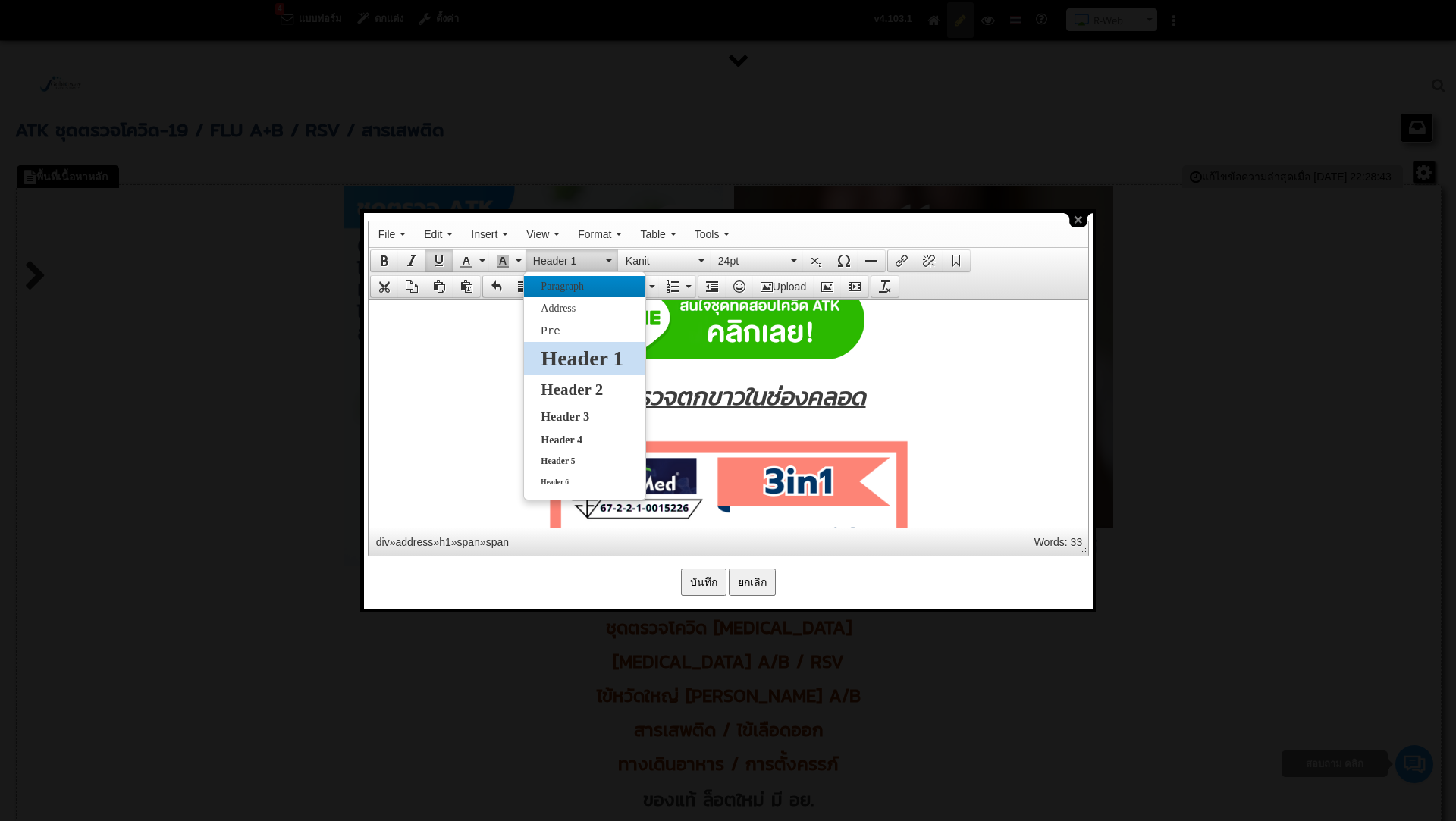
click at [565, 288] on span "Paragraph" at bounding box center [561, 286] width 46 height 12
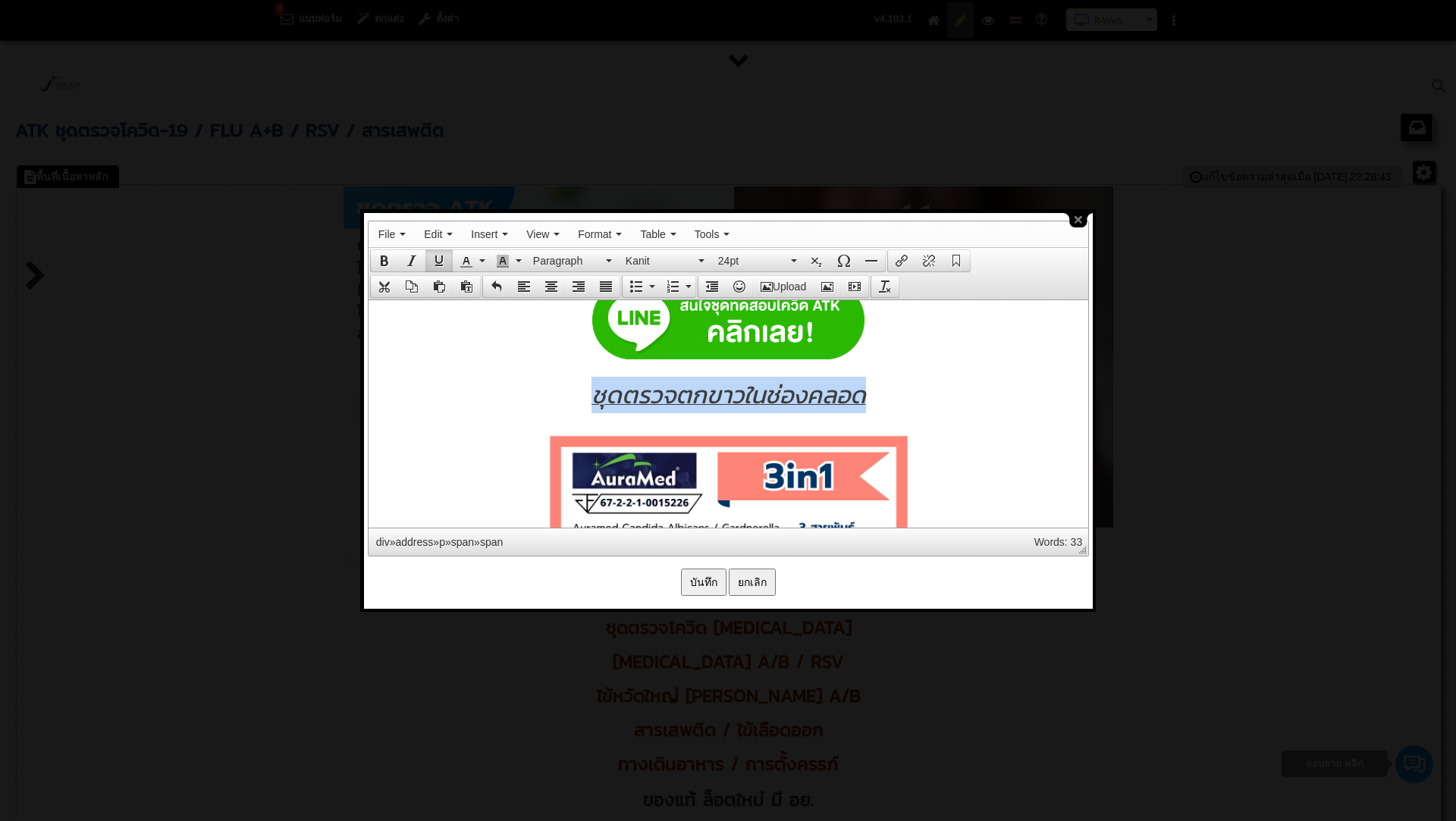
click at [487, 376] on p "ชุดตรวจตกขาวในช่องคลอด" at bounding box center [728, 393] width 704 height 36
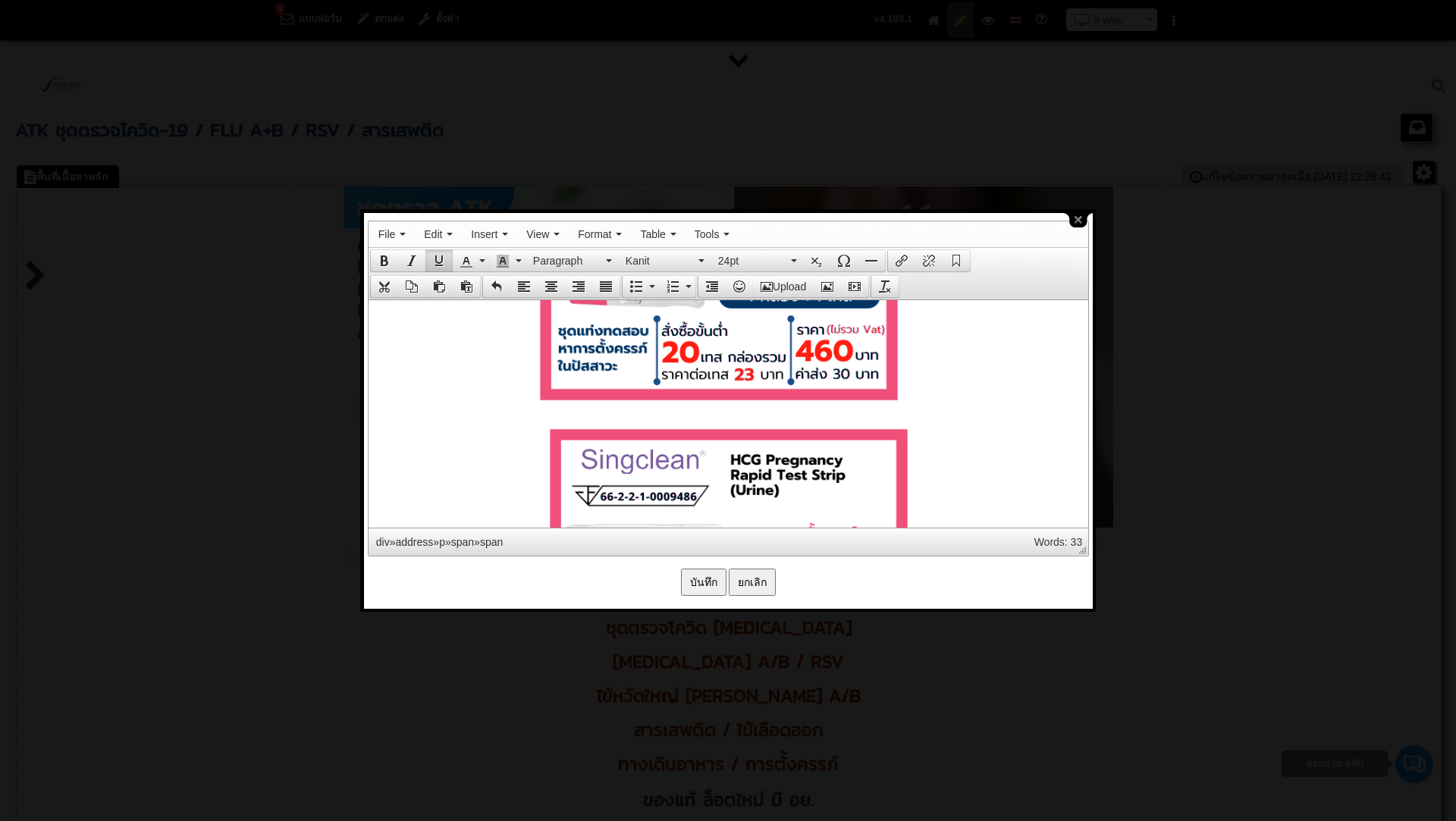
scroll to position [13064, 0]
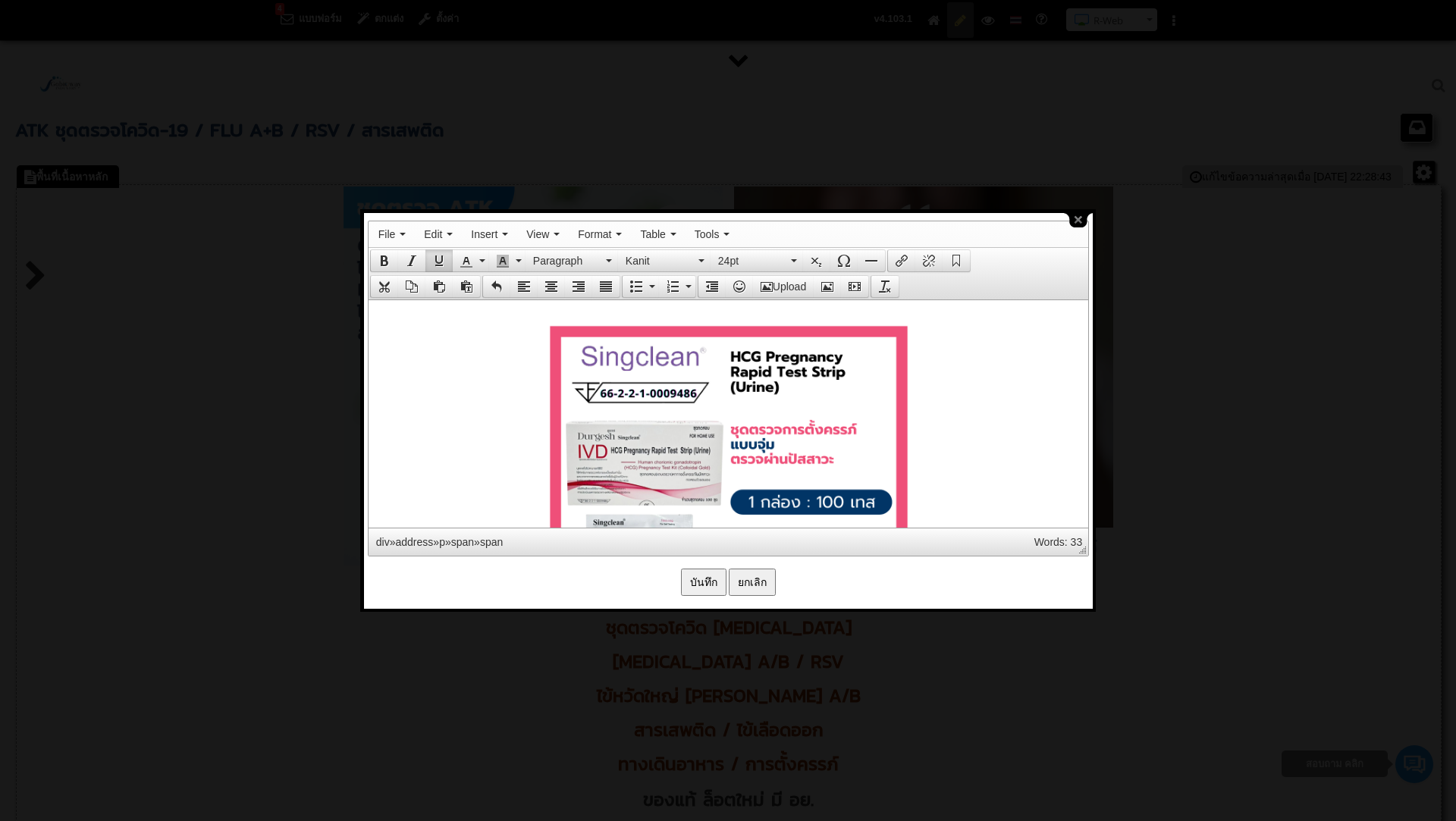
click at [699, 579] on input "บันทึก" at bounding box center [703, 583] width 45 height 27
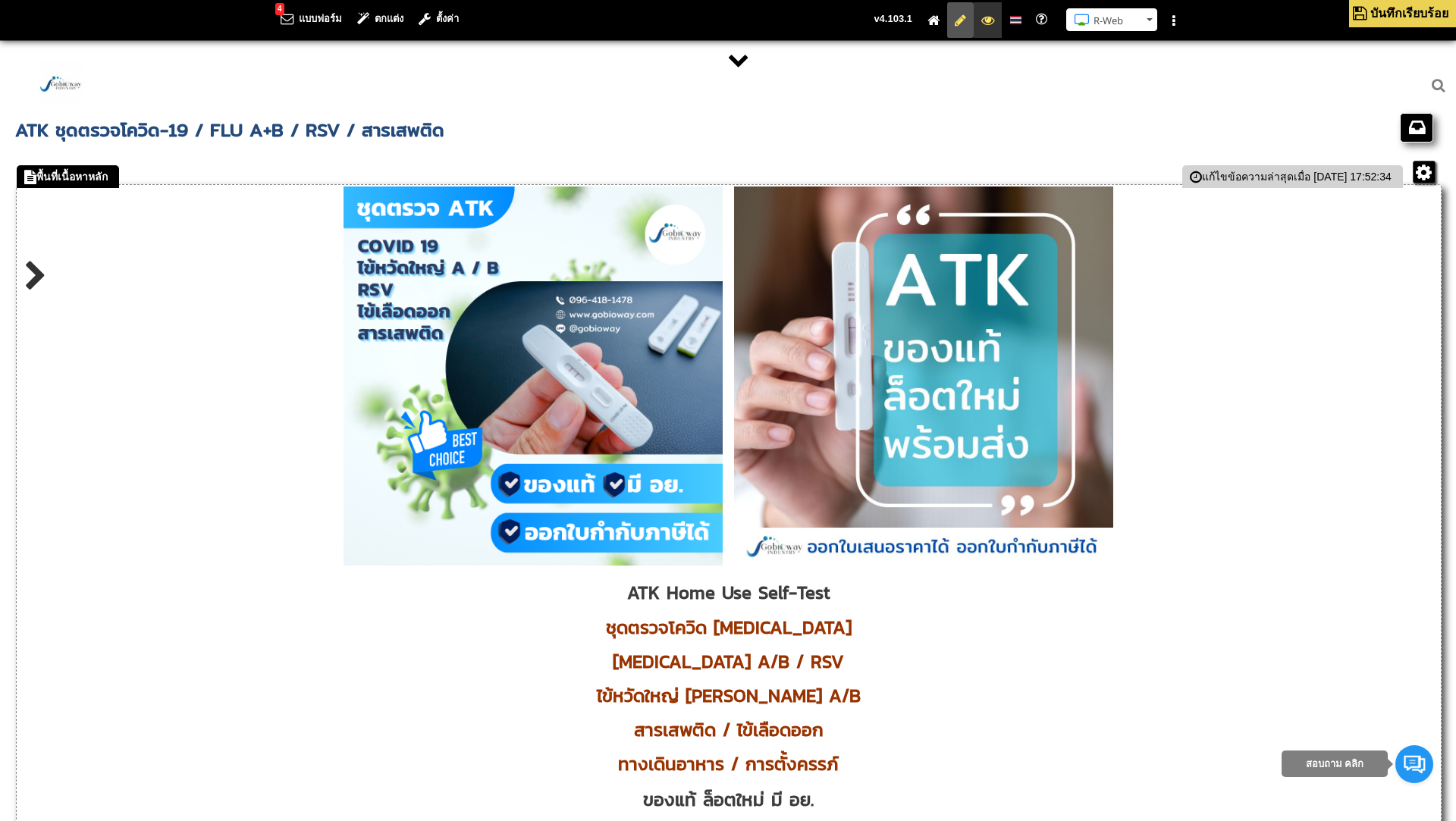
click at [985, 15] on icon at bounding box center [987, 20] width 13 height 10
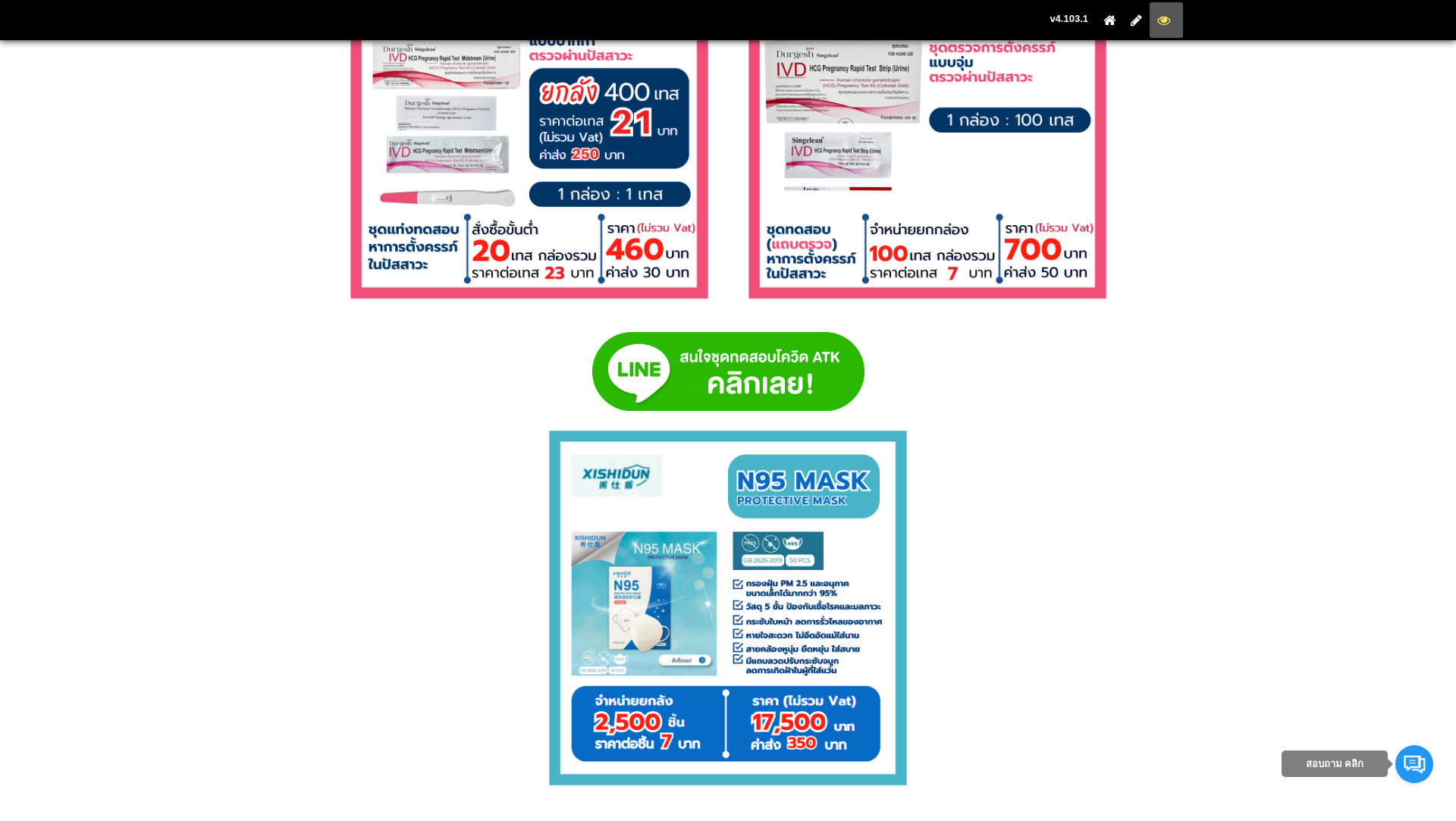
scroll to position [8665, 0]
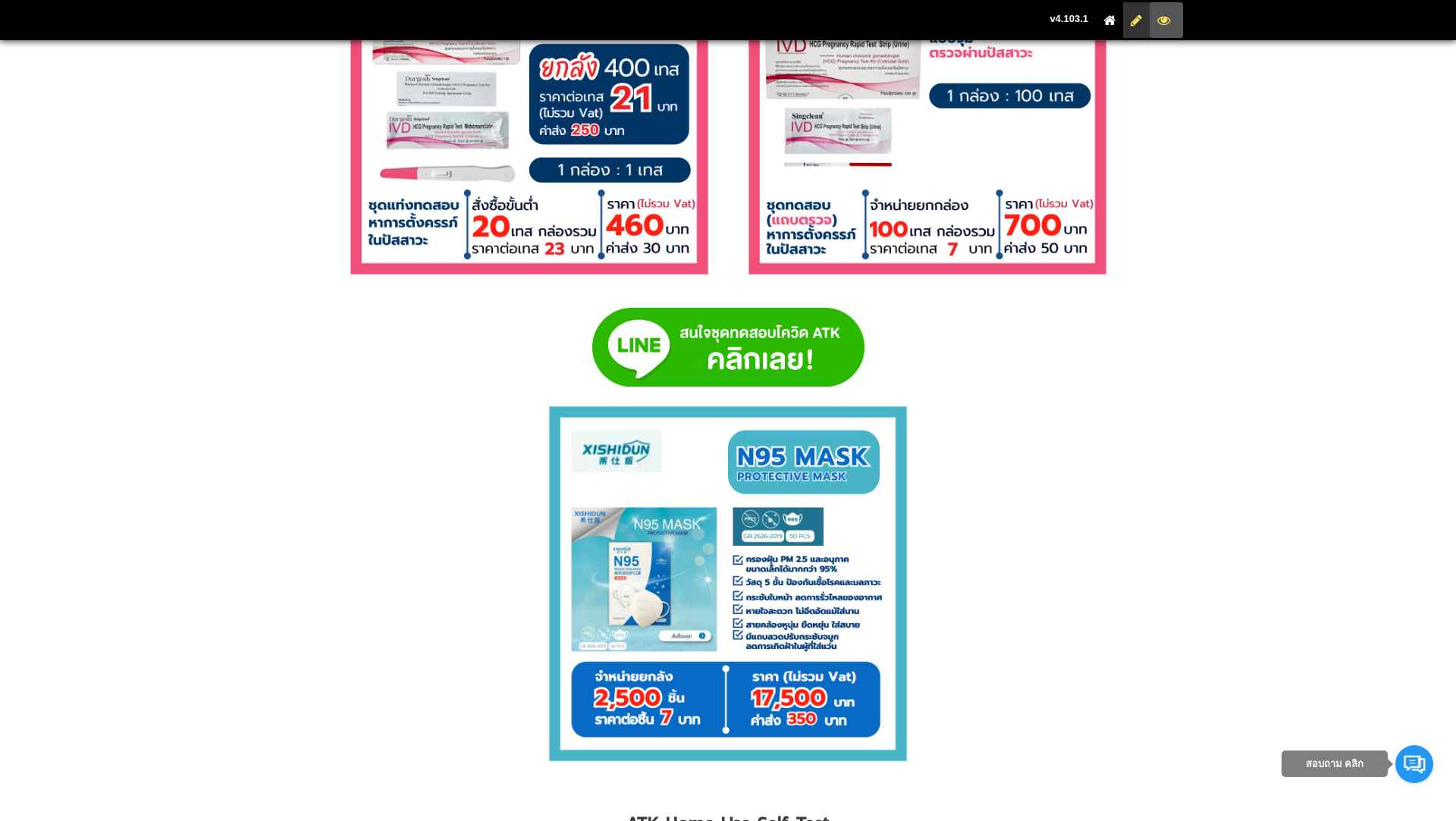
click at [1134, 24] on icon at bounding box center [1136, 20] width 12 height 10
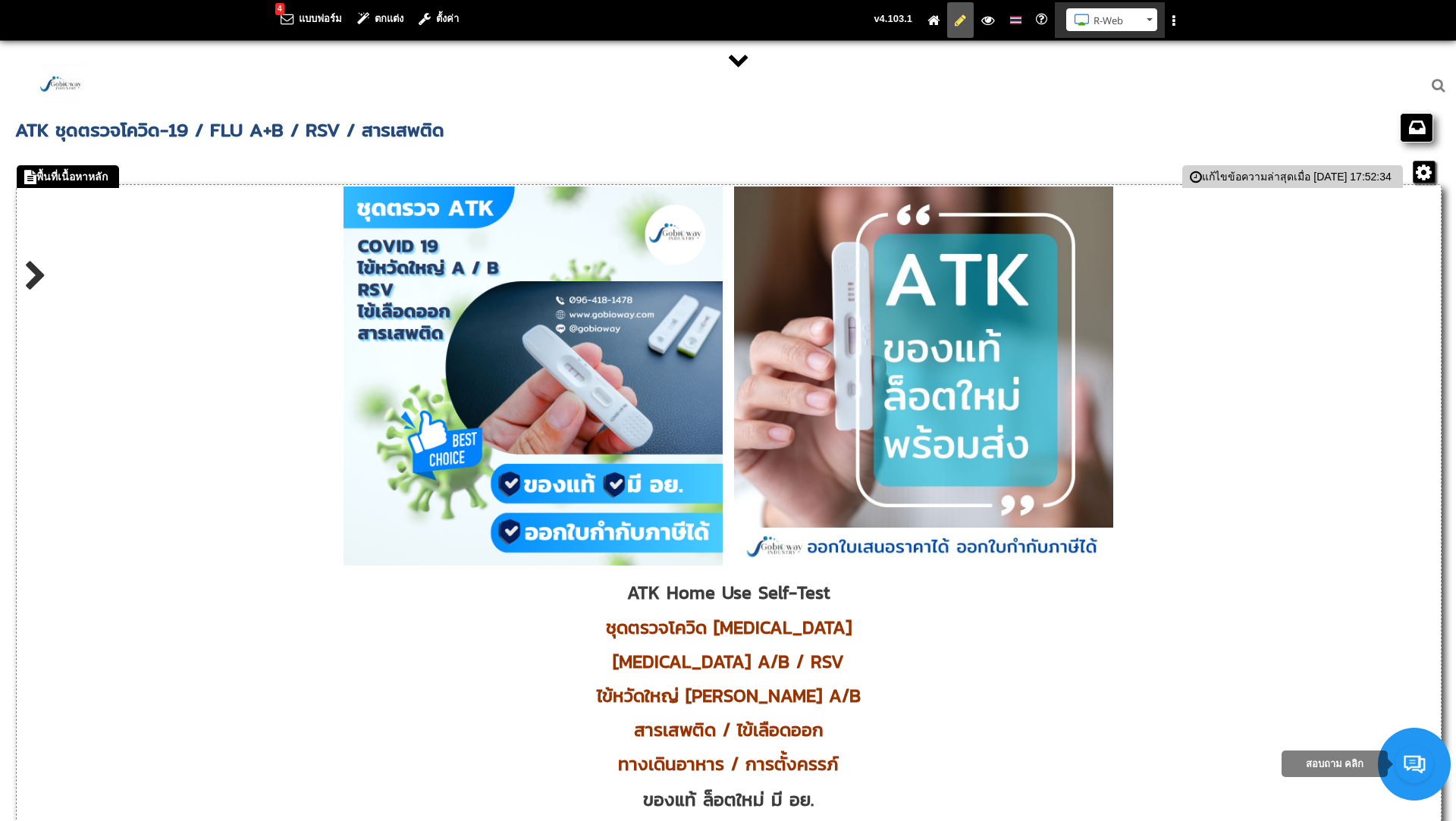
click at [1153, 22] on button "R-Web" at bounding box center [1112, 20] width 91 height 23
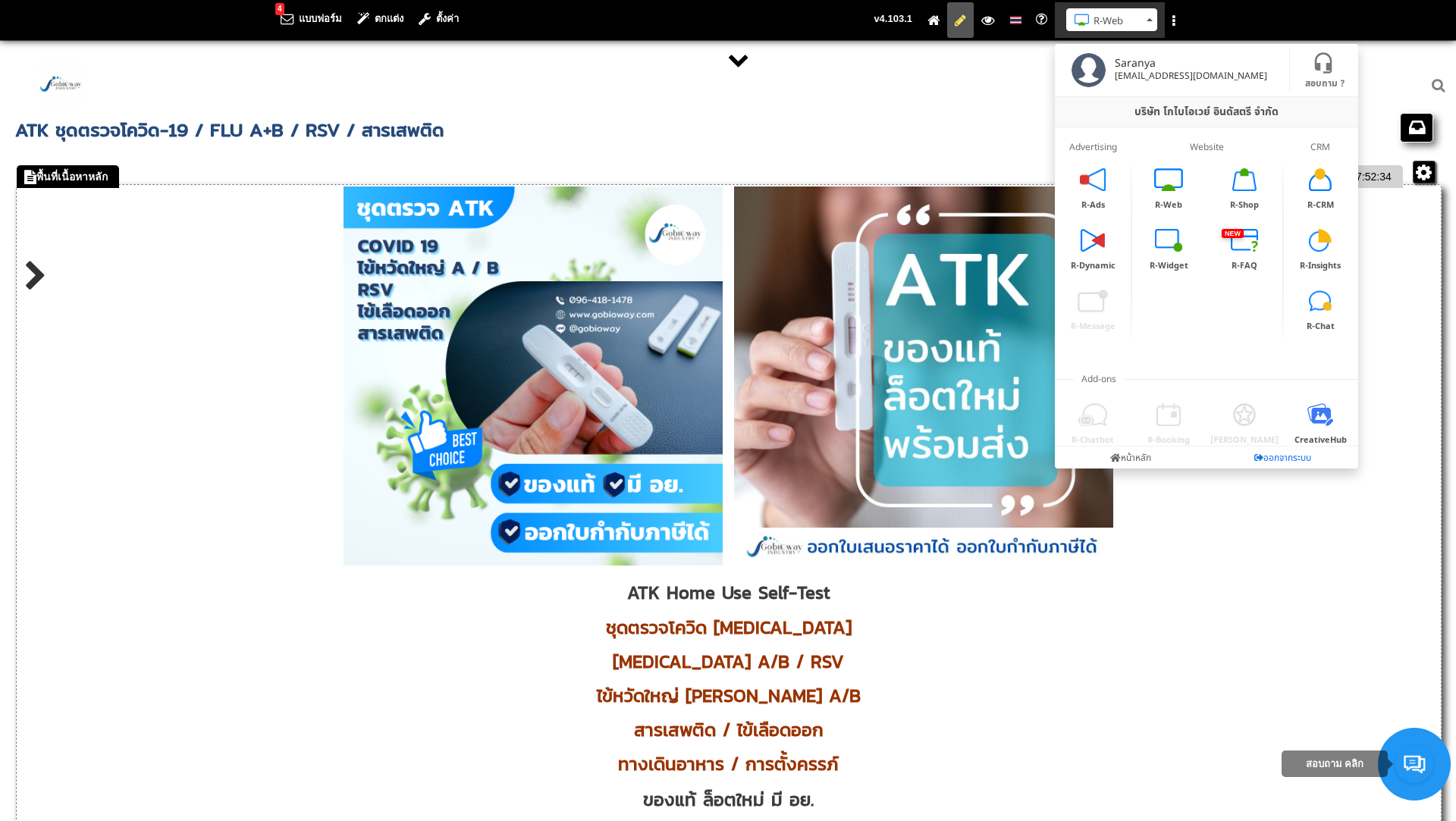
click at [1274, 456] on link "ออกจากระบบ" at bounding box center [1282, 457] width 152 height 22
